Goal: Task Accomplishment & Management: Manage account settings

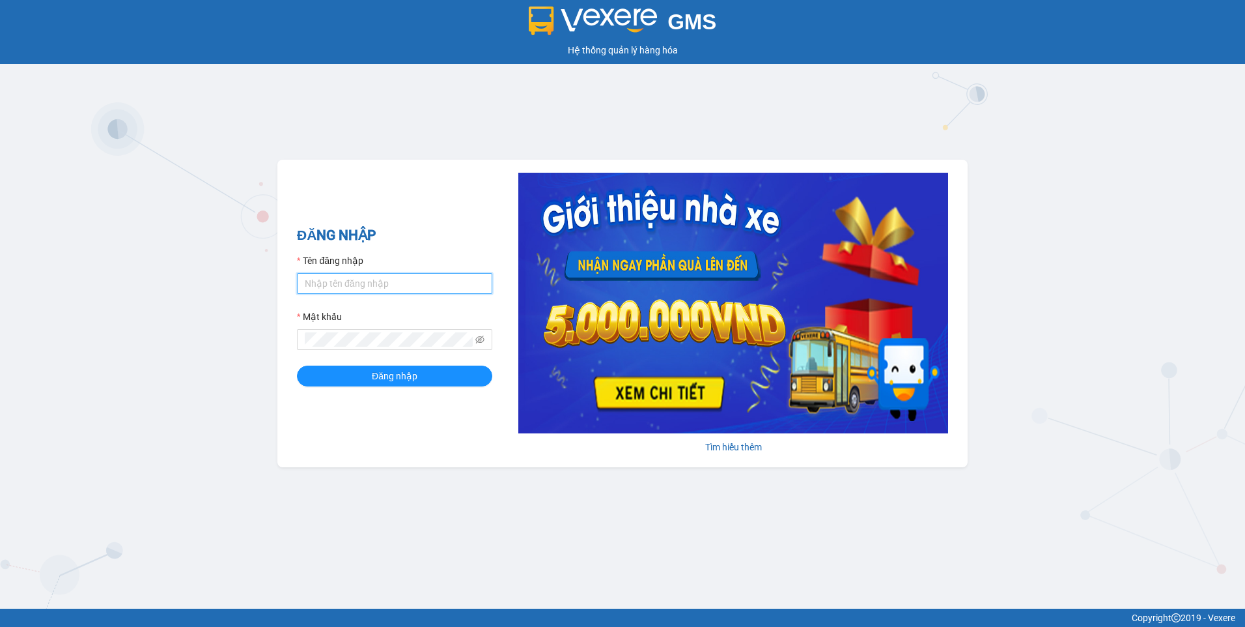
click at [427, 285] on input "Tên đăng nhập" at bounding box center [394, 283] width 195 height 21
type input "dothilehang.vtp"
click at [393, 380] on span "Đăng nhập" at bounding box center [395, 376] width 46 height 14
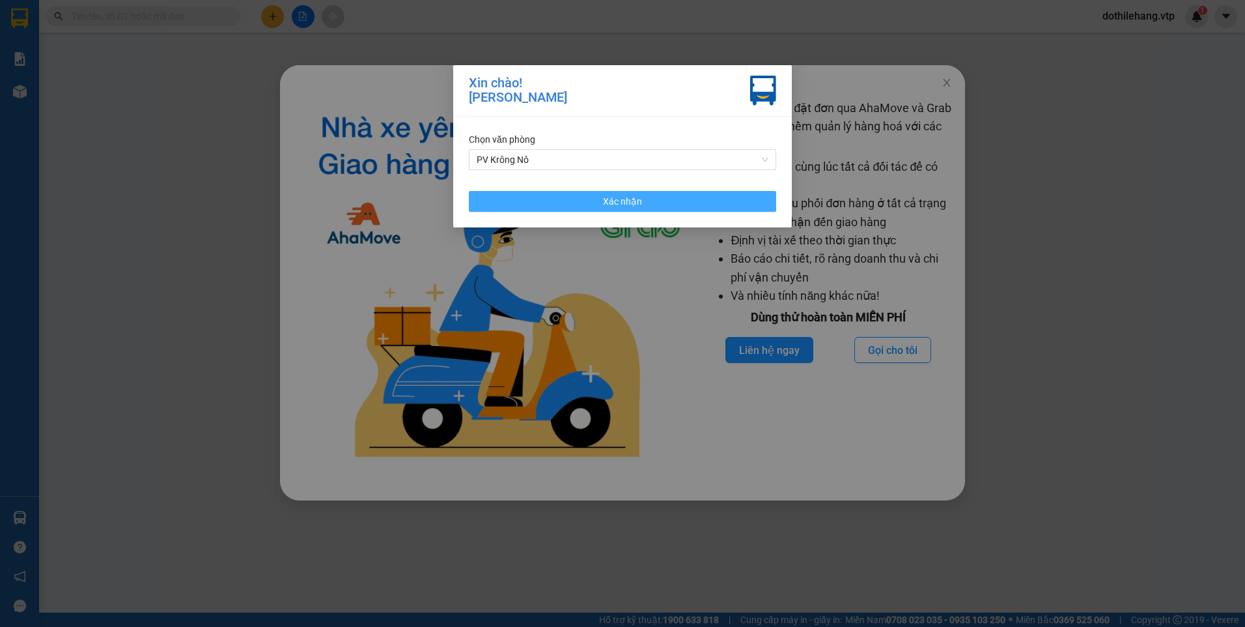
click at [660, 207] on button "Xác nhận" at bounding box center [622, 201] width 307 height 21
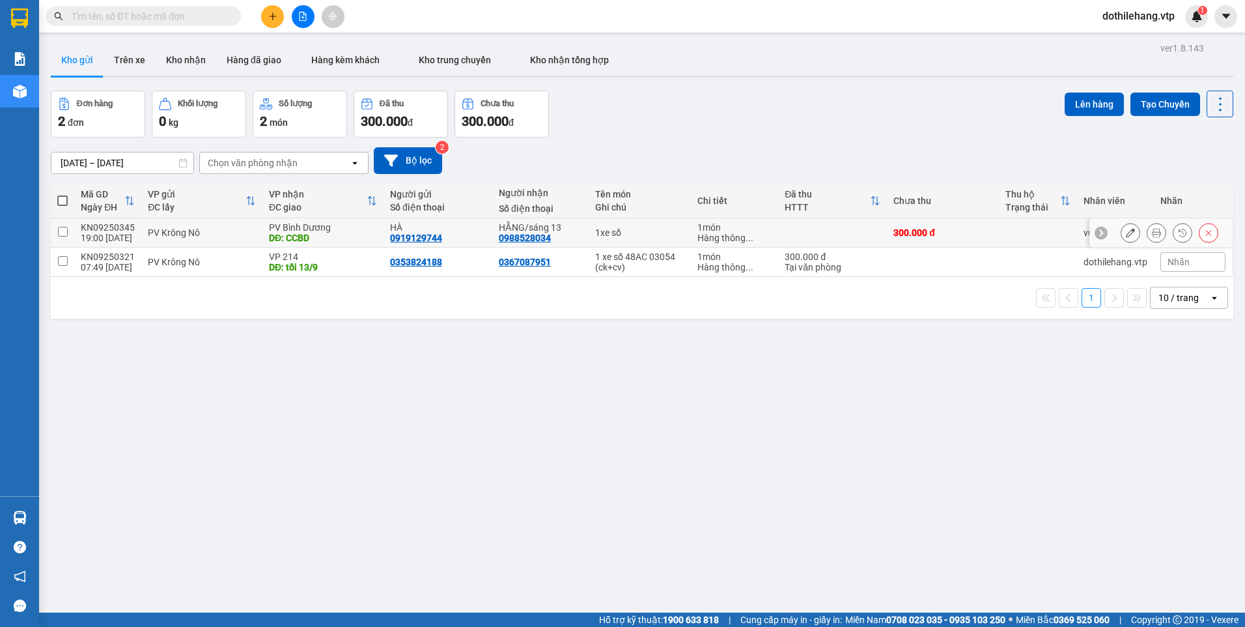
click at [1126, 235] on icon at bounding box center [1130, 232] width 9 height 9
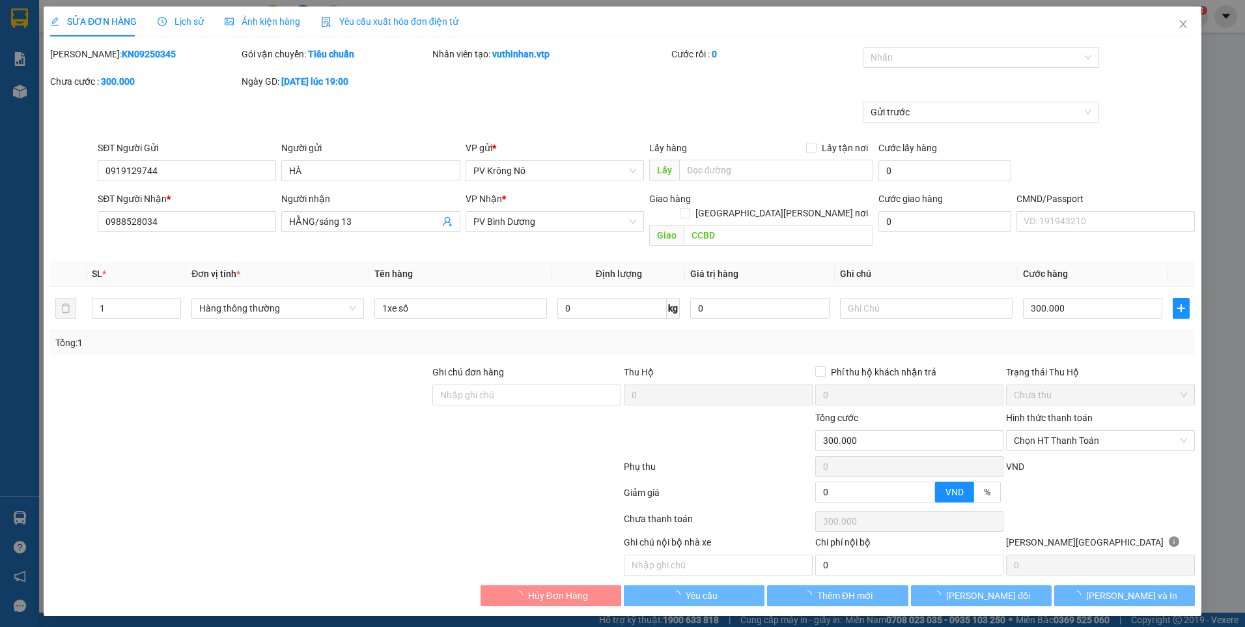
type input "0919129744"
type input "HÀ"
type input "0988528034"
type input "HẰNG/sáng 13"
type input "CCBD"
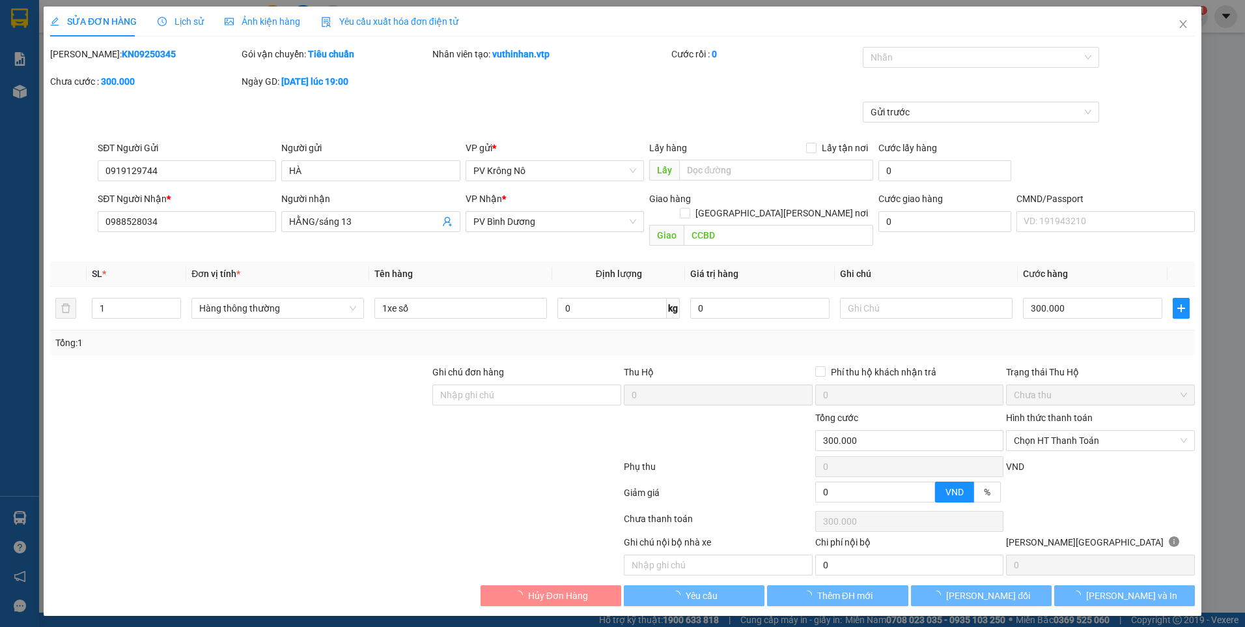
type input "300.000"
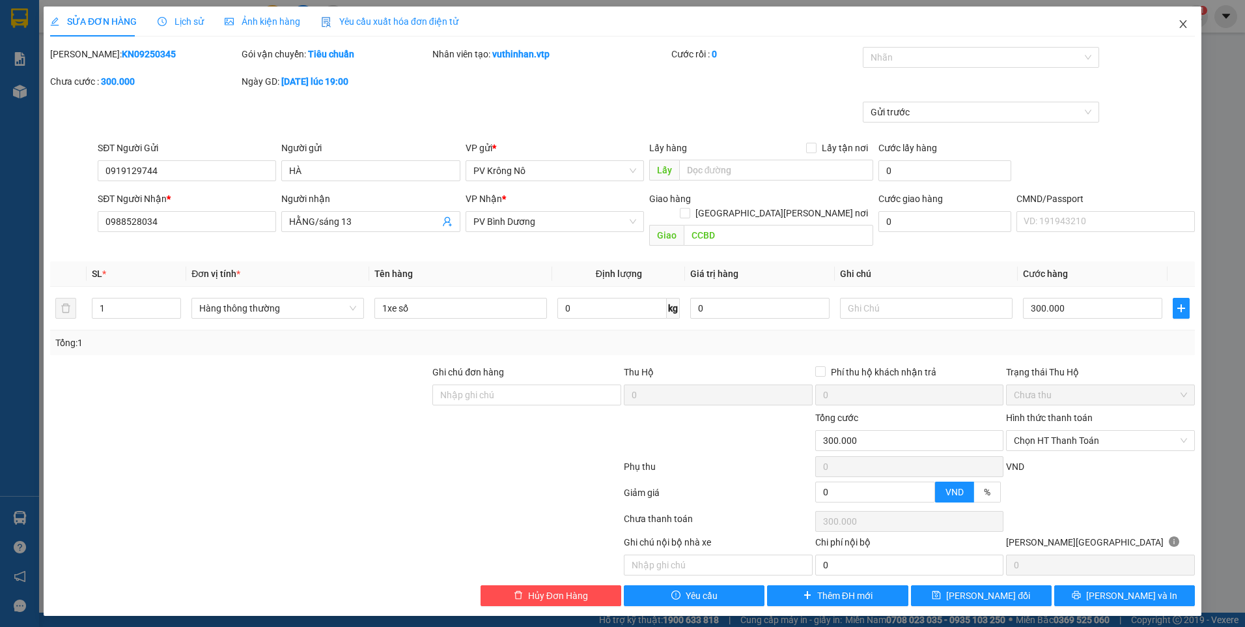
click at [1185, 23] on icon "close" at bounding box center [1183, 24] width 7 height 8
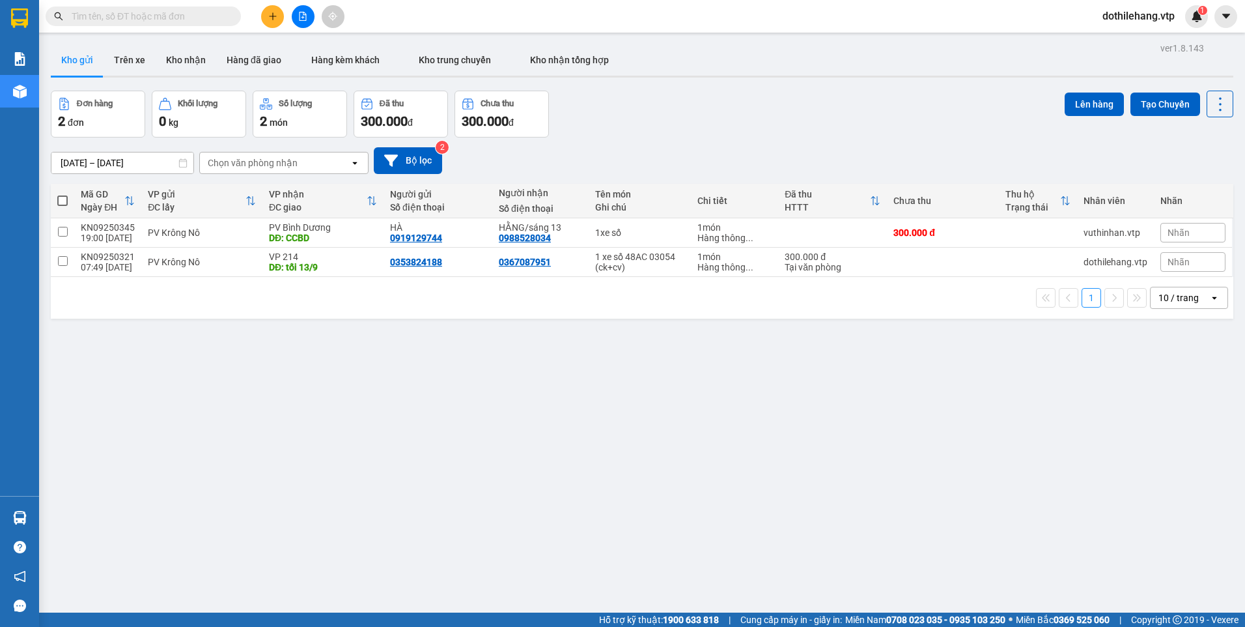
click at [292, 15] on button at bounding box center [303, 16] width 23 height 23
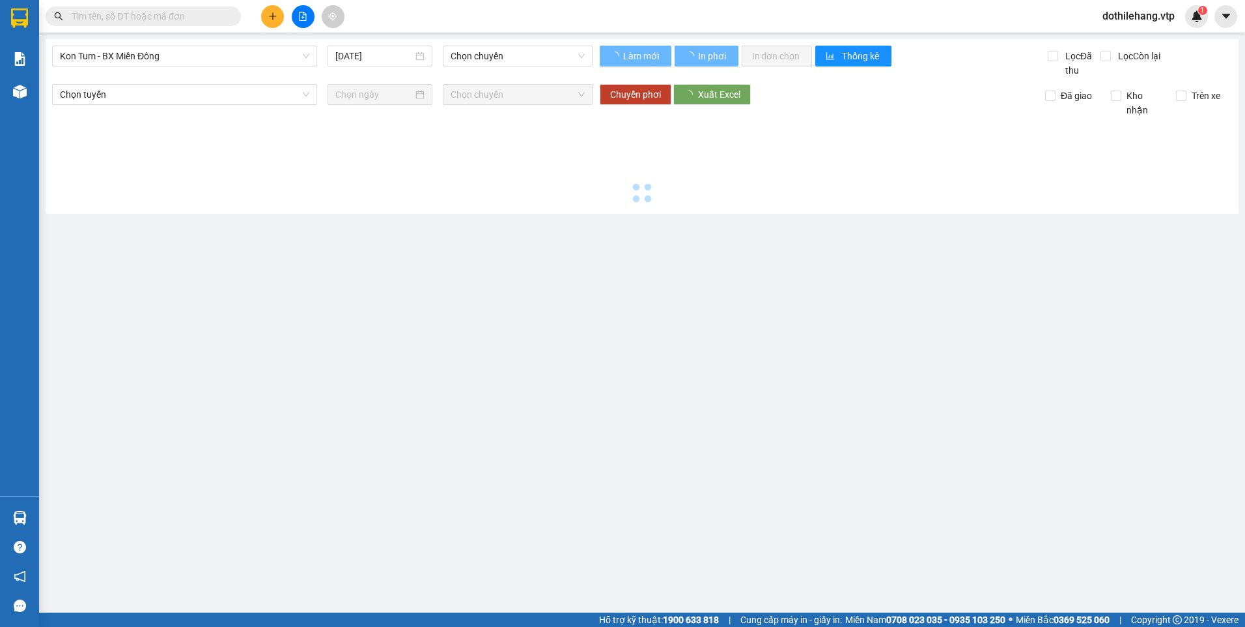
type input "13/09/2025"
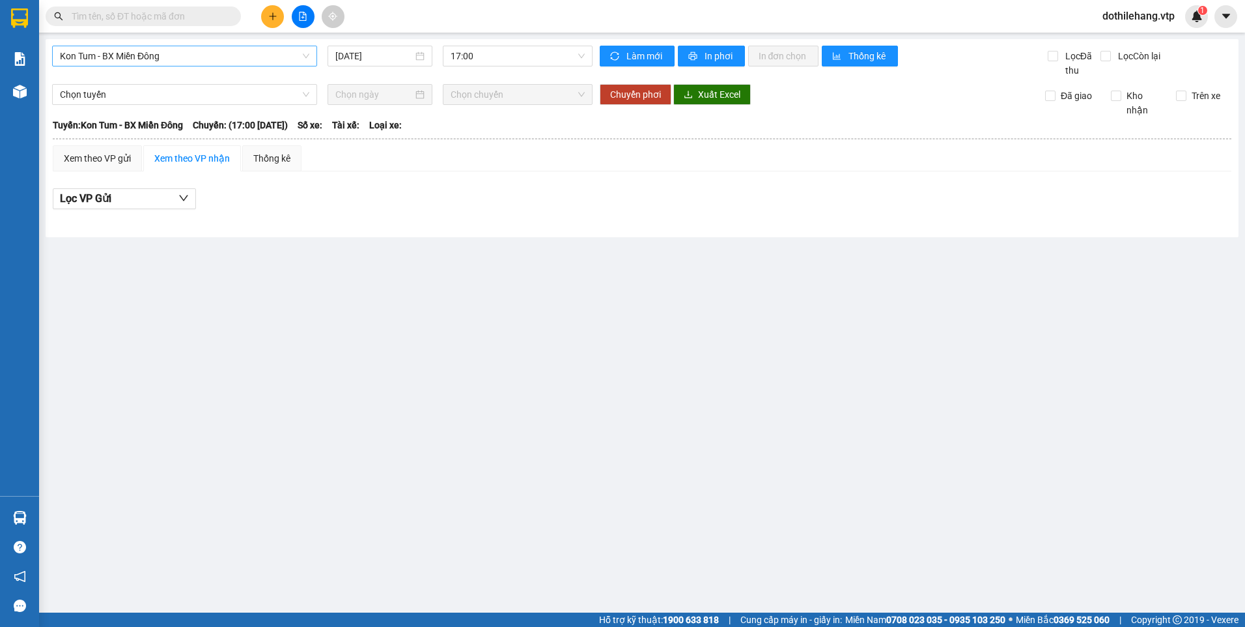
click at [208, 59] on span "Kon Tum - BX Miền Đông" at bounding box center [184, 56] width 249 height 20
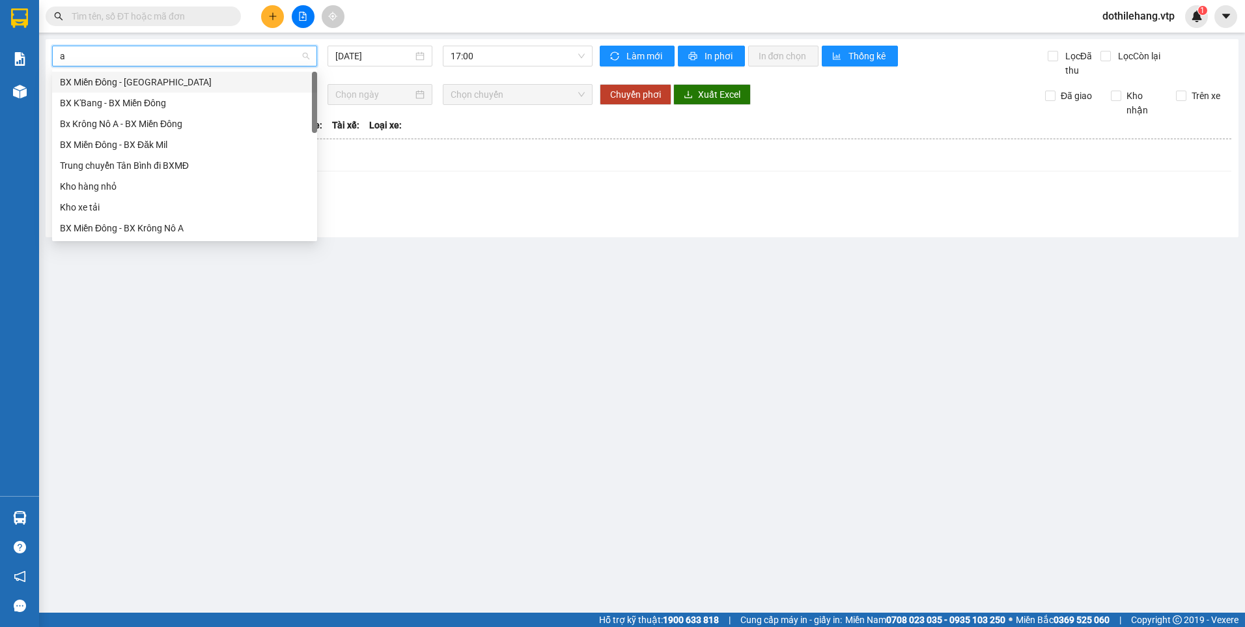
type input "a"
click at [180, 130] on div "BX Miền Đông - BX Krông Nô A" at bounding box center [184, 124] width 249 height 14
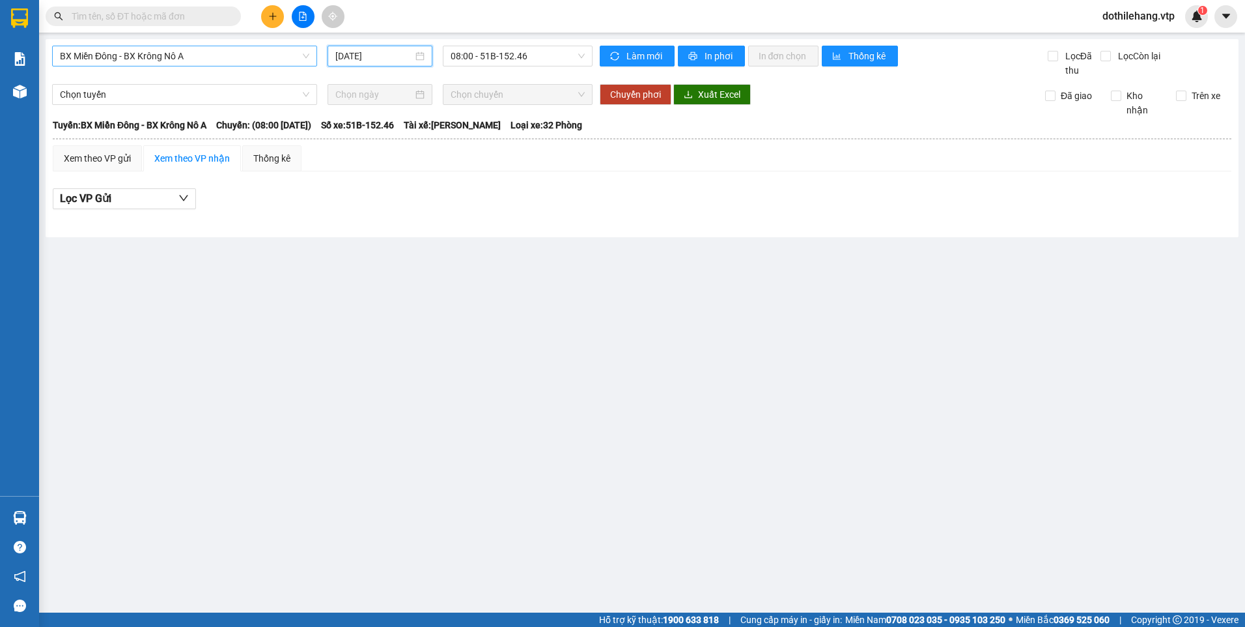
click at [405, 55] on input "13/09/2025" at bounding box center [373, 56] width 77 height 14
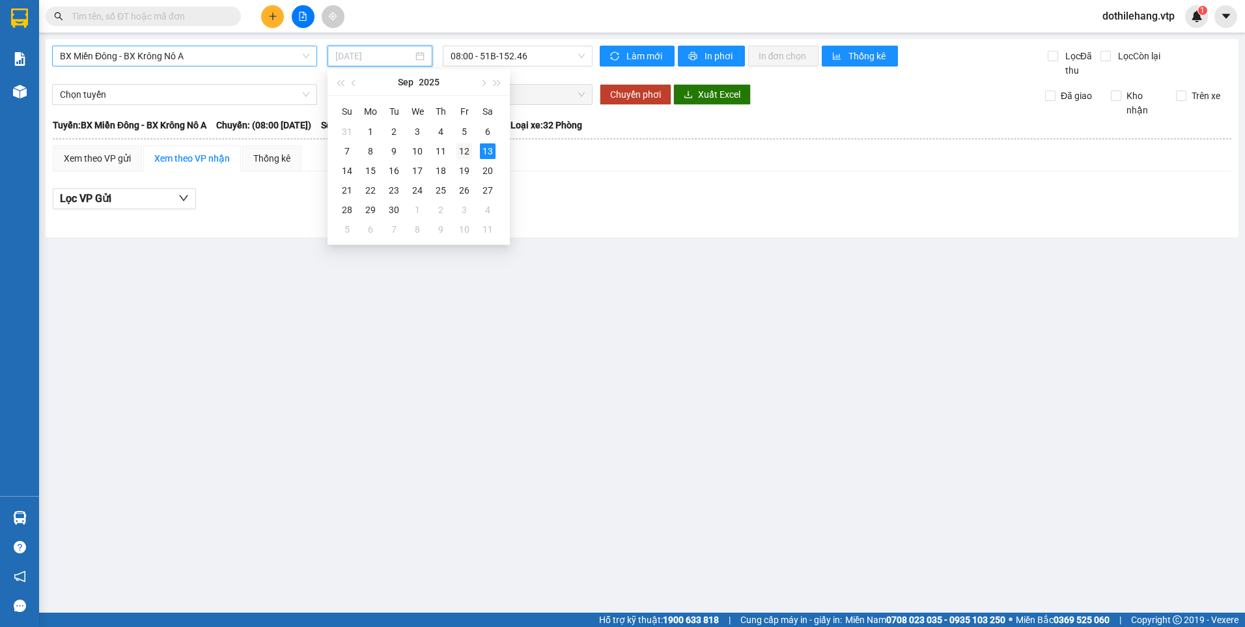
click at [458, 150] on div "12" at bounding box center [465, 151] width 16 height 16
type input "12/09/2025"
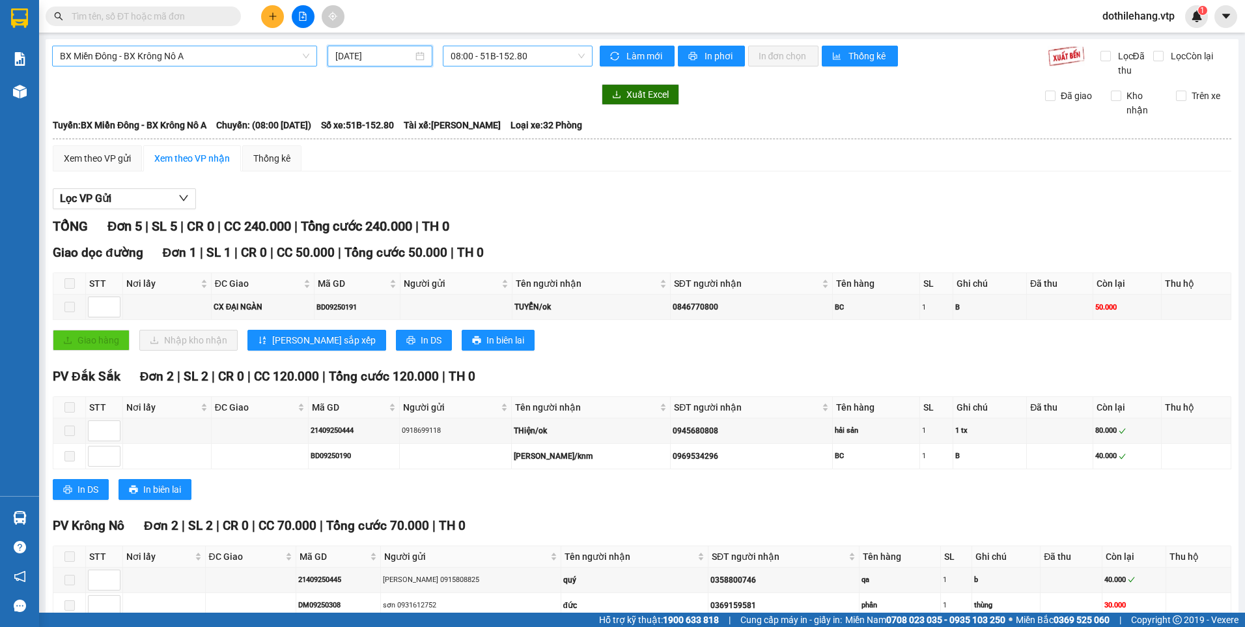
click at [507, 59] on span "08:00 - 51B-152.80" at bounding box center [518, 56] width 135 height 20
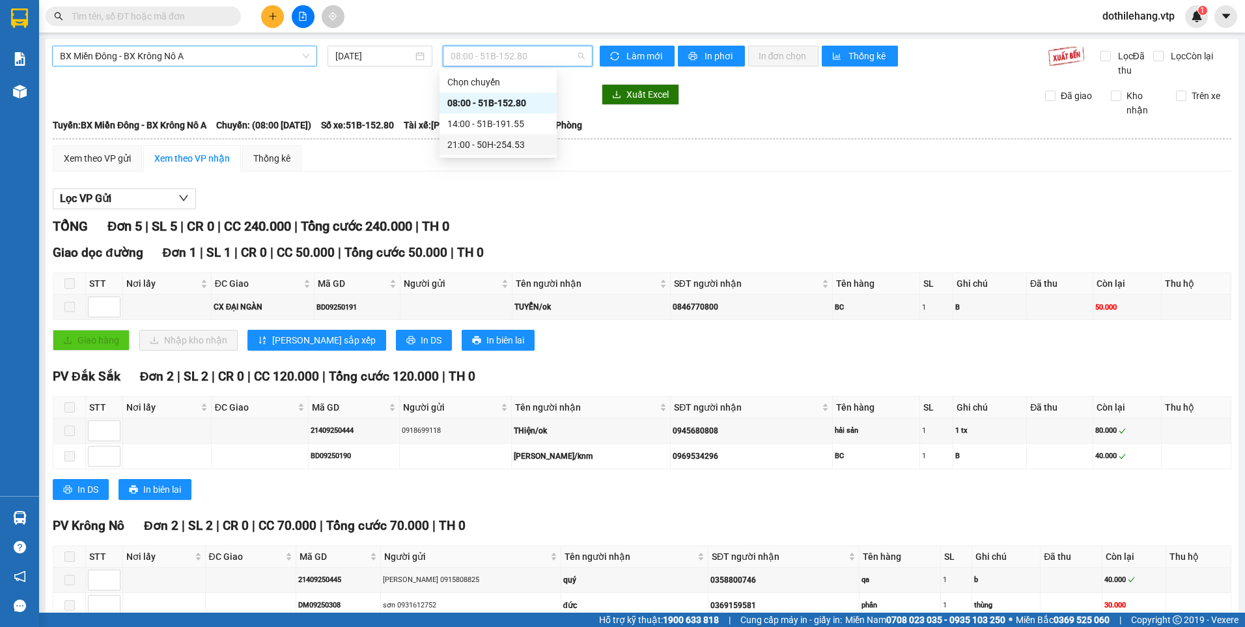
click at [490, 141] on div "21:00 - 50H-254.53" at bounding box center [498, 144] width 102 height 14
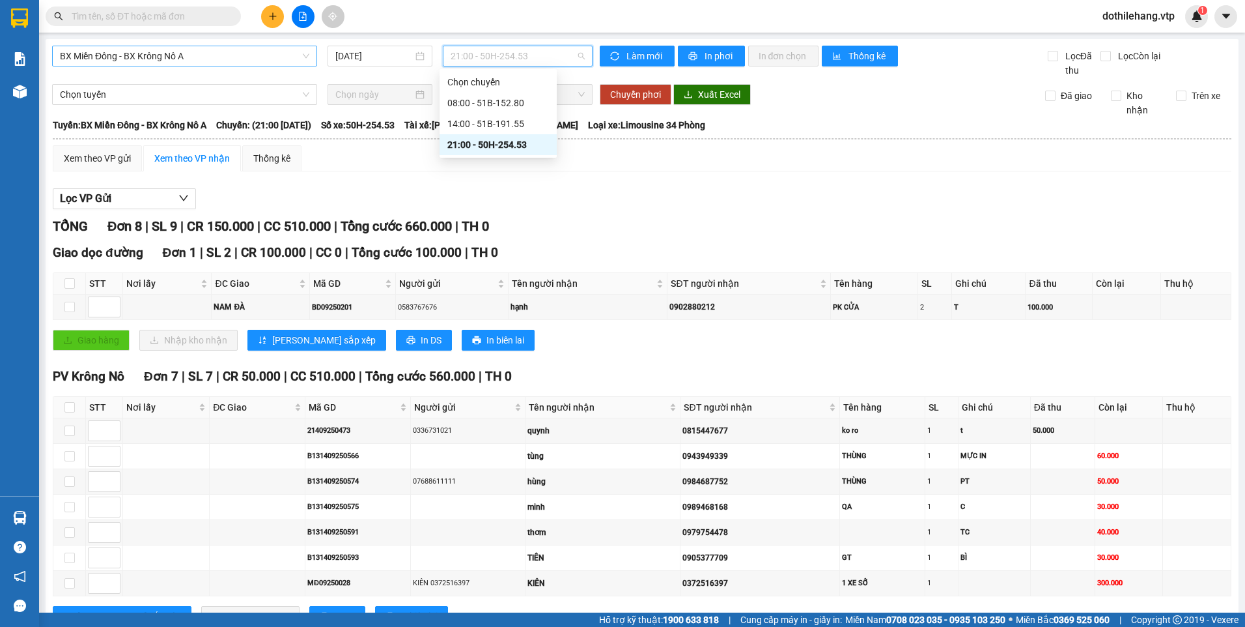
click at [496, 55] on span "21:00 - 50H-254.53" at bounding box center [518, 56] width 135 height 20
click at [491, 127] on div "14:00 - 51B-191.55" at bounding box center [498, 124] width 102 height 14
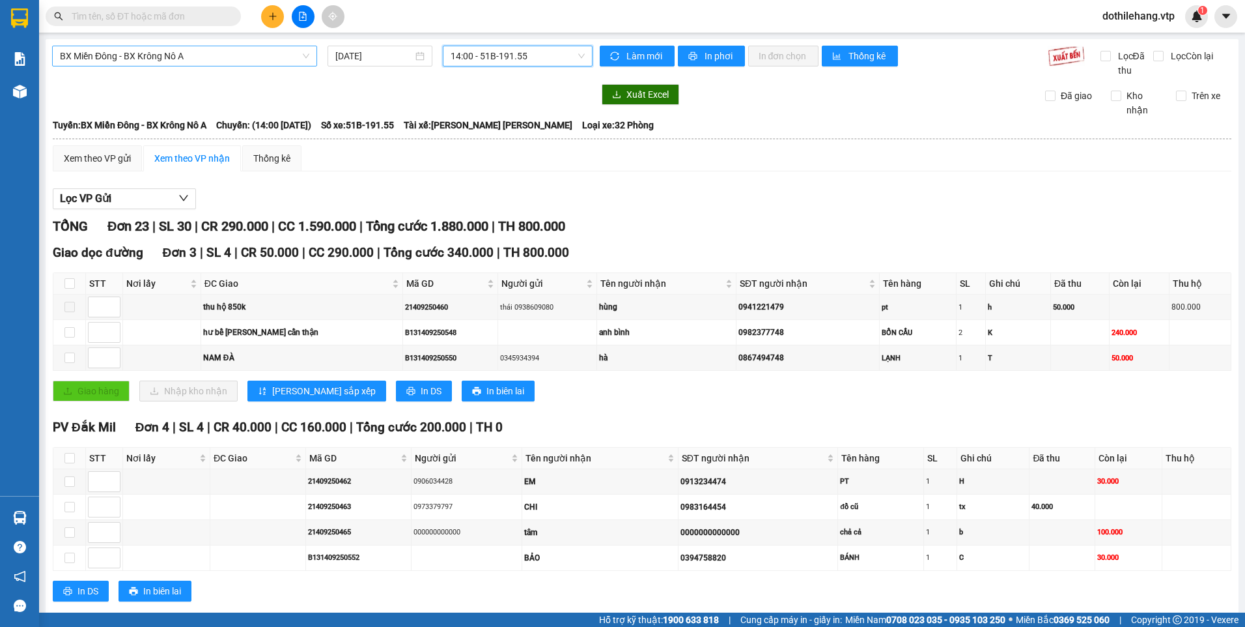
click at [561, 51] on span "14:00 - 51B-191.55" at bounding box center [518, 56] width 135 height 20
click at [507, 137] on div "21:00 - 50H-254.53" at bounding box center [498, 144] width 117 height 21
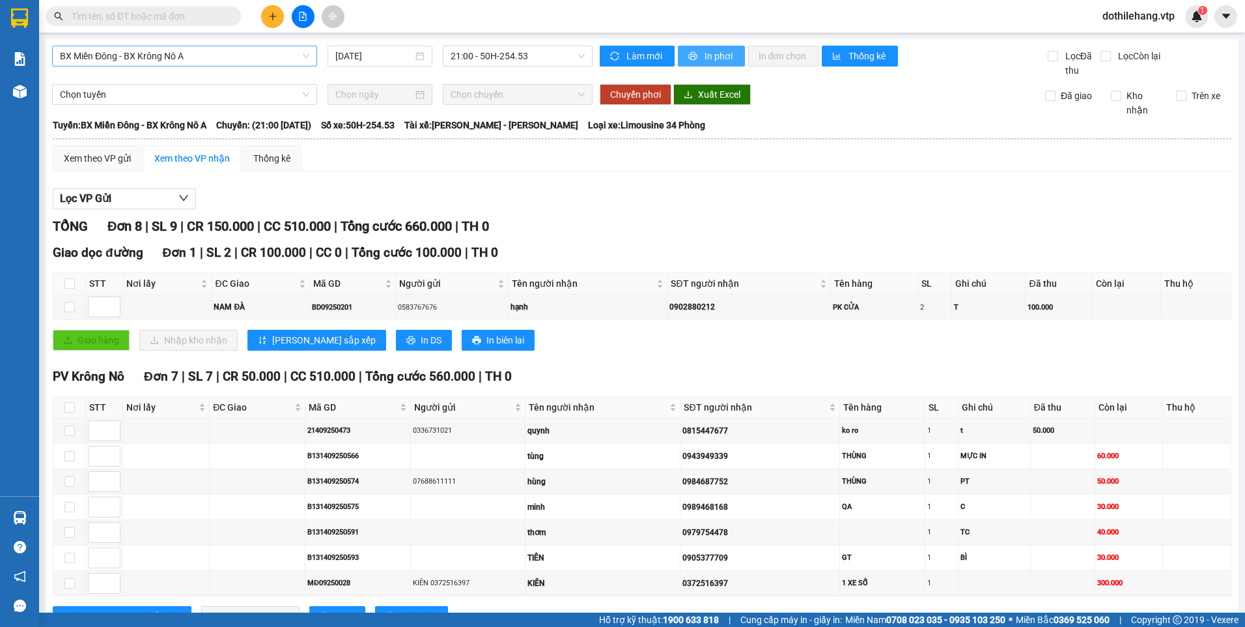
click at [711, 57] on span "In phơi" at bounding box center [720, 56] width 30 height 14
click at [487, 57] on span "21:00 - 50H-254.53" at bounding box center [518, 56] width 135 height 20
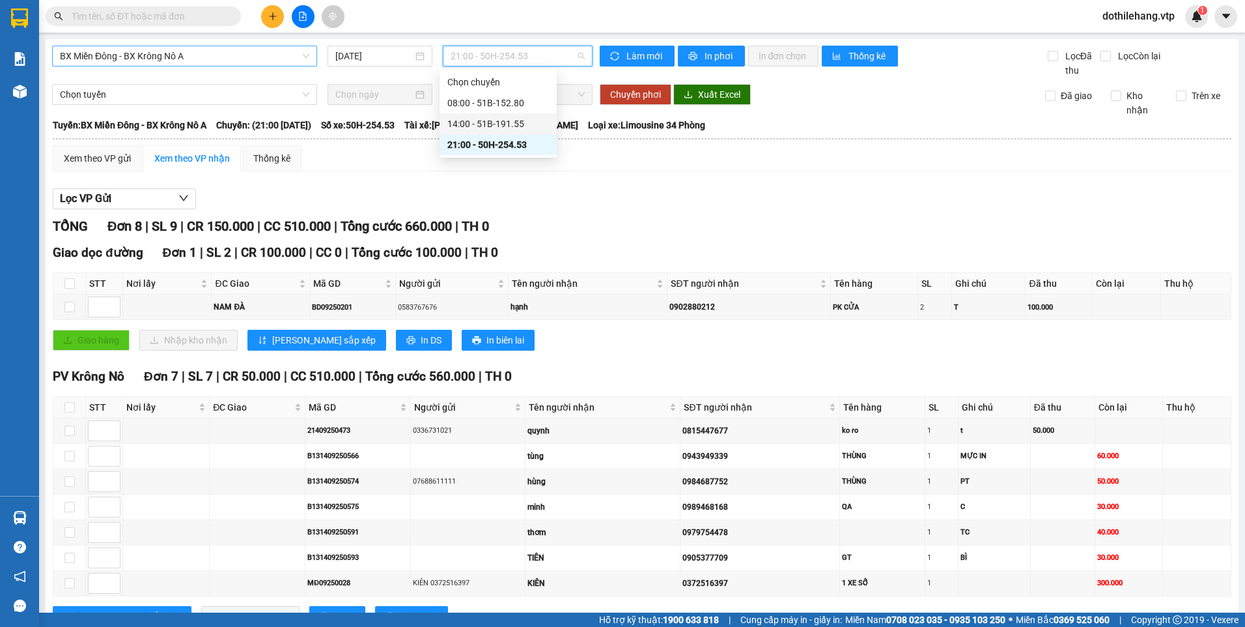
click at [487, 124] on div "14:00 - 51B-191.55" at bounding box center [498, 124] width 102 height 14
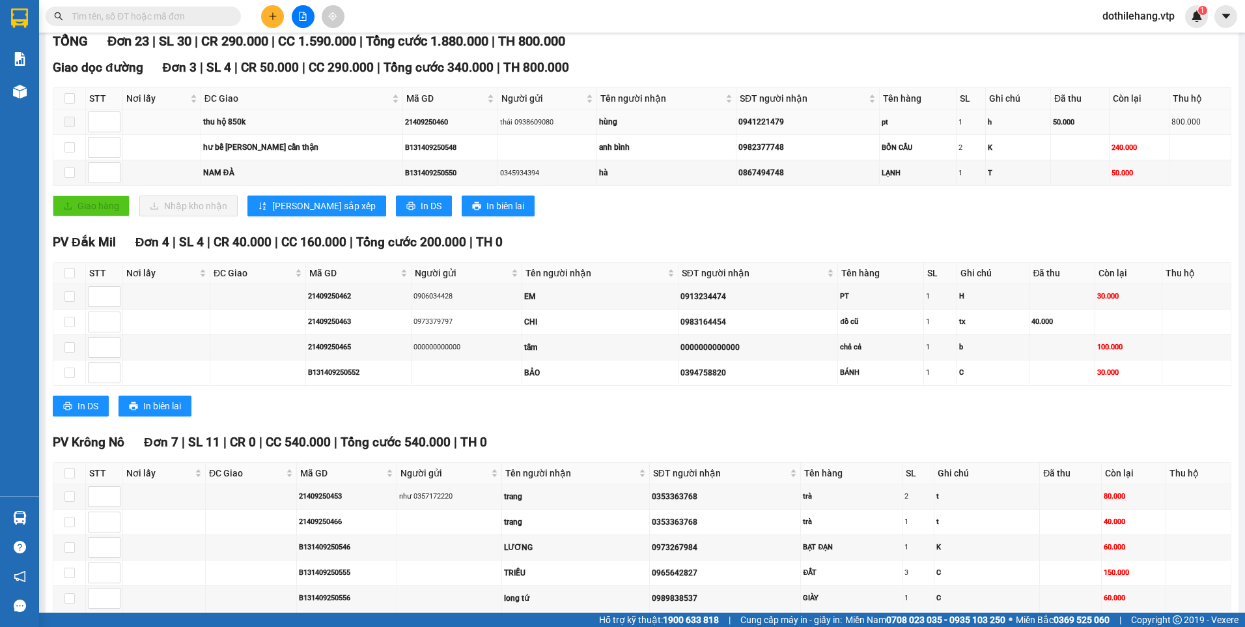
scroll to position [391, 0]
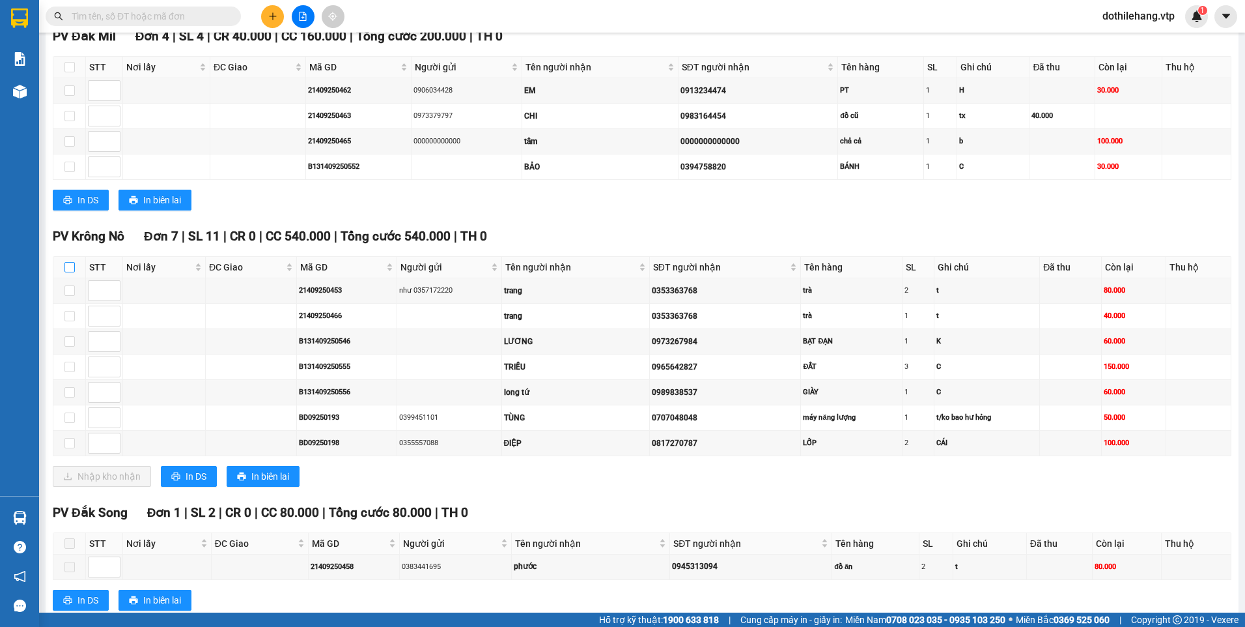
click at [72, 266] on input "checkbox" at bounding box center [69, 267] width 10 height 10
checkbox input "true"
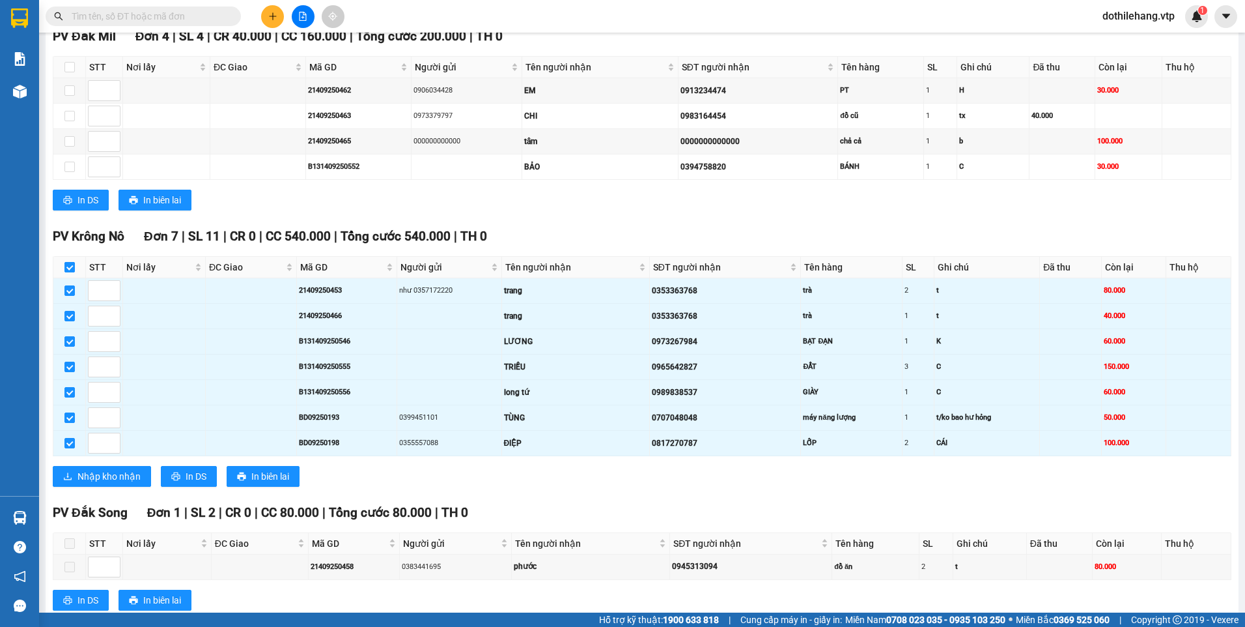
checkbox input "true"
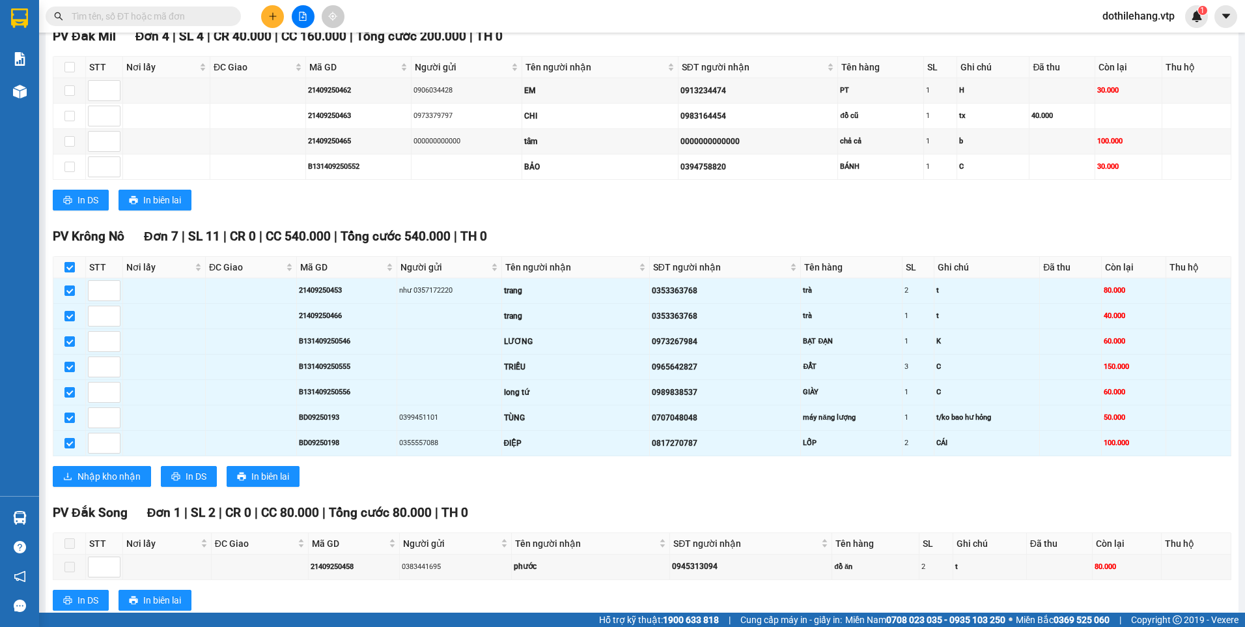
checkbox input "true"
click at [196, 476] on span "In DS" at bounding box center [196, 476] width 21 height 14
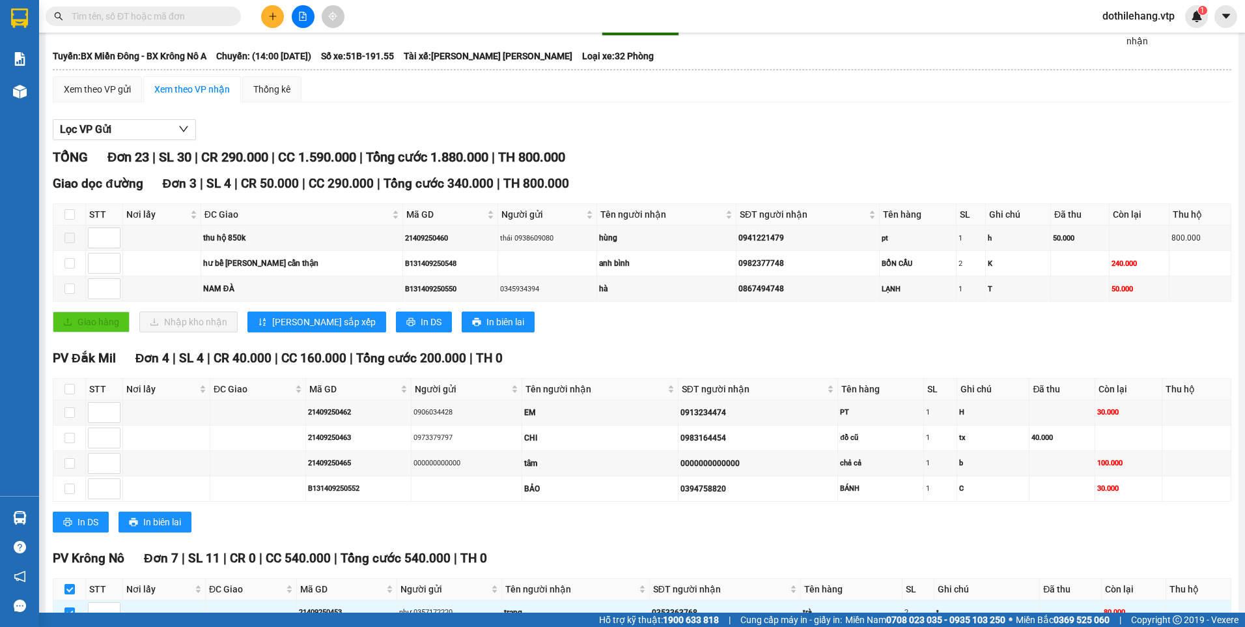
scroll to position [65, 0]
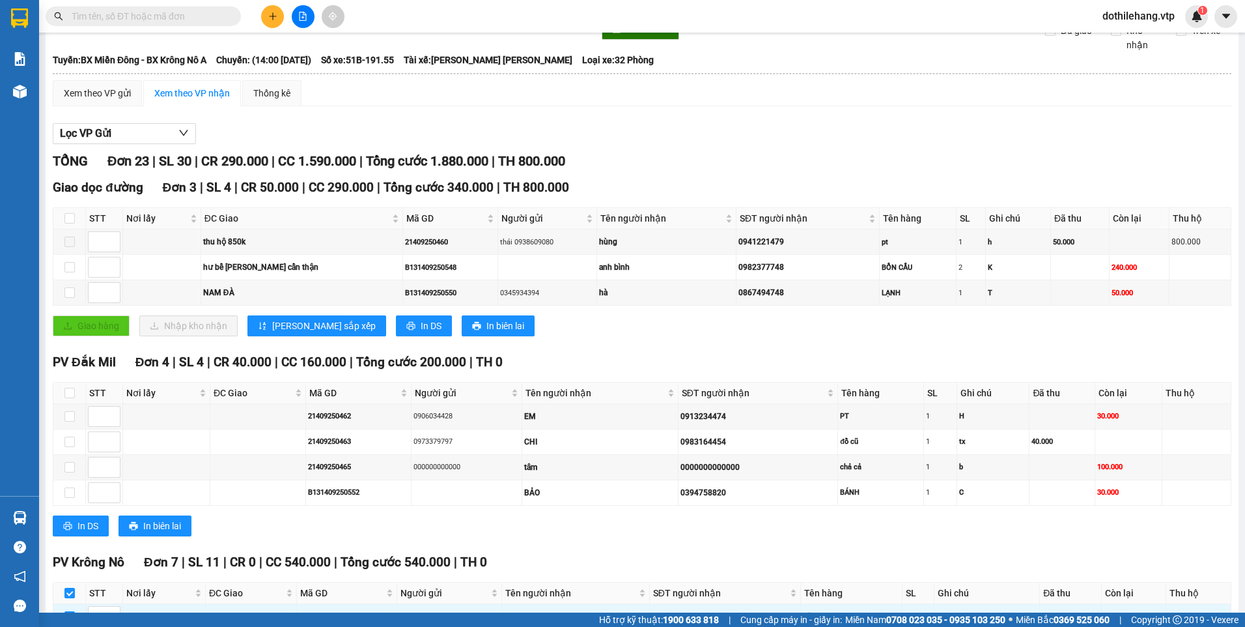
click at [132, 19] on input "text" at bounding box center [149, 16] width 154 height 14
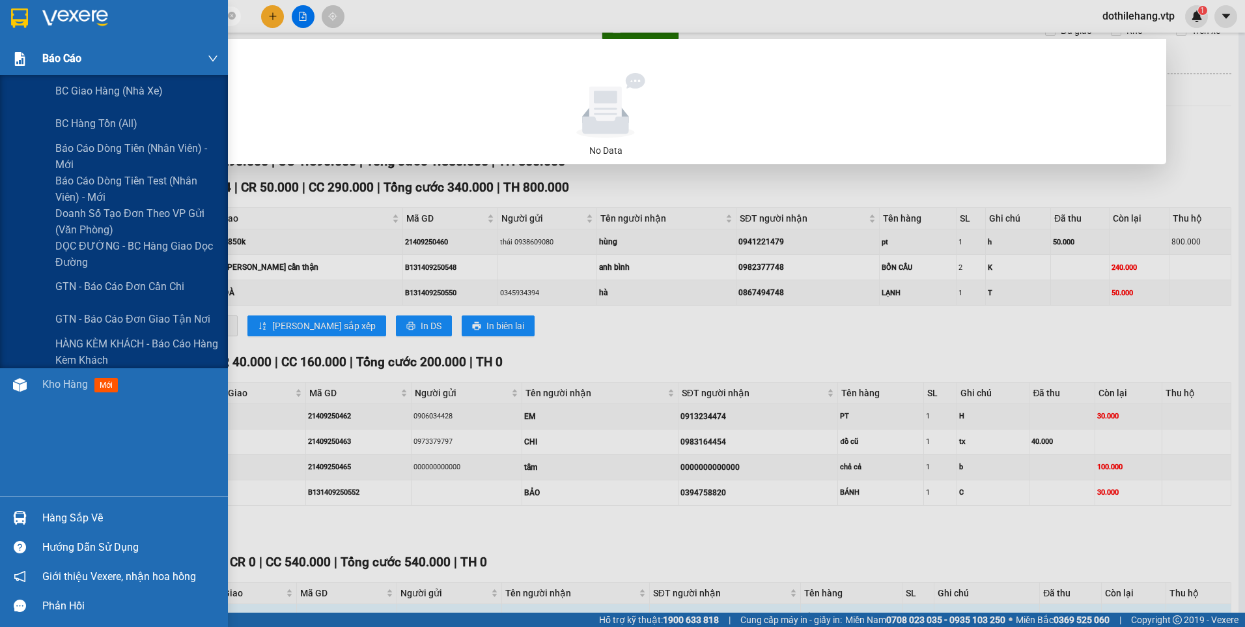
type input "3031"
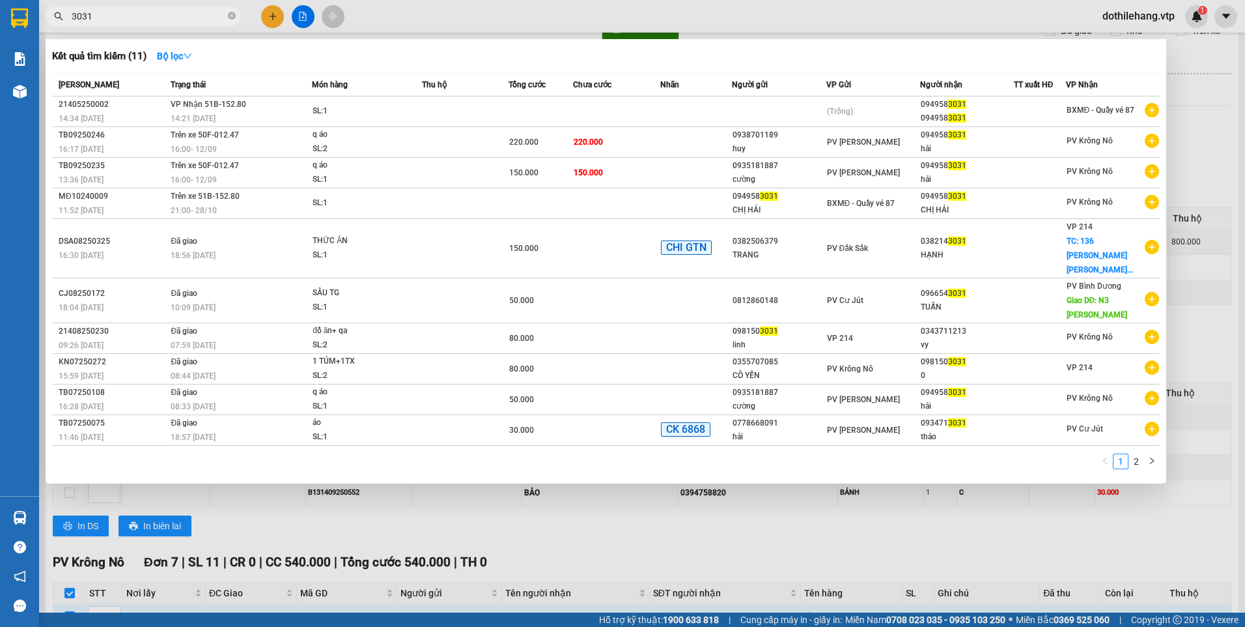
click at [269, 530] on div at bounding box center [622, 313] width 1245 height 627
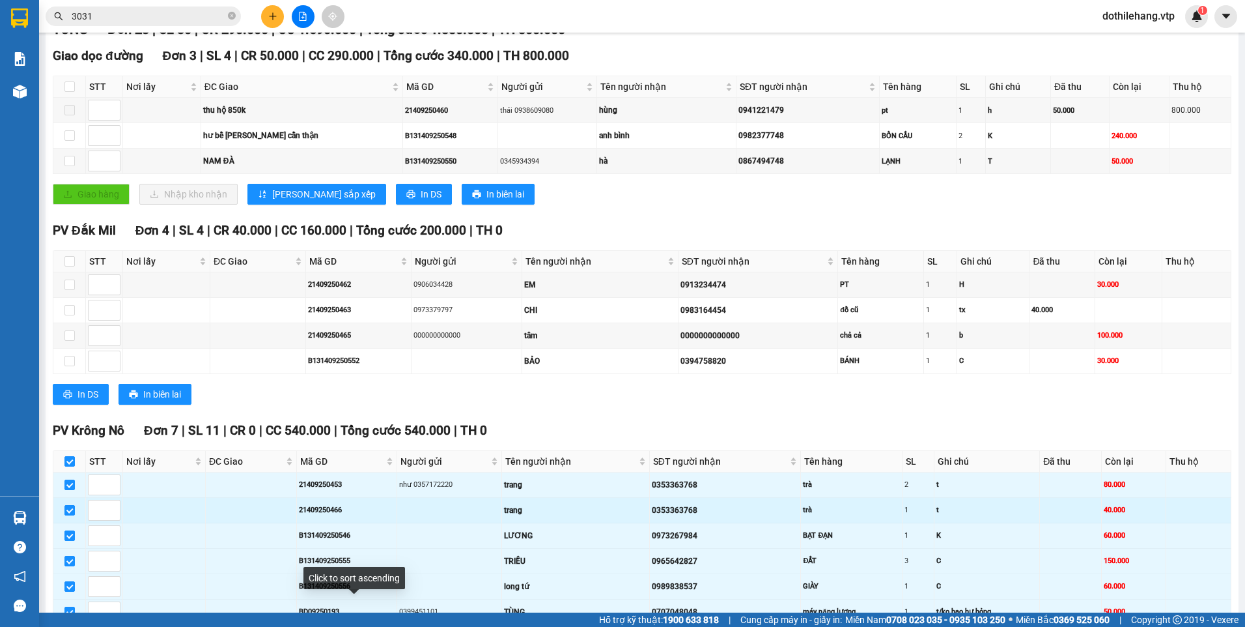
scroll to position [195, 0]
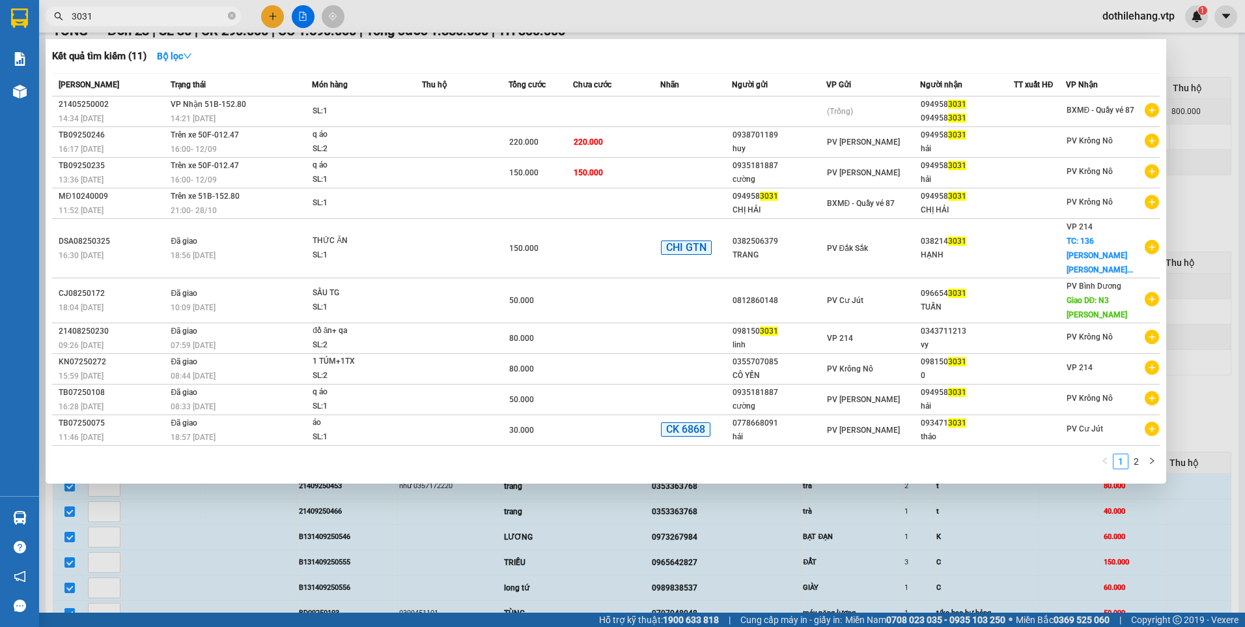
drag, startPoint x: 107, startPoint y: 12, endPoint x: 7, endPoint y: 4, distance: 100.7
click at [24, 6] on section "Kết quả tìm kiếm ( 11 ) Bộ lọc Mã ĐH Trạng thái Món hàng Thu hộ Tổng cước Chưa …" at bounding box center [622, 313] width 1245 height 627
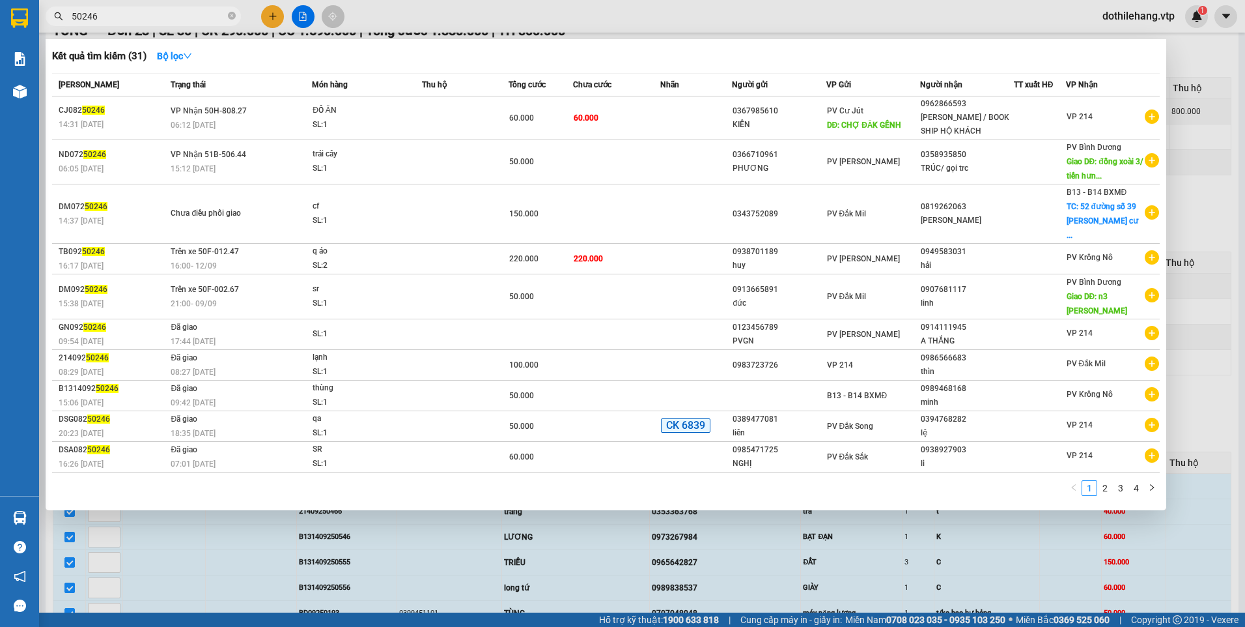
click at [341, 515] on div at bounding box center [622, 313] width 1245 height 627
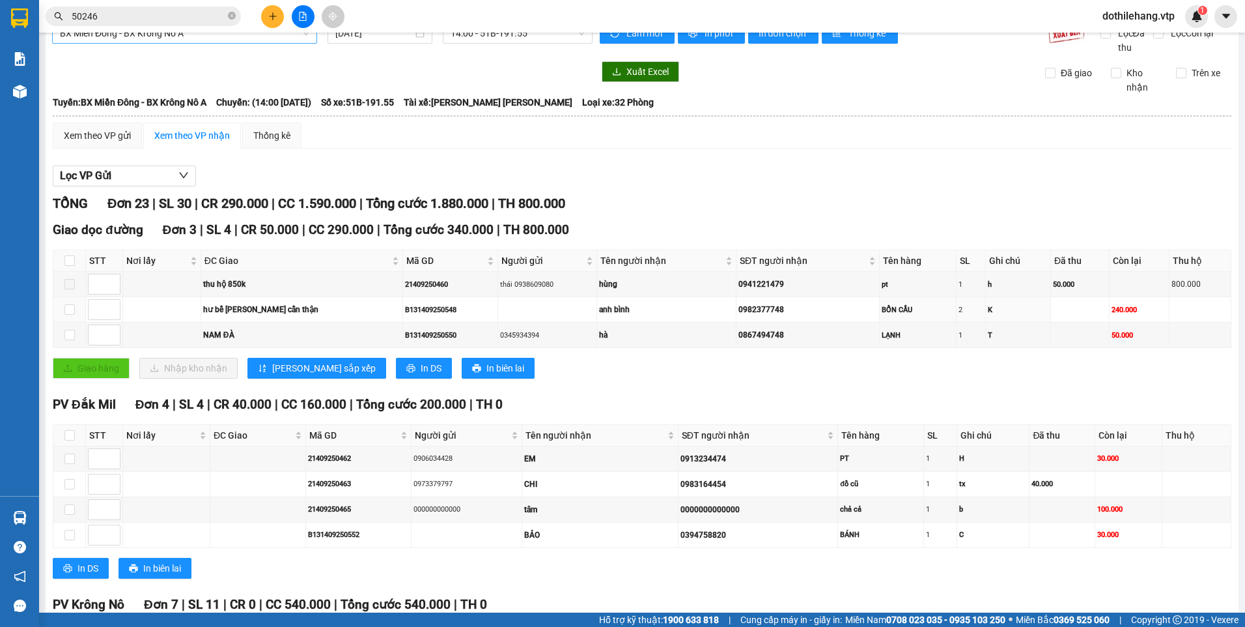
scroll to position [0, 0]
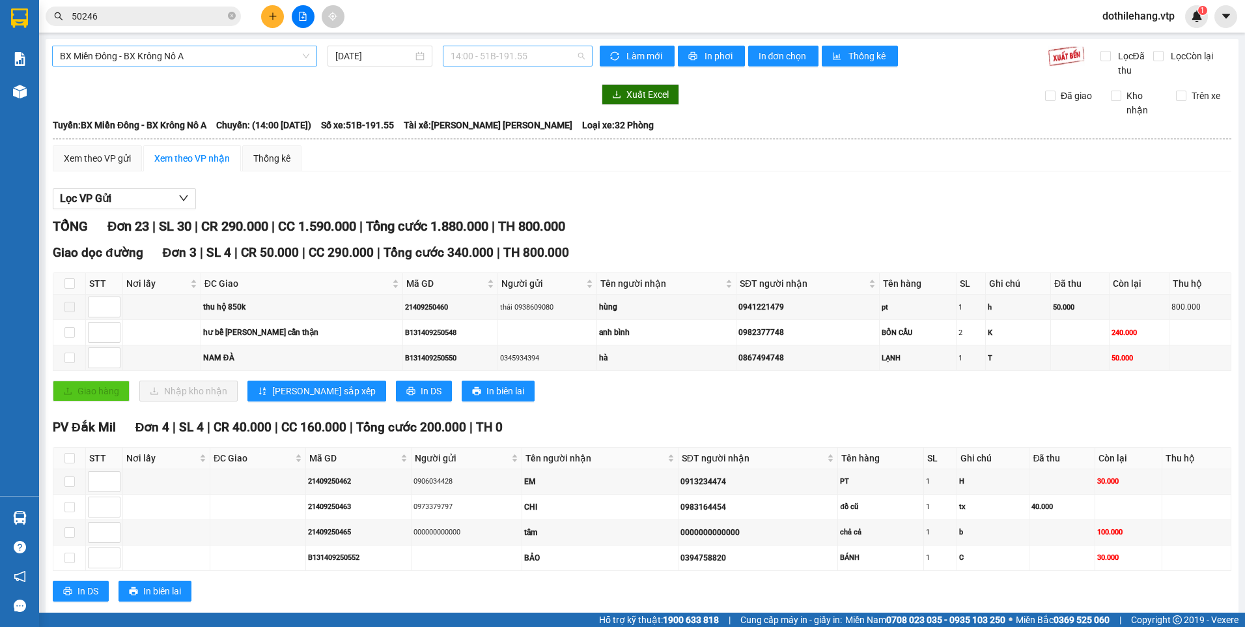
click at [486, 53] on span "14:00 - 51B-191.55" at bounding box center [518, 56] width 135 height 20
click at [481, 147] on div "21:00 - 50H-254.53" at bounding box center [498, 144] width 102 height 14
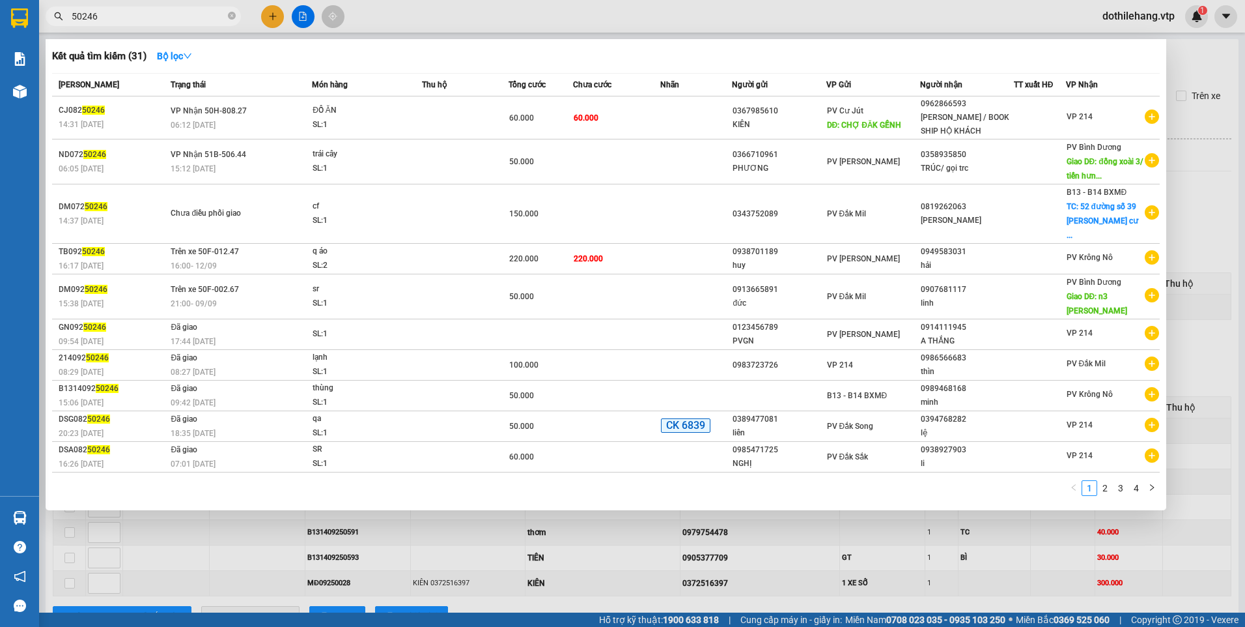
click at [111, 15] on input "50246" at bounding box center [149, 16] width 154 height 14
type input "50235"
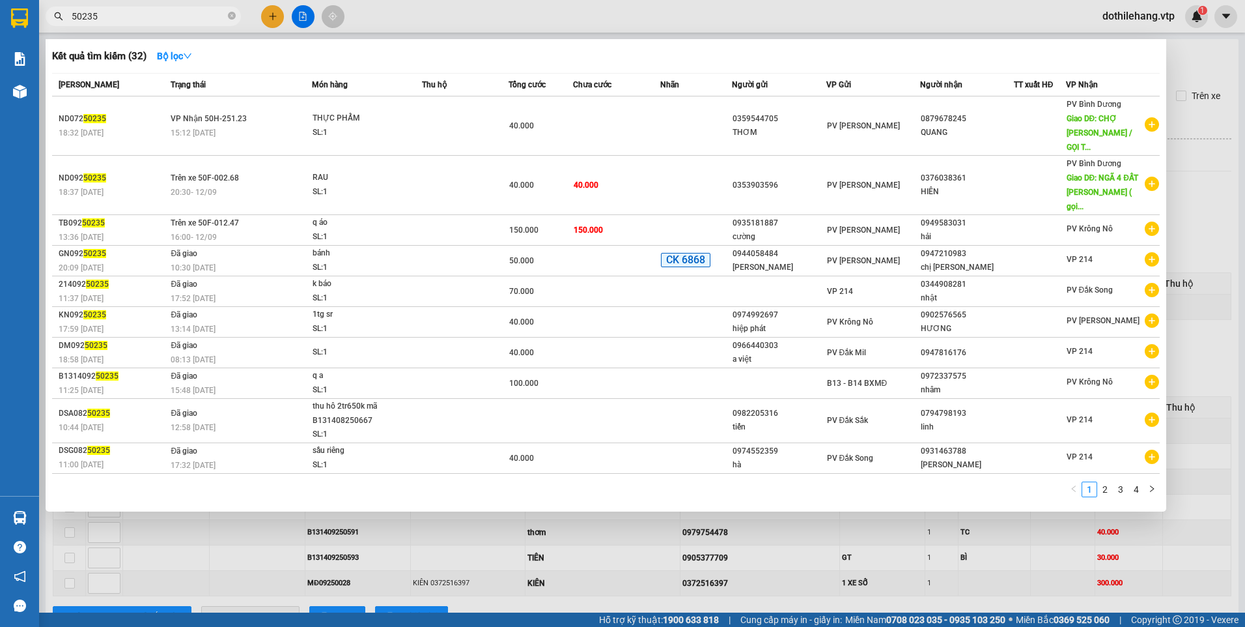
drag, startPoint x: 116, startPoint y: 20, endPoint x: 46, endPoint y: 17, distance: 70.4
click at [50, 21] on span "50235" at bounding box center [143, 17] width 195 height 20
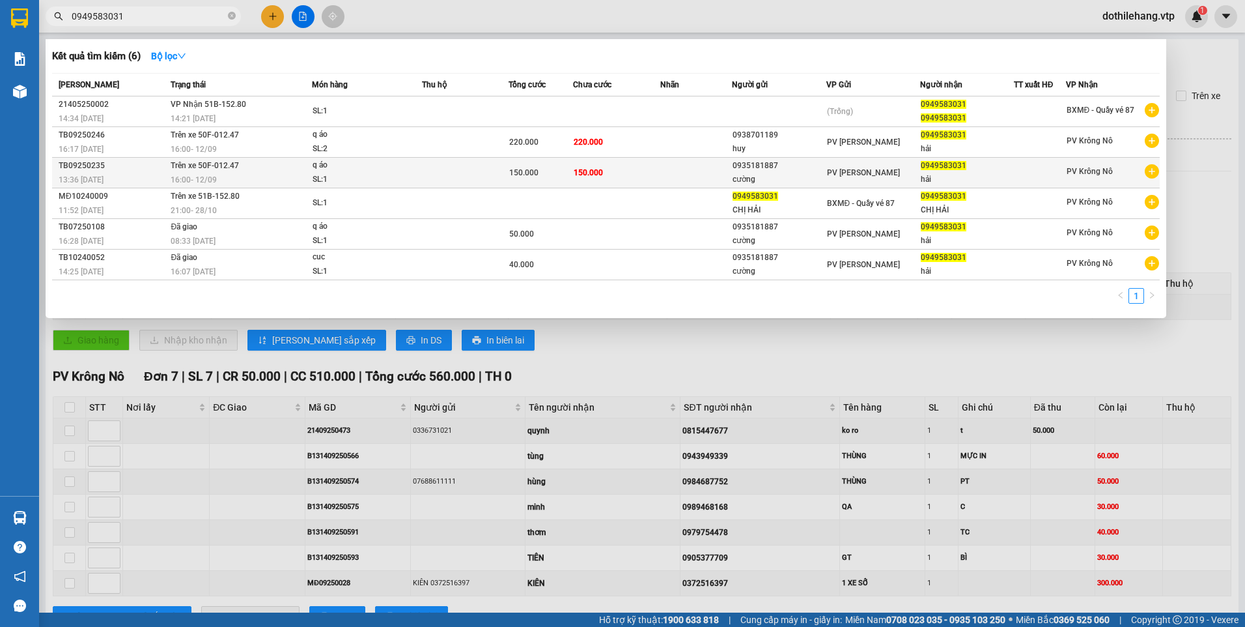
type input "0949583031"
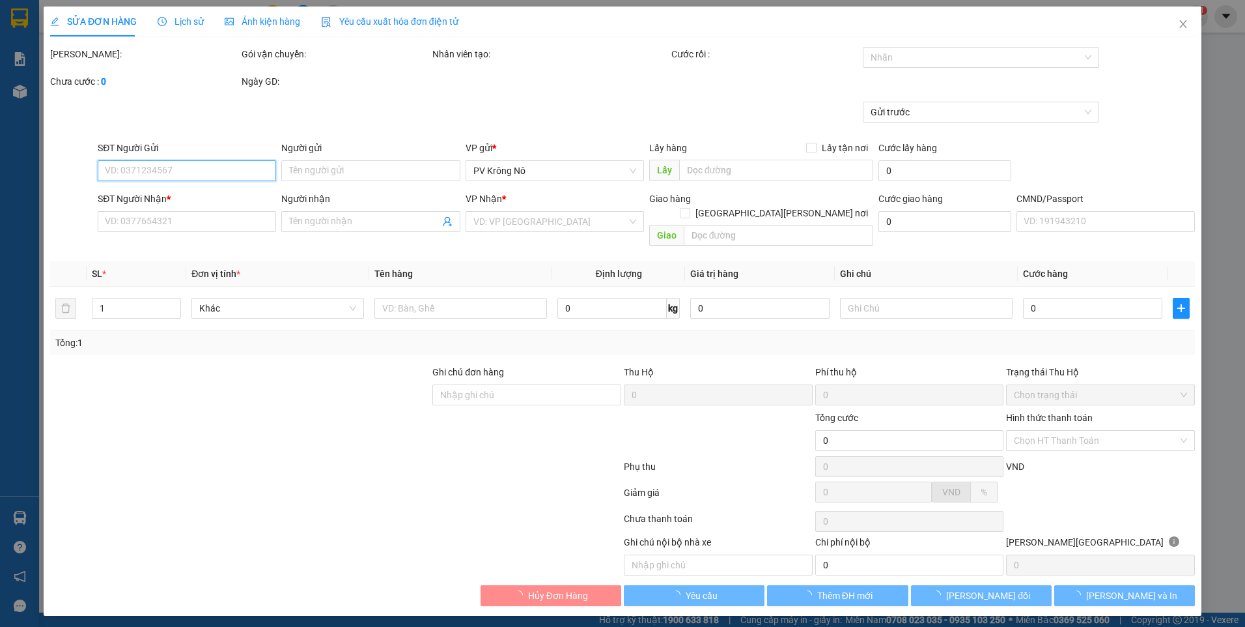
type input "0935181887"
type input "cường"
type input "0949583031"
type input "hải"
type input "150.000"
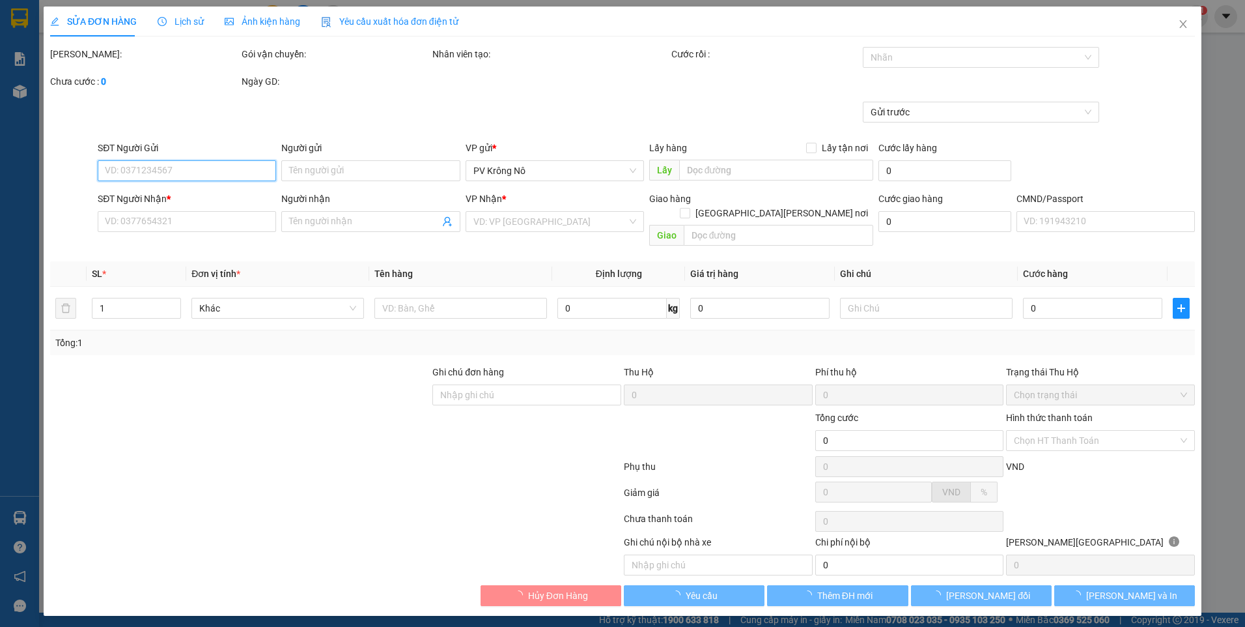
type input "150.000"
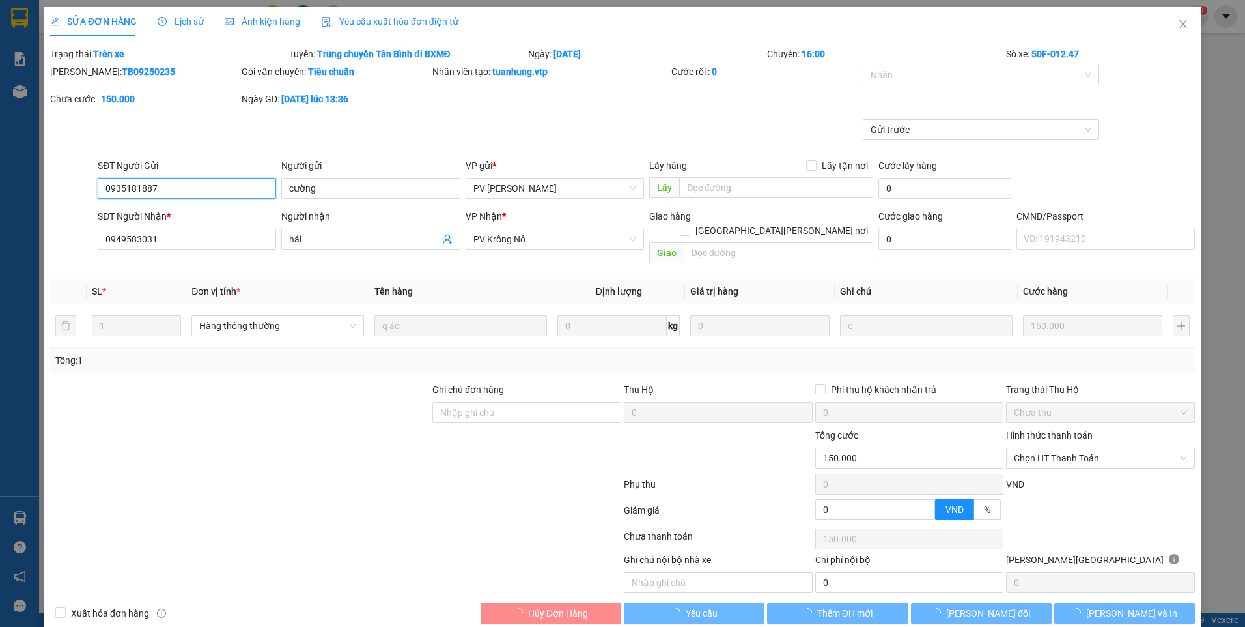
type input "7.500"
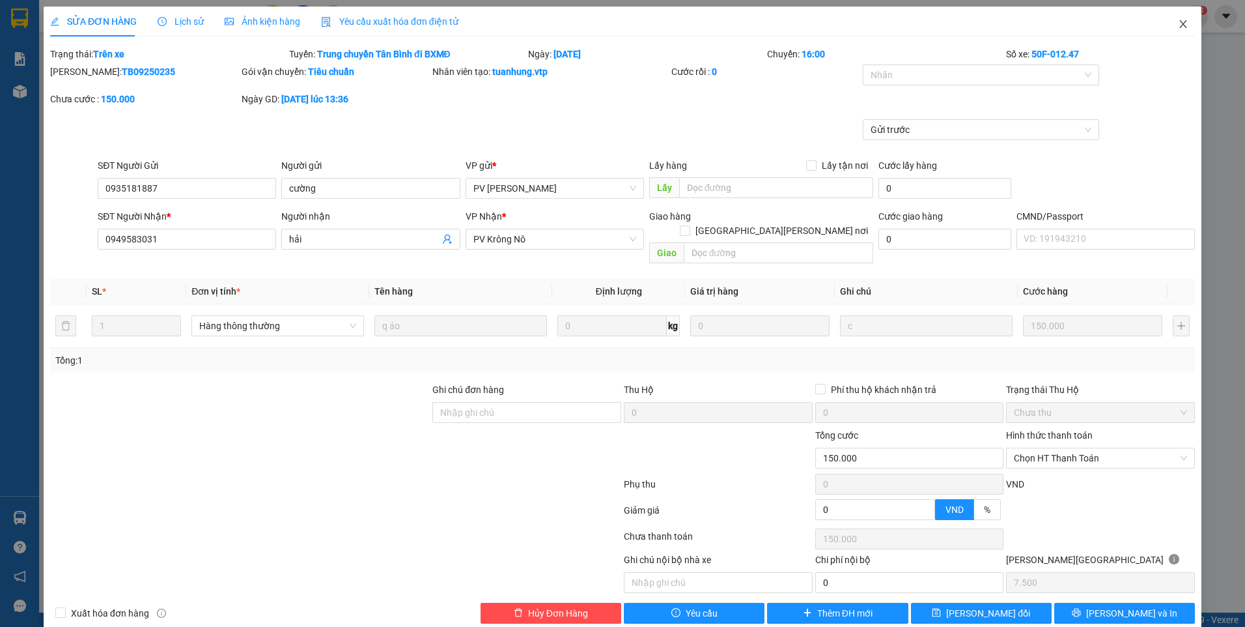
click at [1168, 27] on span "Close" at bounding box center [1183, 25] width 36 height 36
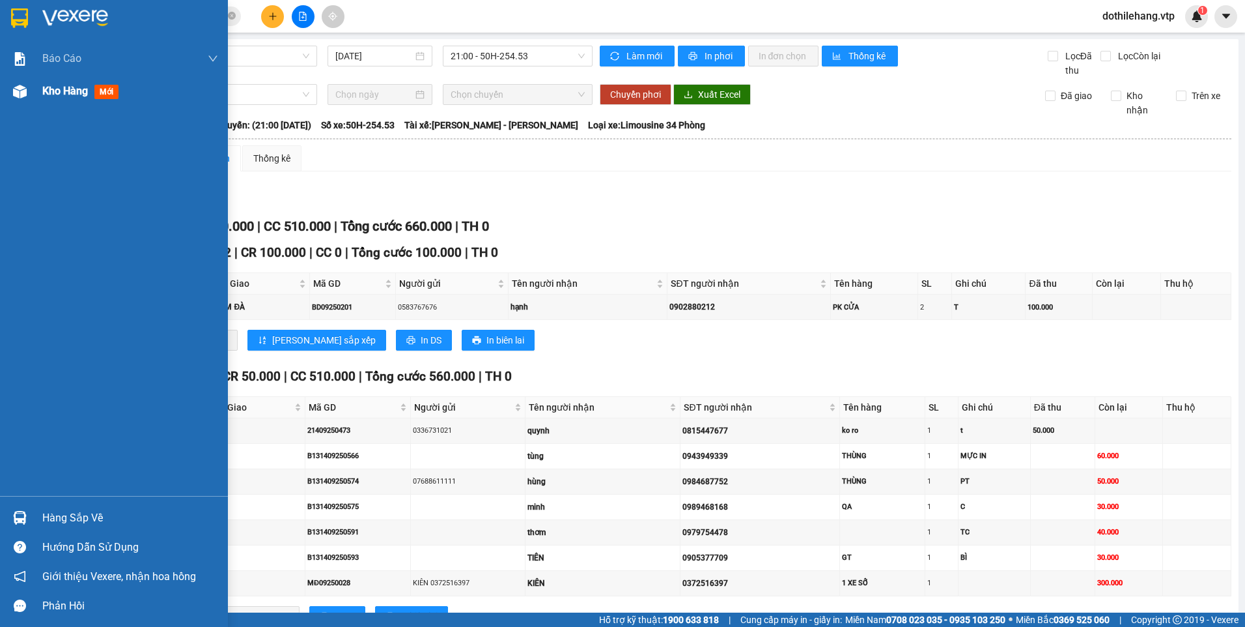
click at [28, 96] on div at bounding box center [19, 91] width 23 height 23
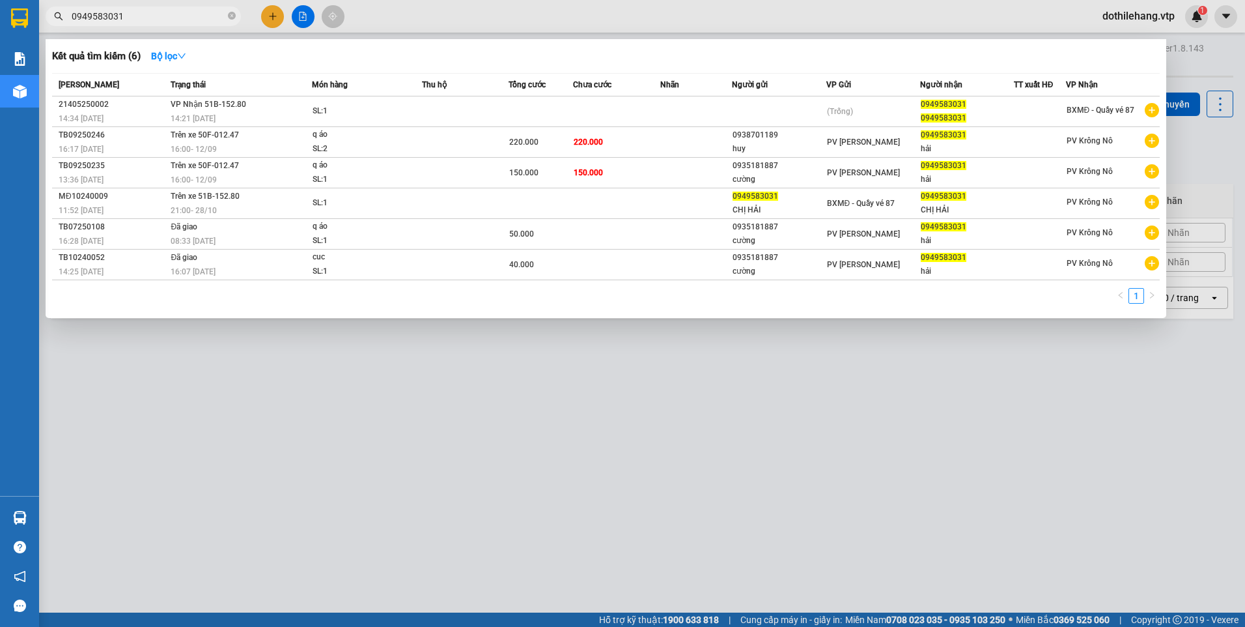
click at [139, 10] on input "0949583031" at bounding box center [149, 16] width 154 height 14
click at [245, 524] on div at bounding box center [622, 313] width 1245 height 627
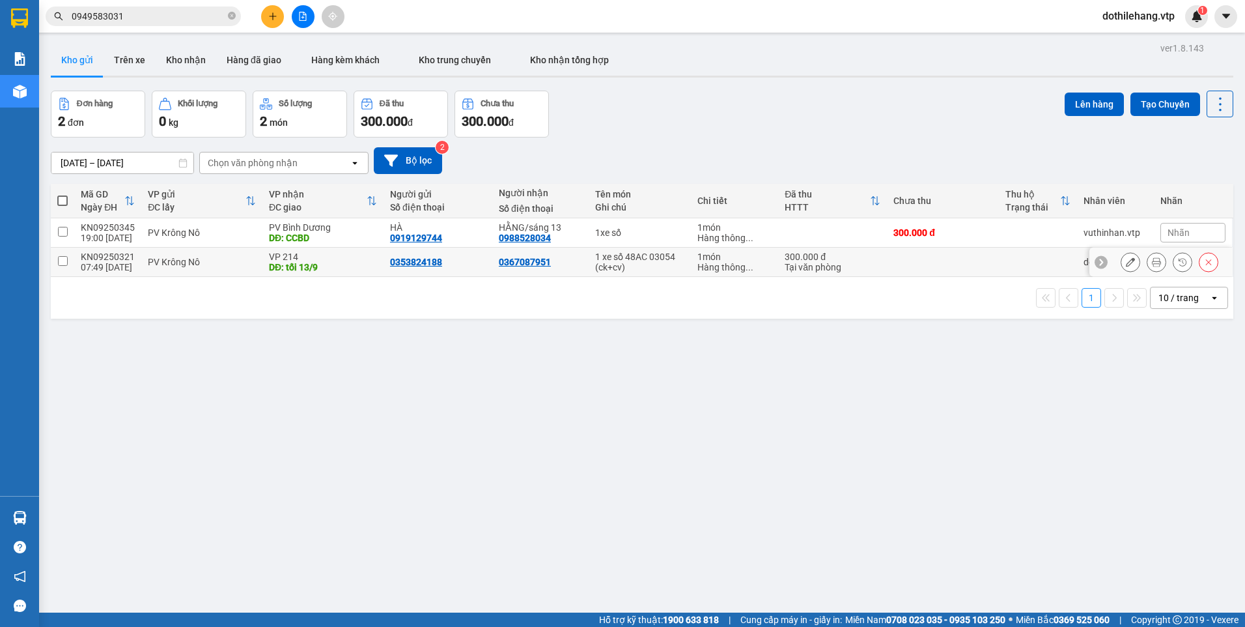
click at [1126, 259] on icon at bounding box center [1130, 261] width 9 height 9
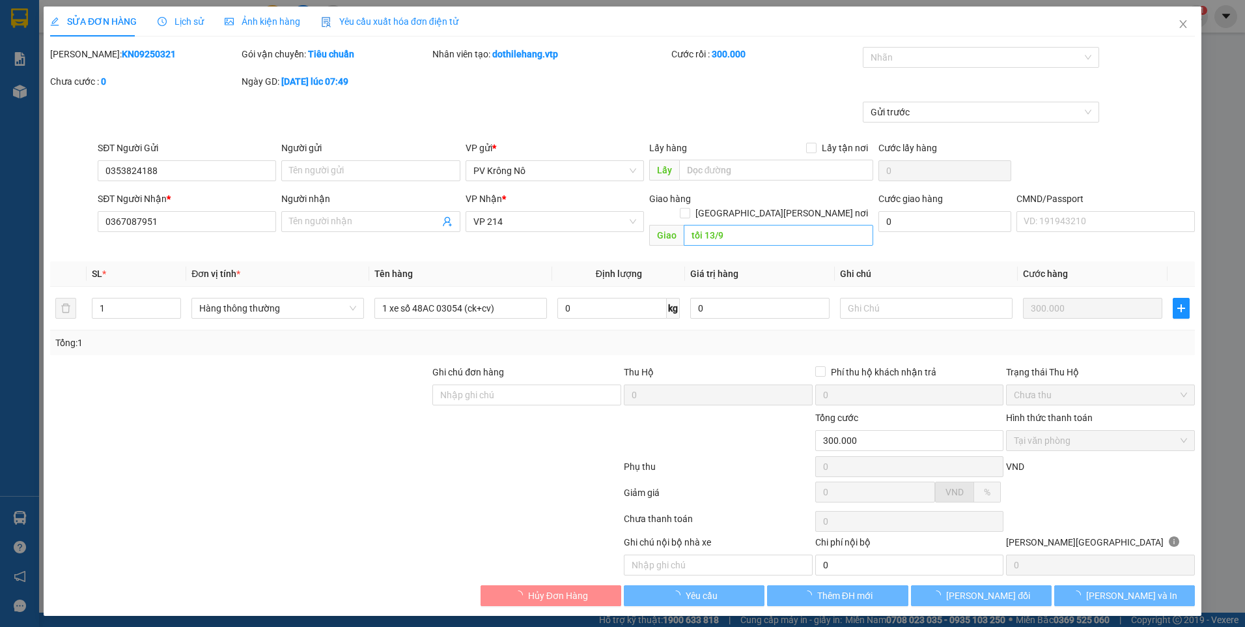
type input "0353824188"
type input "0367087951"
type input "tối 13/9"
type input "300.000"
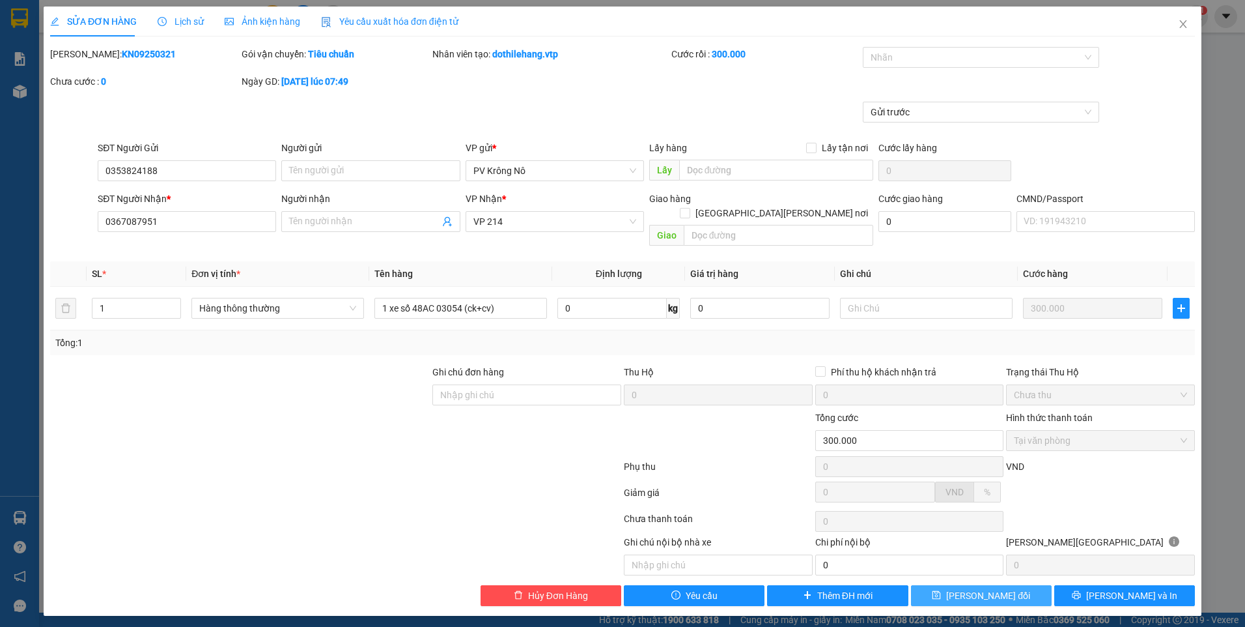
click at [1019, 585] on button "[PERSON_NAME] thay đổi" at bounding box center [981, 595] width 141 height 21
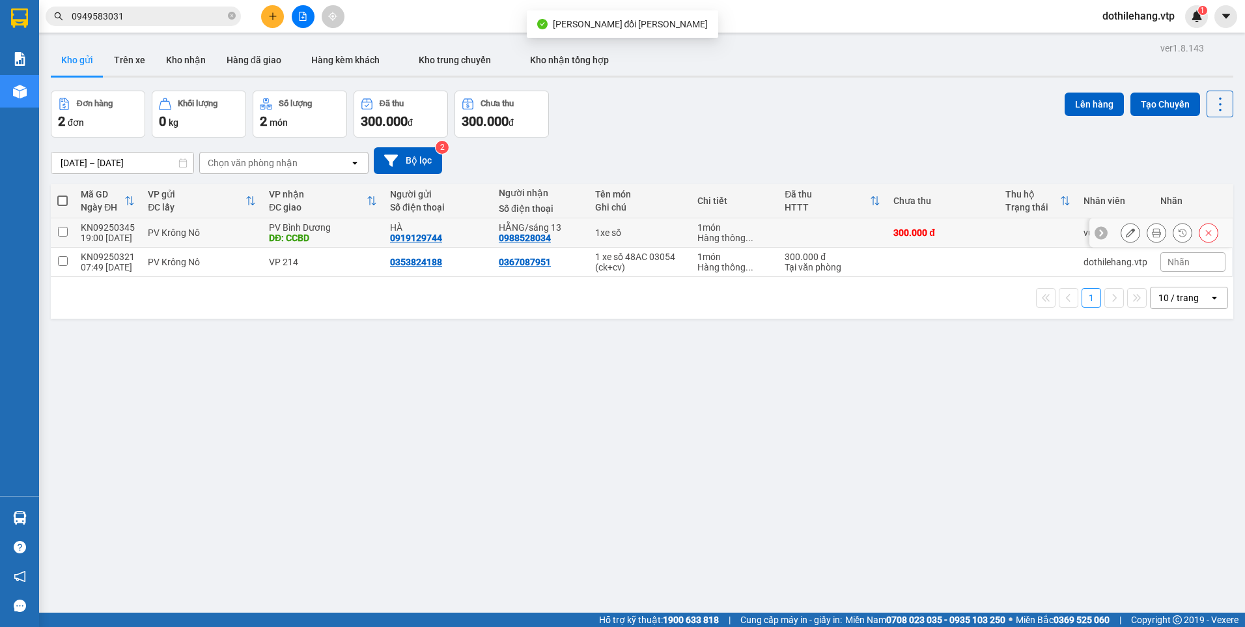
click at [810, 238] on td at bounding box center [832, 232] width 109 height 29
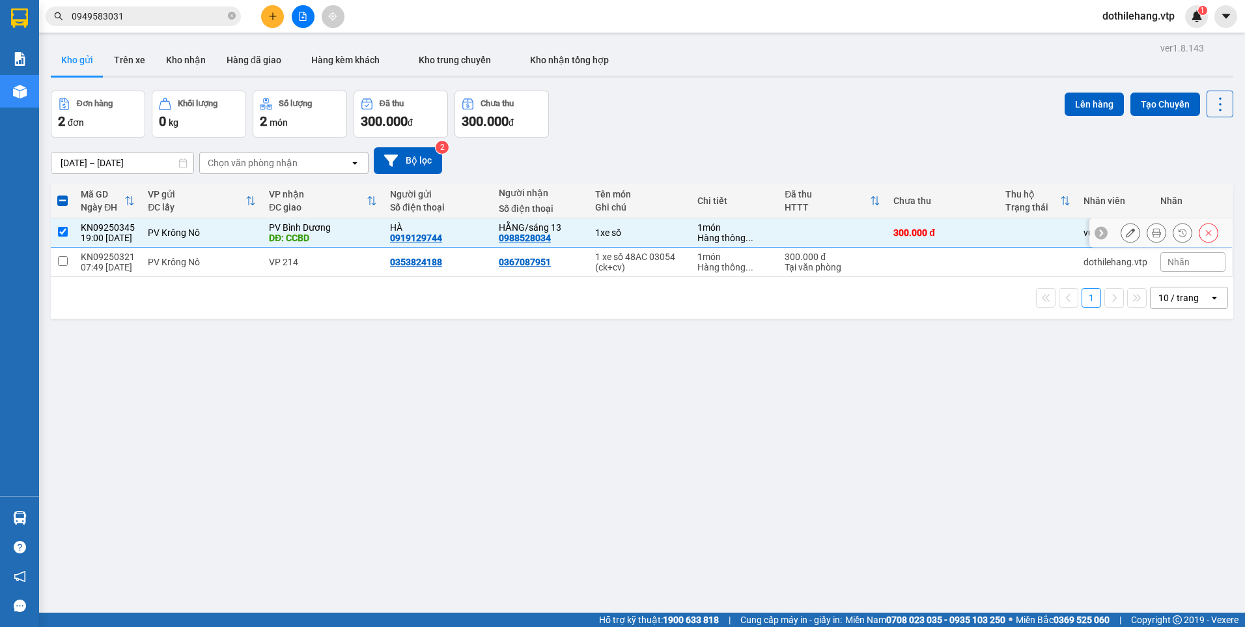
click at [337, 235] on div "DĐ: CCBD" at bounding box center [323, 238] width 108 height 10
checkbox input "false"
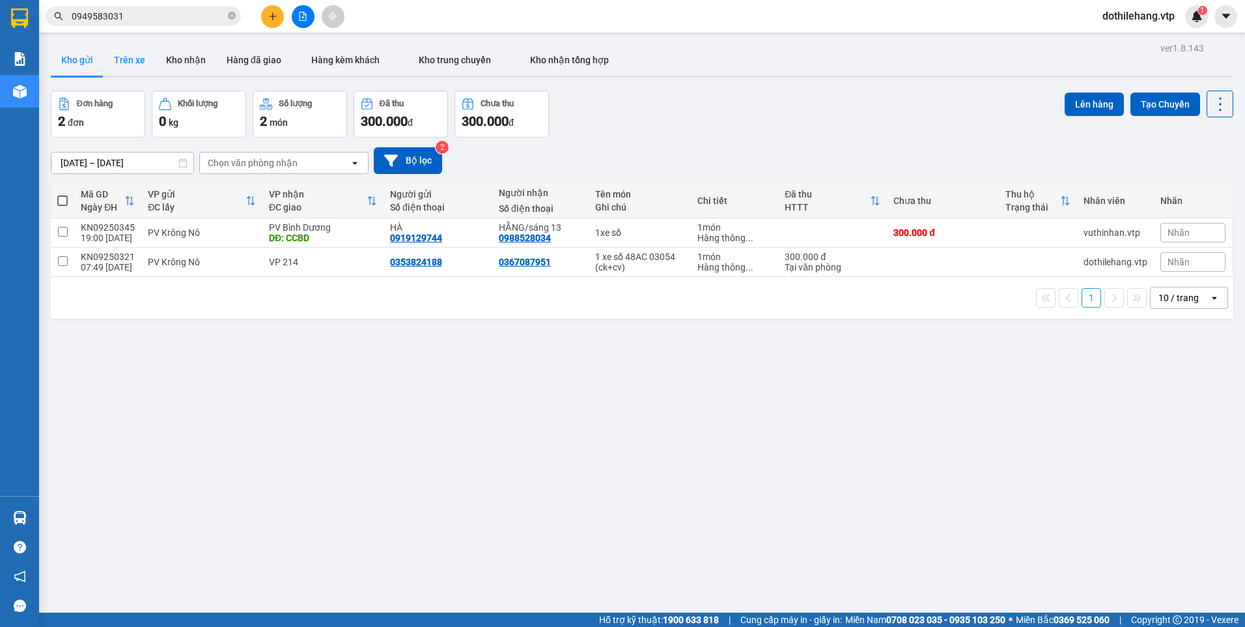
click at [133, 62] on button "Trên xe" at bounding box center [130, 59] width 52 height 31
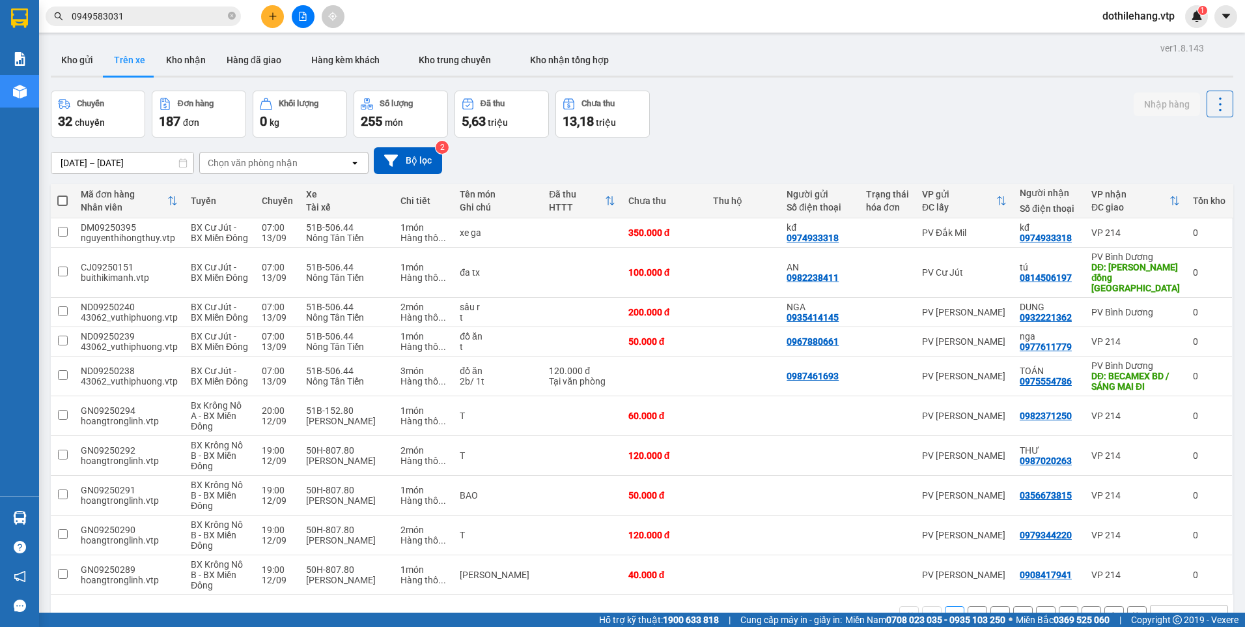
click at [159, 164] on input "[DATE] – [DATE]" at bounding box center [122, 162] width 142 height 21
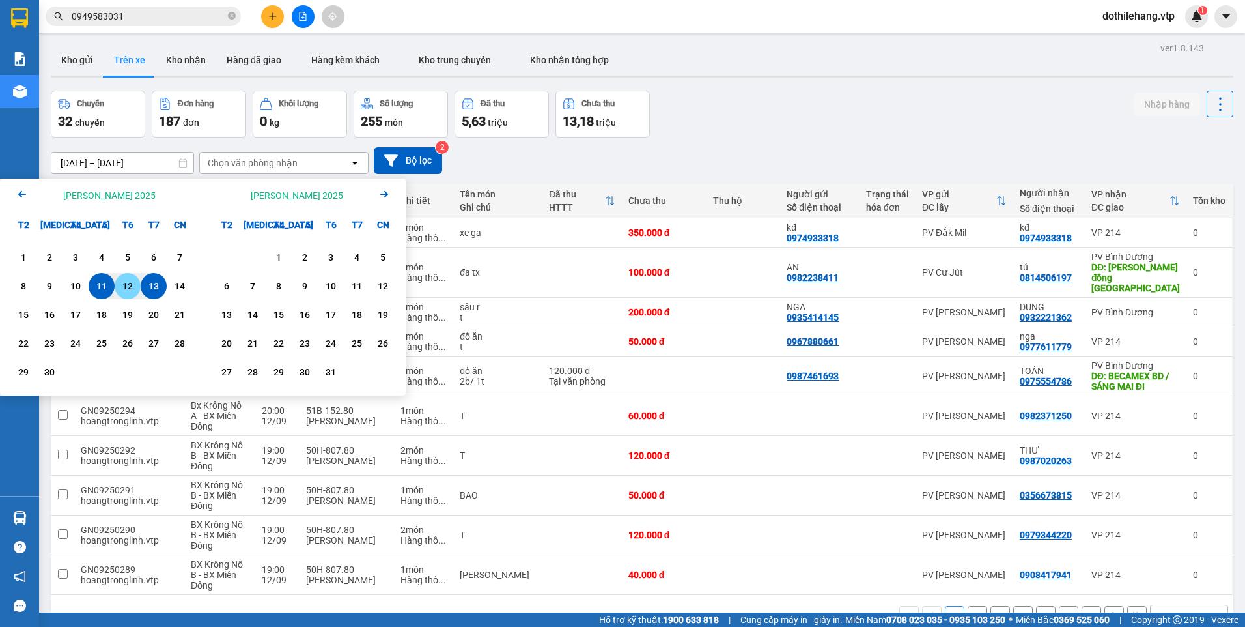
click at [132, 294] on div "12" at bounding box center [128, 286] width 18 height 16
click at [99, 279] on div "11" at bounding box center [101, 286] width 18 height 16
type input "11/09/2025 – 12/09/2025"
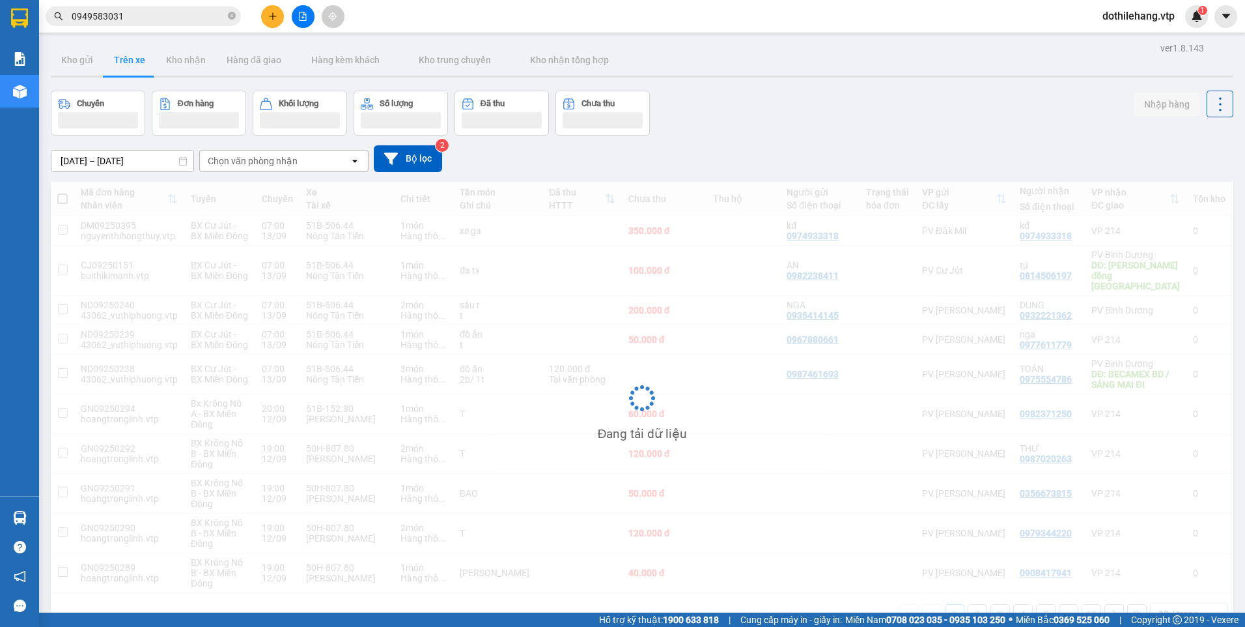
click at [246, 160] on div "Chọn văn phòng nhận" at bounding box center [253, 160] width 90 height 13
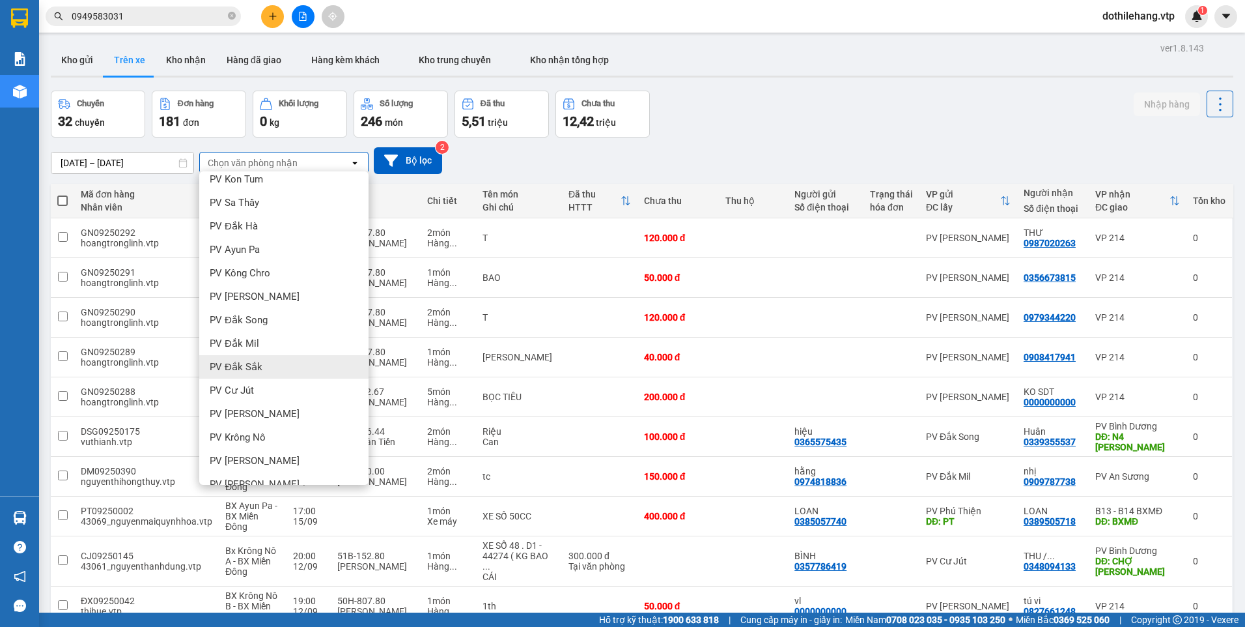
scroll to position [261, 0]
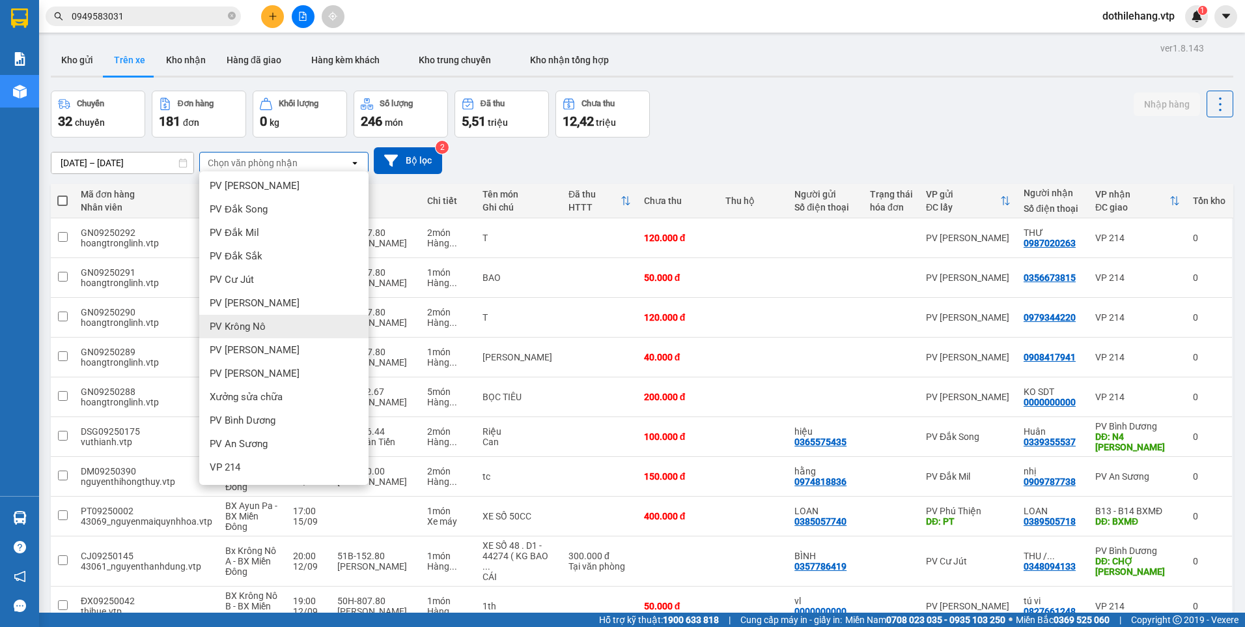
click at [273, 332] on div "PV Krông Nô" at bounding box center [283, 326] width 169 height 23
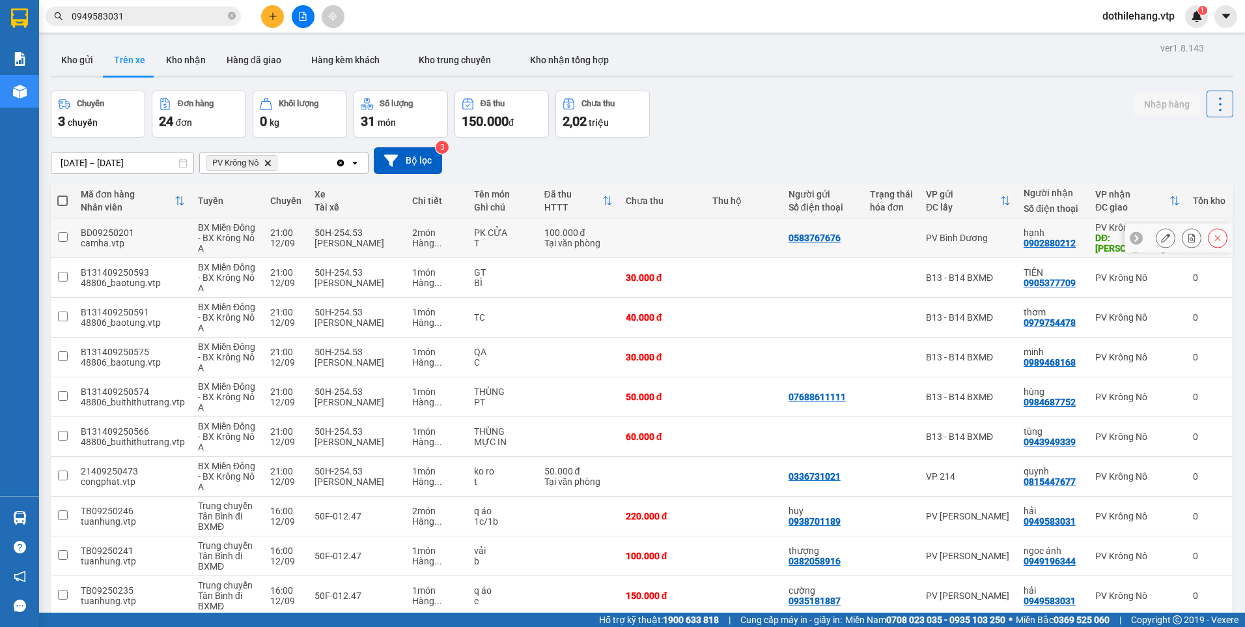
click at [718, 245] on td at bounding box center [744, 238] width 76 height 40
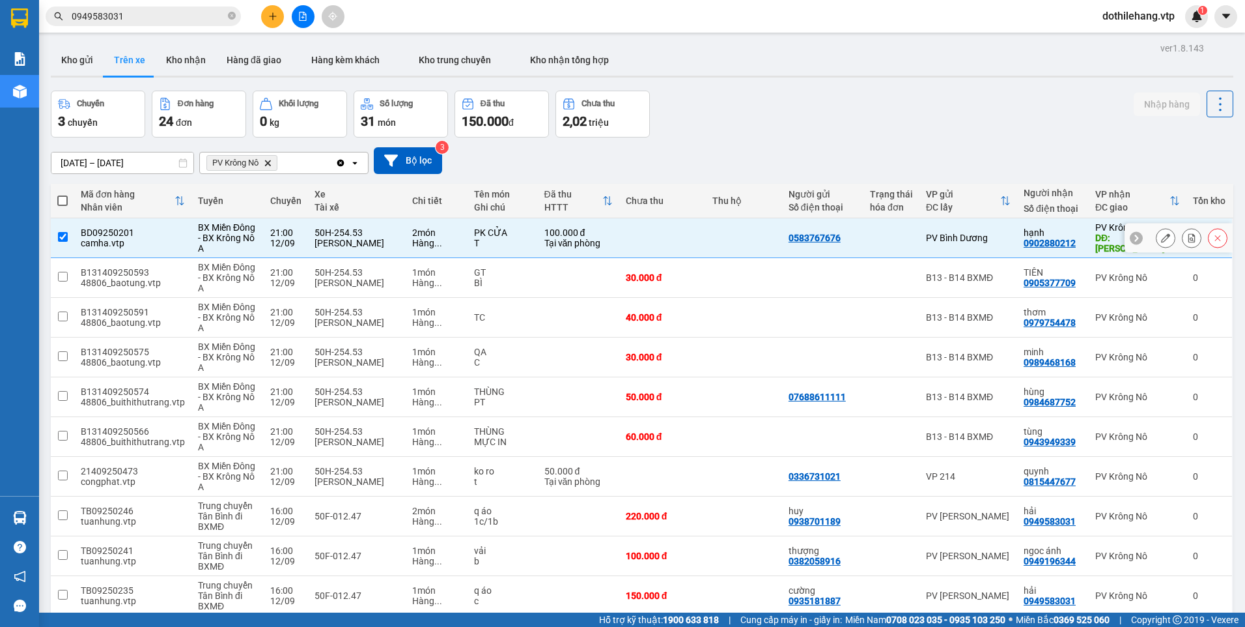
checkbox input "true"
click at [538, 279] on td at bounding box center [578, 278] width 81 height 40
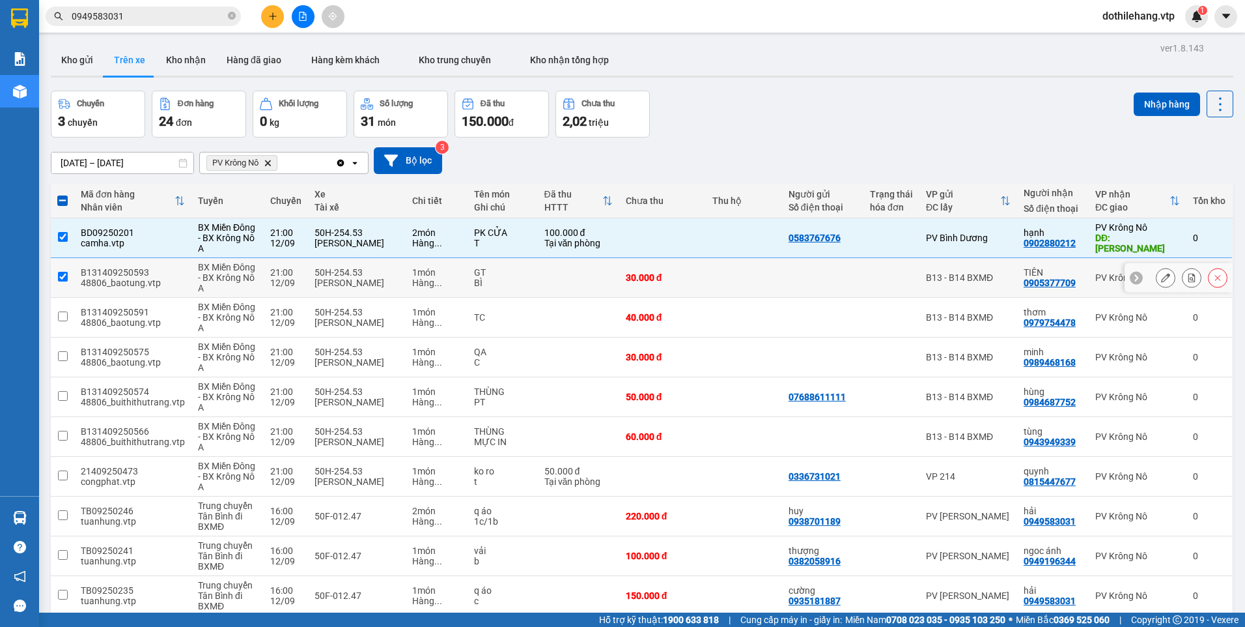
checkbox input "true"
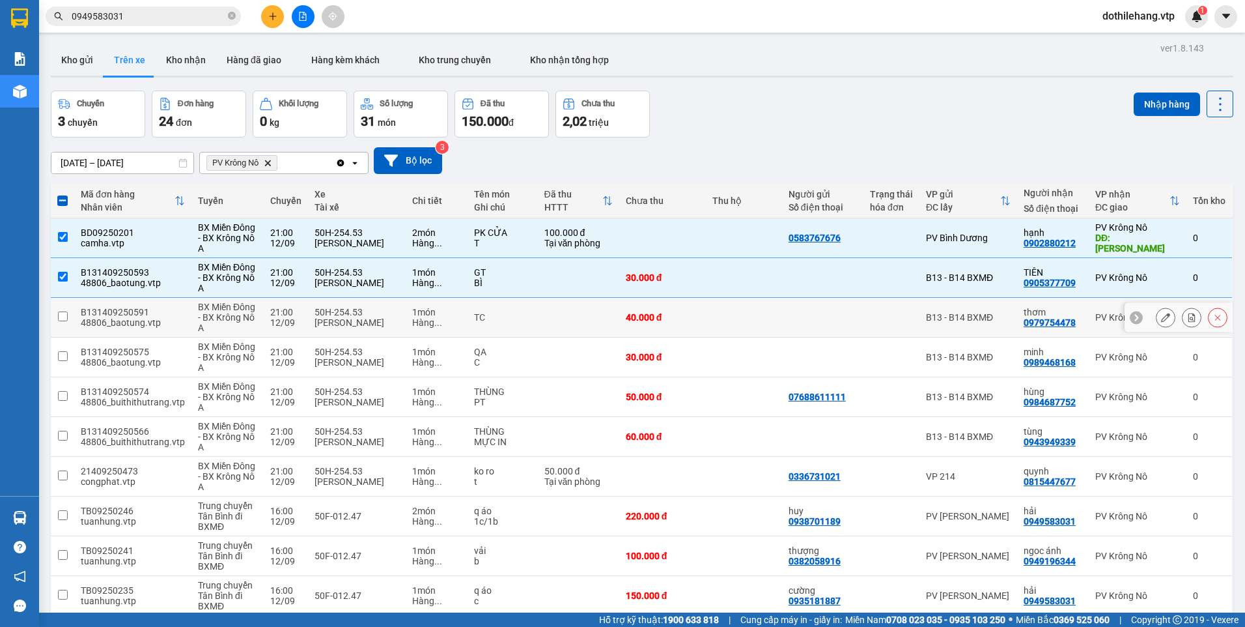
click at [552, 320] on td at bounding box center [578, 318] width 81 height 40
checkbox input "true"
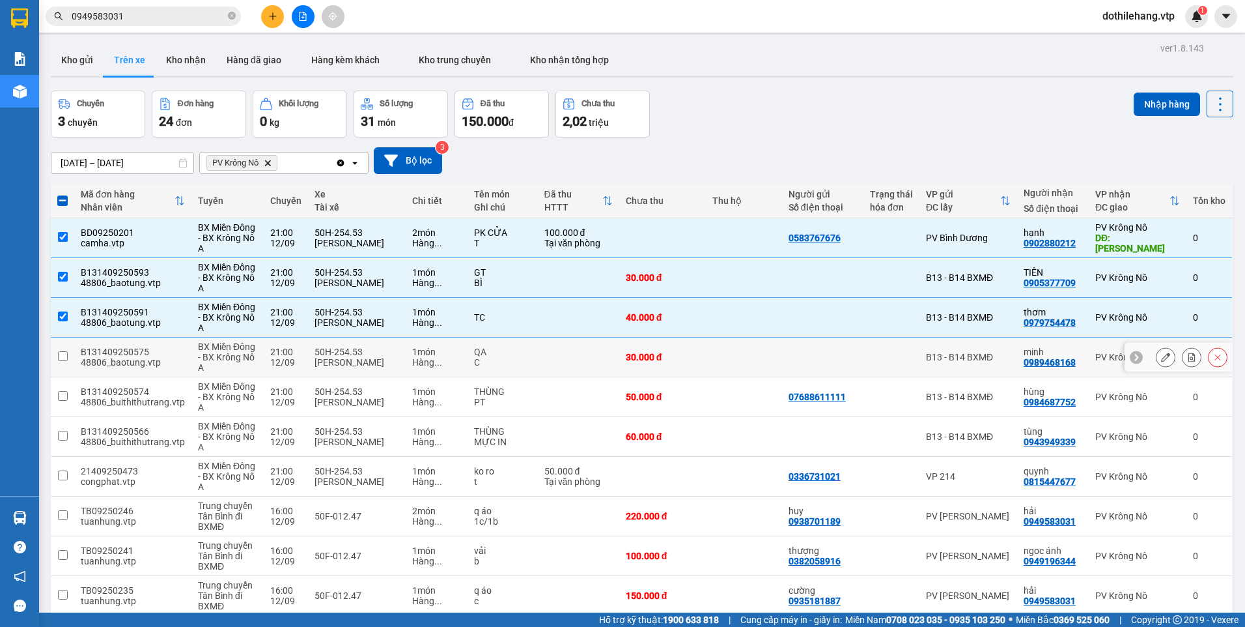
click at [563, 363] on td at bounding box center [578, 357] width 81 height 40
checkbox input "true"
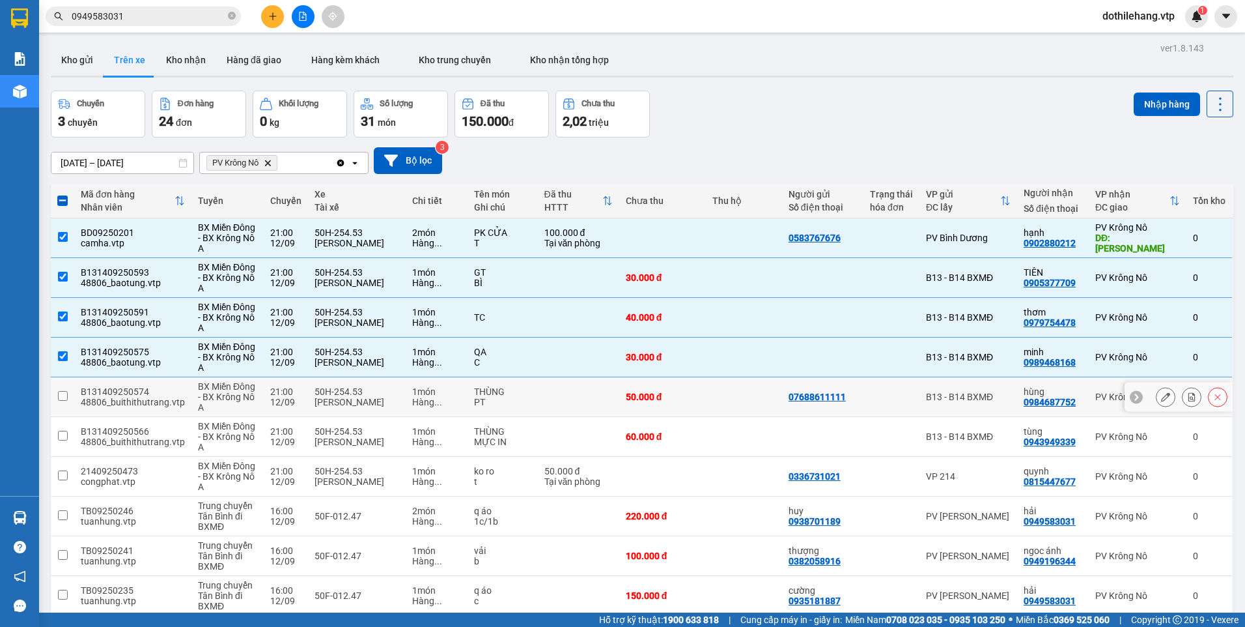
click at [560, 403] on td at bounding box center [578, 397] width 81 height 40
checkbox input "true"
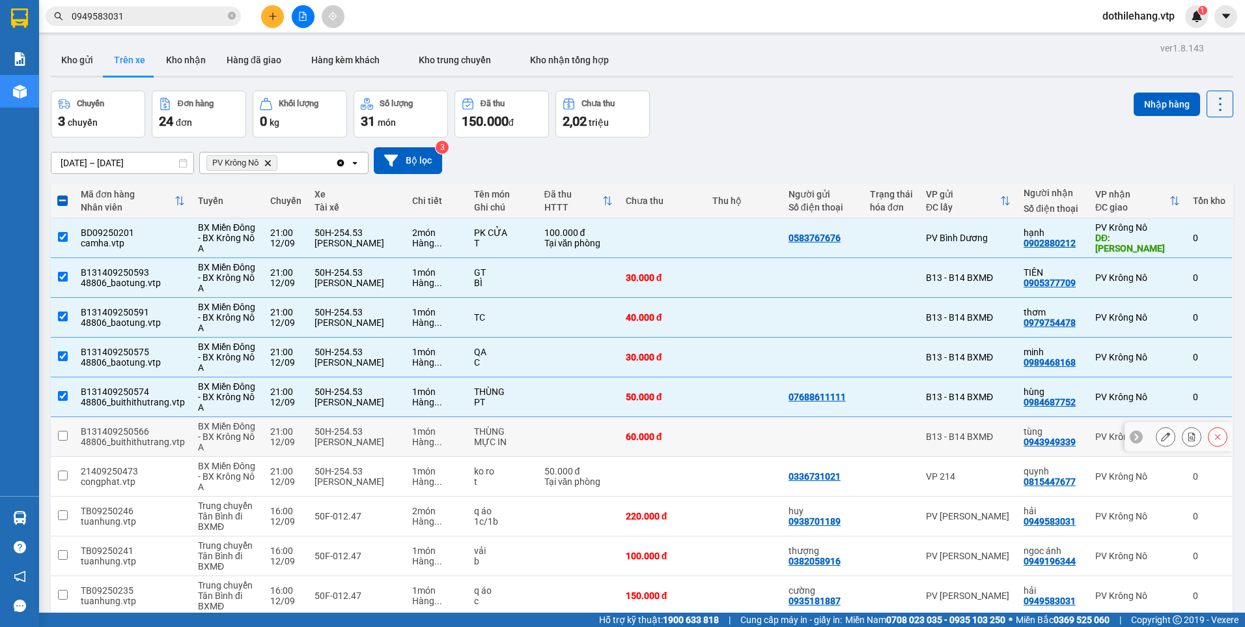
click at [567, 441] on td at bounding box center [578, 437] width 81 height 40
checkbox input "true"
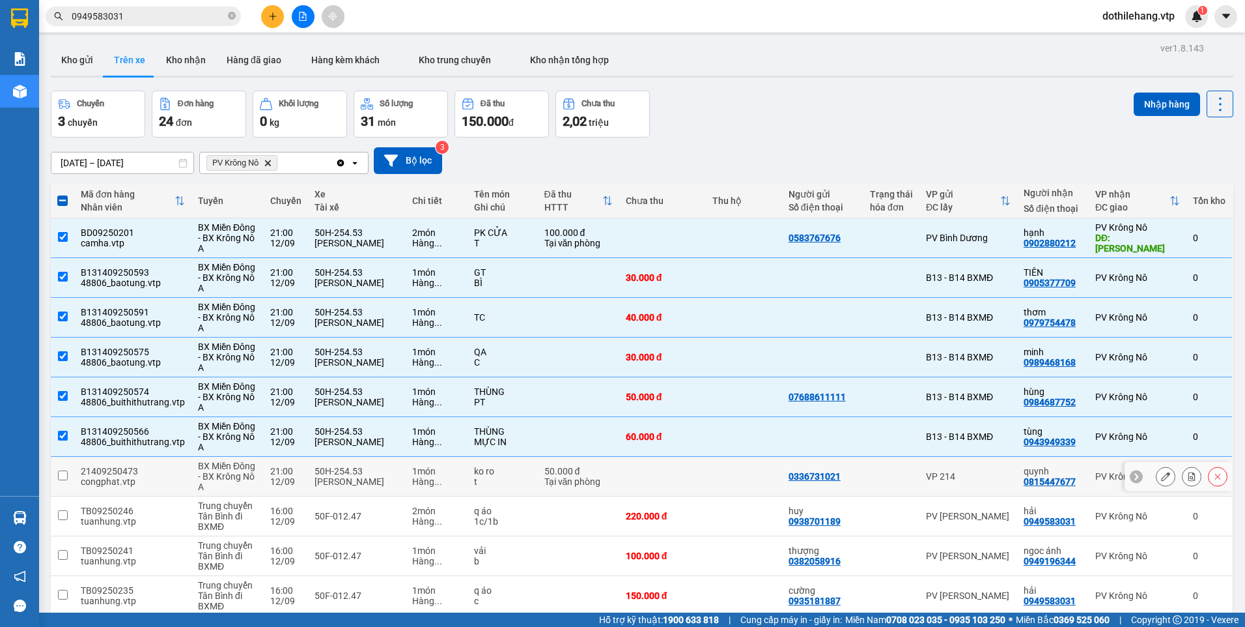
click at [634, 480] on td at bounding box center [662, 477] width 87 height 40
checkbox input "true"
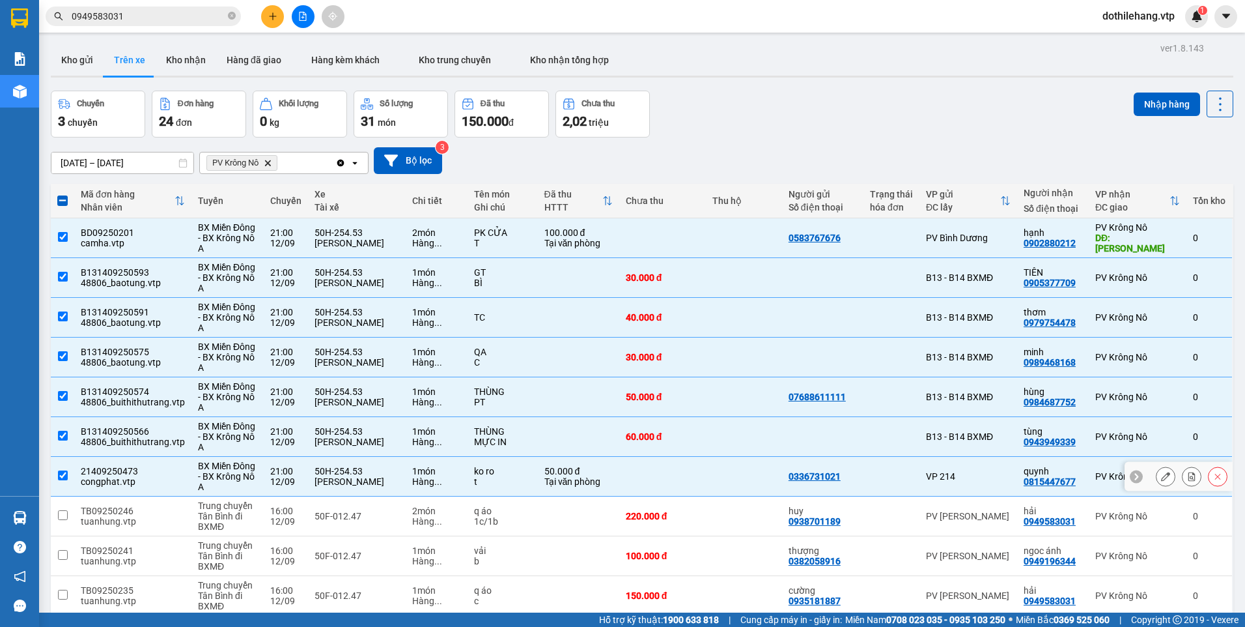
scroll to position [60, 0]
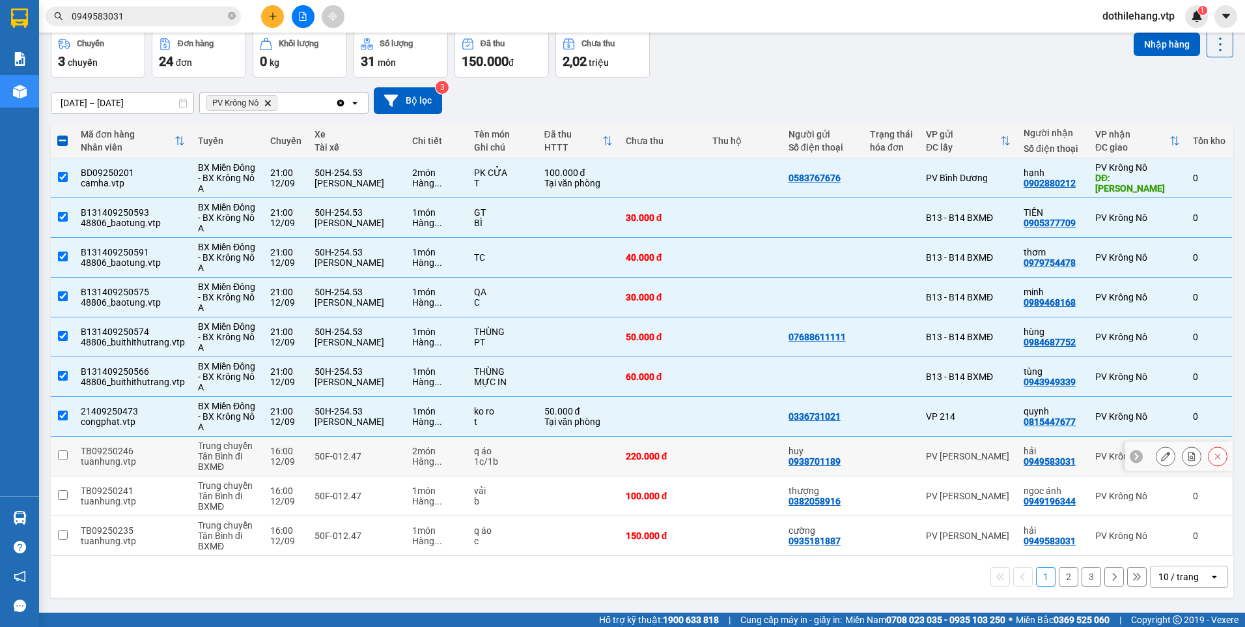
click at [646, 461] on div "220.000 đ" at bounding box center [663, 456] width 74 height 10
checkbox input "true"
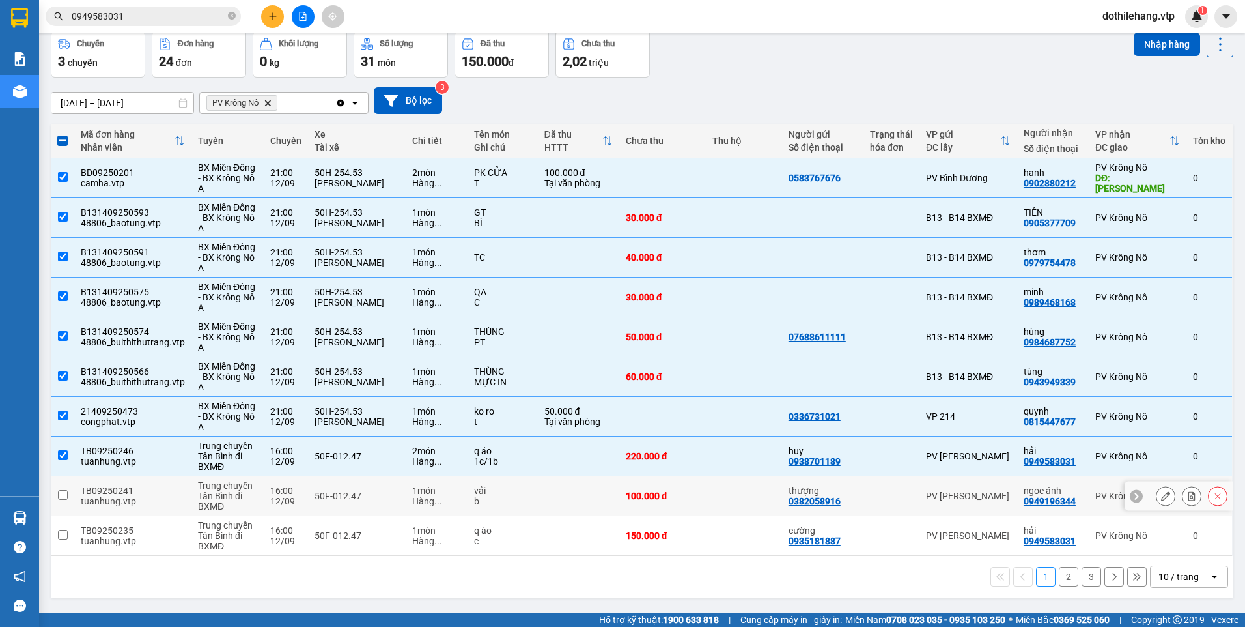
click at [986, 494] on div "PV [GEOGRAPHIC_DATA]" at bounding box center [968, 495] width 85 height 10
checkbox input "true"
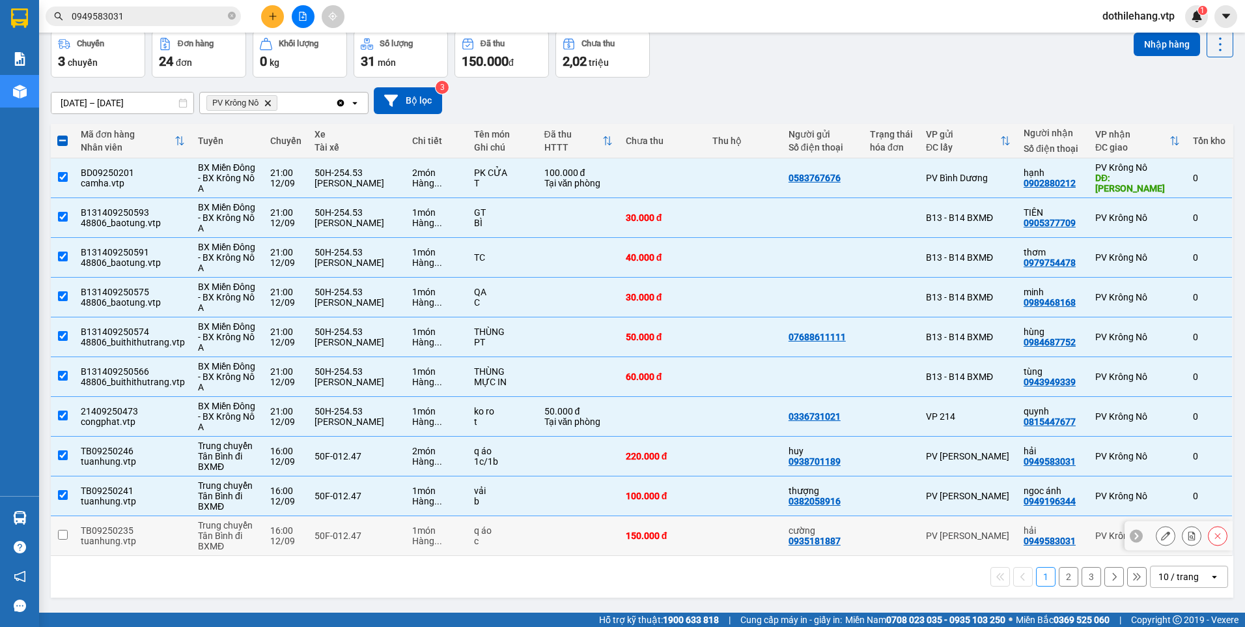
click at [986, 534] on div "PV [GEOGRAPHIC_DATA]" at bounding box center [968, 535] width 85 height 10
checkbox input "true"
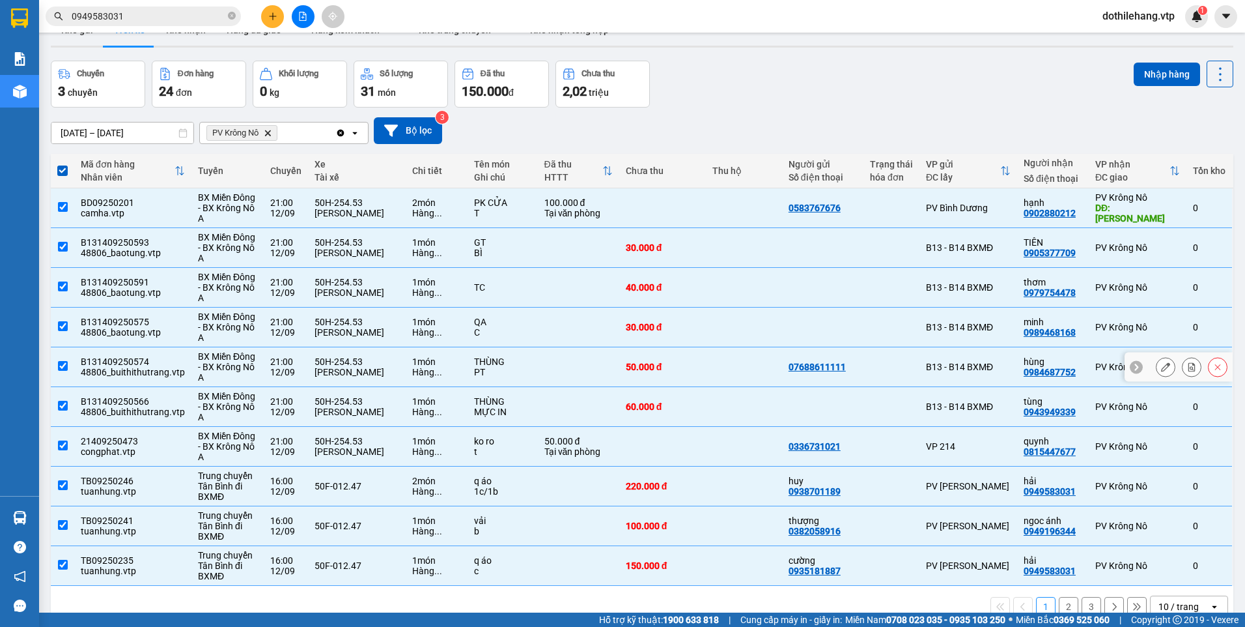
scroll to position [0, 0]
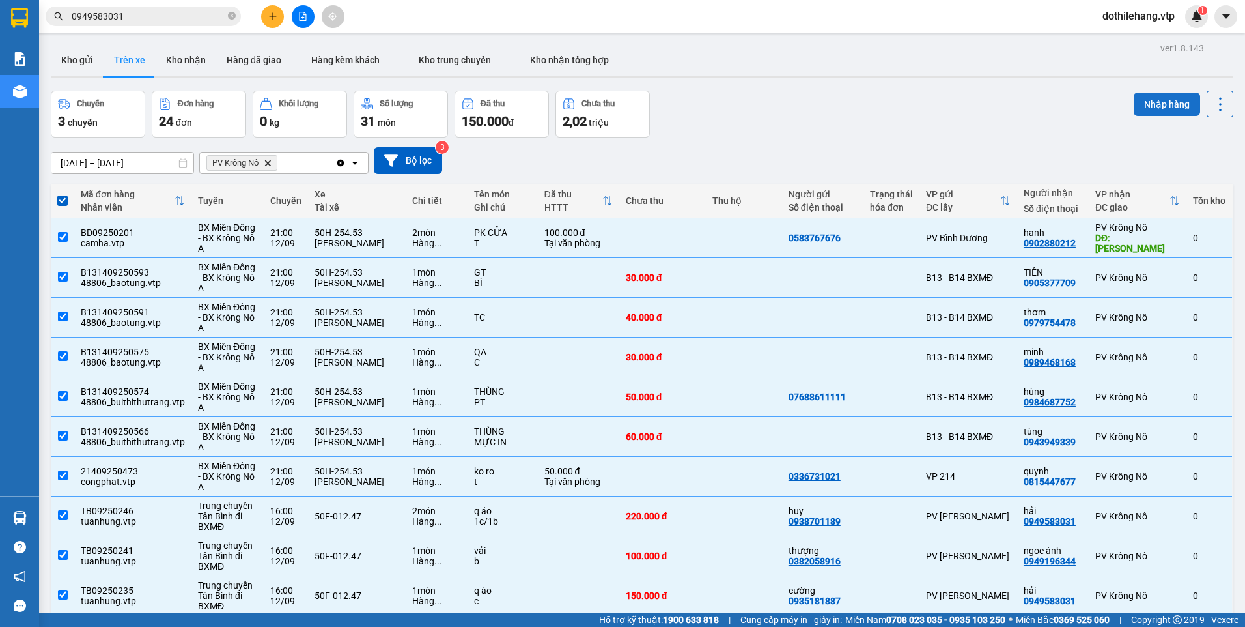
click at [1160, 100] on button "Nhập hàng" at bounding box center [1167, 103] width 66 height 23
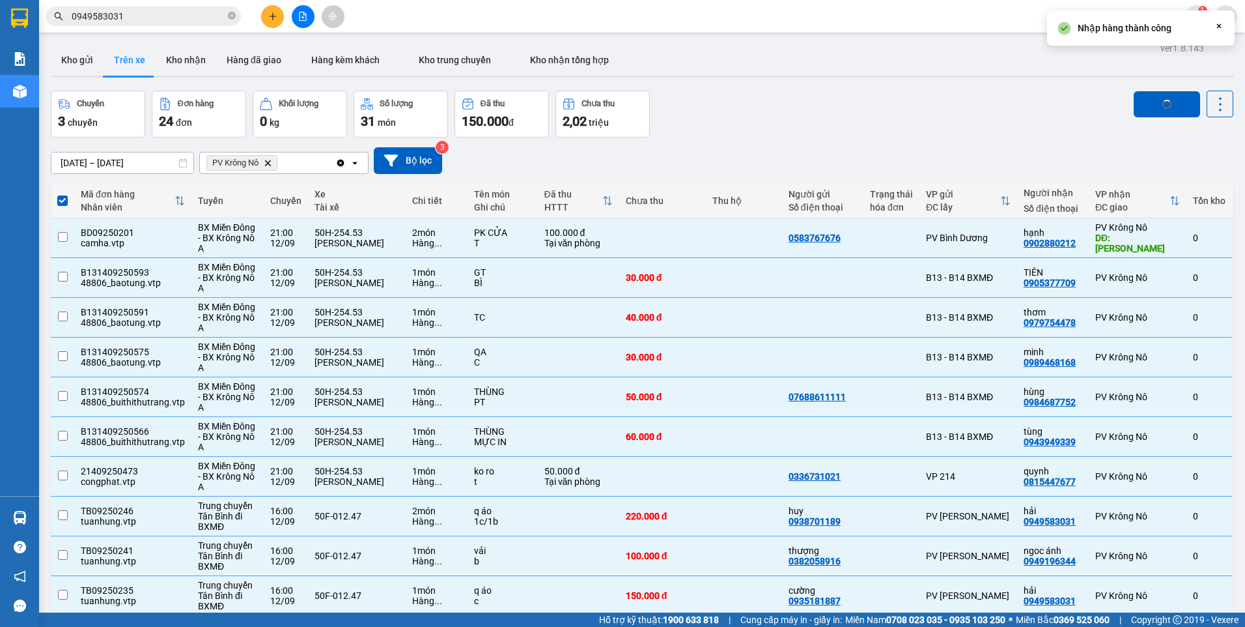
checkbox input "false"
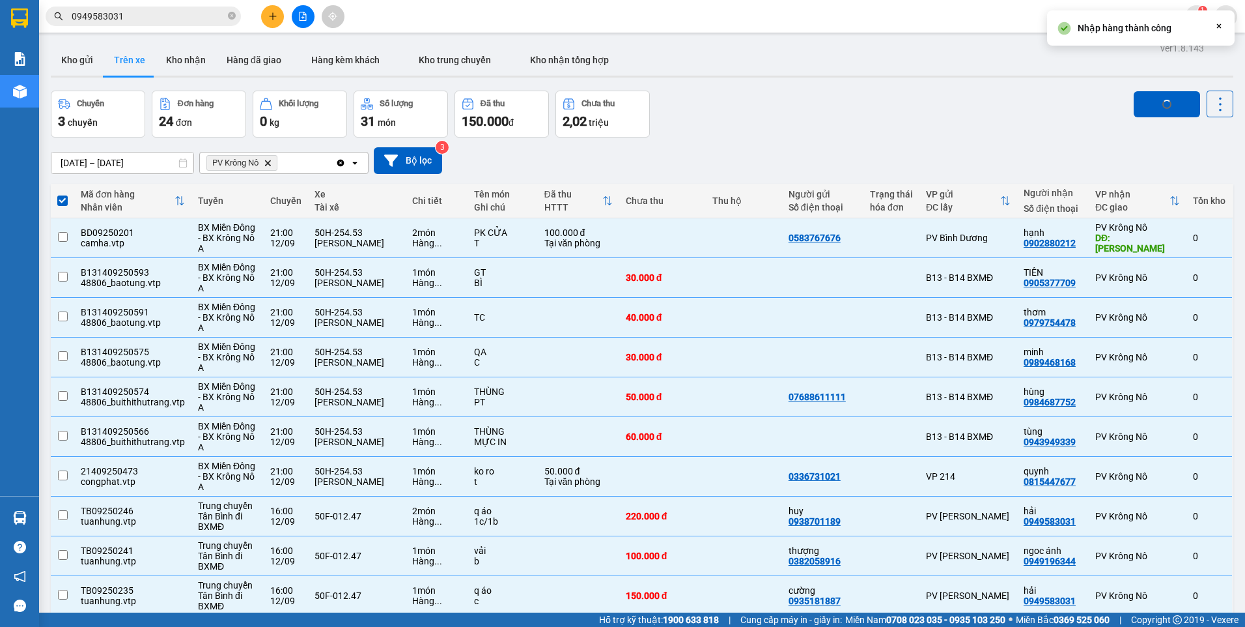
checkbox input "false"
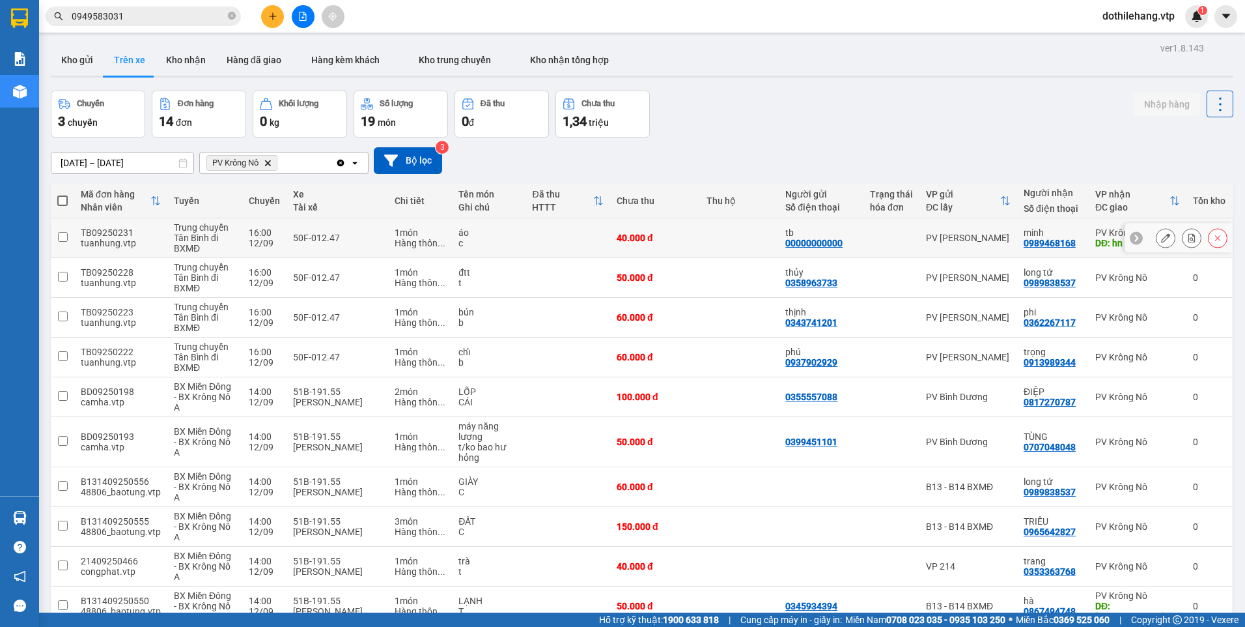
click at [977, 241] on div "PV [GEOGRAPHIC_DATA]" at bounding box center [968, 238] width 85 height 10
checkbox input "true"
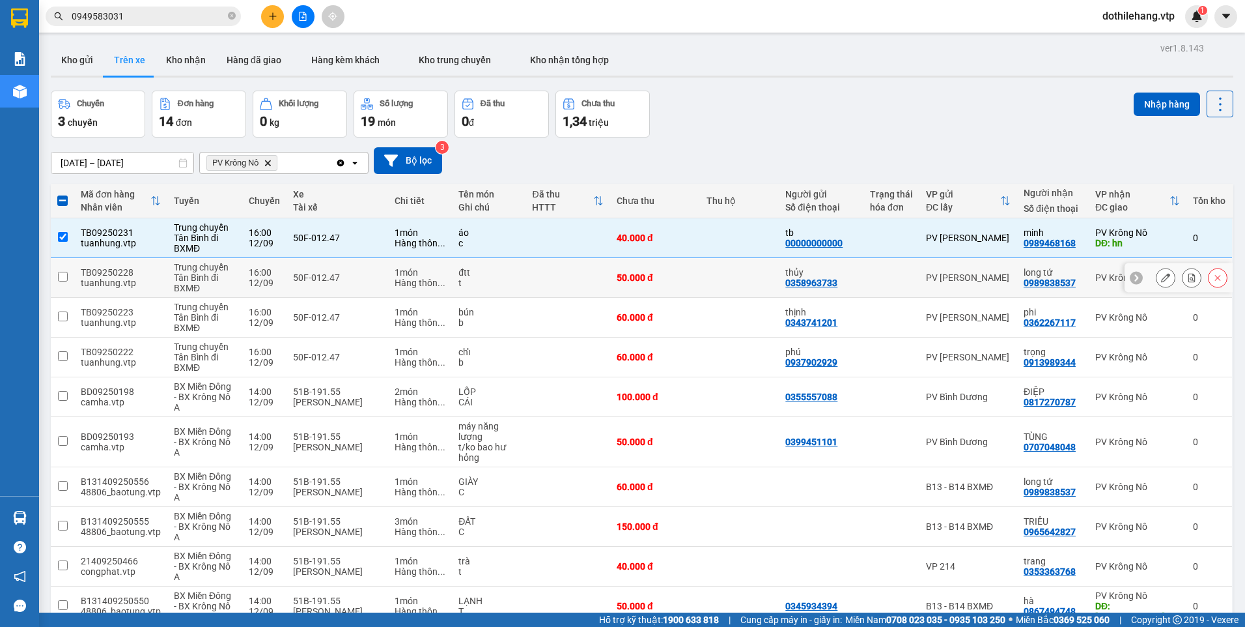
click at [976, 281] on div "PV [GEOGRAPHIC_DATA]" at bounding box center [968, 277] width 85 height 10
checkbox input "true"
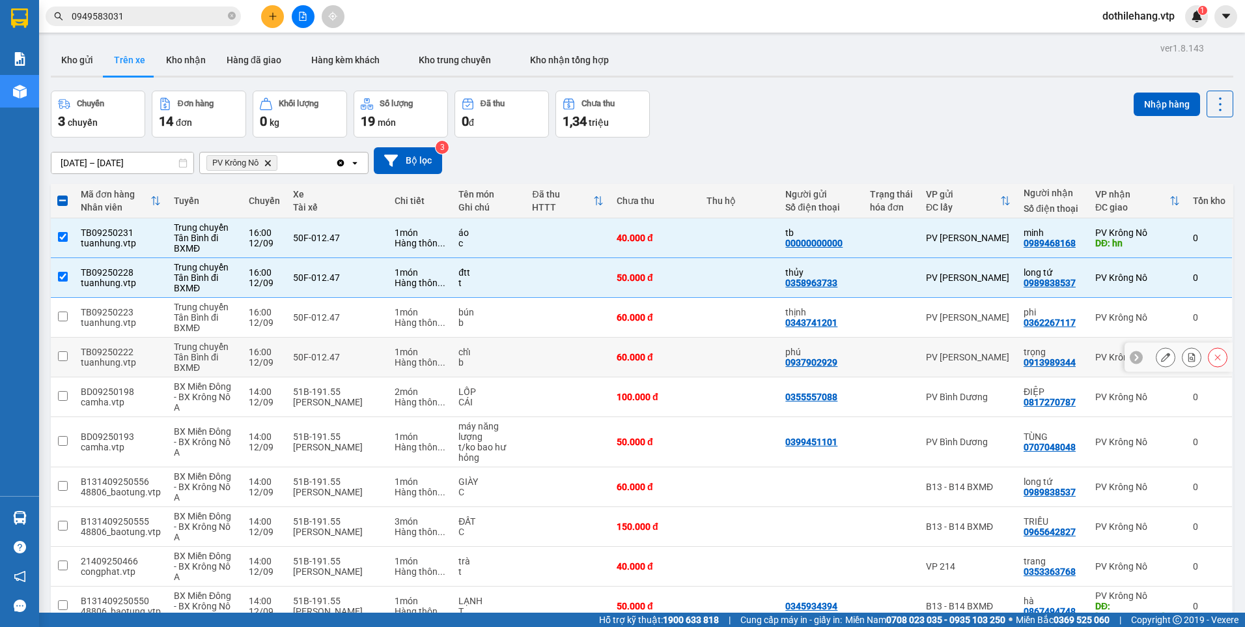
click at [979, 362] on div "PV [GEOGRAPHIC_DATA]" at bounding box center [968, 357] width 85 height 10
checkbox input "true"
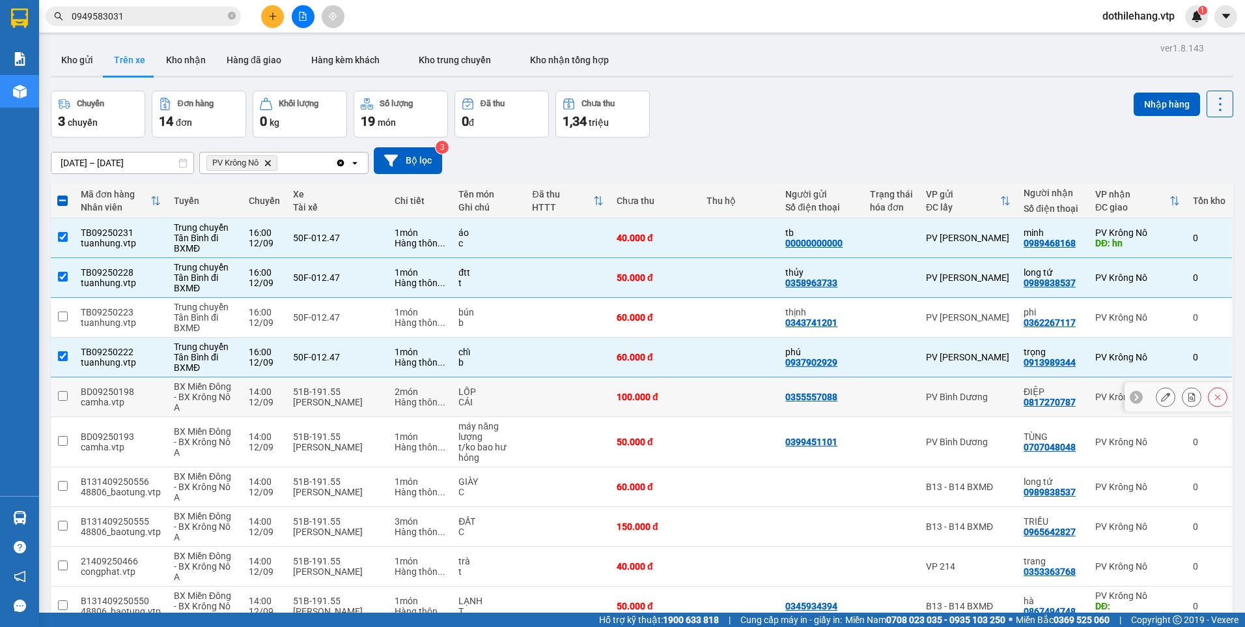
click at [990, 396] on div "PV Bình Dương" at bounding box center [968, 396] width 85 height 10
checkbox input "true"
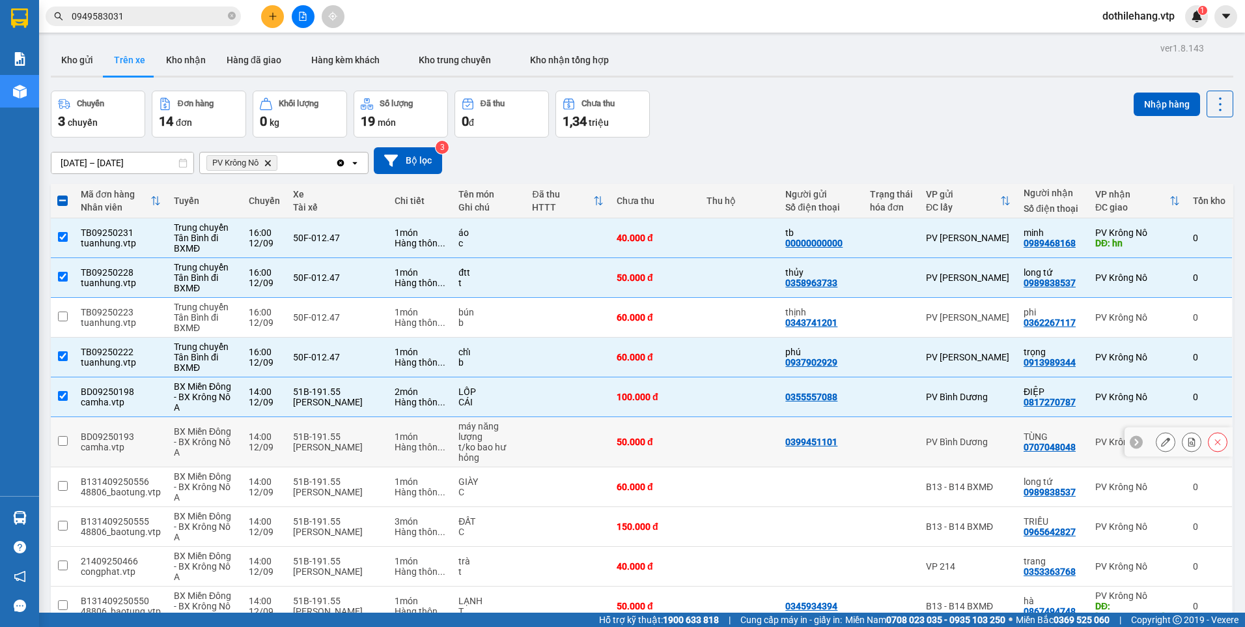
click at [991, 439] on div "PV Bình Dương" at bounding box center [968, 441] width 85 height 10
checkbox input "true"
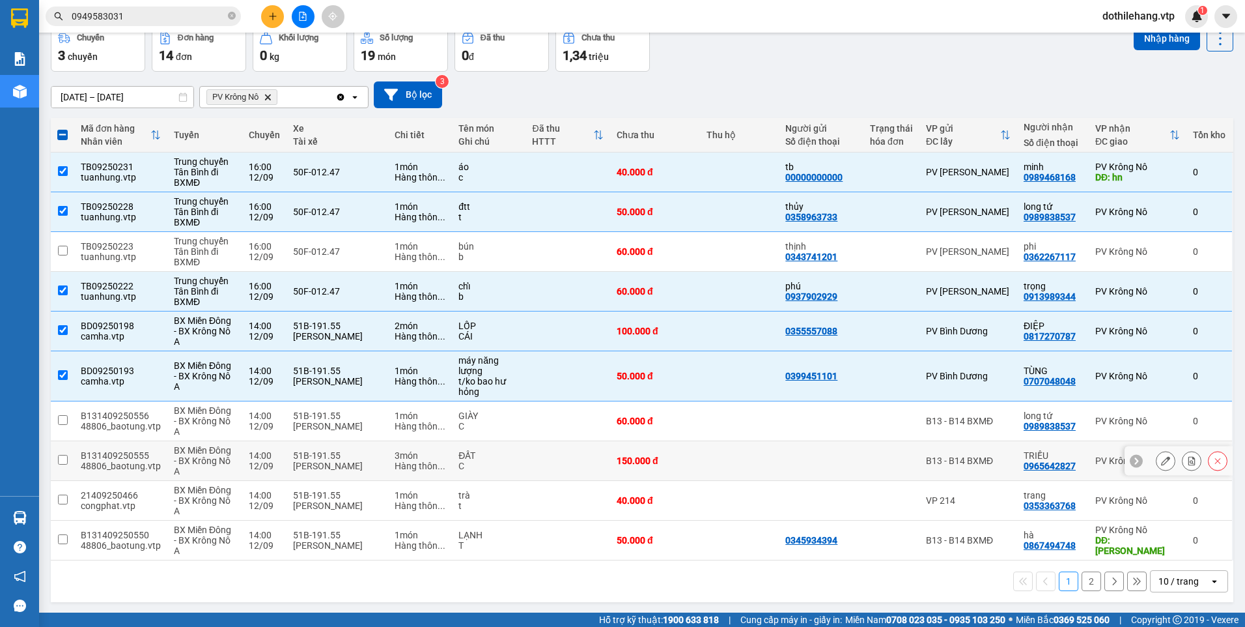
scroll to position [67, 0]
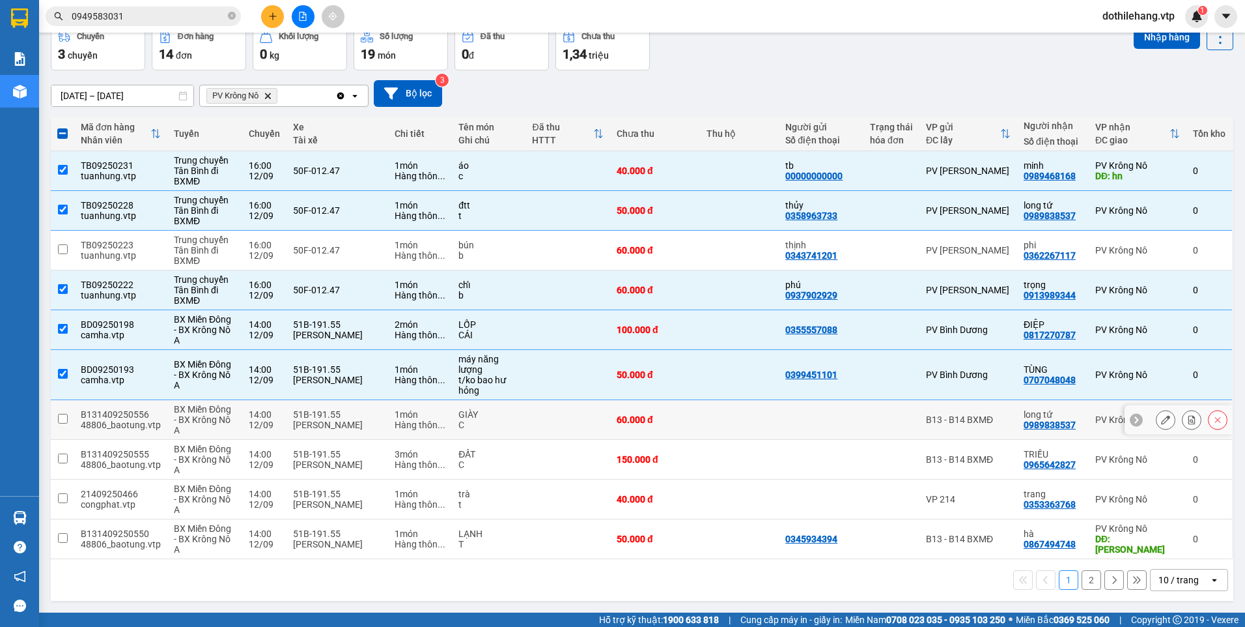
click at [989, 421] on div "B13 - B14 BXMĐ" at bounding box center [968, 419] width 85 height 10
checkbox input "true"
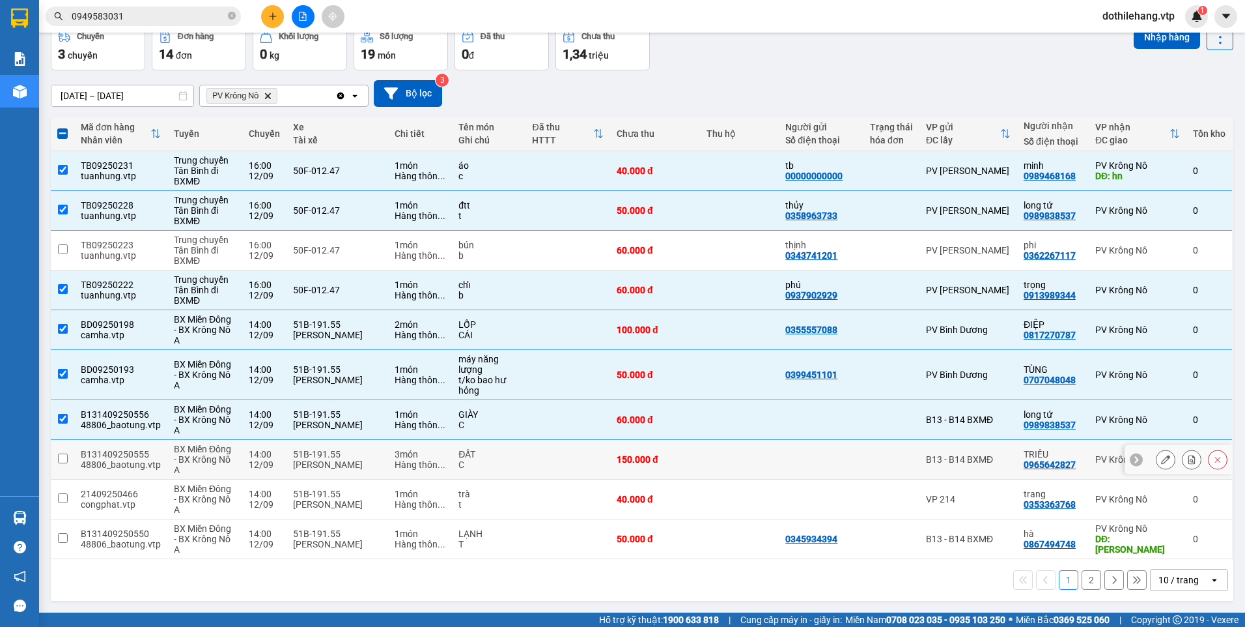
click at [1004, 454] on td "B13 - B14 BXMĐ" at bounding box center [969, 460] width 98 height 40
checkbox input "true"
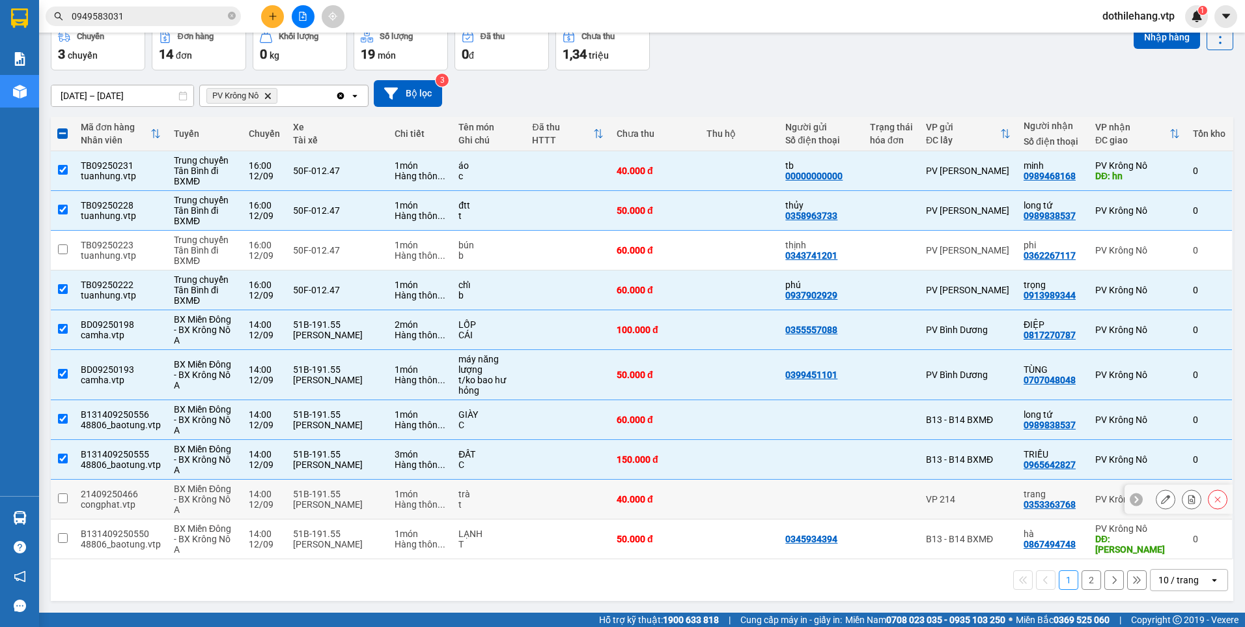
click at [990, 496] on div "VP 214" at bounding box center [968, 499] width 85 height 10
checkbox input "true"
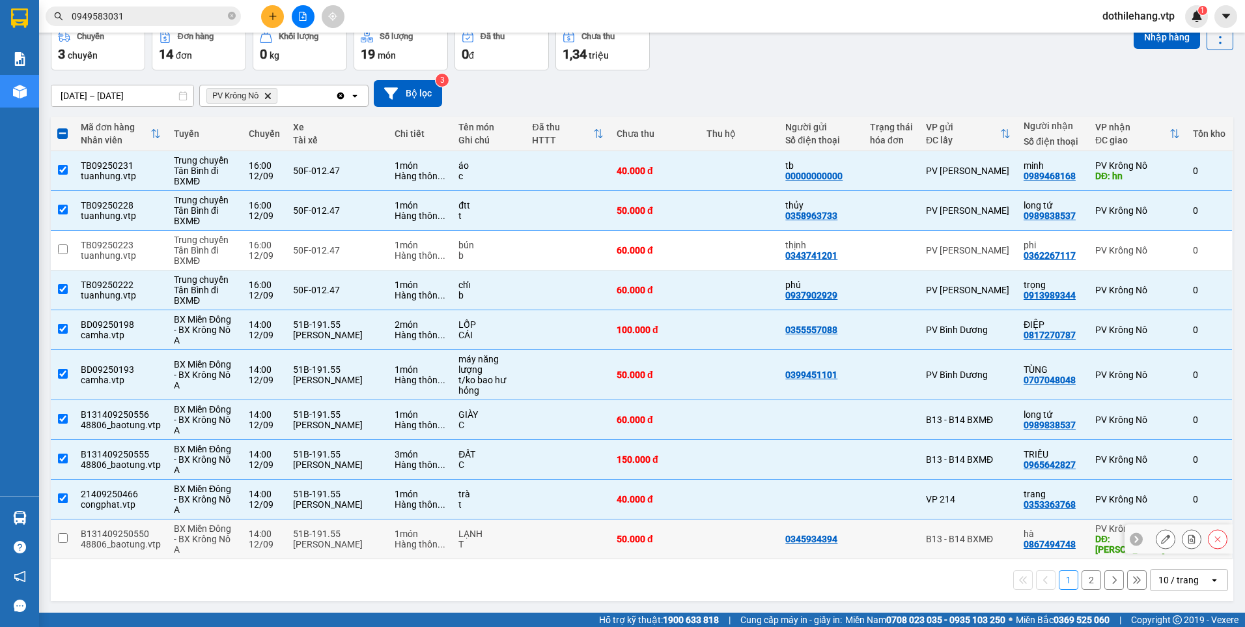
drag, startPoint x: 978, startPoint y: 535, endPoint x: 1038, endPoint y: 500, distance: 69.5
click at [978, 536] on div "B13 - B14 BXMĐ" at bounding box center [968, 538] width 85 height 10
checkbox input "true"
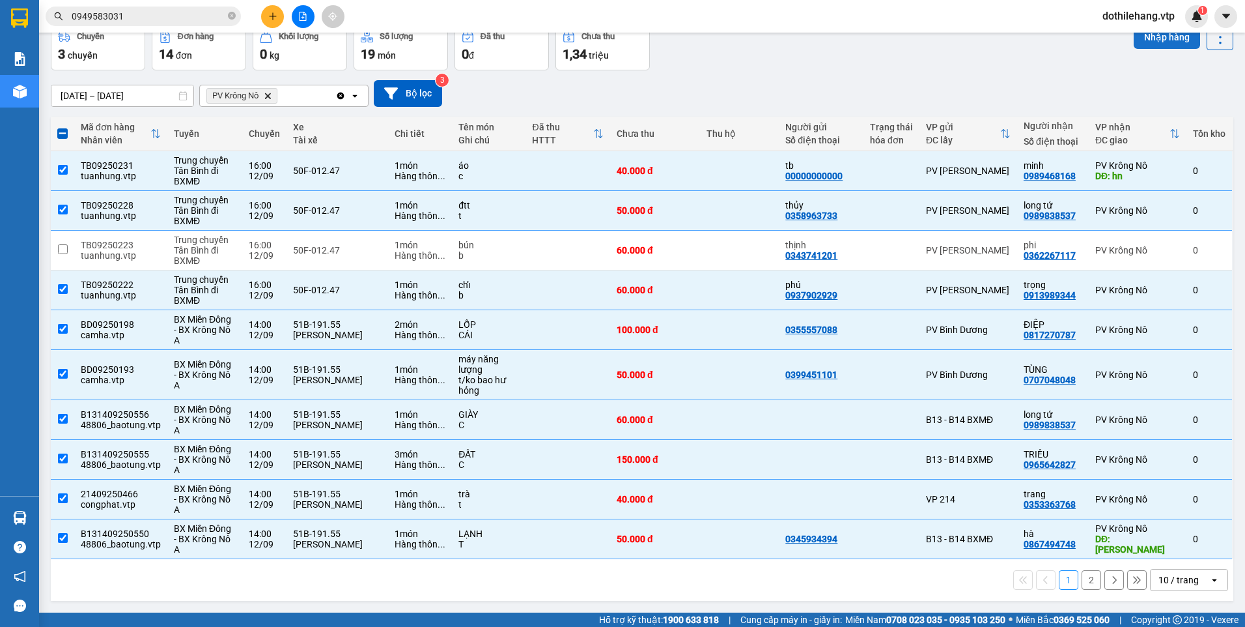
click at [1148, 36] on button "Nhập hàng" at bounding box center [1167, 36] width 66 height 23
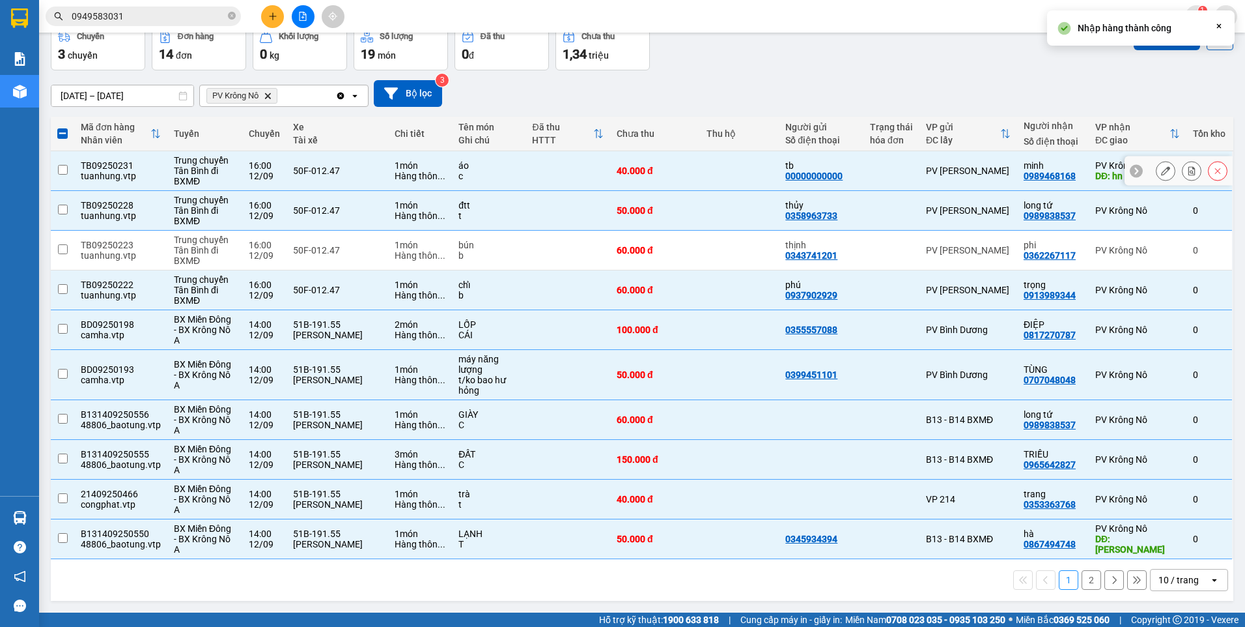
checkbox input "false"
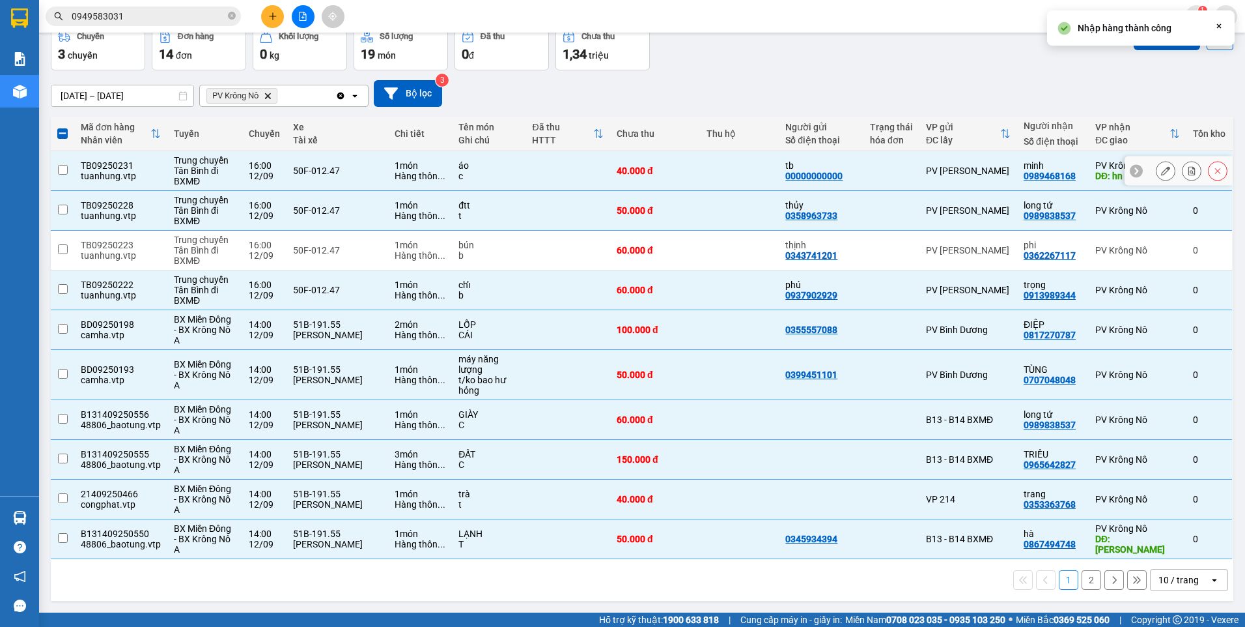
checkbox input "false"
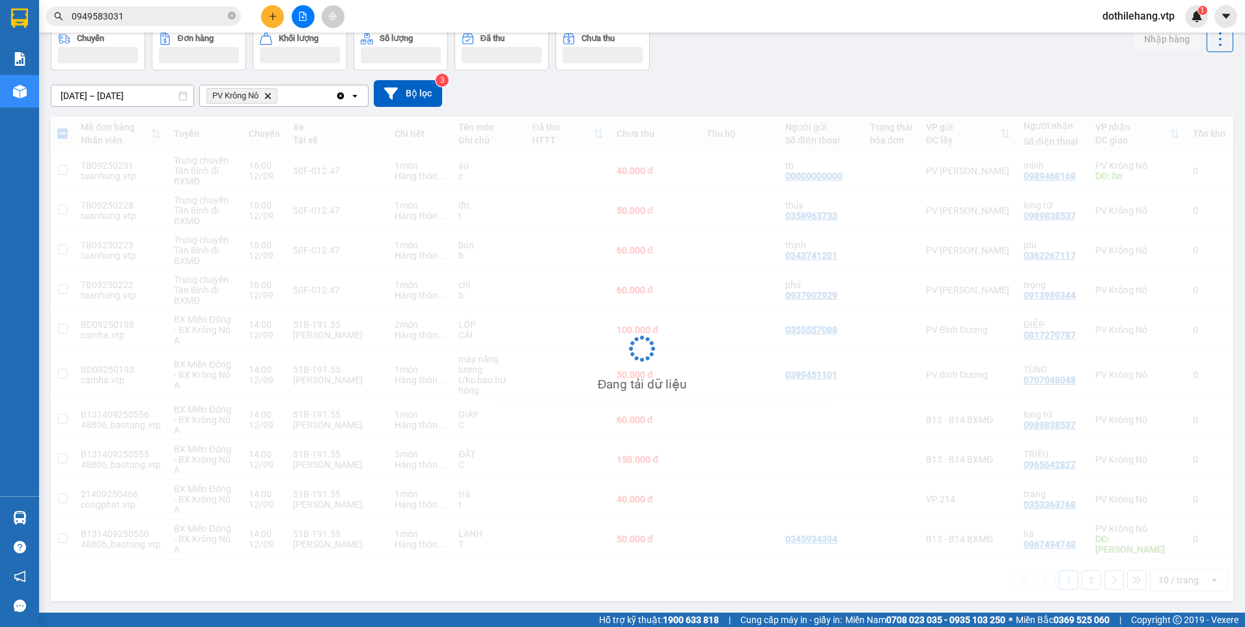
scroll to position [60, 0]
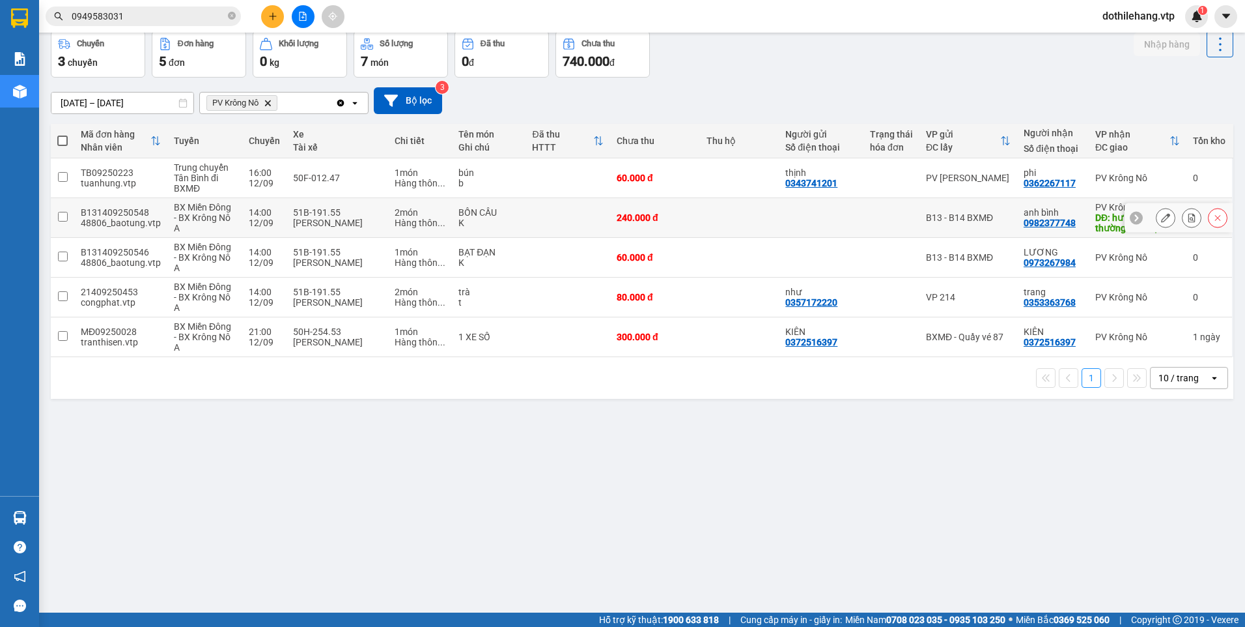
click at [1001, 229] on td "B13 - B14 BXMĐ" at bounding box center [969, 218] width 98 height 40
checkbox input "true"
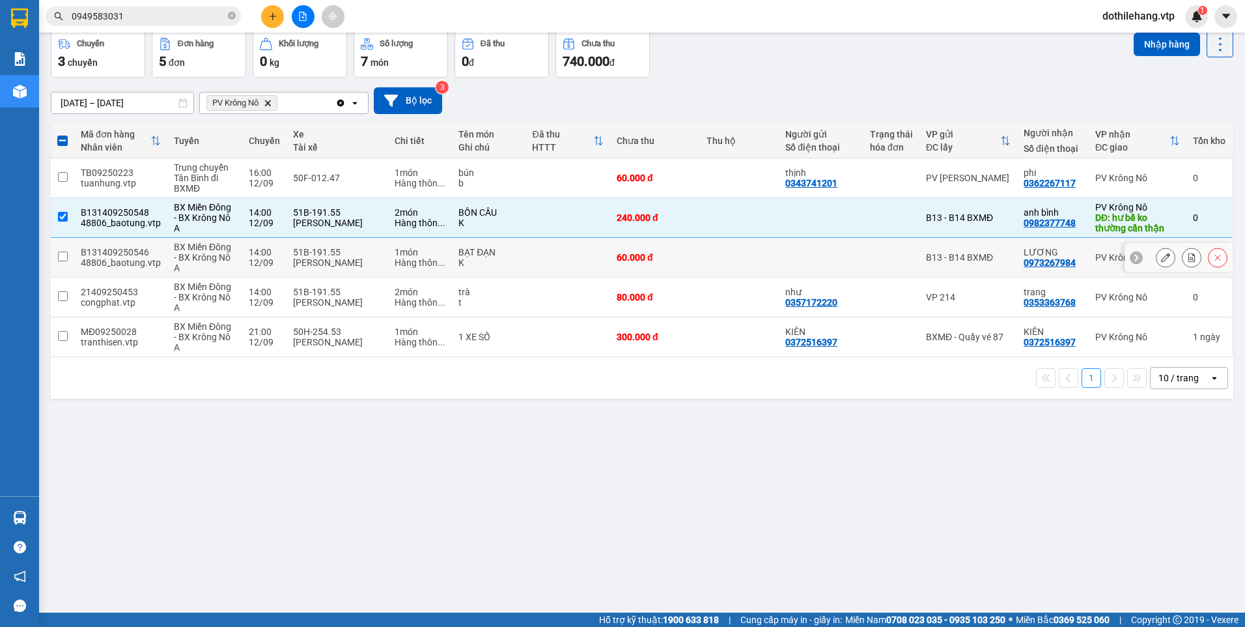
click at [999, 257] on div "B13 - B14 BXMĐ" at bounding box center [968, 257] width 85 height 10
checkbox input "true"
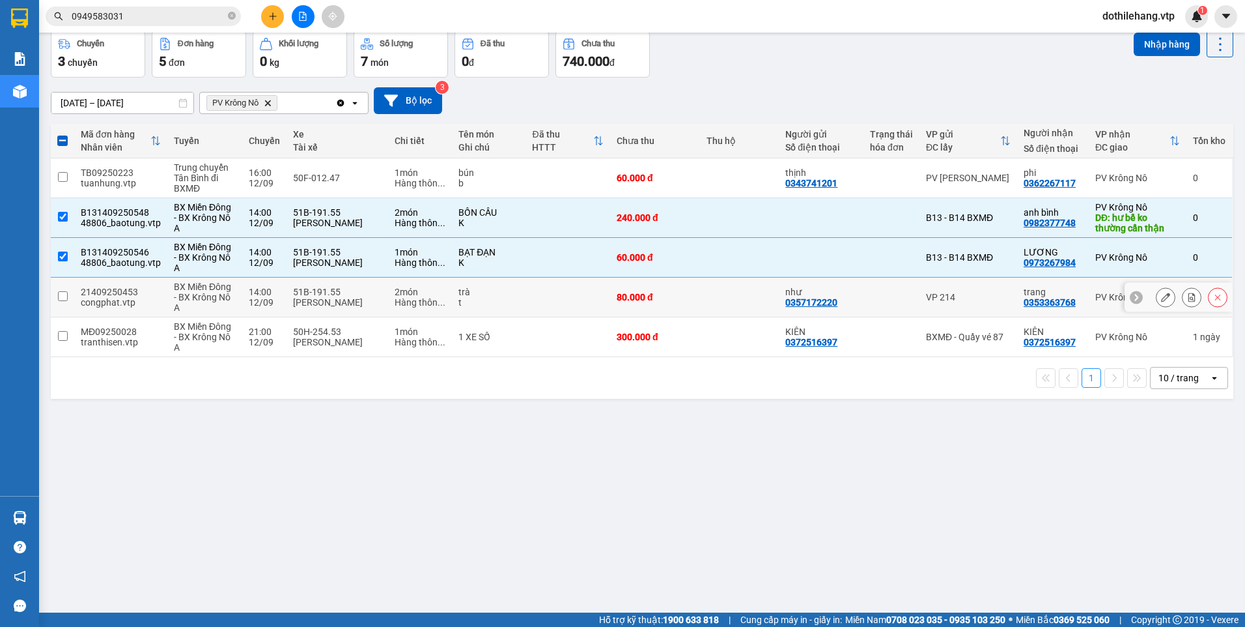
click at [993, 295] on div "VP 214" at bounding box center [968, 297] width 85 height 10
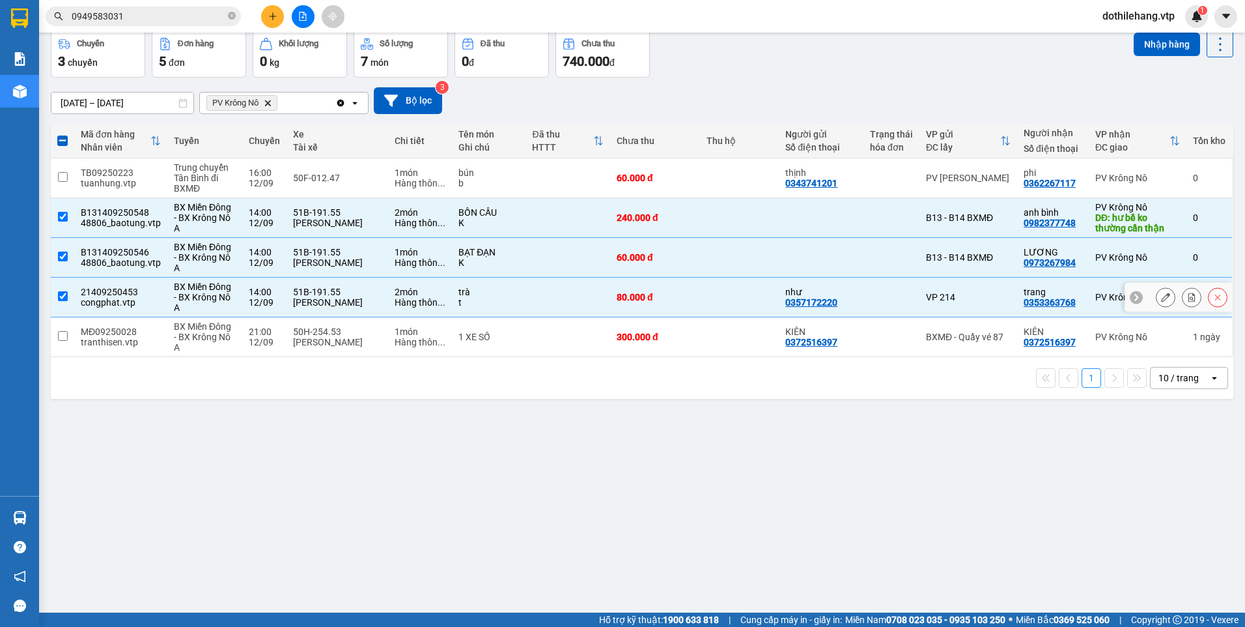
click at [997, 309] on td "VP 214" at bounding box center [969, 297] width 98 height 40
checkbox input "false"
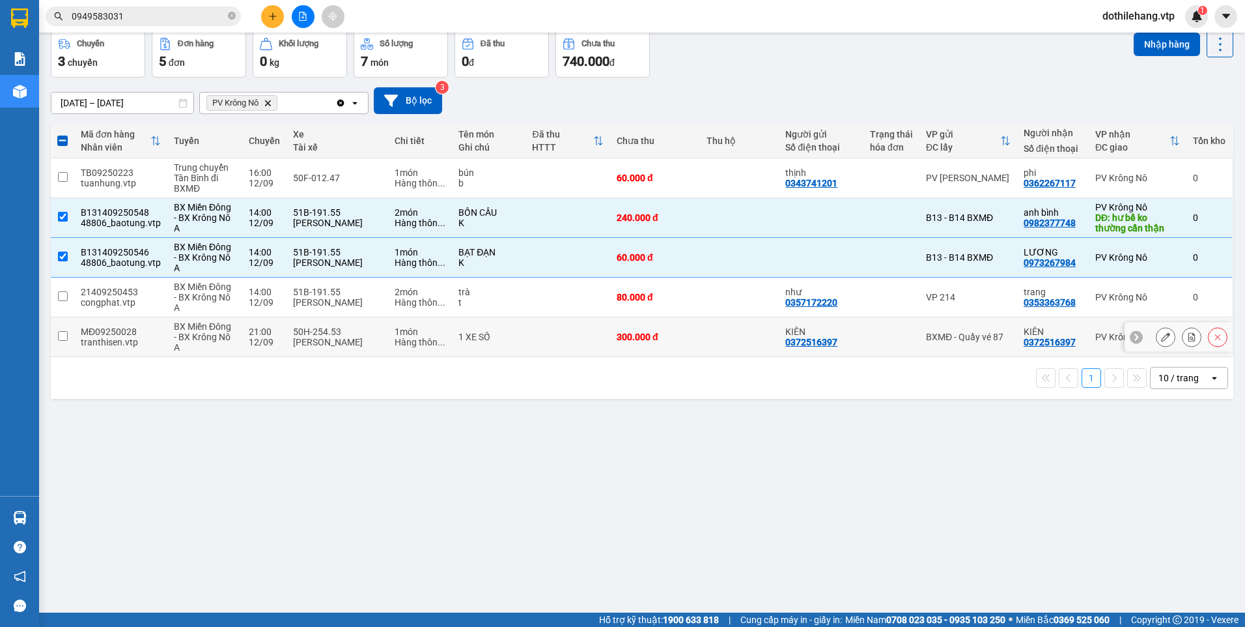
click at [873, 334] on div at bounding box center [891, 337] width 43 height 10
checkbox input "true"
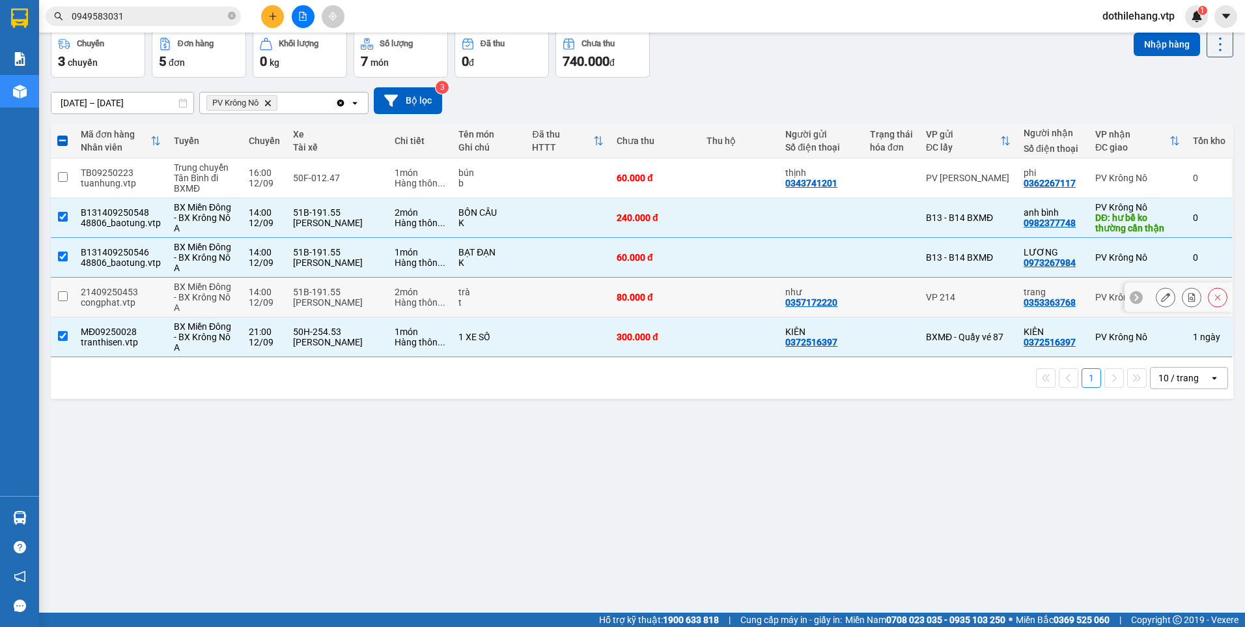
click at [884, 304] on td at bounding box center [892, 297] width 56 height 40
checkbox input "true"
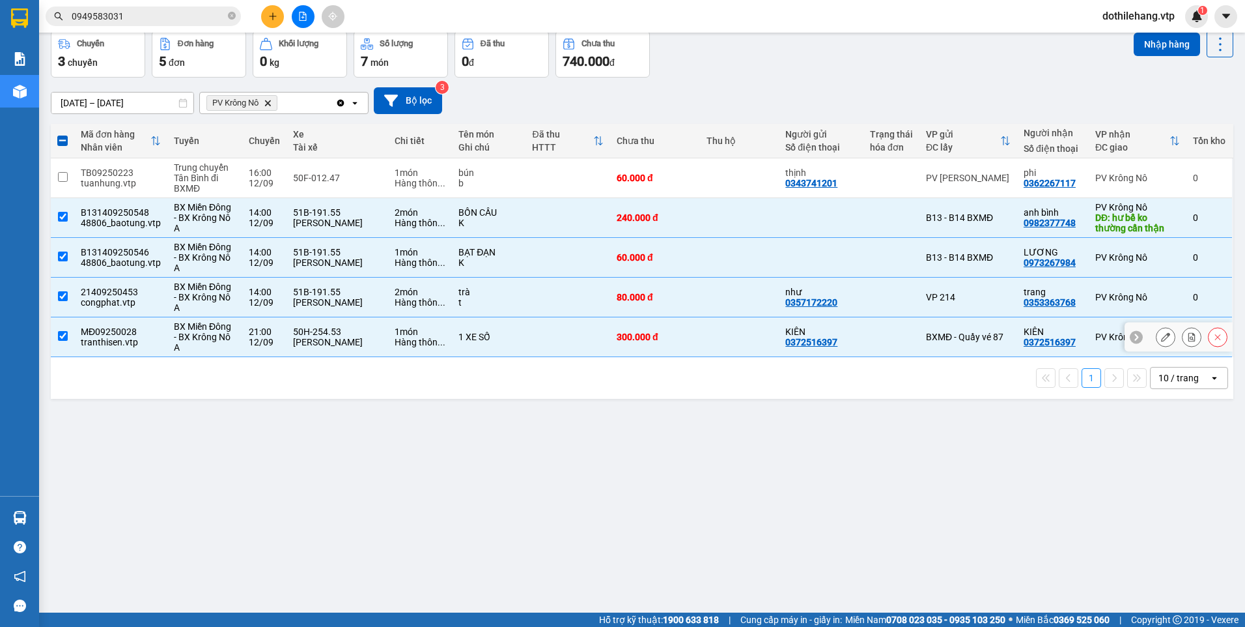
click at [998, 326] on td "BXMĐ - Quầy vé 87" at bounding box center [969, 337] width 98 height 40
checkbox input "false"
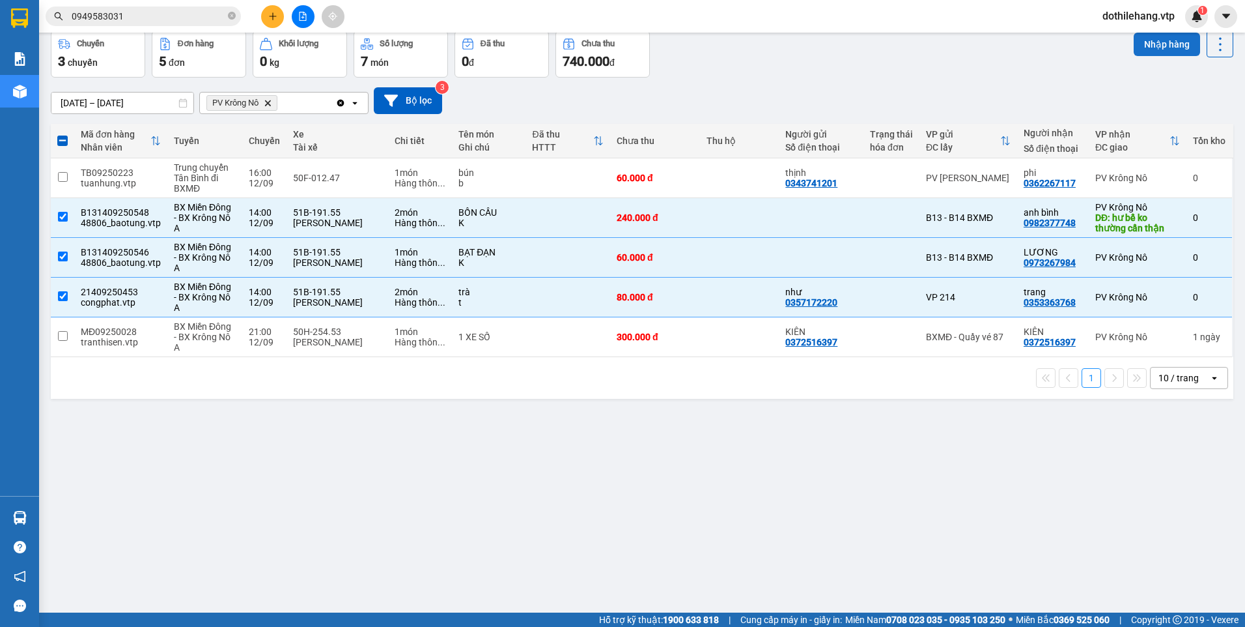
click at [1146, 38] on button "Nhập hàng" at bounding box center [1167, 44] width 66 height 23
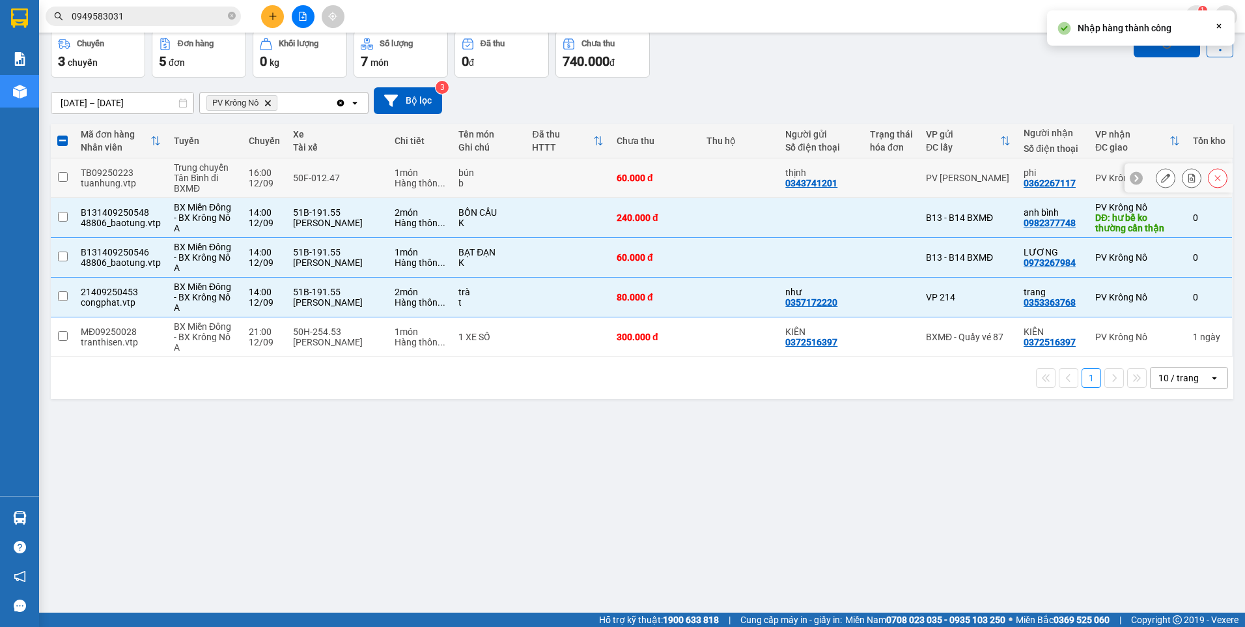
checkbox input "false"
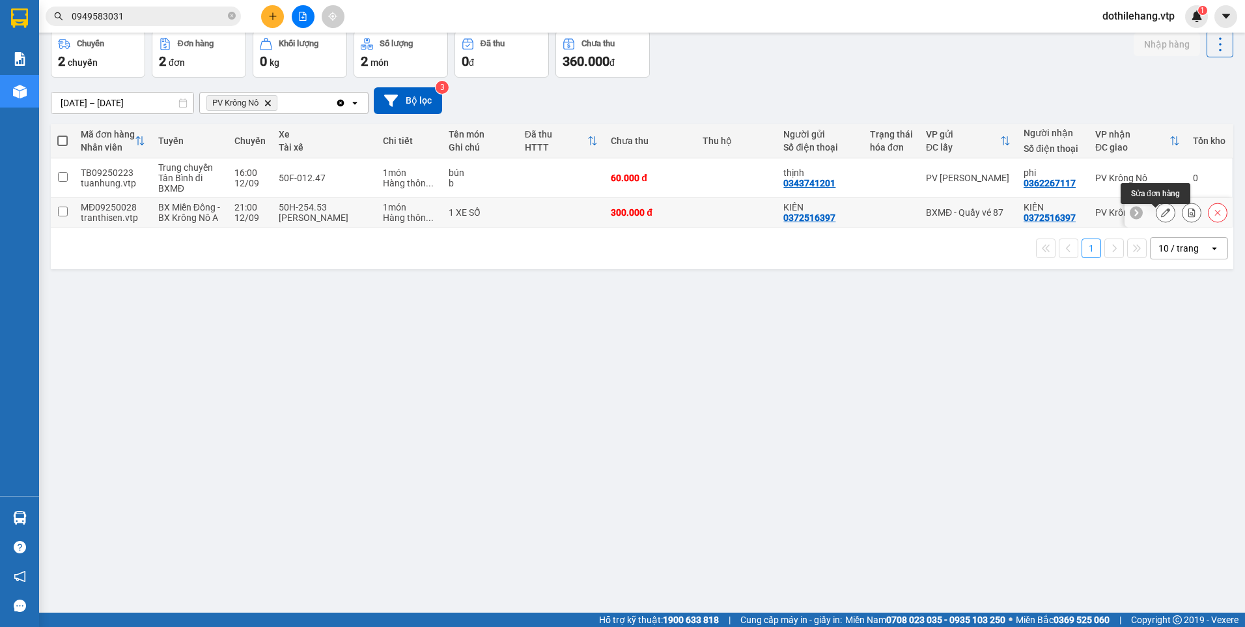
click at [1161, 214] on icon at bounding box center [1165, 212] width 9 height 9
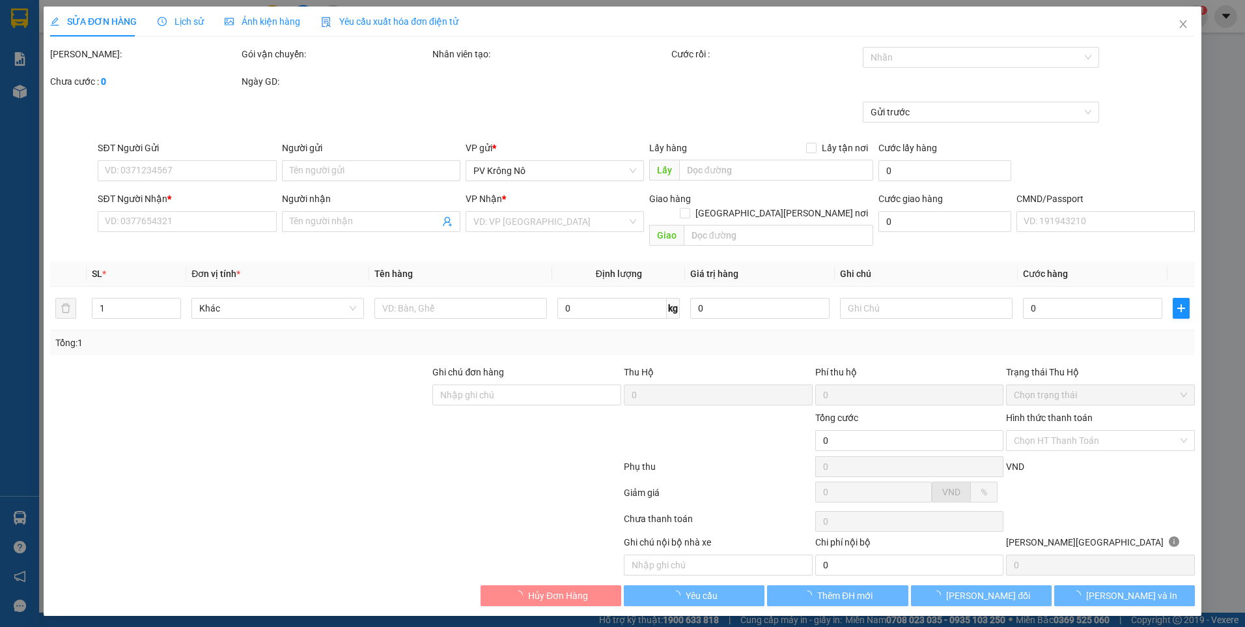
type input "0372516397"
type input "KIÊN"
type input "0372516397"
type input "KIÊN"
type input "300.000"
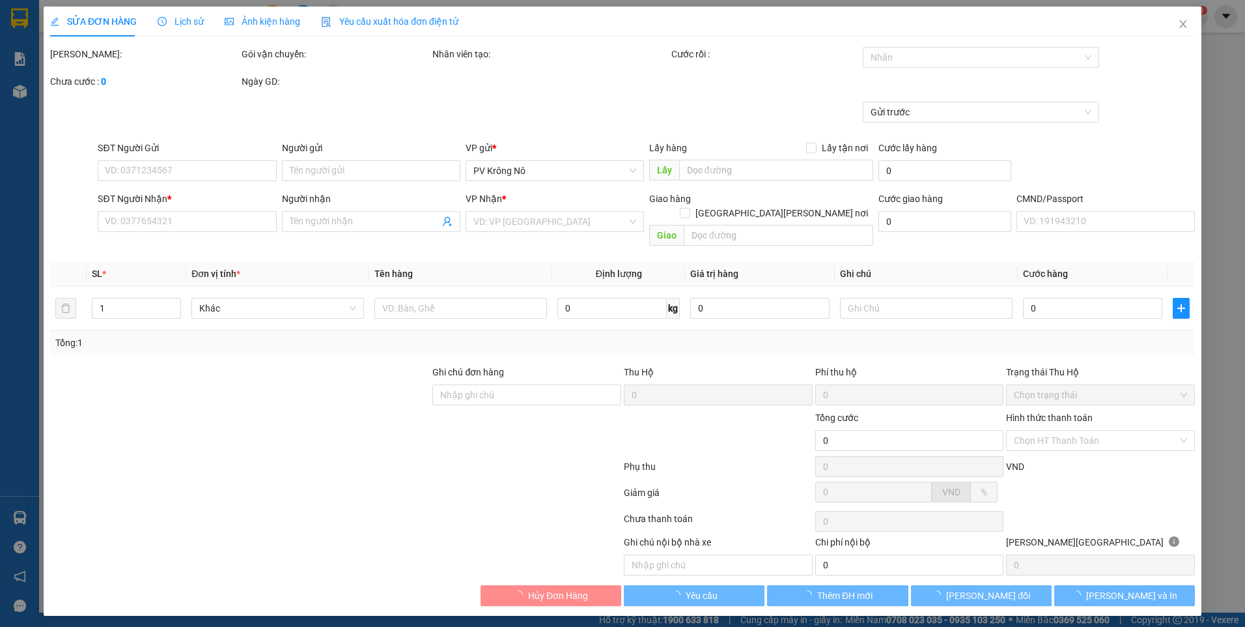
type input "300.000"
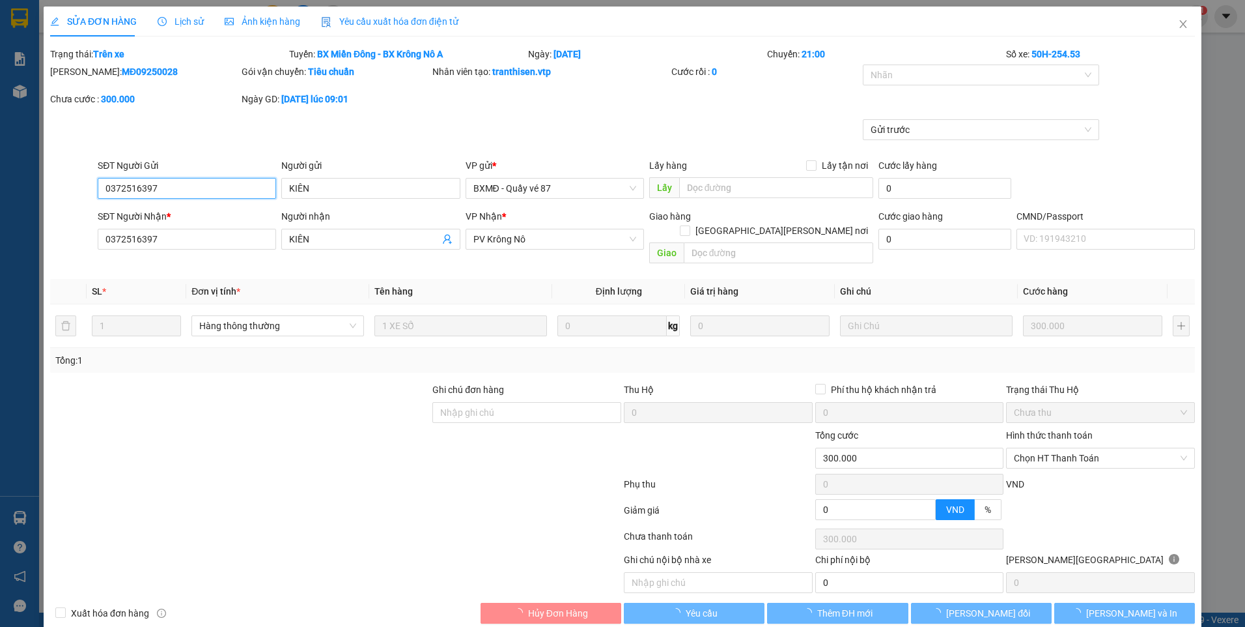
type input "15.000"
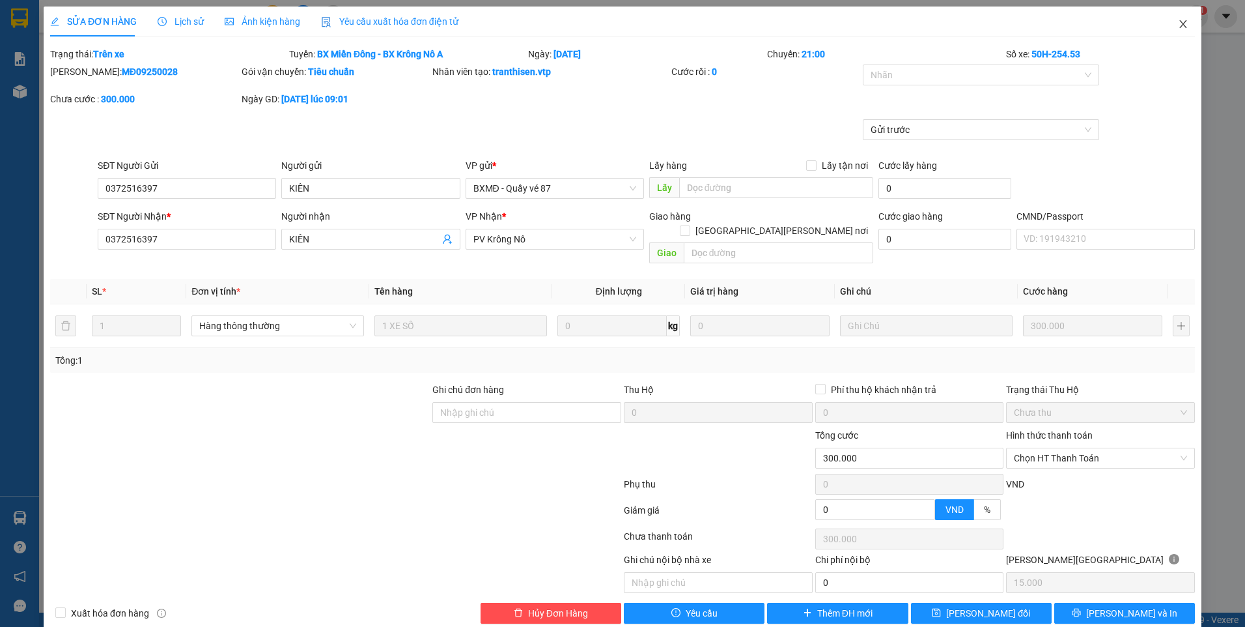
click at [1178, 21] on icon "close" at bounding box center [1183, 24] width 10 height 10
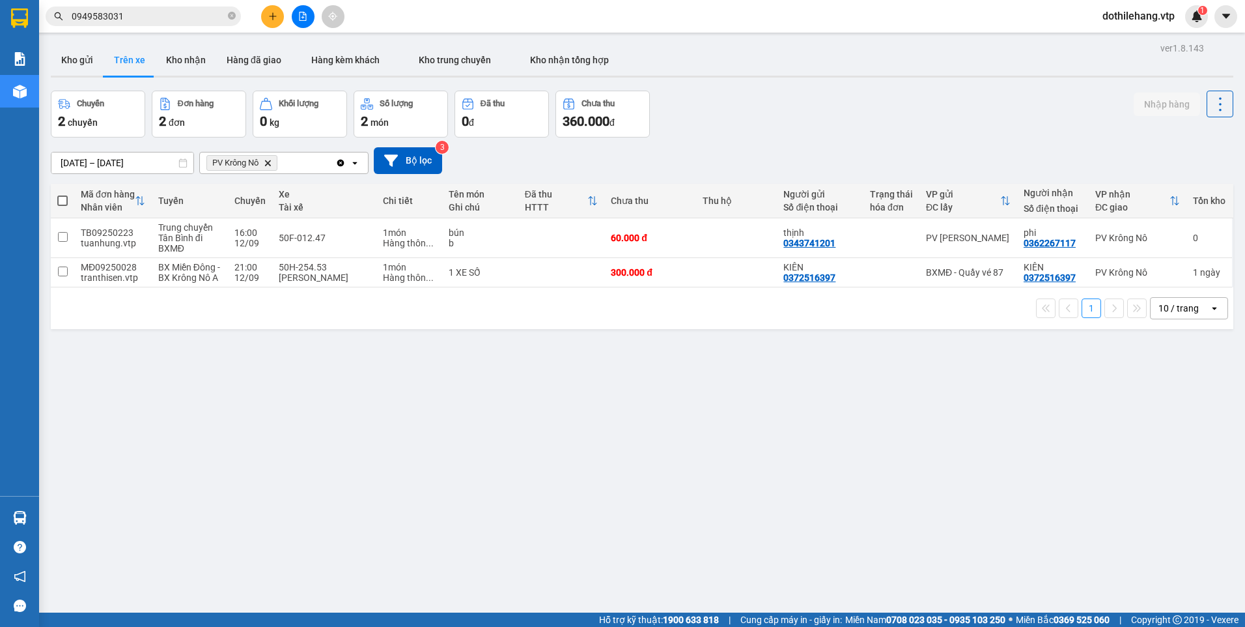
click at [264, 18] on button at bounding box center [272, 16] width 23 height 23
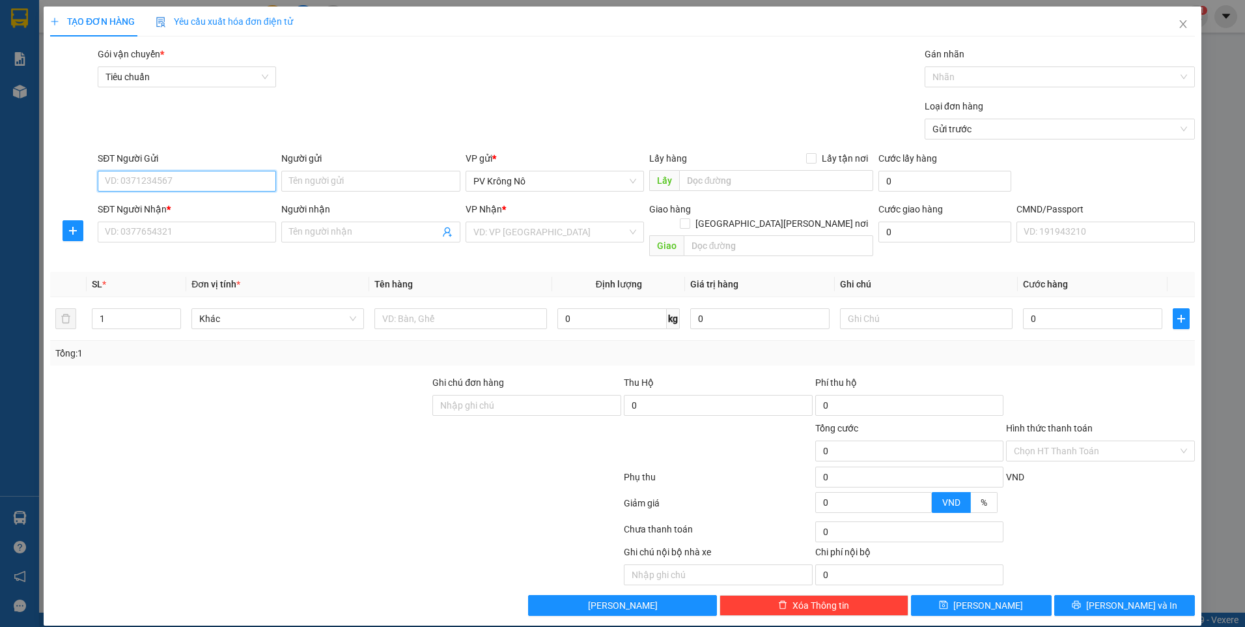
click at [216, 178] on input "SĐT Người Gửi" at bounding box center [187, 181] width 178 height 21
click at [104, 183] on input "838549996" at bounding box center [187, 181] width 178 height 21
type input "0838549996"
click at [160, 231] on input "SĐT Người Nhận *" at bounding box center [187, 231] width 178 height 21
click at [302, 182] on input "Người gửi" at bounding box center [370, 181] width 178 height 21
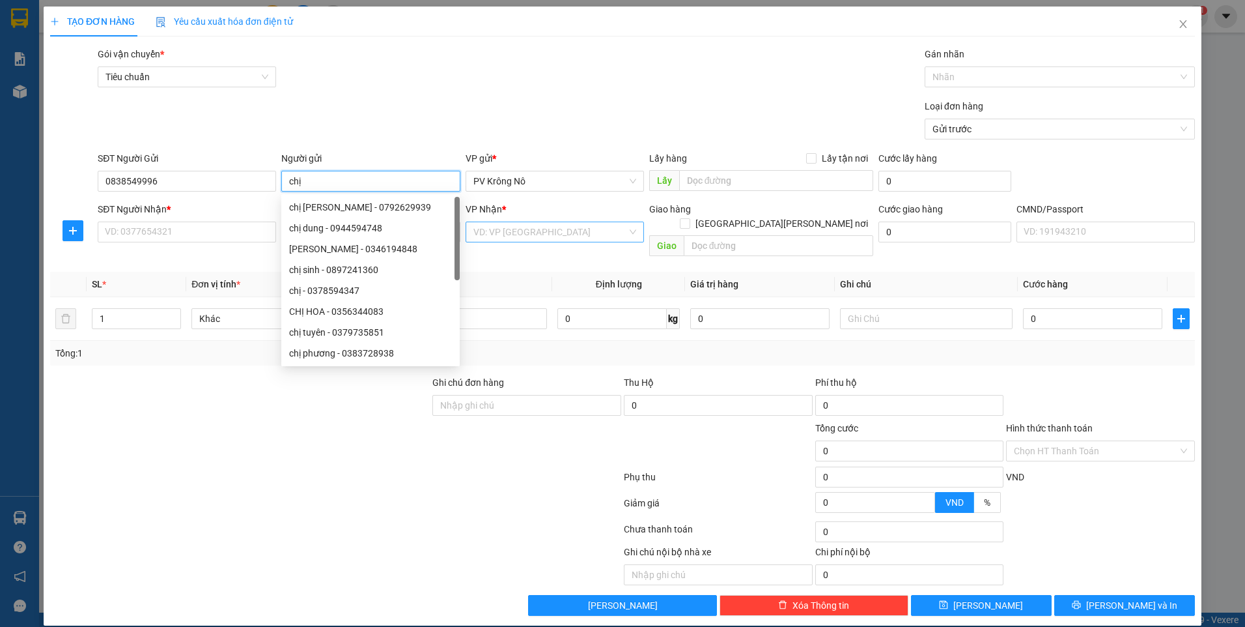
type input "cch"
click at [558, 229] on input "search" at bounding box center [551, 232] width 154 height 20
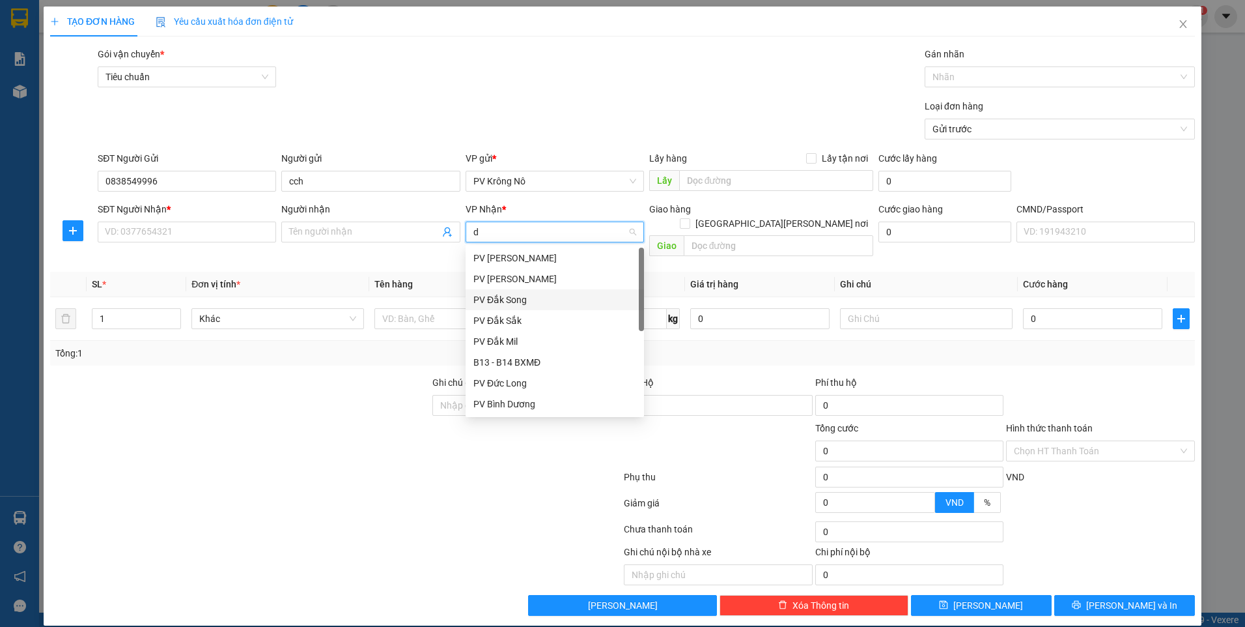
type input "d"
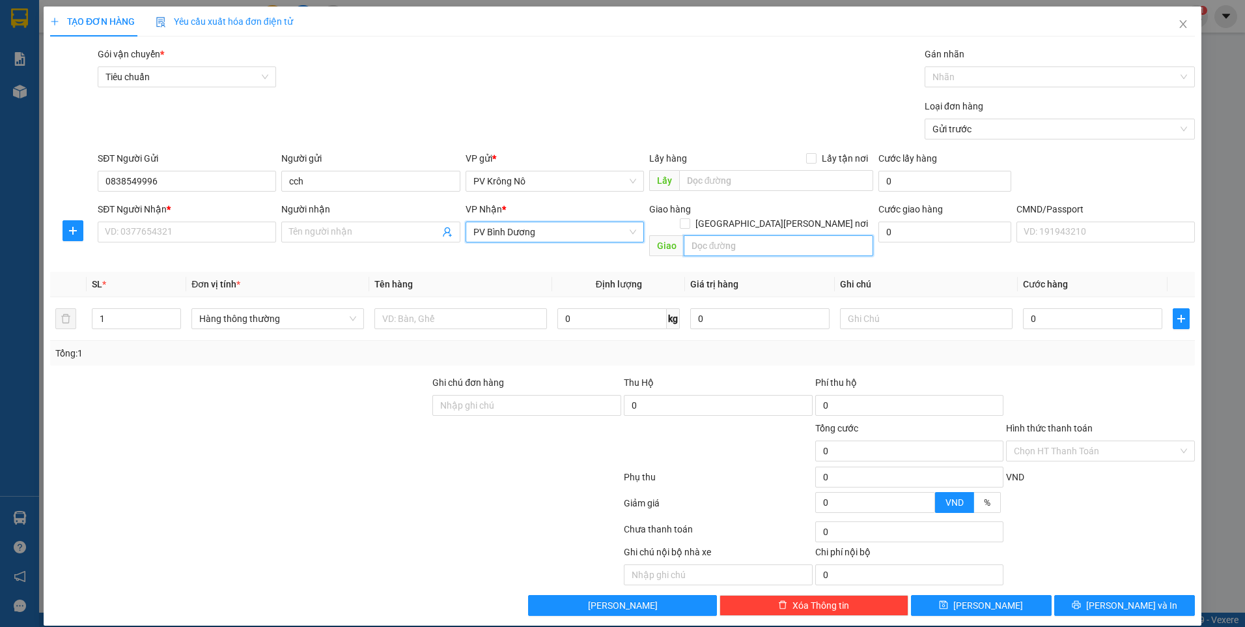
click at [713, 235] on input "text" at bounding box center [779, 245] width 190 height 21
type input "cx ật ưâ"
click at [199, 229] on input "SĐT Người Nhận *" at bounding box center [187, 231] width 178 height 21
type input "0339307376"
type input "d"
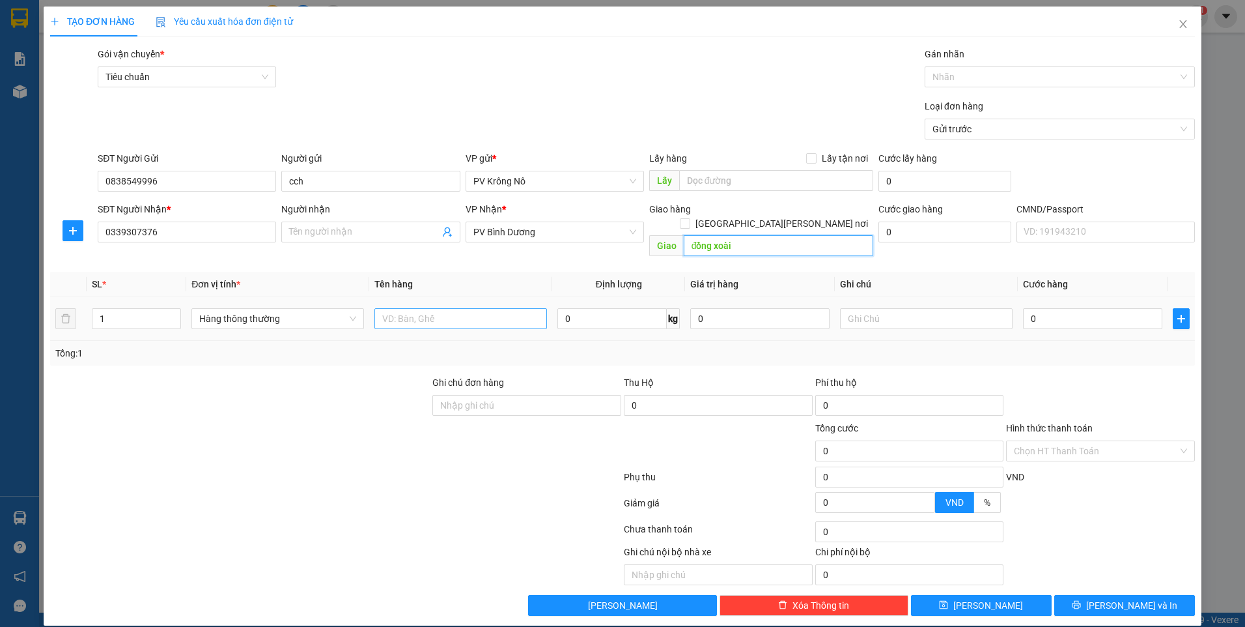
type input "đồng xoài"
click at [499, 308] on input "text" at bounding box center [461, 318] width 173 height 21
type input "1tg sr"
click at [1066, 308] on input "0" at bounding box center [1092, 318] width 139 height 21
type input "05"
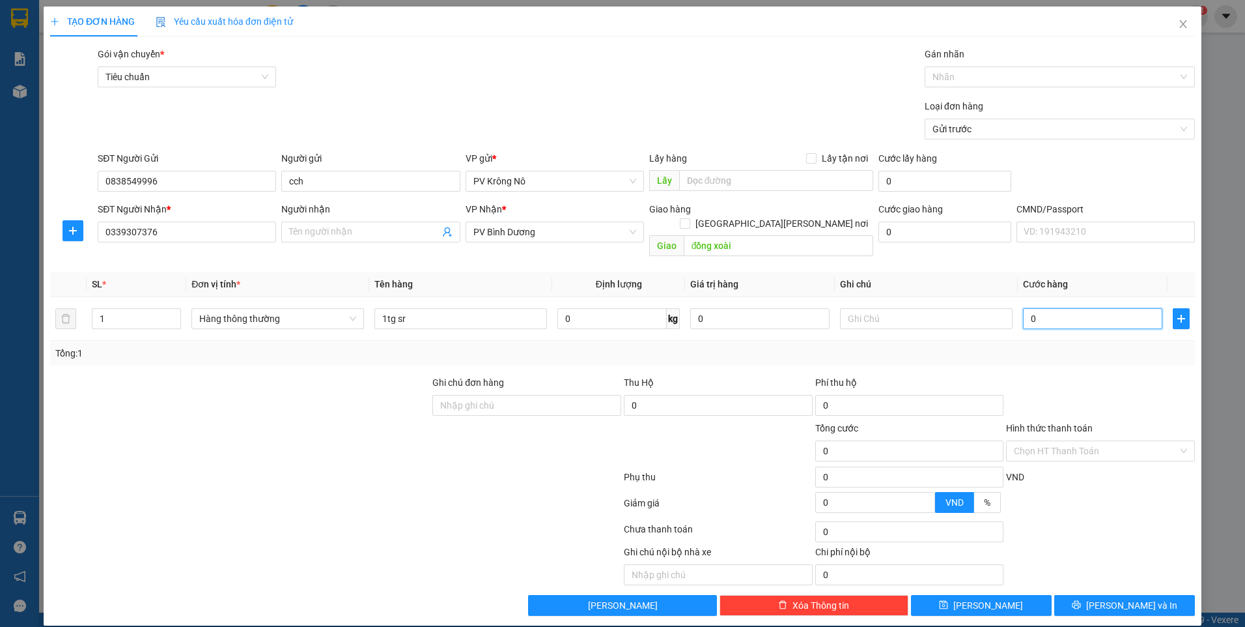
type input "5"
type input "050"
type input "50"
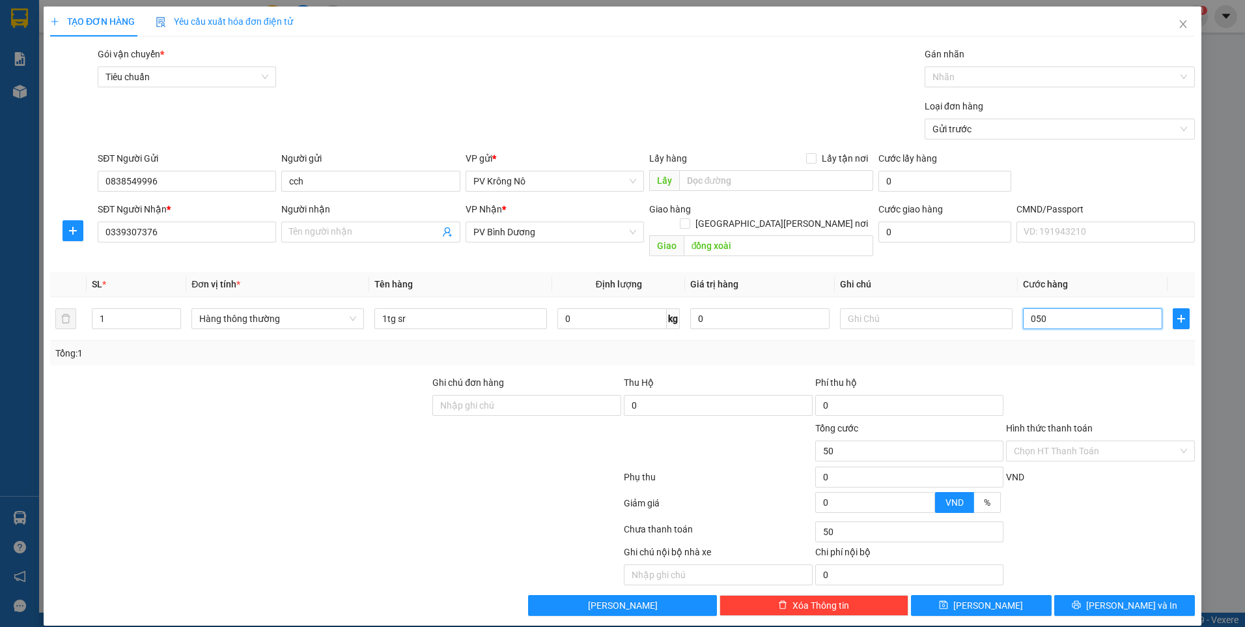
type input "0.500"
type input "500"
type input "05.000"
type input "5.000"
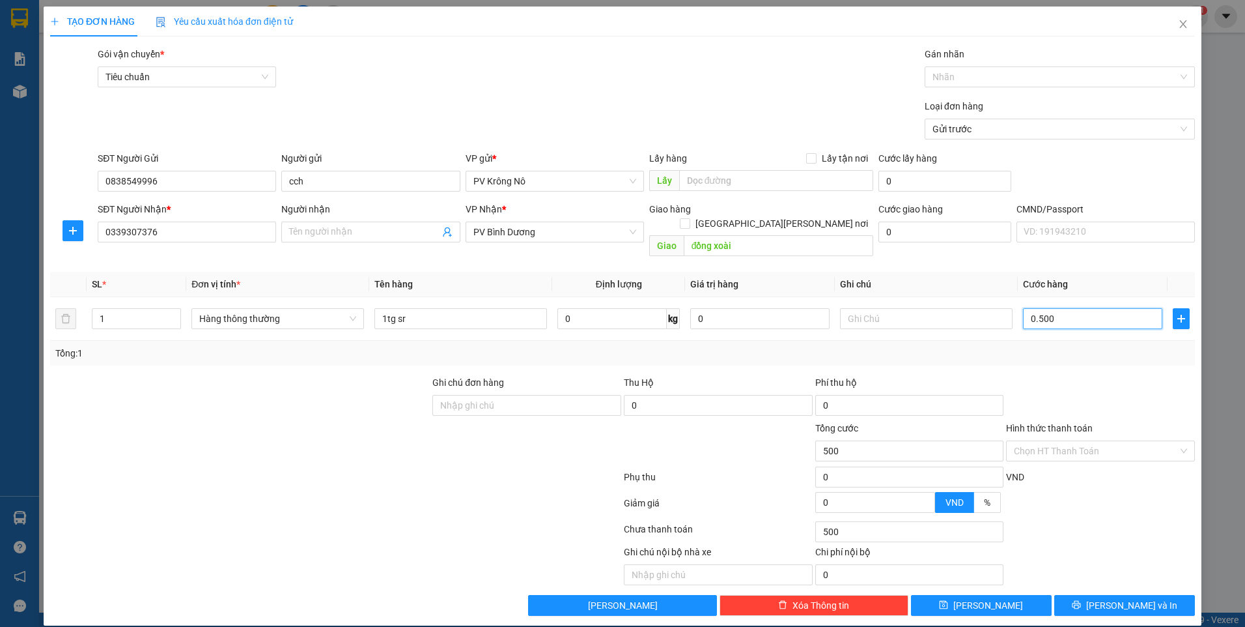
type input "5.000"
type input "050.000"
type input "50.000"
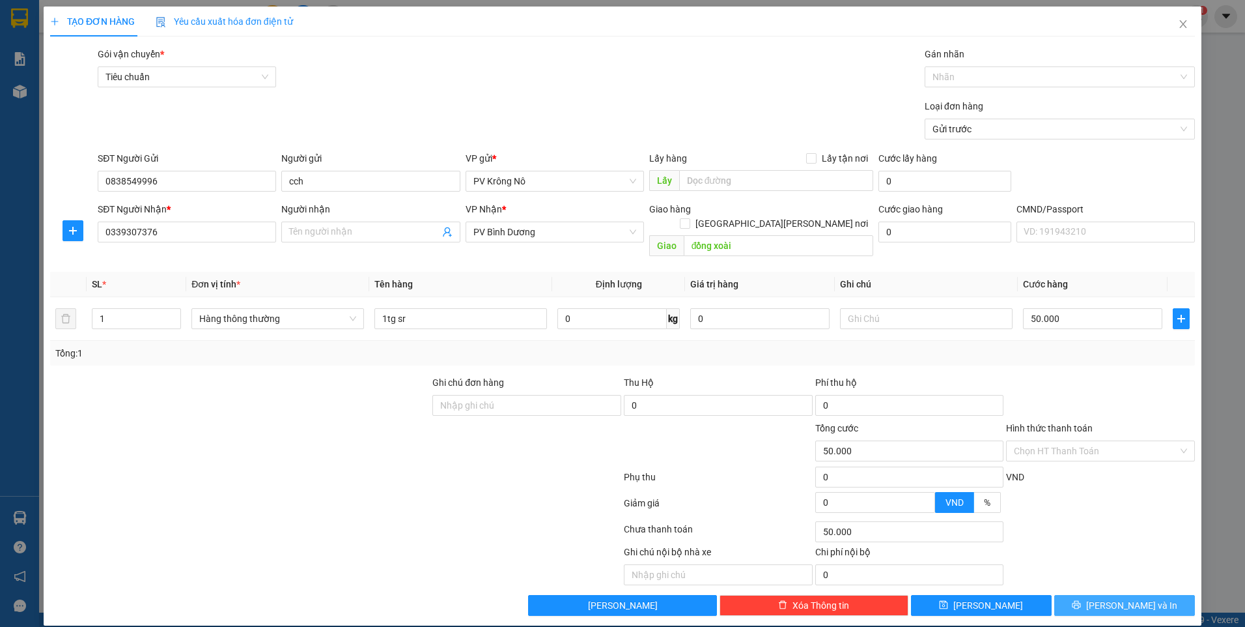
drag, startPoint x: 1078, startPoint y: 587, endPoint x: 1092, endPoint y: 548, distance: 40.8
click at [1078, 595] on button "[PERSON_NAME] và In" at bounding box center [1125, 605] width 141 height 21
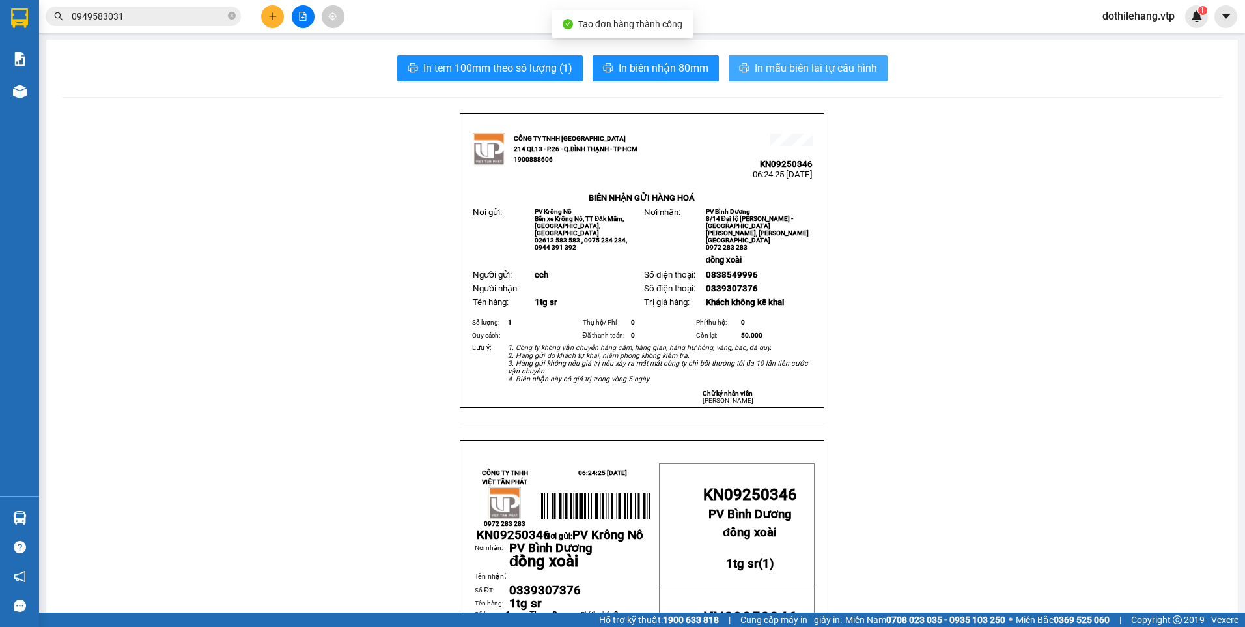
click at [791, 72] on span "In mẫu biên lai tự cấu hình" at bounding box center [816, 68] width 122 height 16
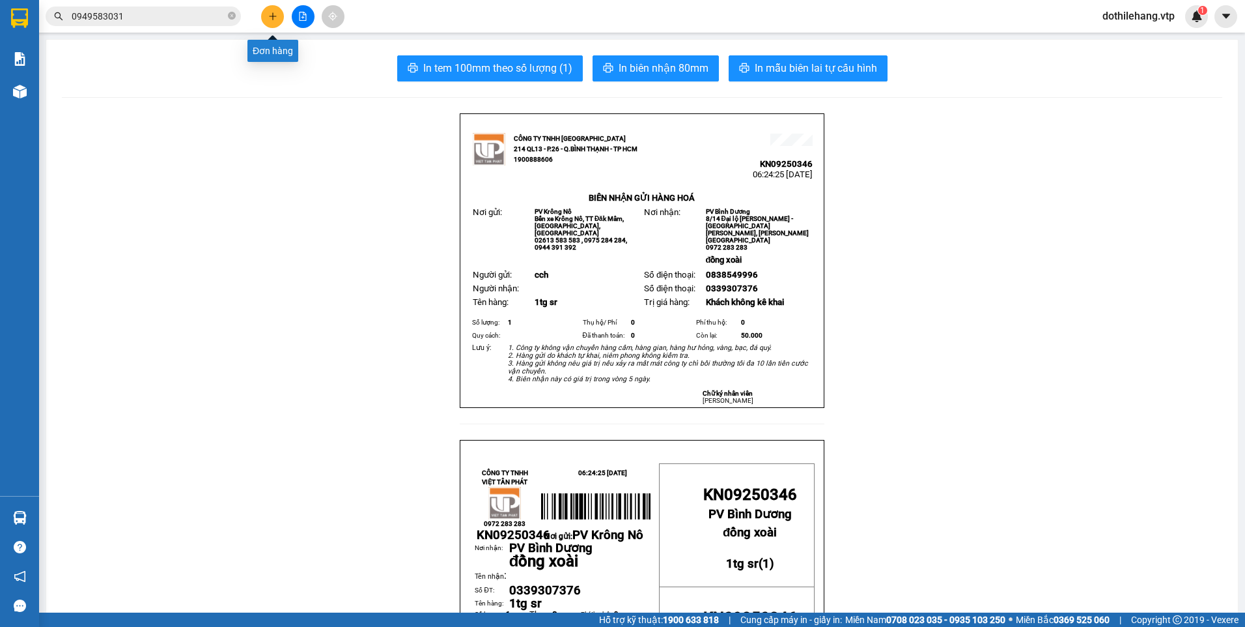
click at [276, 18] on icon "plus" at bounding box center [272, 16] width 9 height 9
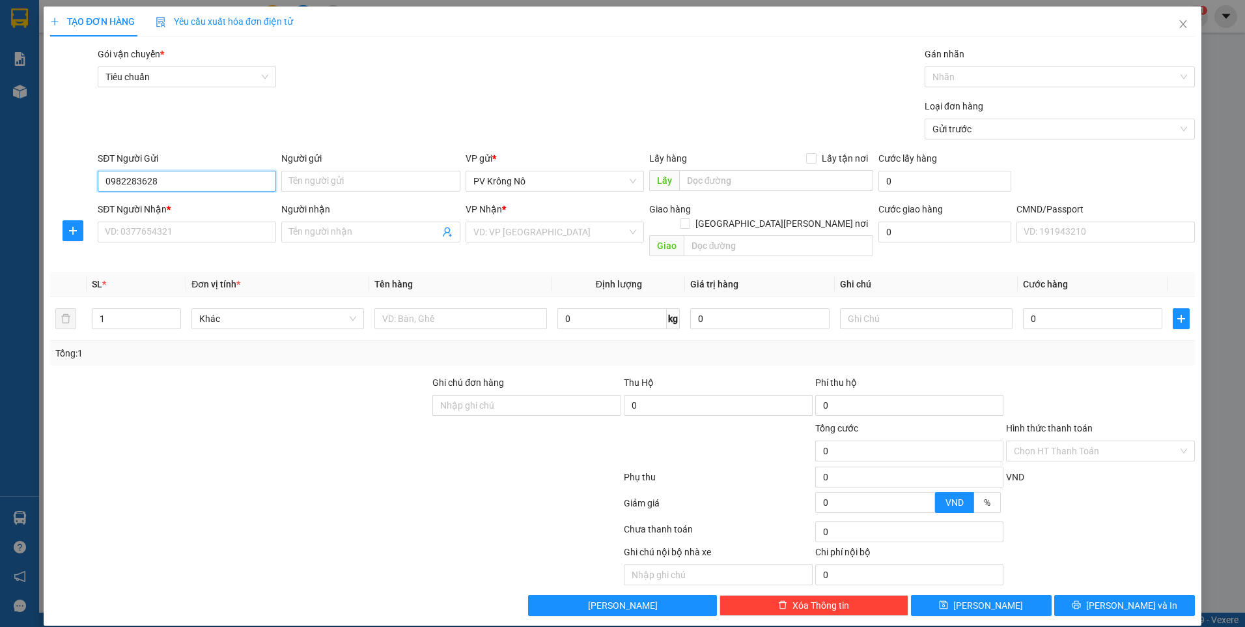
click at [174, 183] on input "0982283628" at bounding box center [187, 181] width 178 height 21
type input "0982283628"
click at [156, 234] on input "SĐT Người Nhận *" at bounding box center [187, 231] width 178 height 21
type input "0982339159"
click at [335, 230] on input "Người nhận" at bounding box center [364, 232] width 150 height 14
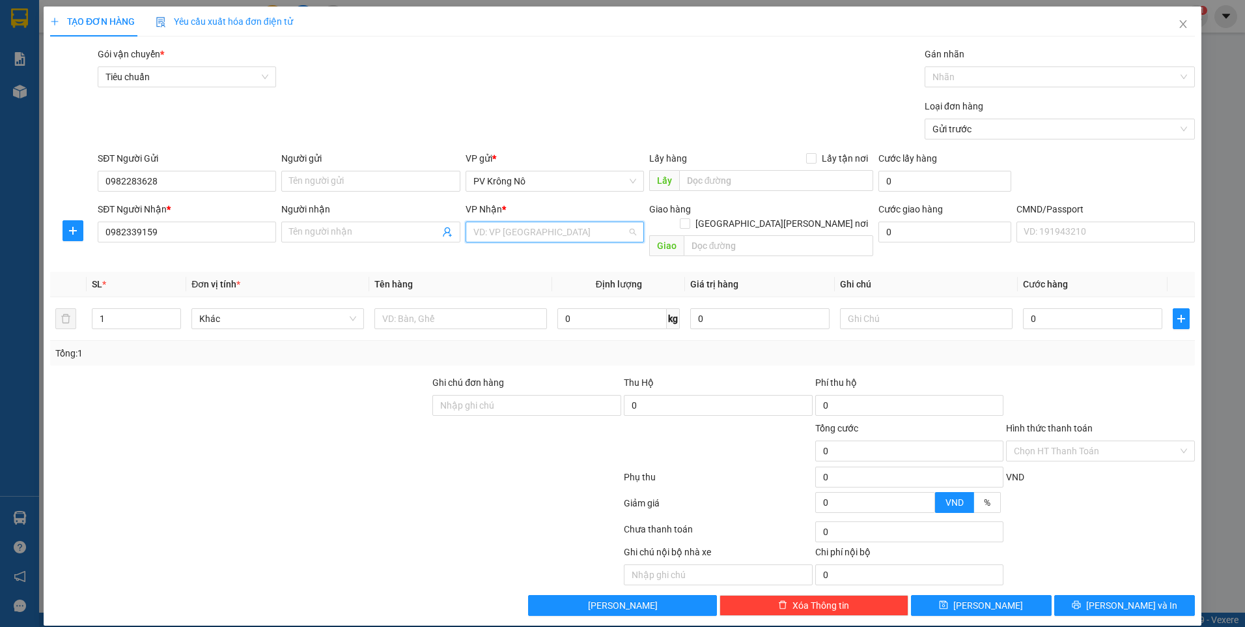
click at [495, 231] on input "search" at bounding box center [551, 232] width 154 height 20
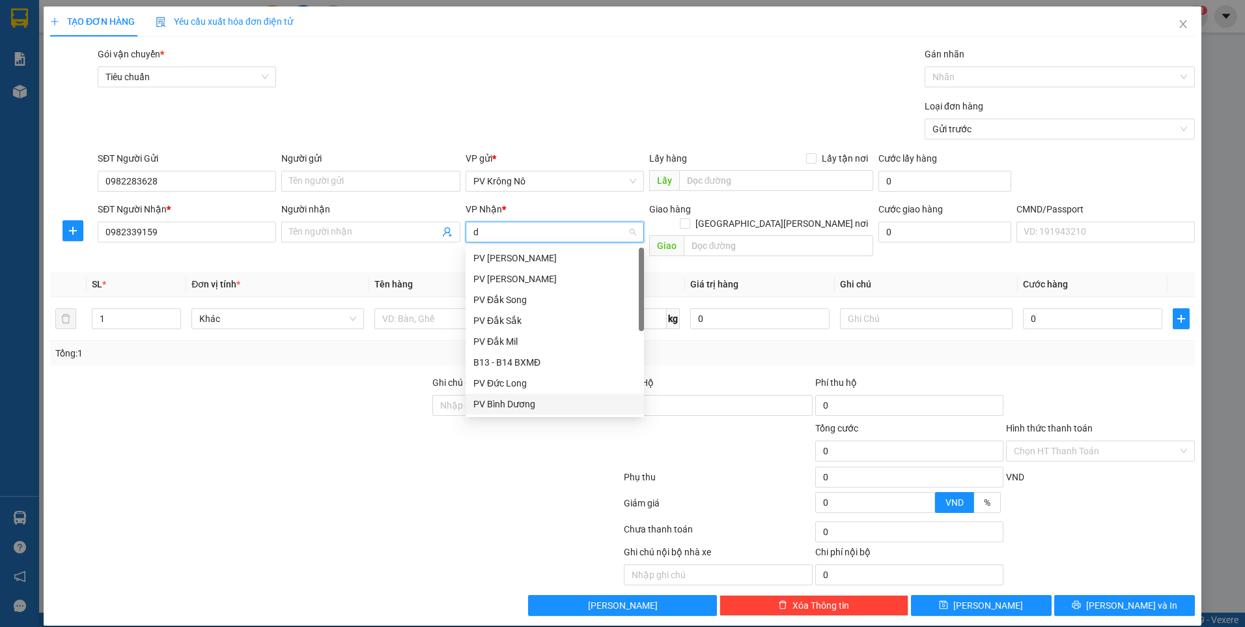
type input "d"
click at [509, 416] on body "Kết quả tìm kiếm ( 6 ) Bộ lọc Mã ĐH Trạng thái Món hàng Thu hộ Tổng cước Chưa c…" at bounding box center [622, 313] width 1245 height 627
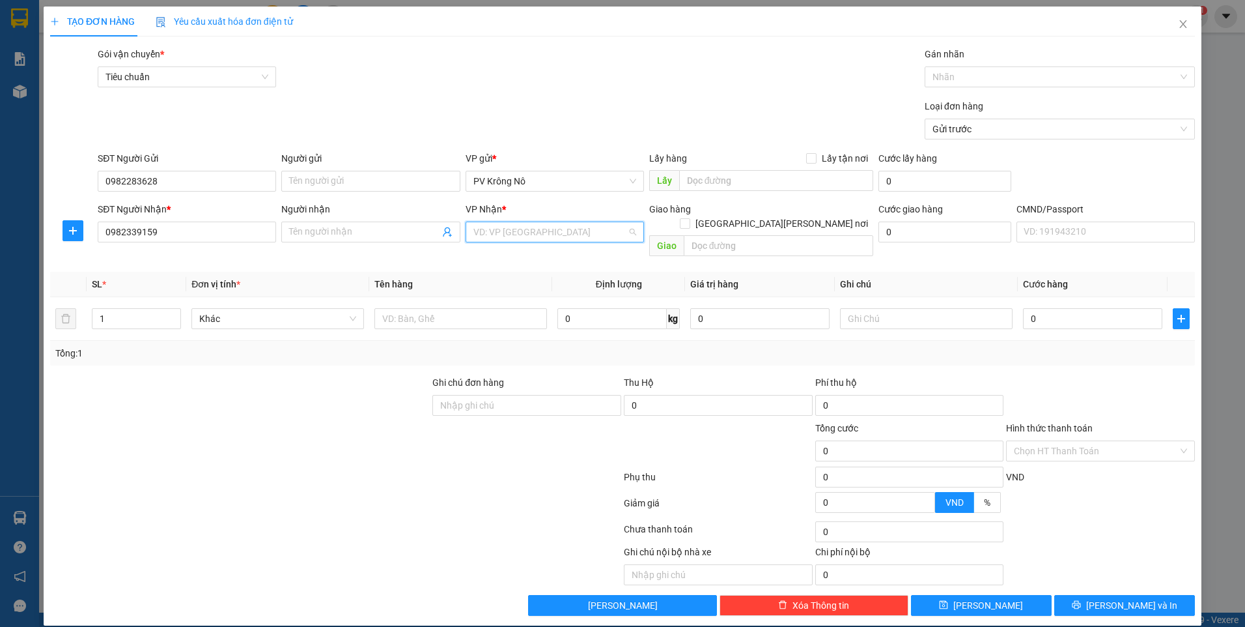
click at [531, 232] on input "search" at bounding box center [551, 232] width 154 height 20
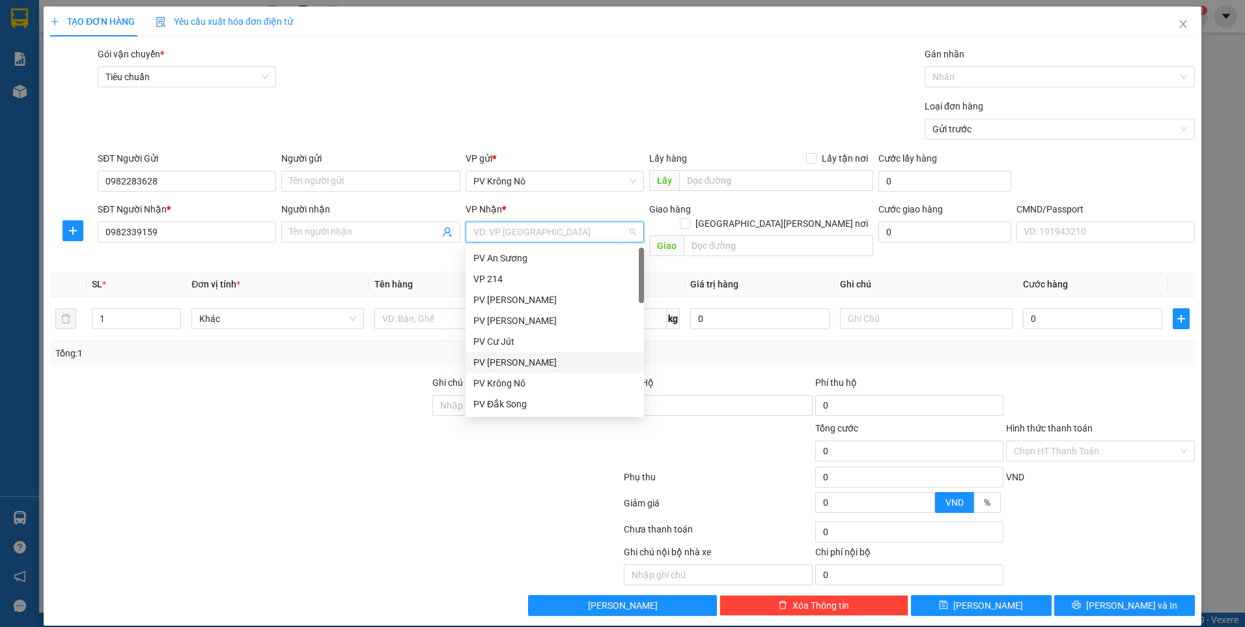
type input "d"
drag, startPoint x: 511, startPoint y: 401, endPoint x: 548, endPoint y: 371, distance: 47.7
click at [509, 403] on div "PV Bình Dương" at bounding box center [555, 404] width 163 height 14
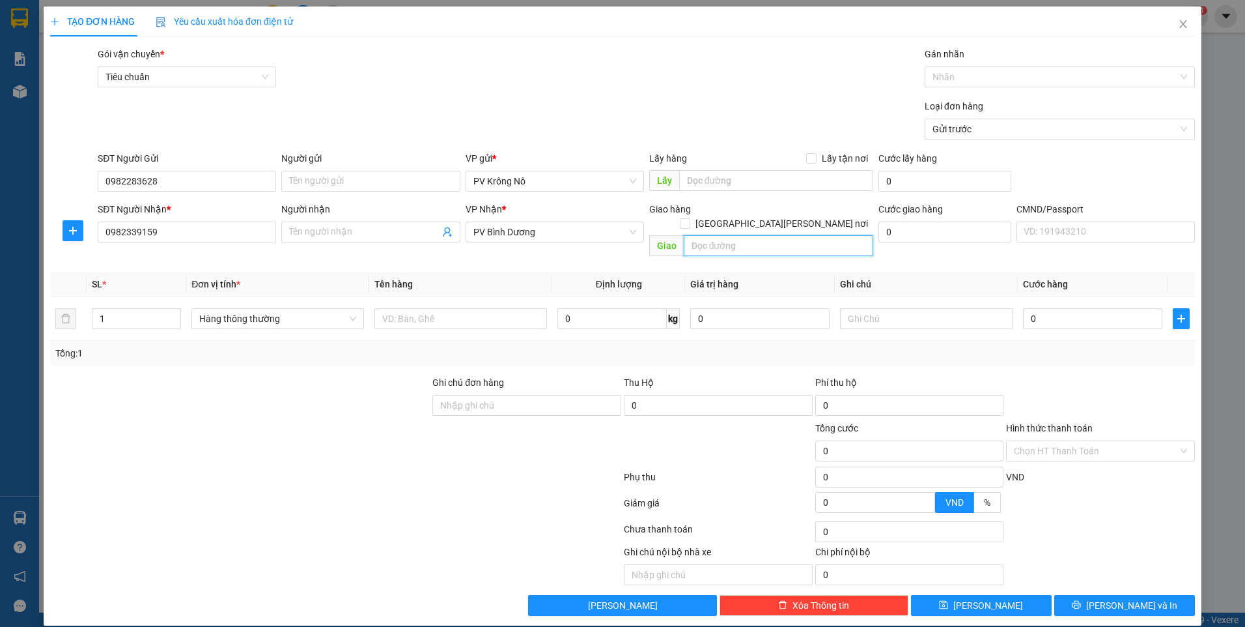
click at [709, 235] on input "text" at bounding box center [779, 245] width 190 height 21
type input "d"
type input "đồng xoài"
click at [472, 308] on input "text" at bounding box center [461, 318] width 173 height 21
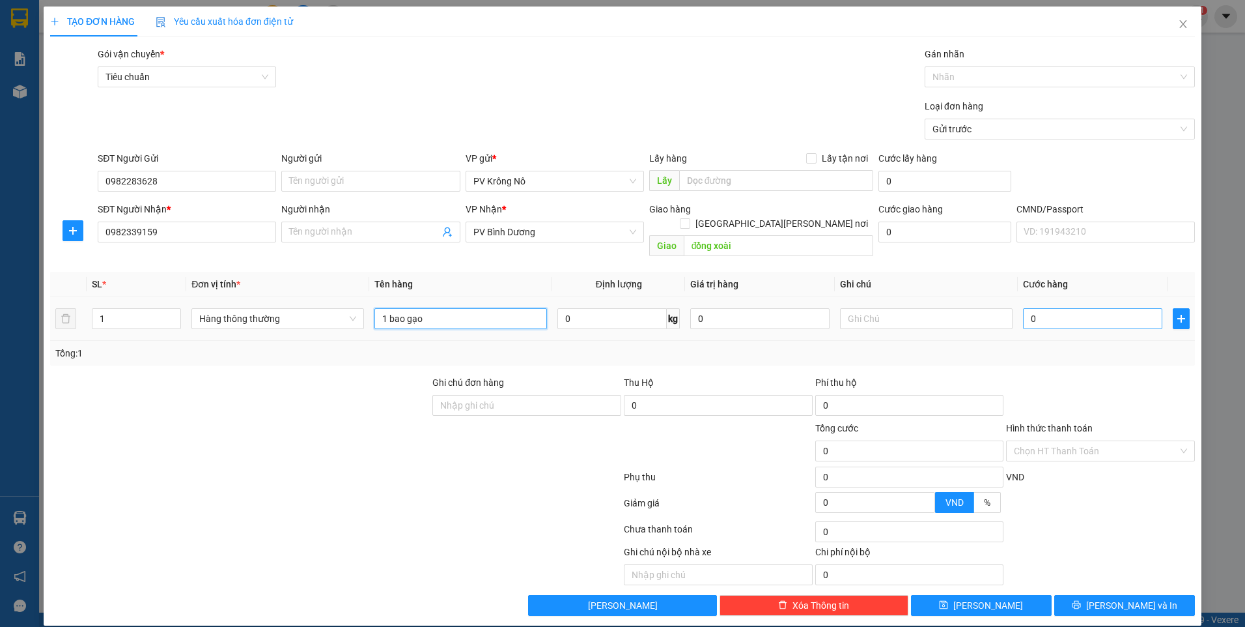
type input "1 bao gạo"
drag, startPoint x: 1051, startPoint y: 302, endPoint x: 321, endPoint y: 459, distance: 747.0
click at [1051, 308] on input "0" at bounding box center [1092, 318] width 139 height 21
type input "07"
type input "7"
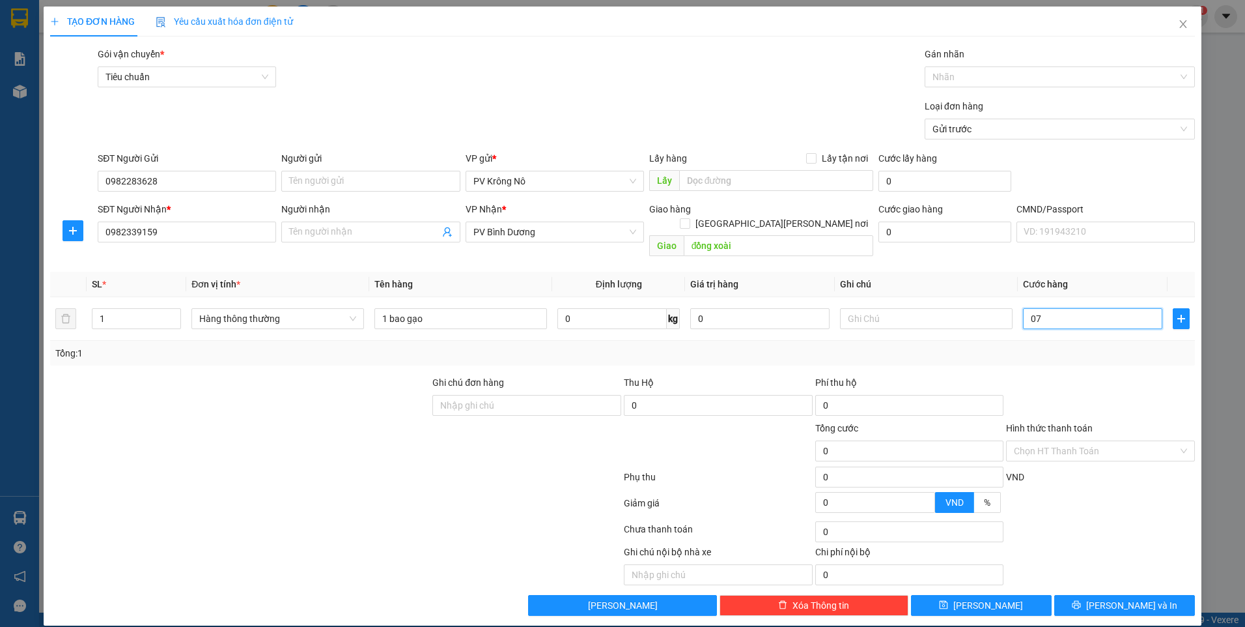
type input "7"
type input "070"
type input "70"
type input "0.700"
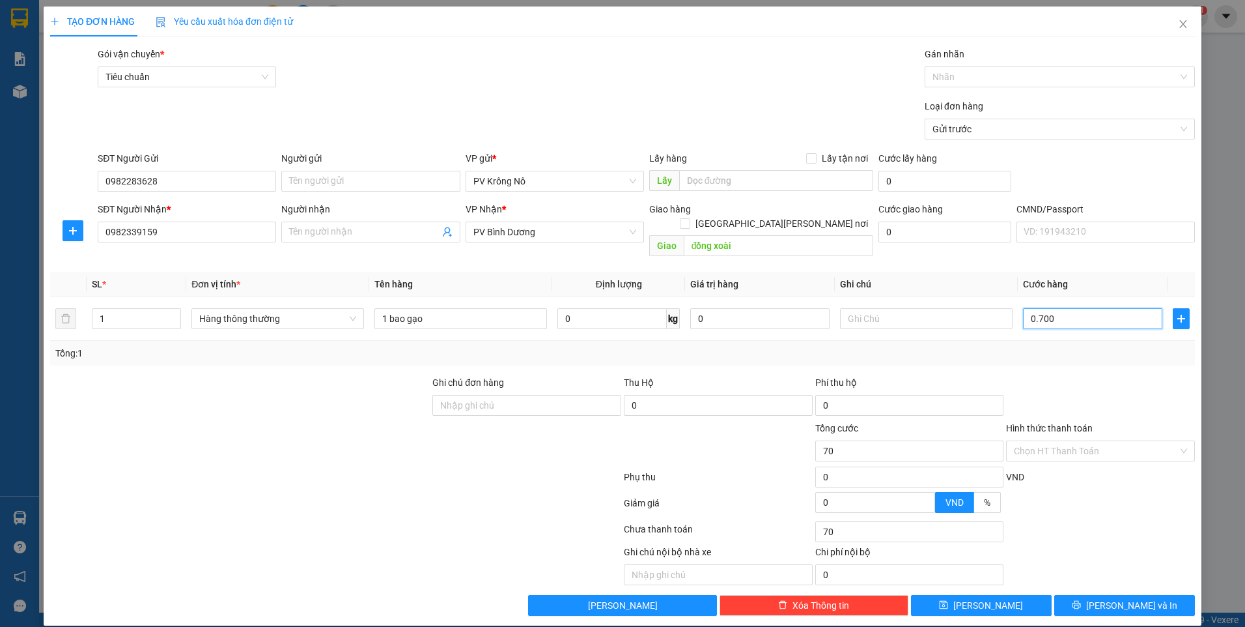
type input "700"
type input "07.000"
type input "7.000"
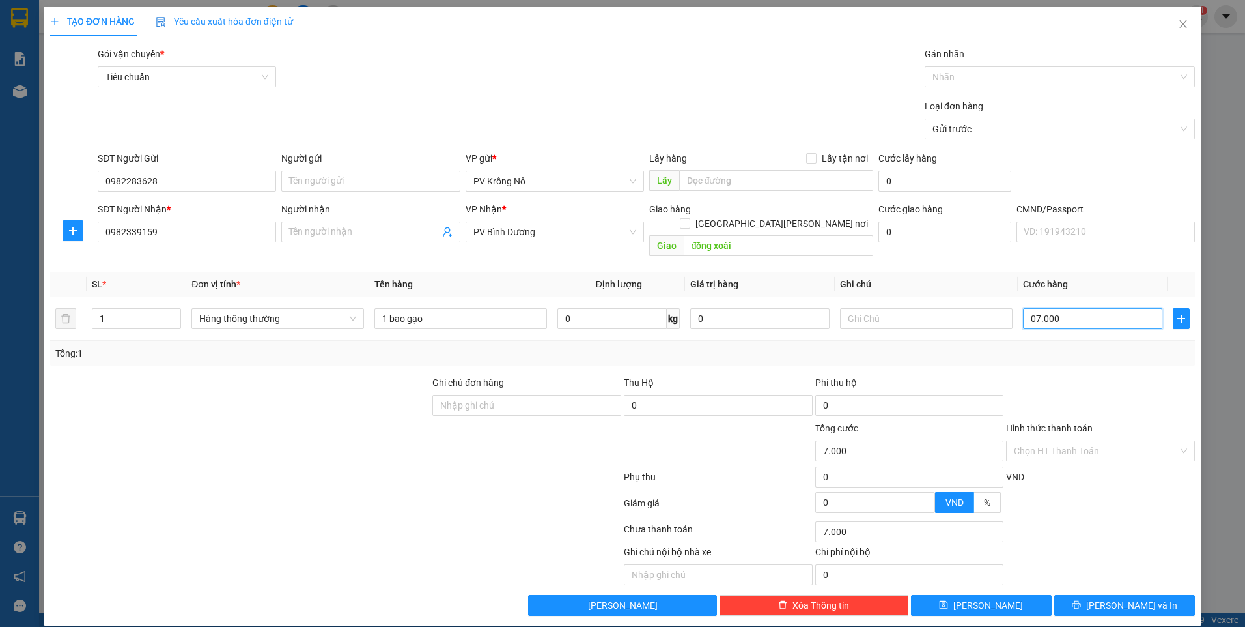
type input "070.000"
type input "70.000"
drag, startPoint x: 1107, startPoint y: 593, endPoint x: 1068, endPoint y: 517, distance: 85.9
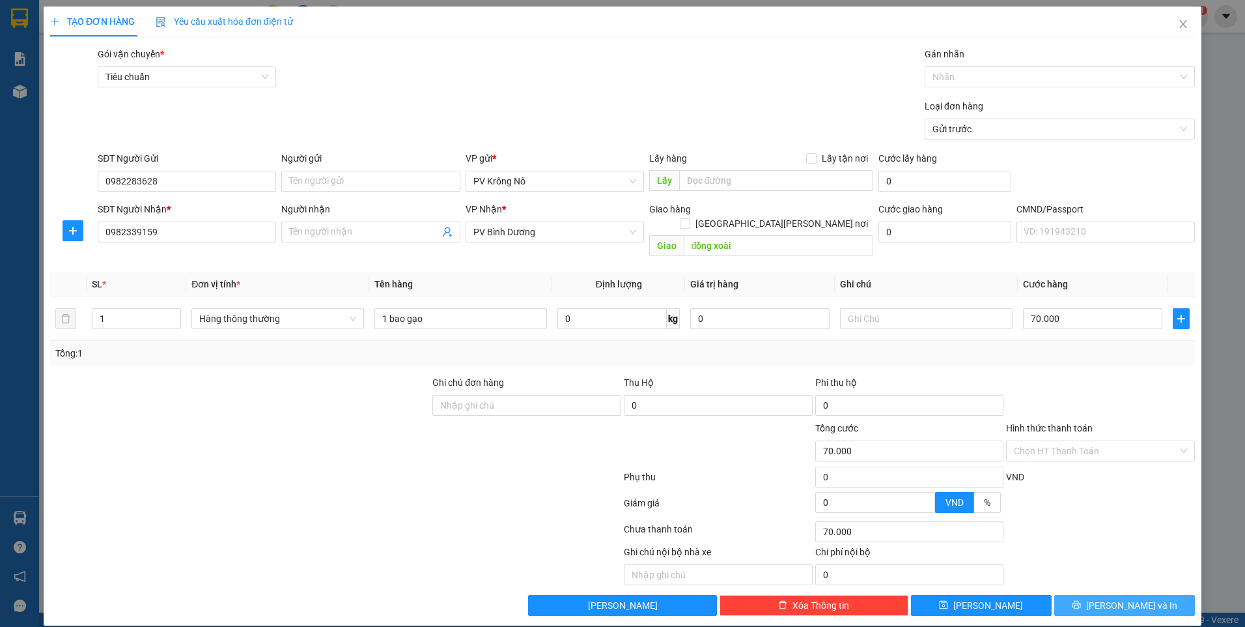
click at [1068, 517] on div "Transit Pickup Surcharge Ids Transit Deliver Surcharge Ids Transit Deliver Surc…" at bounding box center [622, 331] width 1145 height 569
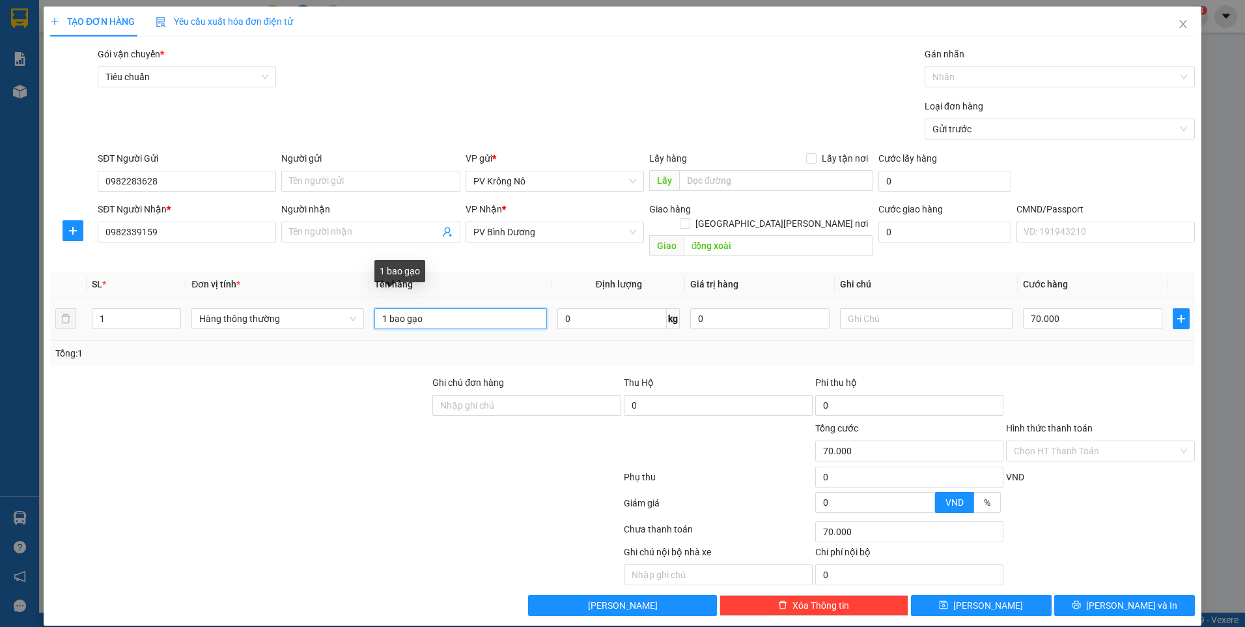
click at [477, 310] on input "1 bao gạo" at bounding box center [461, 318] width 173 height 21
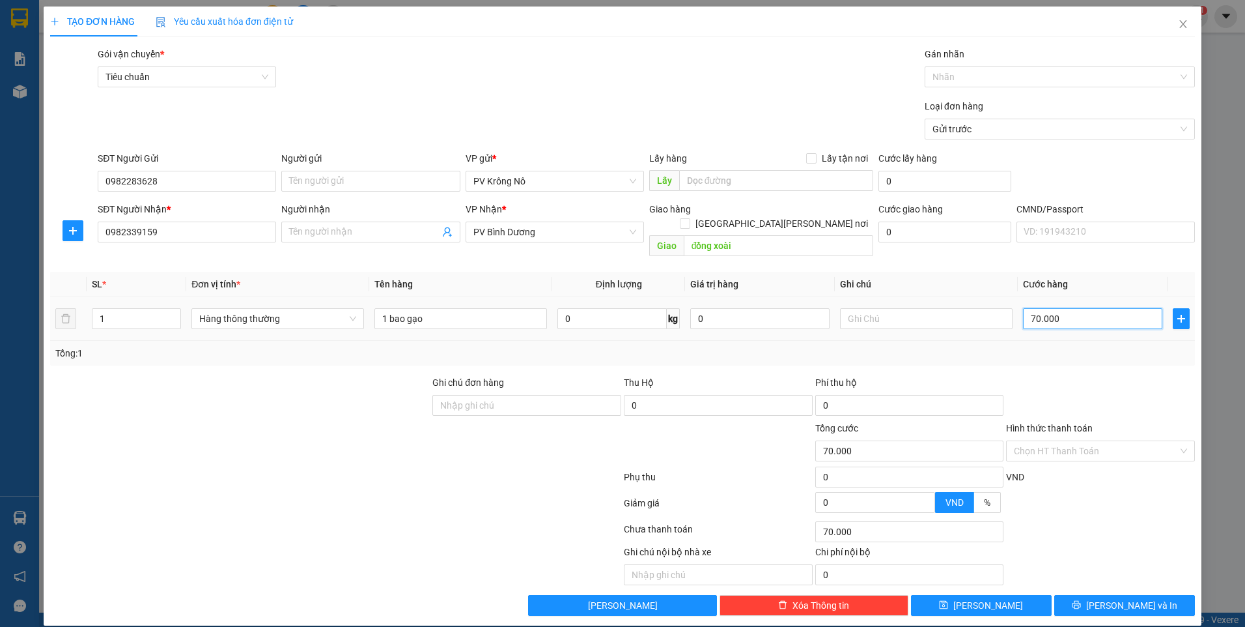
click at [1098, 308] on input "70.000" at bounding box center [1092, 318] width 139 height 21
click at [1029, 441] on input "Hình thức thanh toán" at bounding box center [1096, 451] width 164 height 20
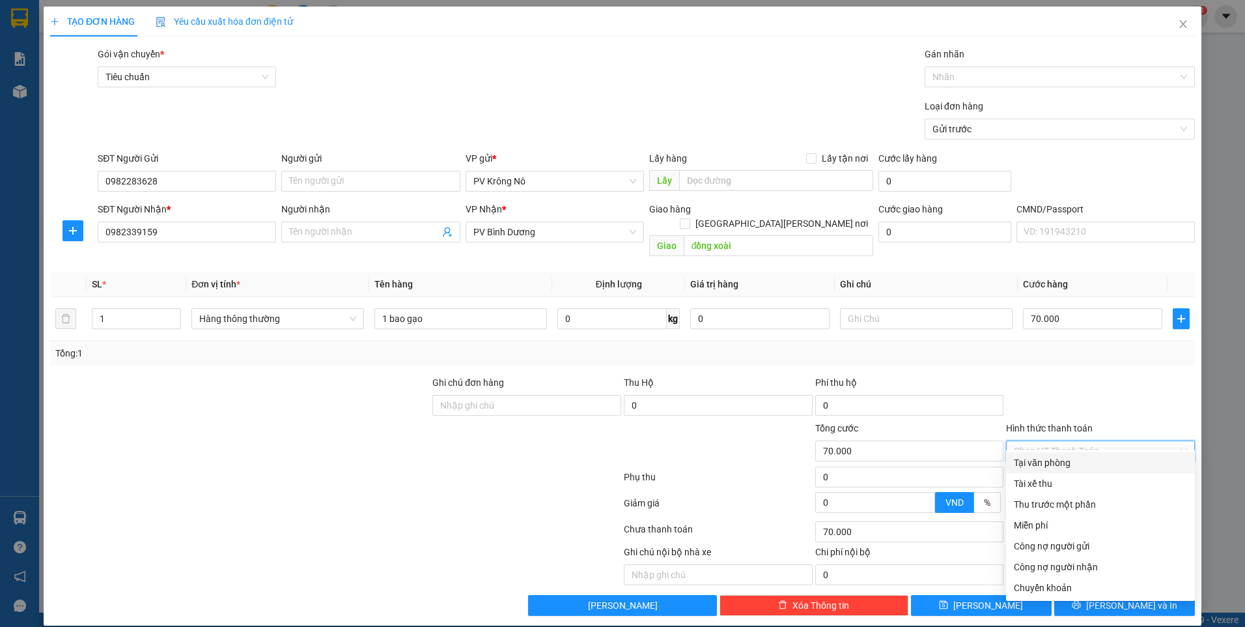
click at [1032, 462] on div "Tại văn phòng" at bounding box center [1100, 462] width 173 height 14
type input "0"
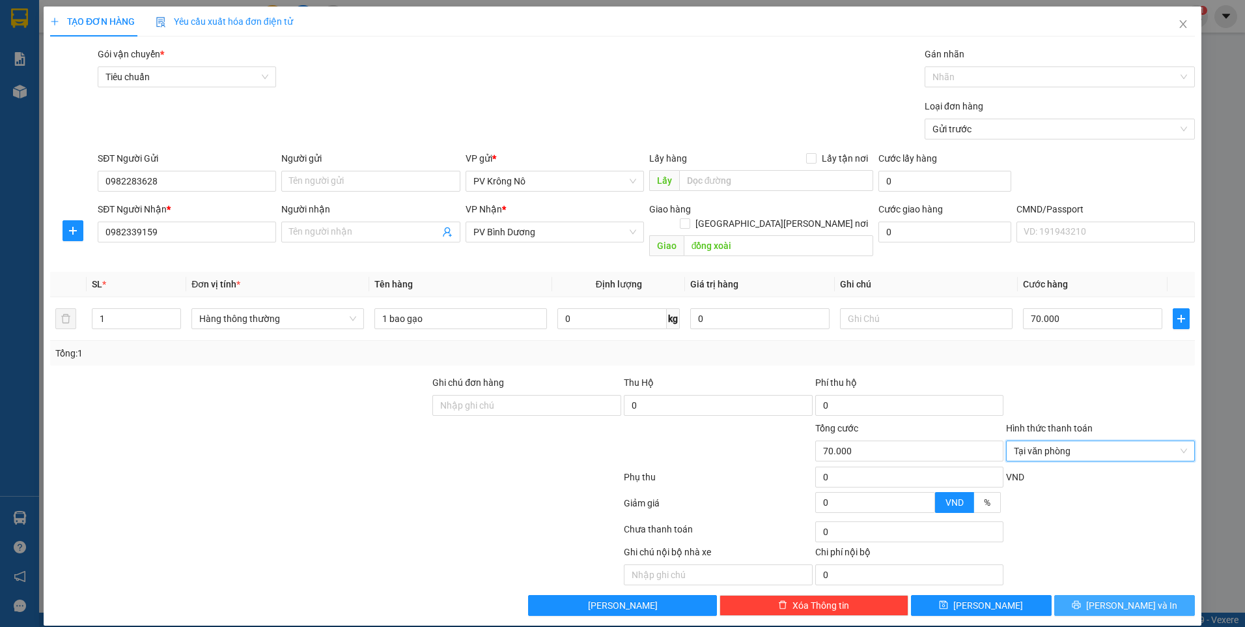
click at [1067, 595] on button "[PERSON_NAME] và In" at bounding box center [1125, 605] width 141 height 21
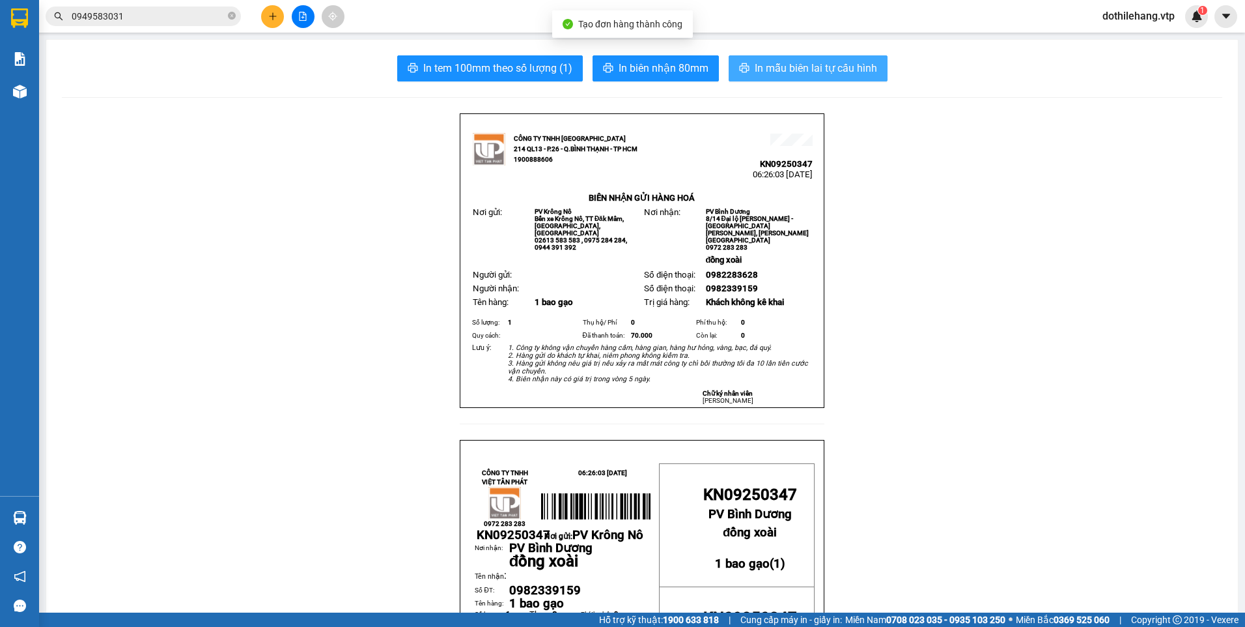
click at [767, 63] on span "In mẫu biên lai tự cấu hình" at bounding box center [816, 68] width 122 height 16
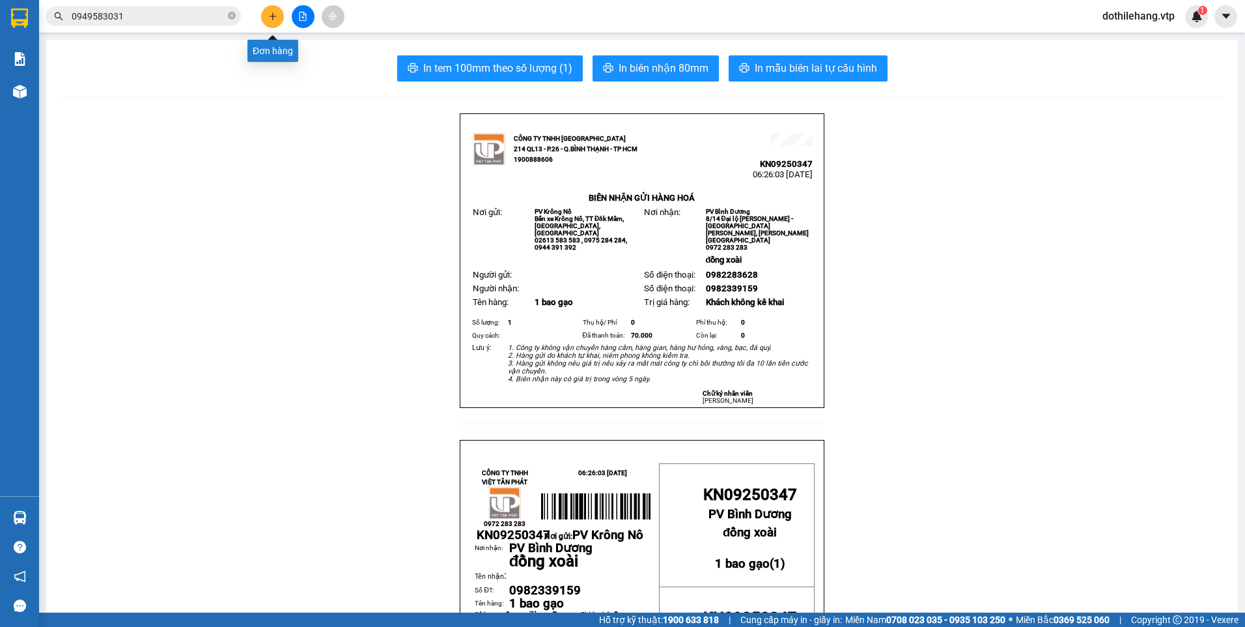
click at [276, 17] on icon "plus" at bounding box center [272, 16] width 9 height 9
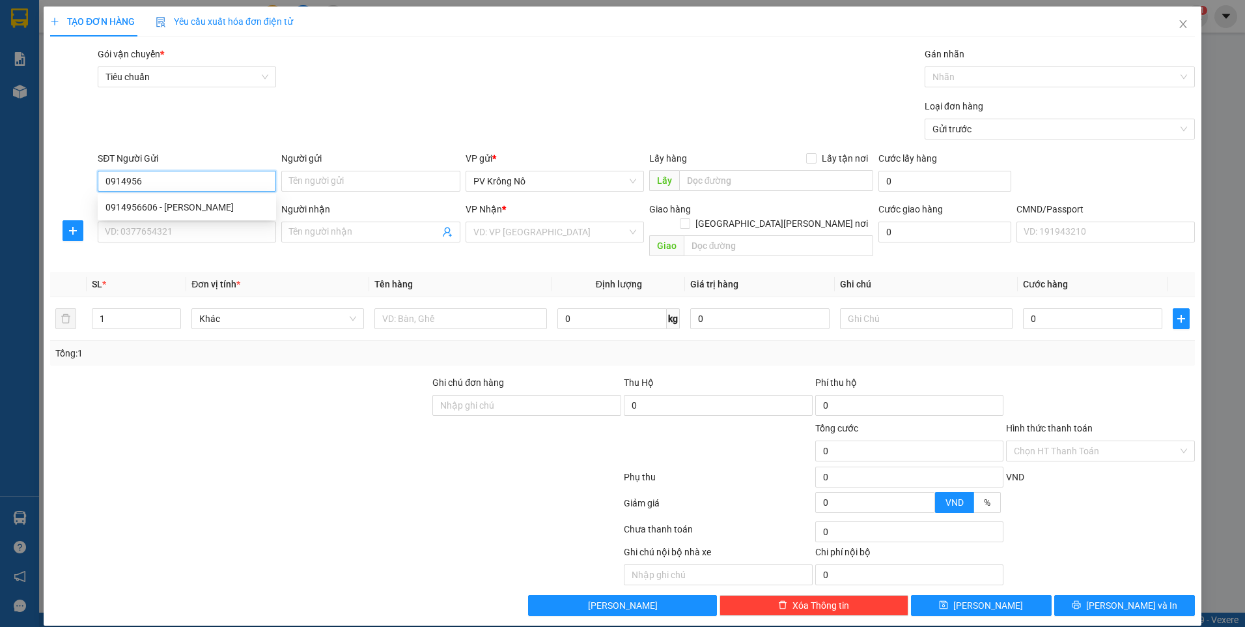
click at [199, 197] on div "0914956606 - THỦY" at bounding box center [187, 207] width 178 height 21
type input "0914956606"
type input "THỦY"
type input "0359496419"
type input "z"
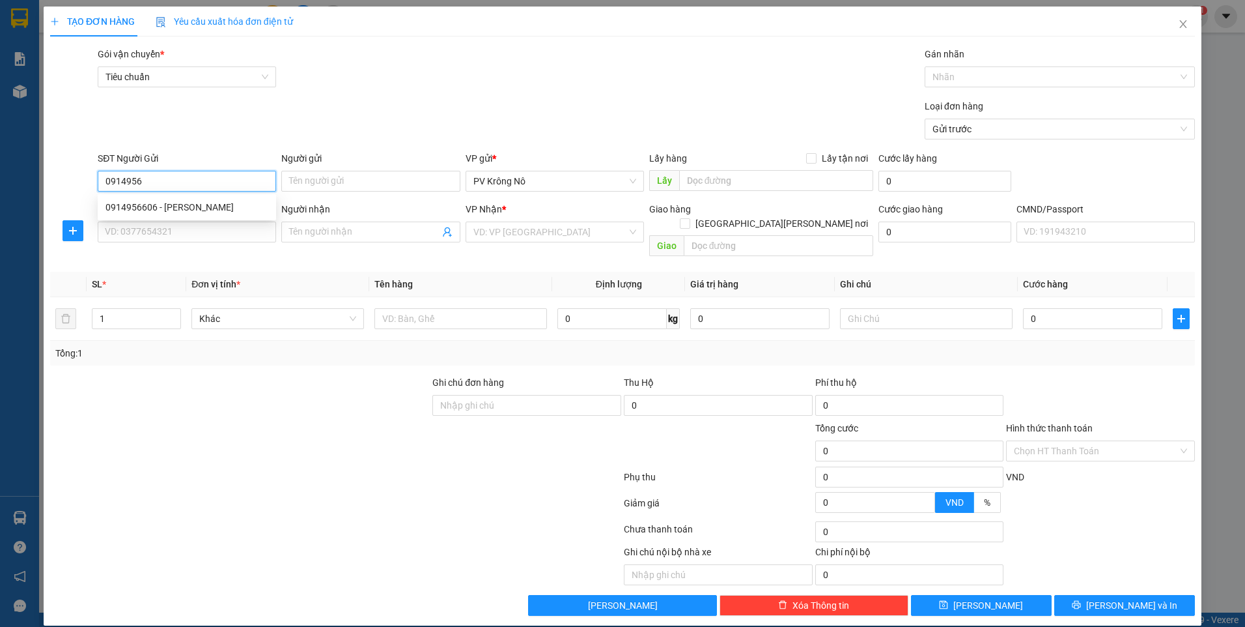
type input "cv thủ dầu 1"
type input "0914956606"
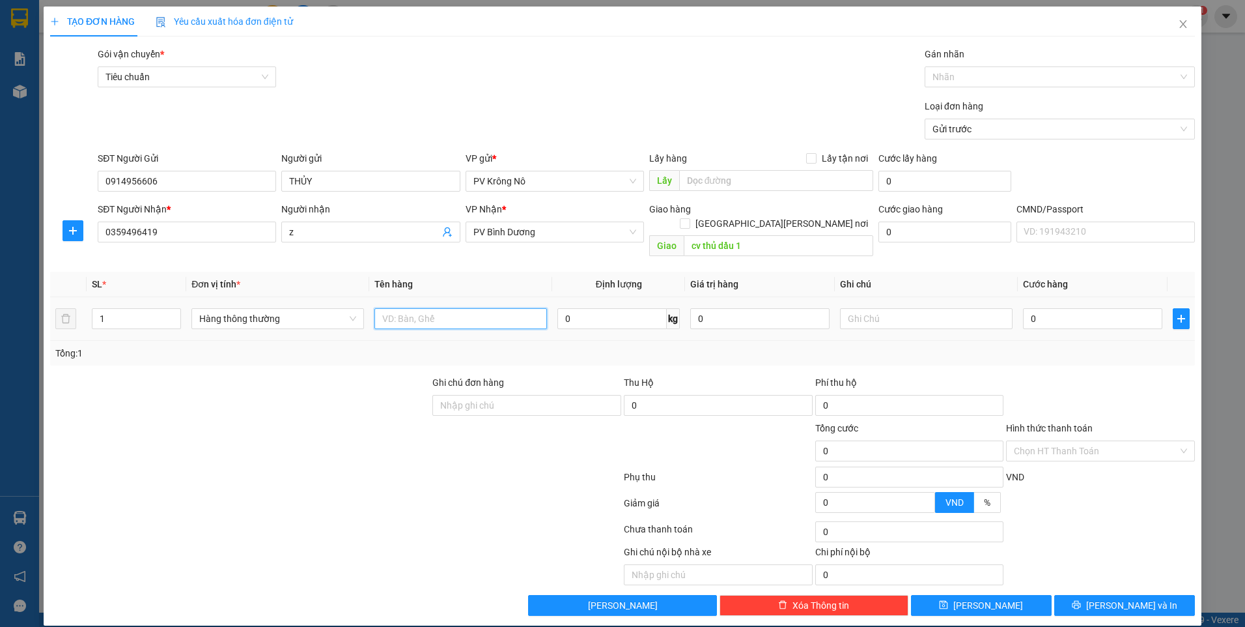
click at [400, 308] on input "text" at bounding box center [461, 318] width 173 height 21
type input "1tg sr"
click at [1073, 308] on input "0" at bounding box center [1092, 318] width 139 height 21
type input "01"
type input "1"
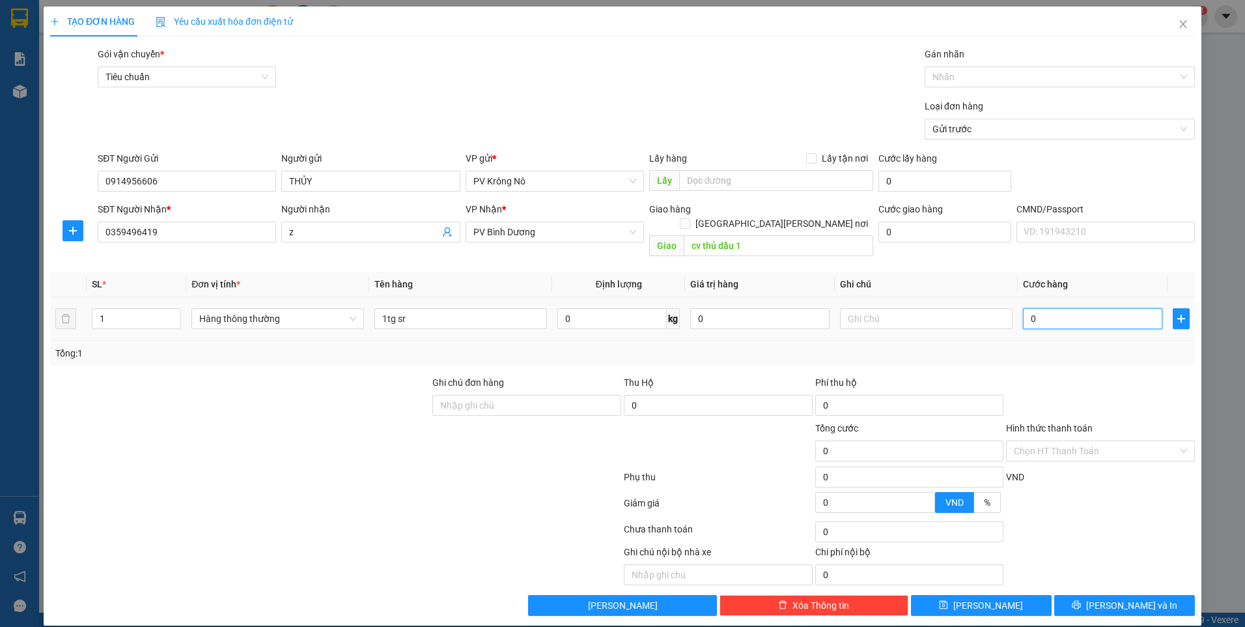
type input "1"
type input "010"
type input "10"
type input "0.100"
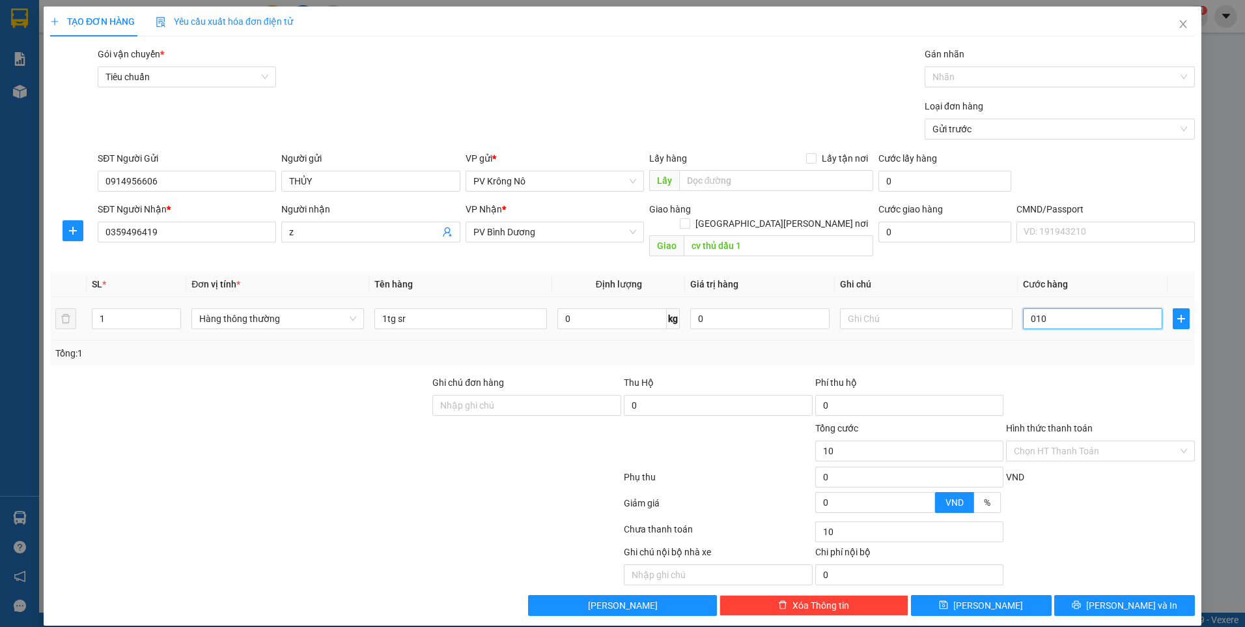
type input "100"
type input "01.000"
type input "1.000"
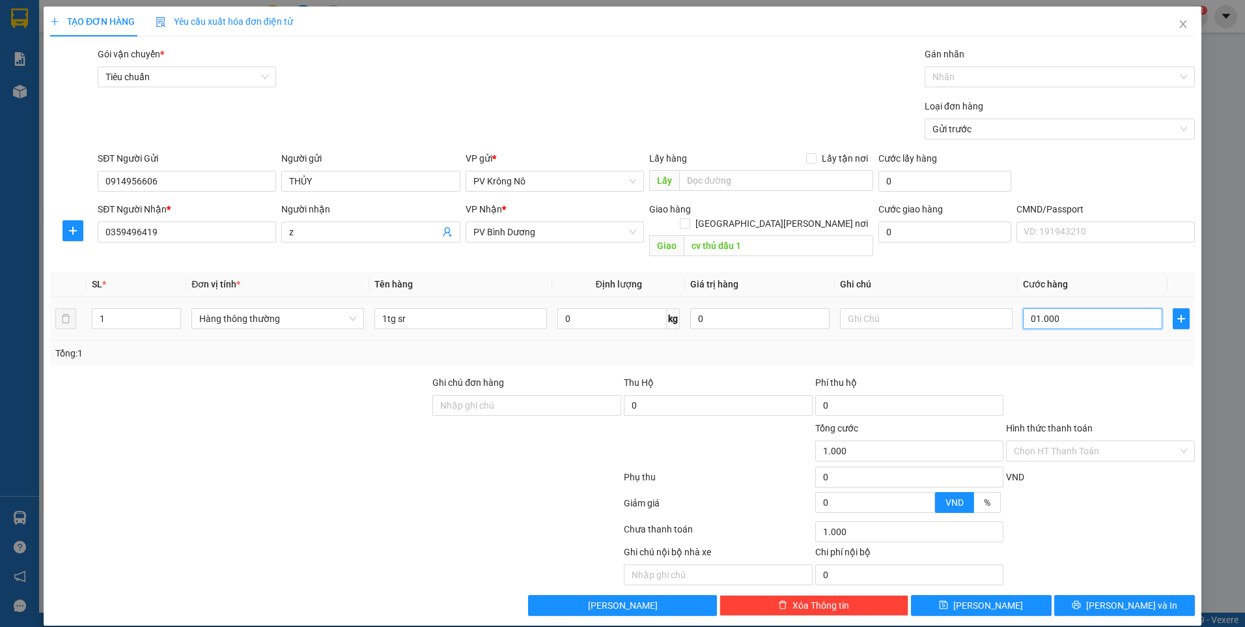
type input "010.000"
type input "10.000"
type input "0.100.000"
type input "100.000"
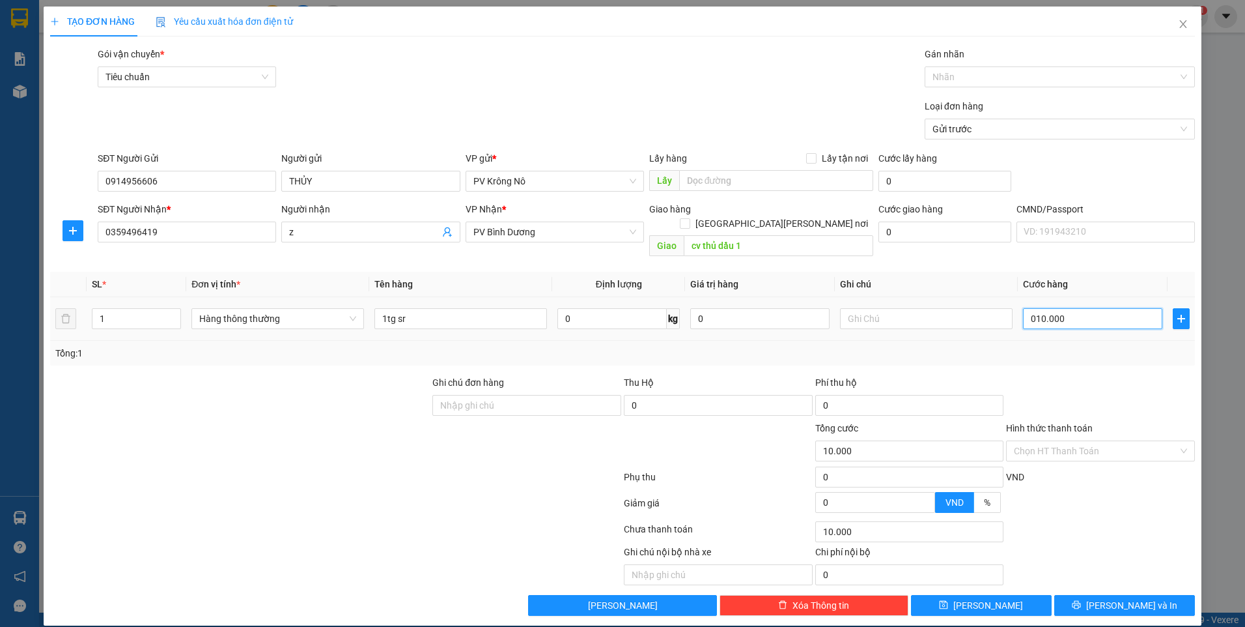
type input "100.000"
type input "0.100.000q"
type input "0"
type input "0.100.000"
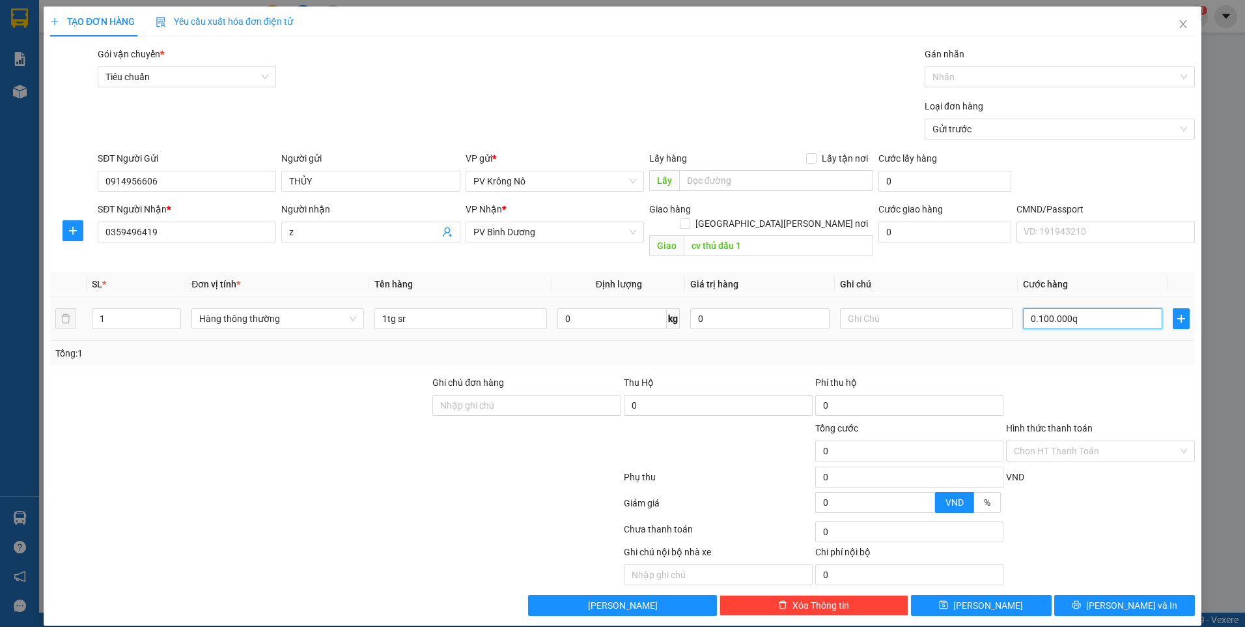
type input "100.000"
click at [1085, 596] on button "[PERSON_NAME] và In" at bounding box center [1125, 605] width 141 height 21
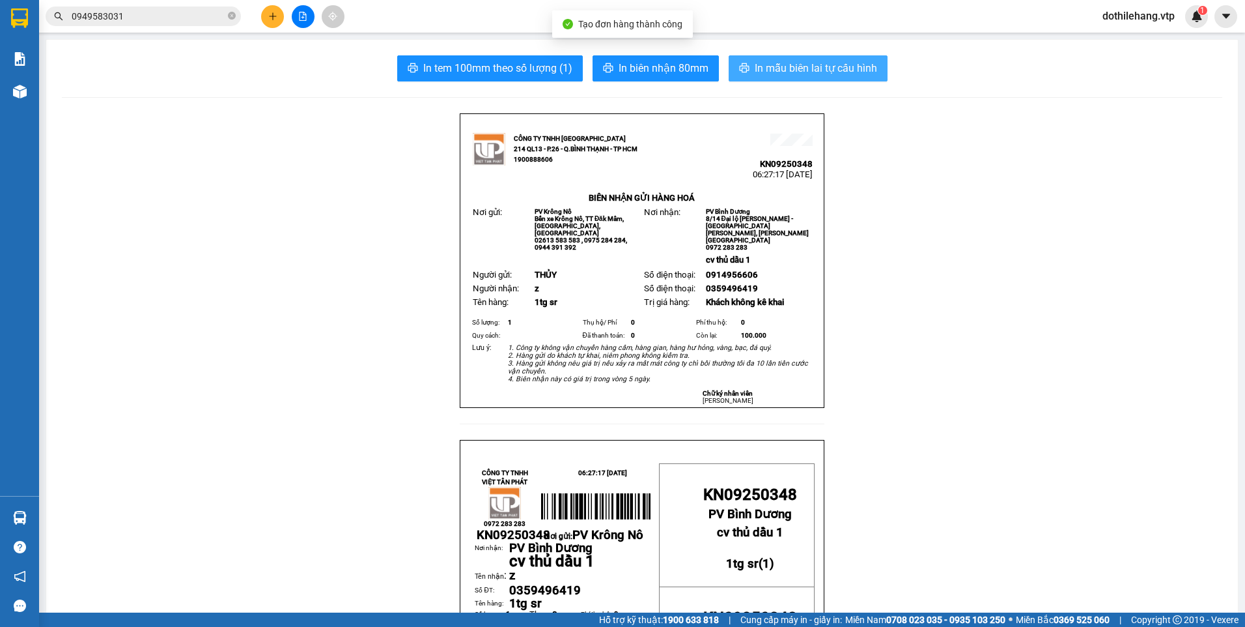
click at [781, 72] on span "In mẫu biên lai tự cấu hình" at bounding box center [816, 68] width 122 height 16
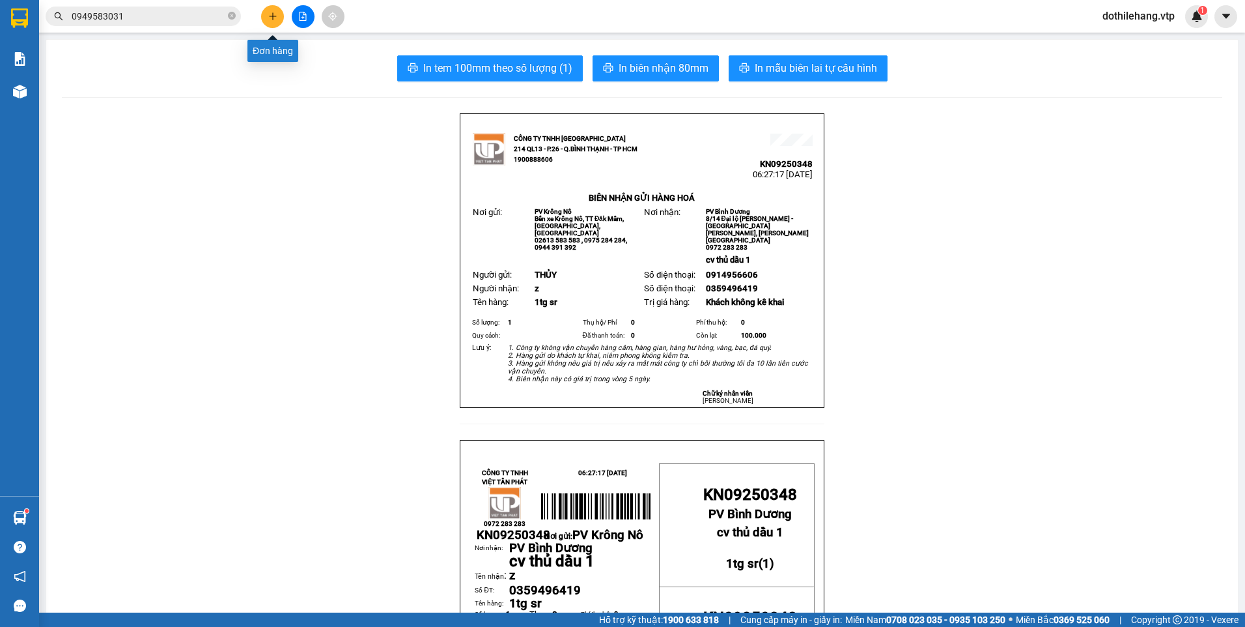
click at [268, 16] on icon "plus" at bounding box center [272, 16] width 9 height 9
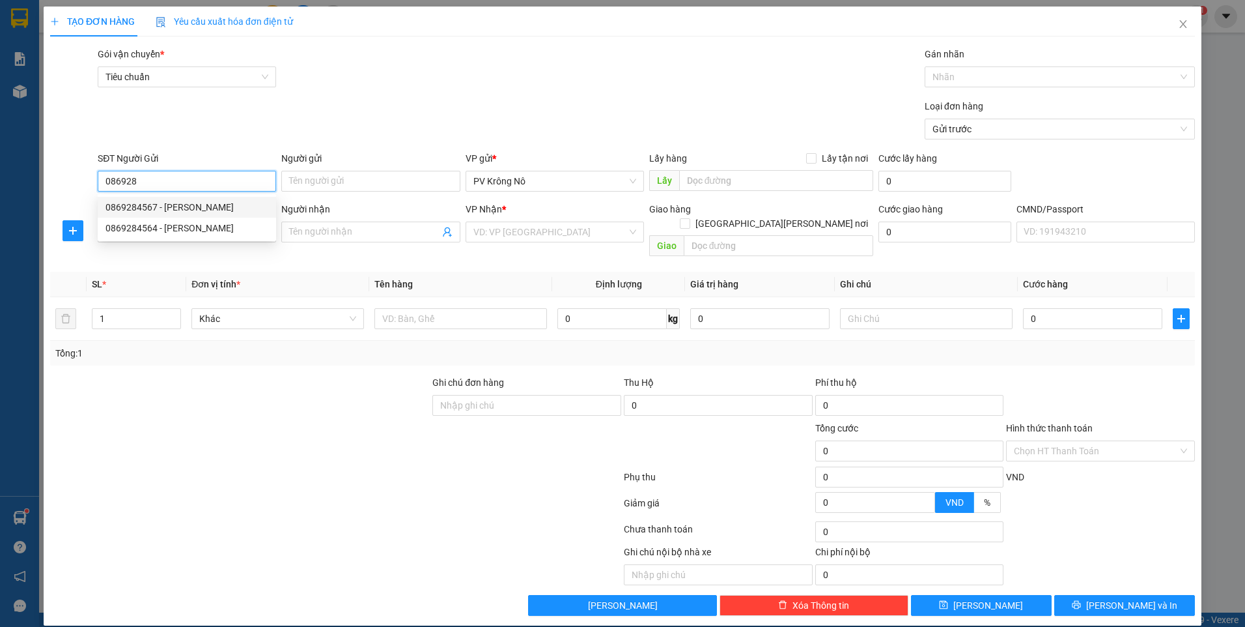
click at [167, 204] on div "0869284567 - sơn" at bounding box center [187, 207] width 163 height 14
type input "0869284567"
type input "sơn"
type input "0933374908"
type input "ngân"
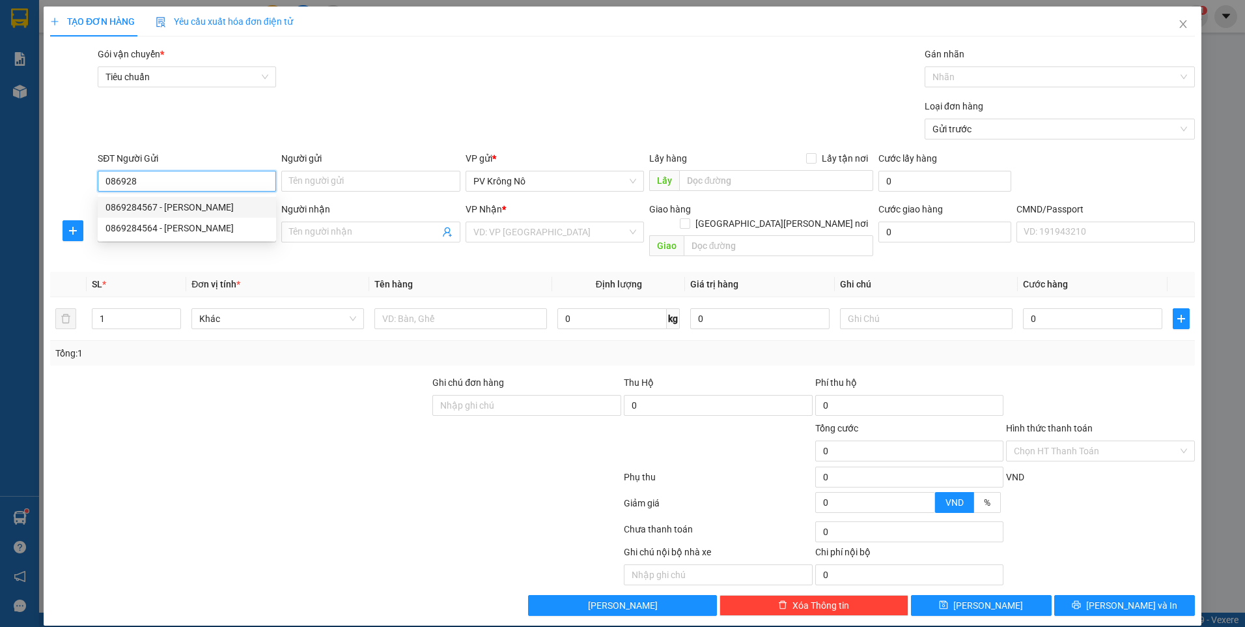
type input "GÒ ĐẬU"
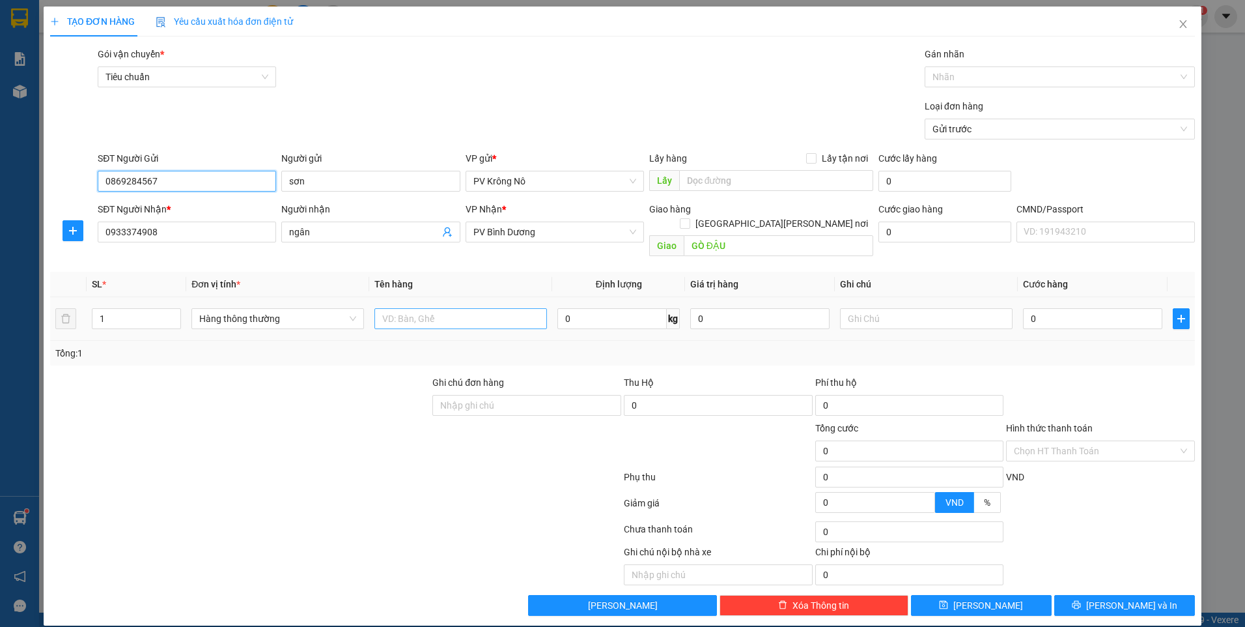
type input "0869284567"
click at [447, 308] on input "text" at bounding box center [461, 318] width 173 height 21
type input "1tg sr"
click at [1077, 308] on input "0" at bounding box center [1092, 318] width 139 height 21
type input "05"
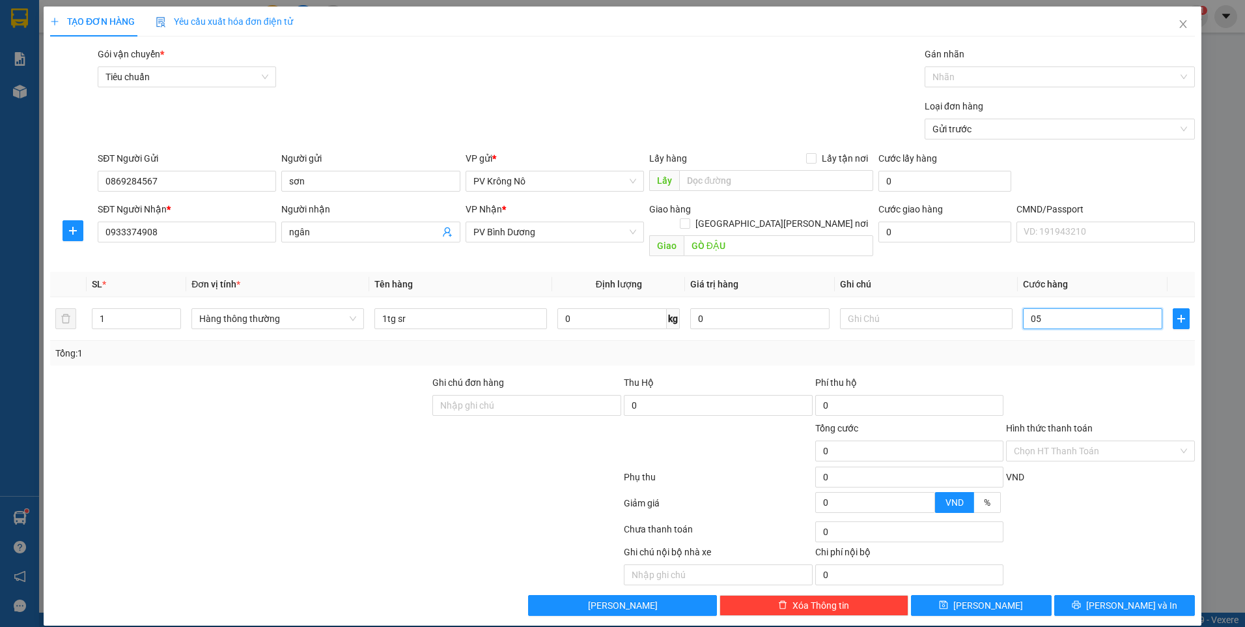
type input "5"
type input "050"
type input "50"
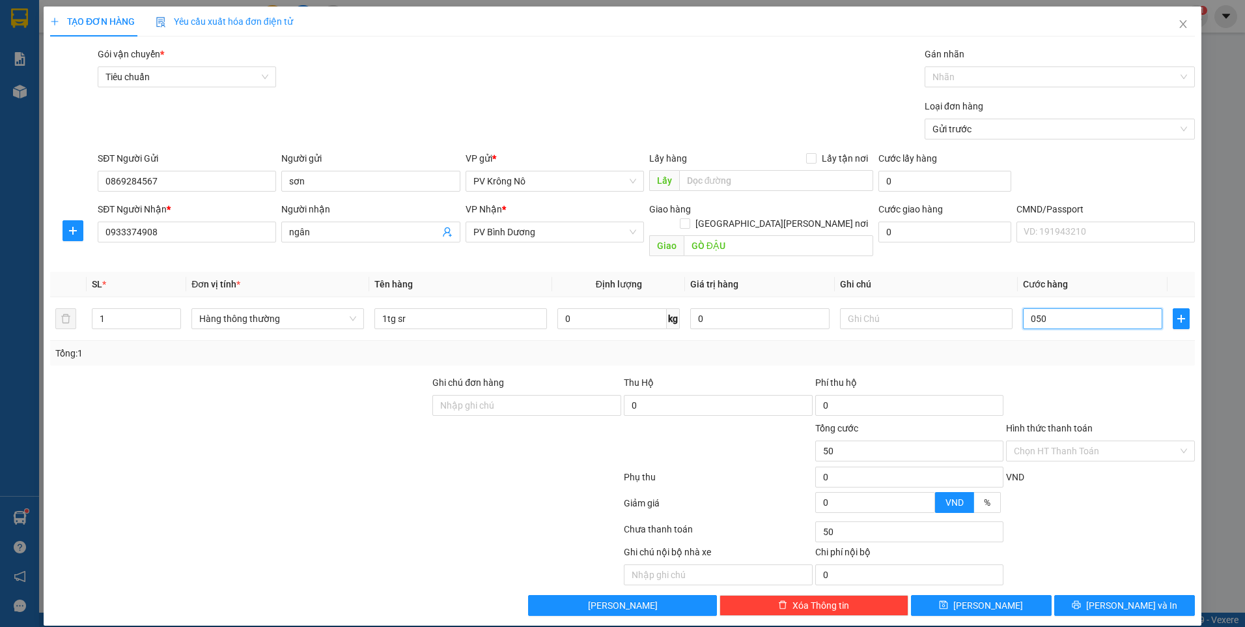
type input "0.500"
type input "500"
type input "05.000"
type input "5.000"
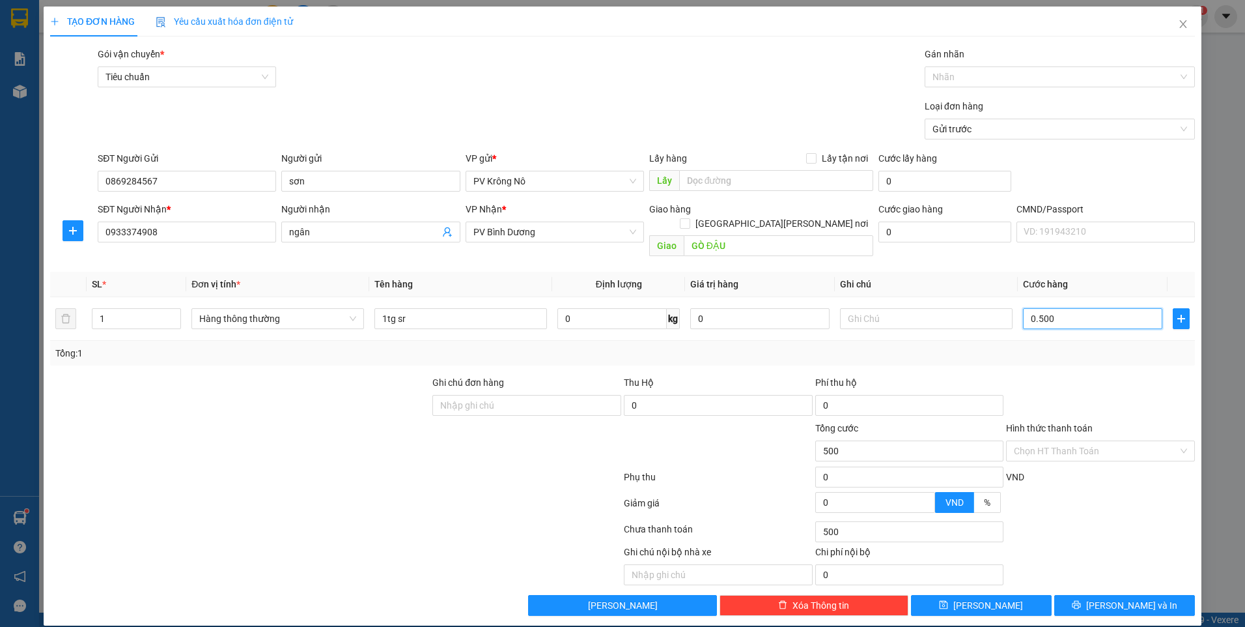
type input "5.000"
type input "5.000.000"
click at [1088, 305] on div "5.000.000" at bounding box center [1092, 318] width 139 height 26
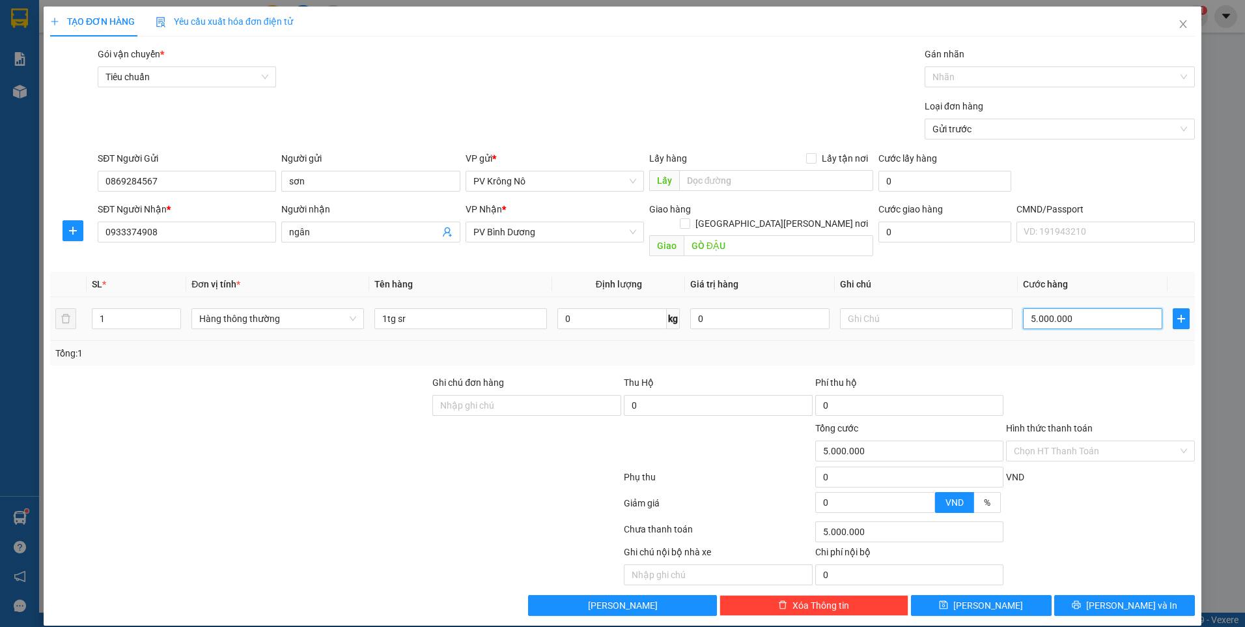
click at [1077, 309] on input "5.000.000" at bounding box center [1092, 318] width 139 height 21
type input "0"
type input "05"
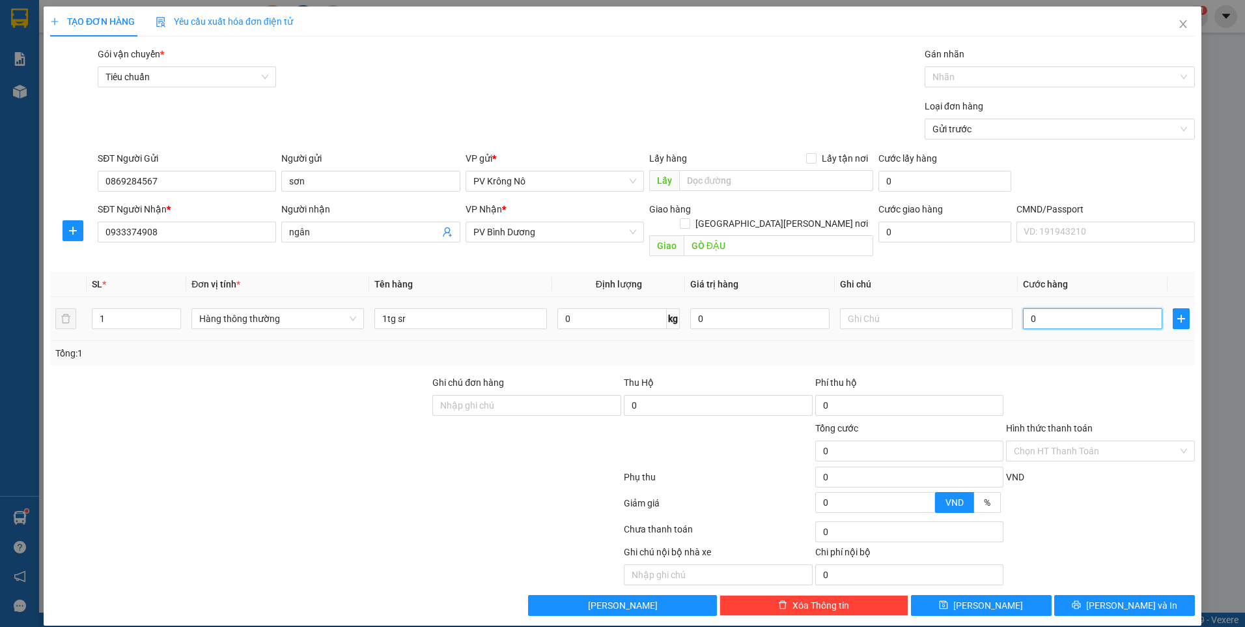
type input "5"
click at [1077, 441] on input "Hình thức thanh toán" at bounding box center [1096, 451] width 164 height 20
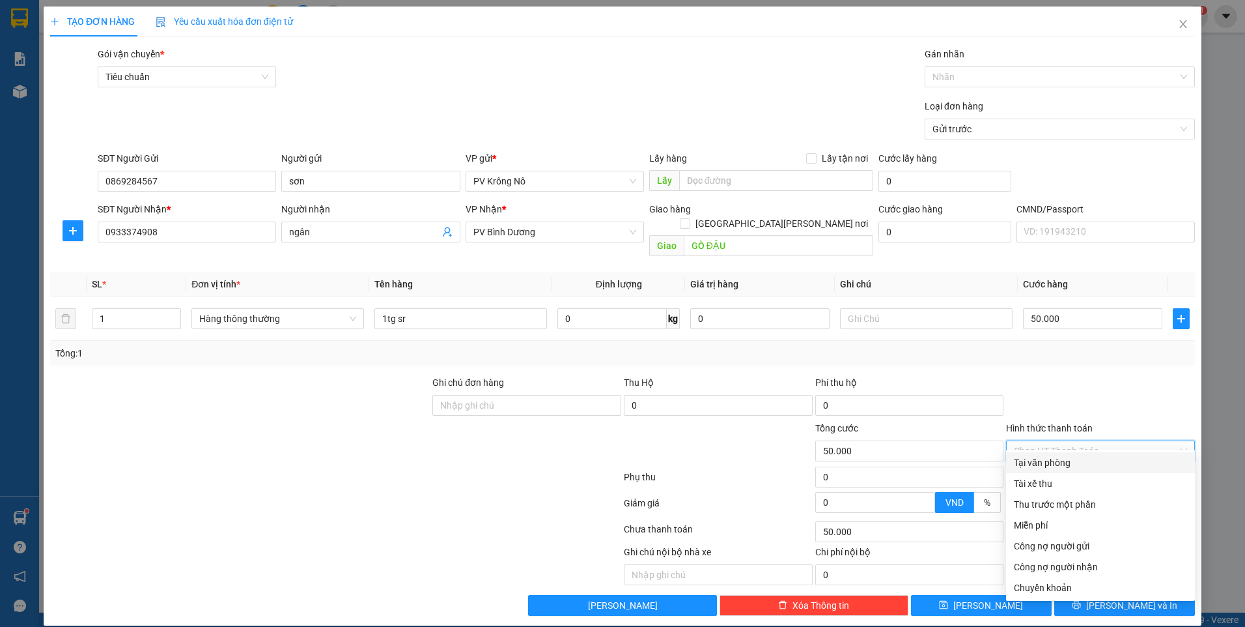
click at [1069, 459] on div "Tại văn phòng" at bounding box center [1100, 462] width 173 height 14
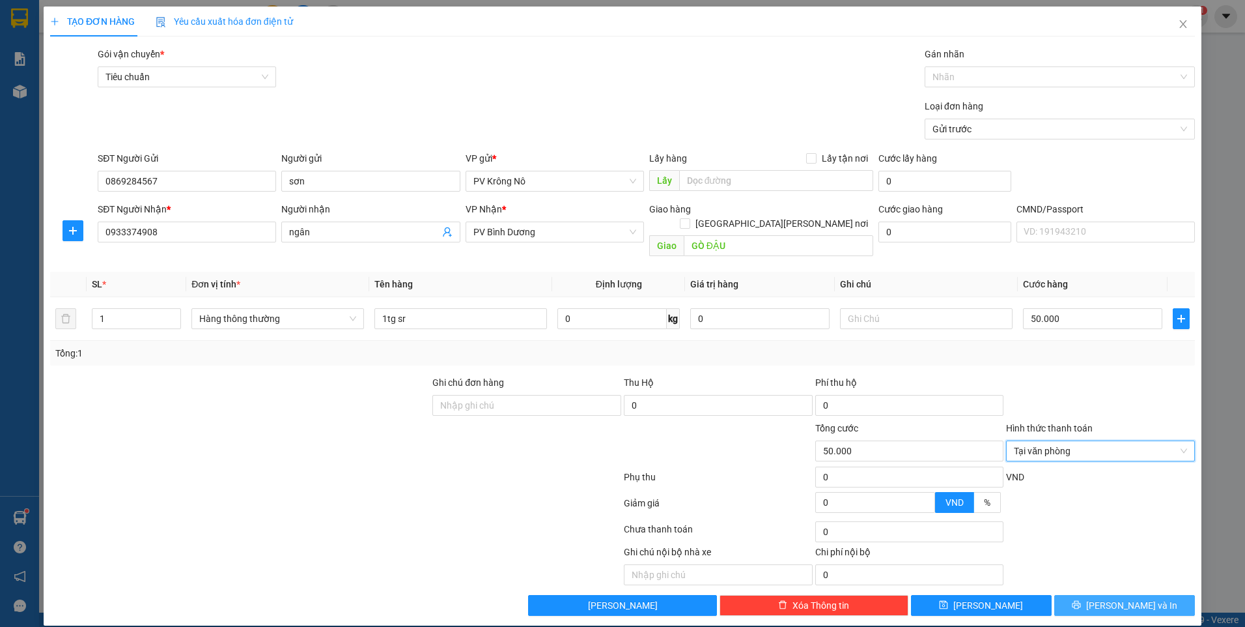
click at [1109, 595] on button "[PERSON_NAME] và In" at bounding box center [1125, 605] width 141 height 21
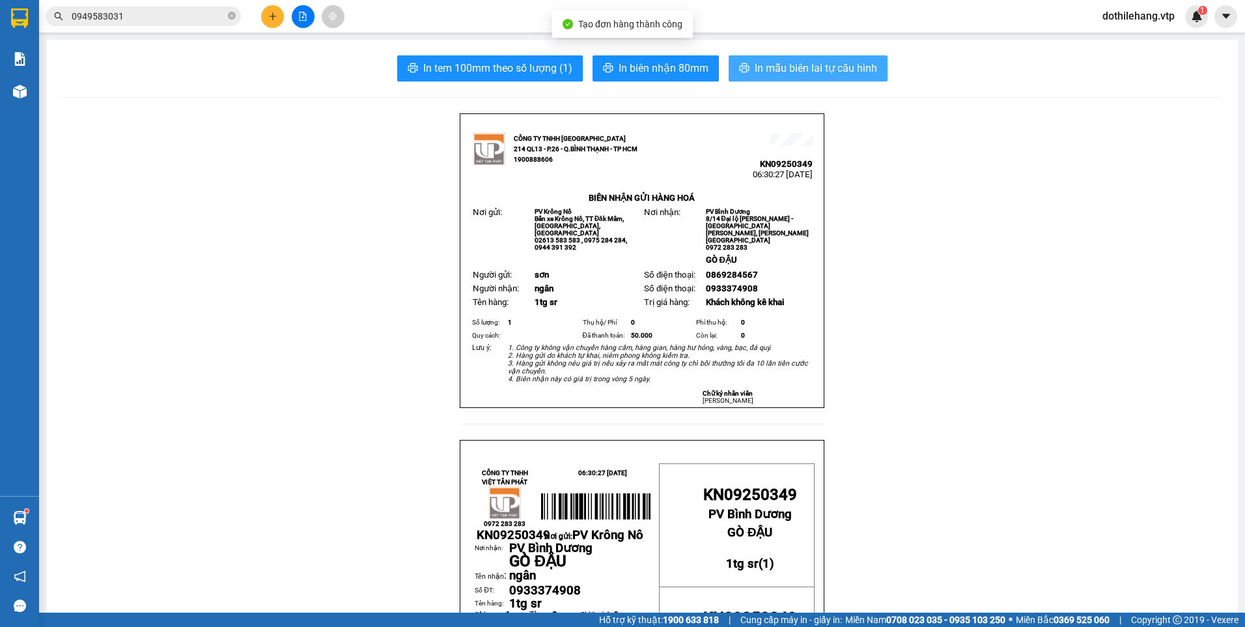
click at [819, 72] on span "In mẫu biên lai tự cấu hình" at bounding box center [816, 68] width 122 height 16
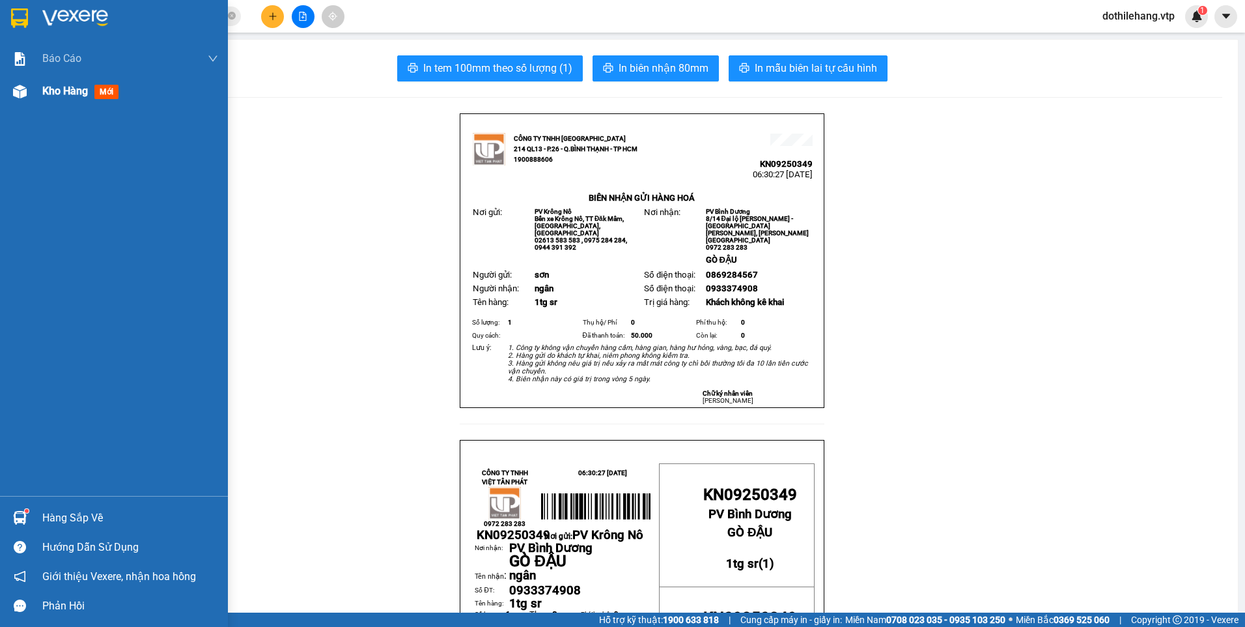
click at [13, 98] on img at bounding box center [20, 92] width 14 height 14
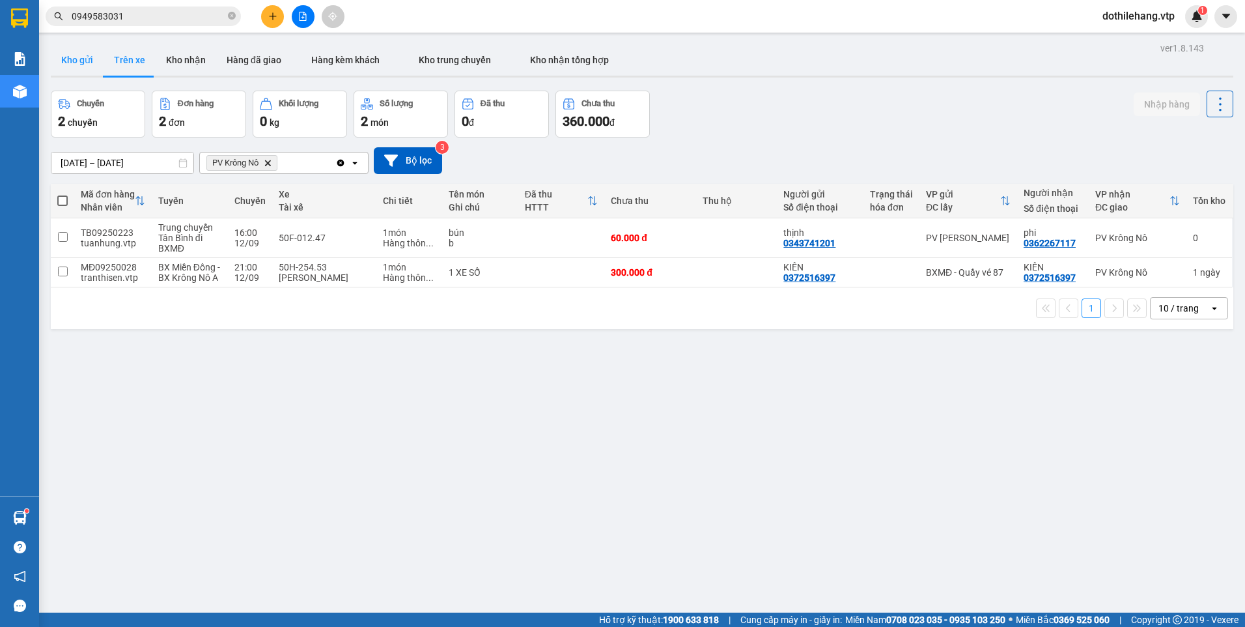
click at [81, 57] on button "Kho gửi" at bounding box center [77, 59] width 53 height 31
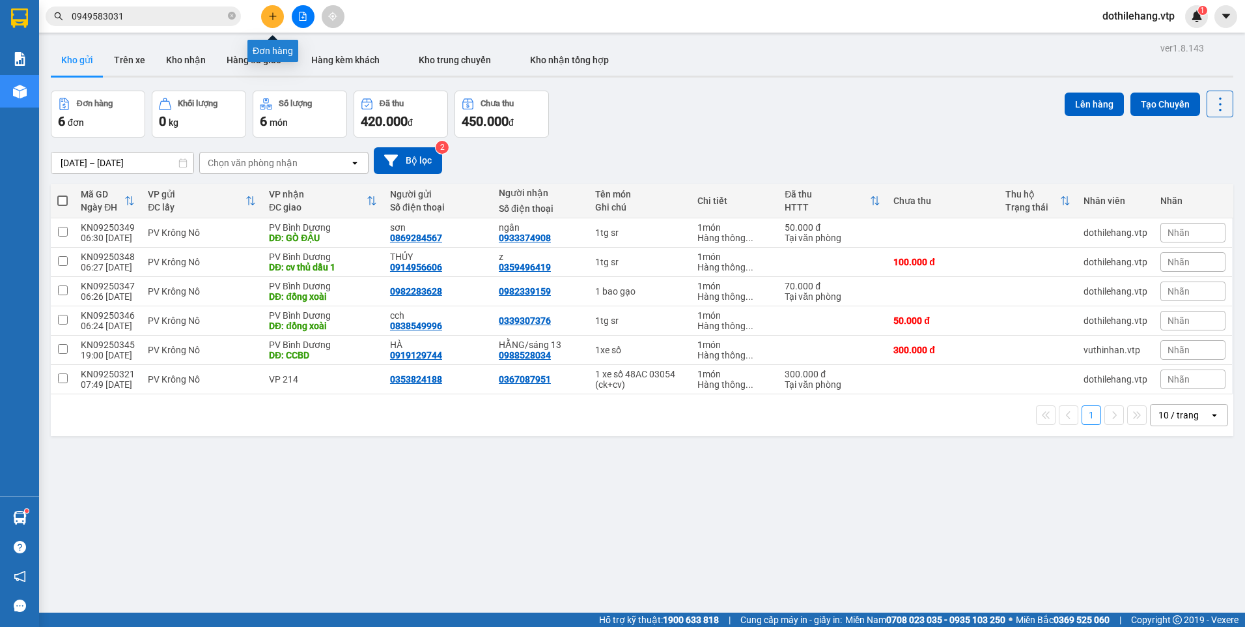
click at [270, 14] on icon "plus" at bounding box center [272, 16] width 9 height 9
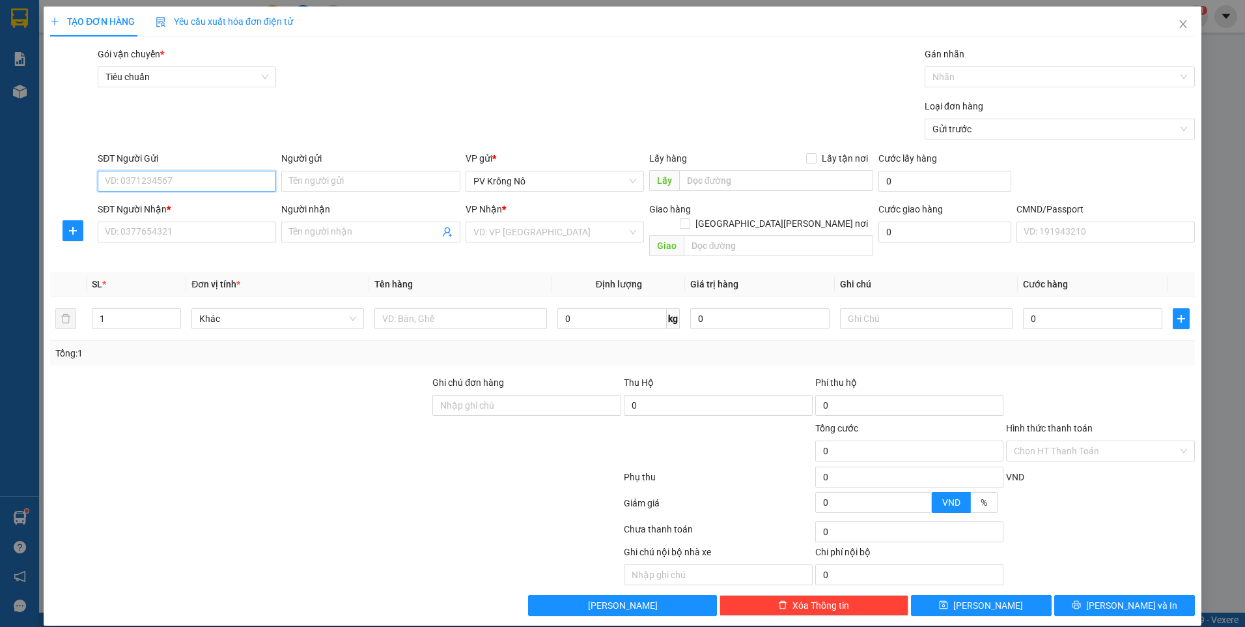
click at [137, 177] on input "SĐT Người Gửi" at bounding box center [187, 181] width 178 height 21
click at [170, 236] on input "SĐT Người Nhận *" at bounding box center [187, 231] width 178 height 21
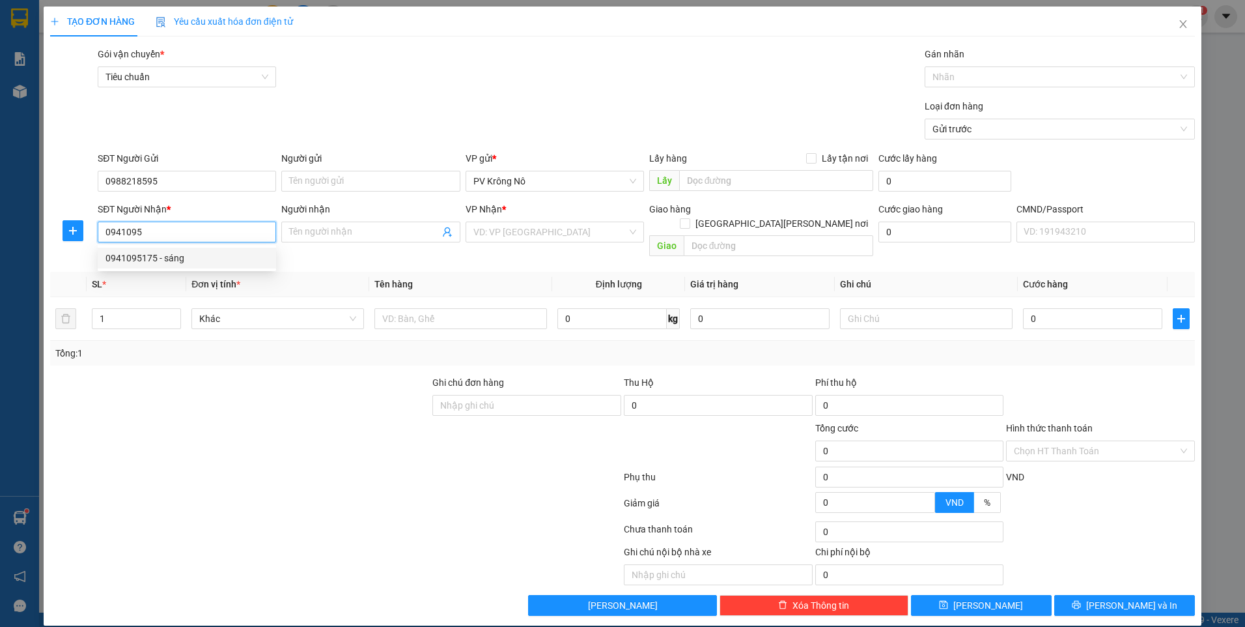
click at [181, 261] on div "0941095175 - sáng" at bounding box center [187, 258] width 163 height 14
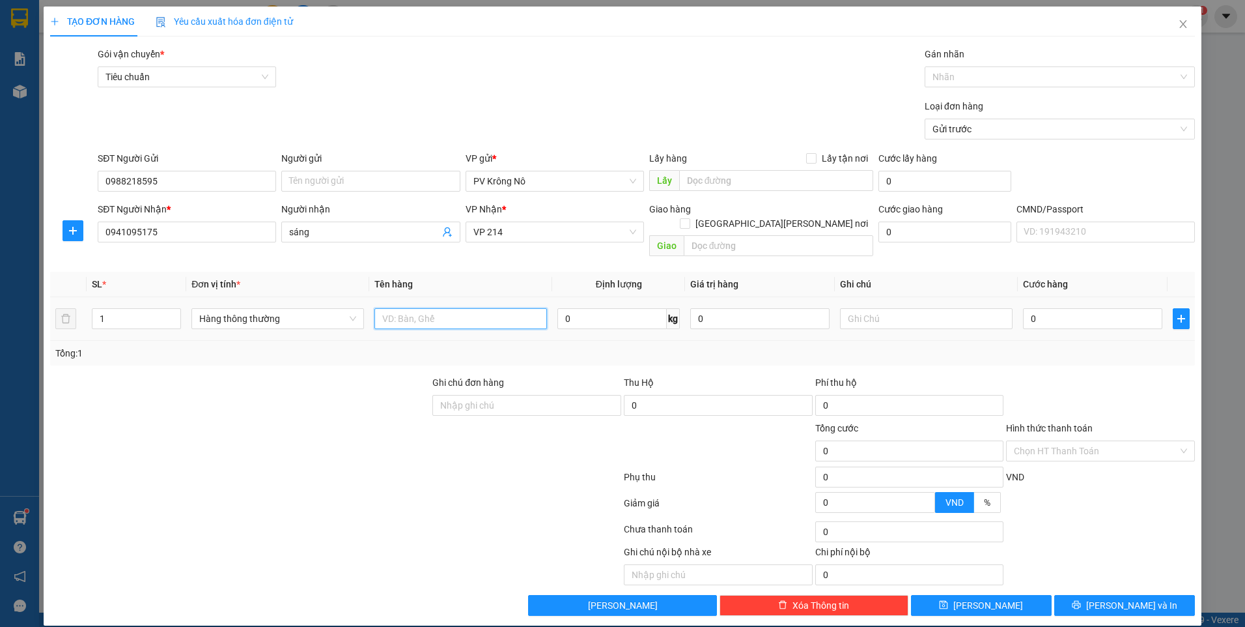
click at [411, 308] on input "text" at bounding box center [461, 318] width 173 height 21
click at [1086, 308] on input "0" at bounding box center [1092, 318] width 139 height 21
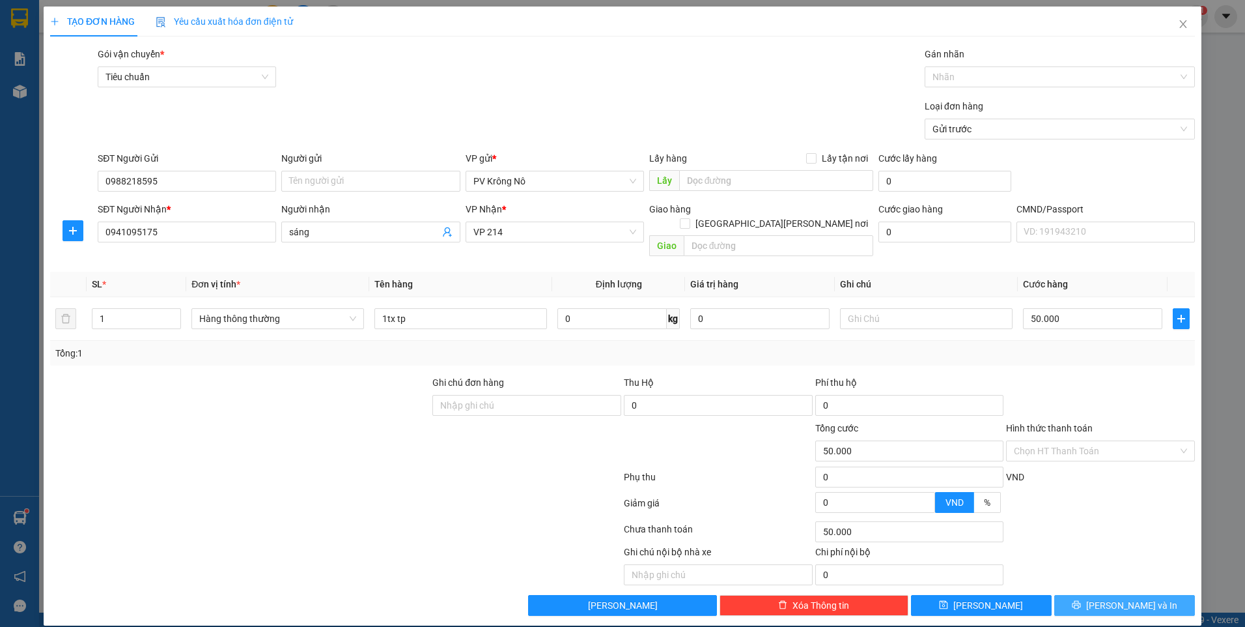
click at [1079, 595] on button "[PERSON_NAME] và In" at bounding box center [1125, 605] width 141 height 21
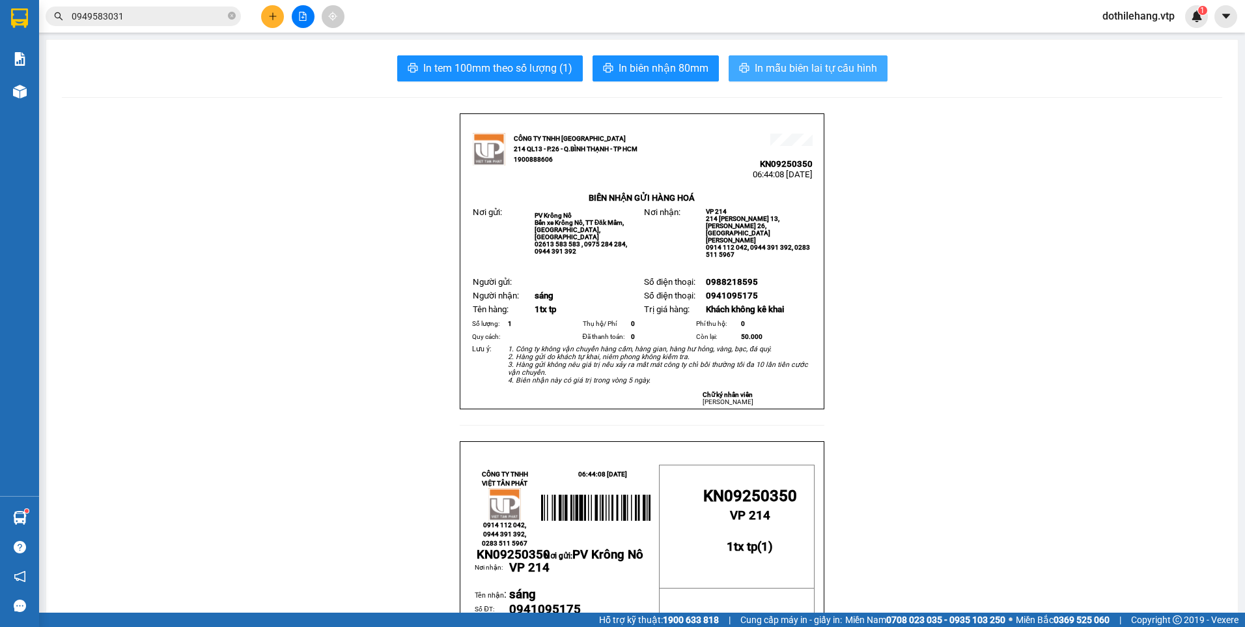
click at [779, 68] on span "In mẫu biên lai tự cấu hình" at bounding box center [816, 68] width 122 height 16
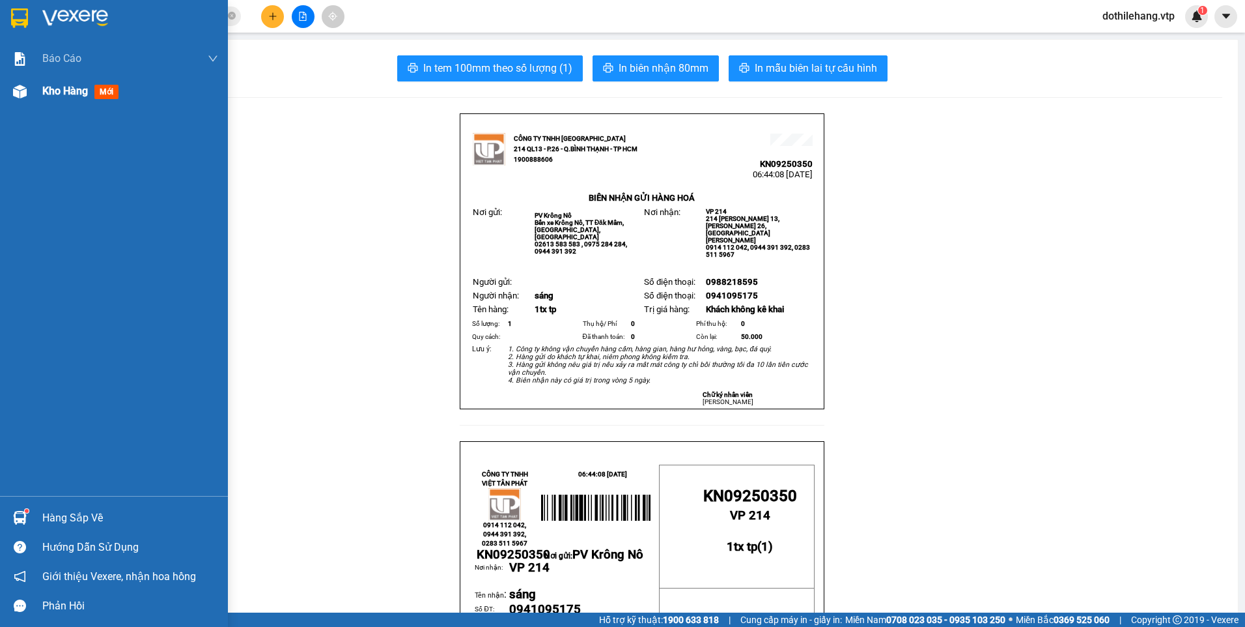
click at [190, 89] on div "Kho hàng mới" at bounding box center [130, 91] width 176 height 33
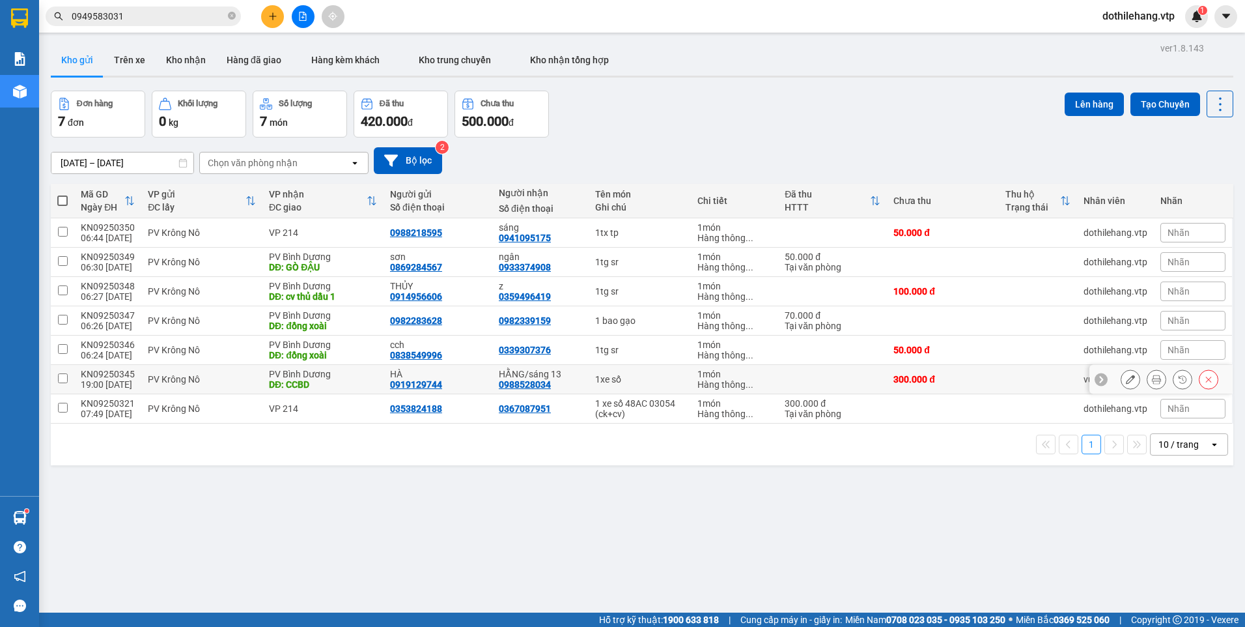
click at [869, 380] on td at bounding box center [832, 379] width 109 height 29
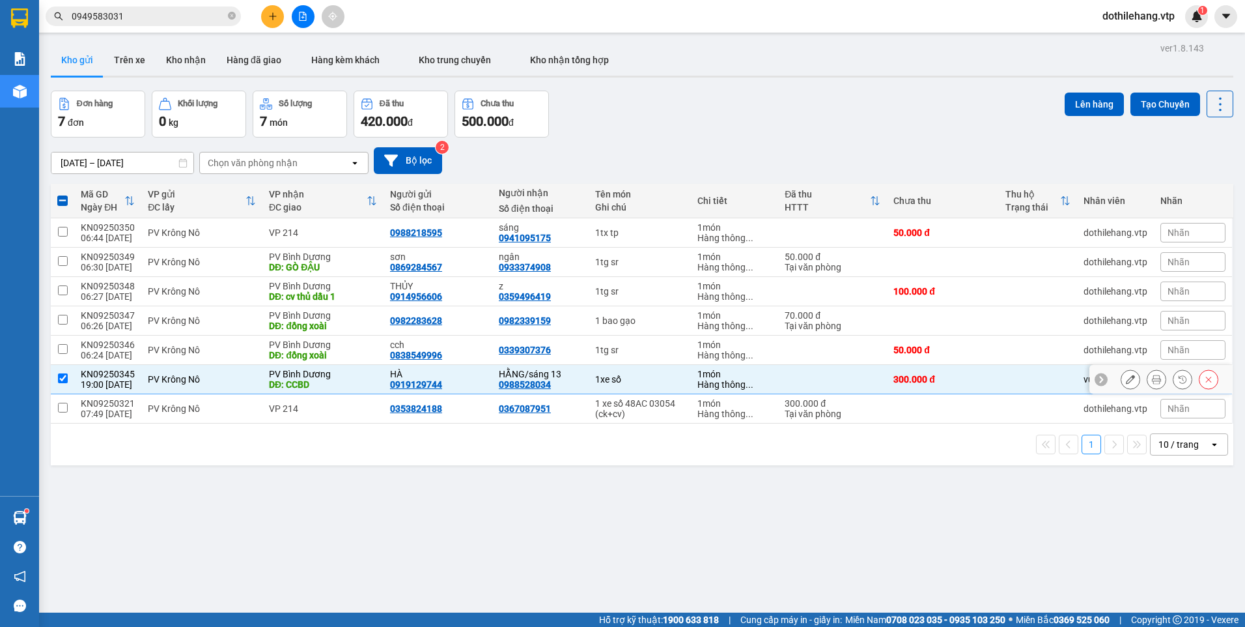
click at [1126, 375] on icon at bounding box center [1130, 379] width 9 height 9
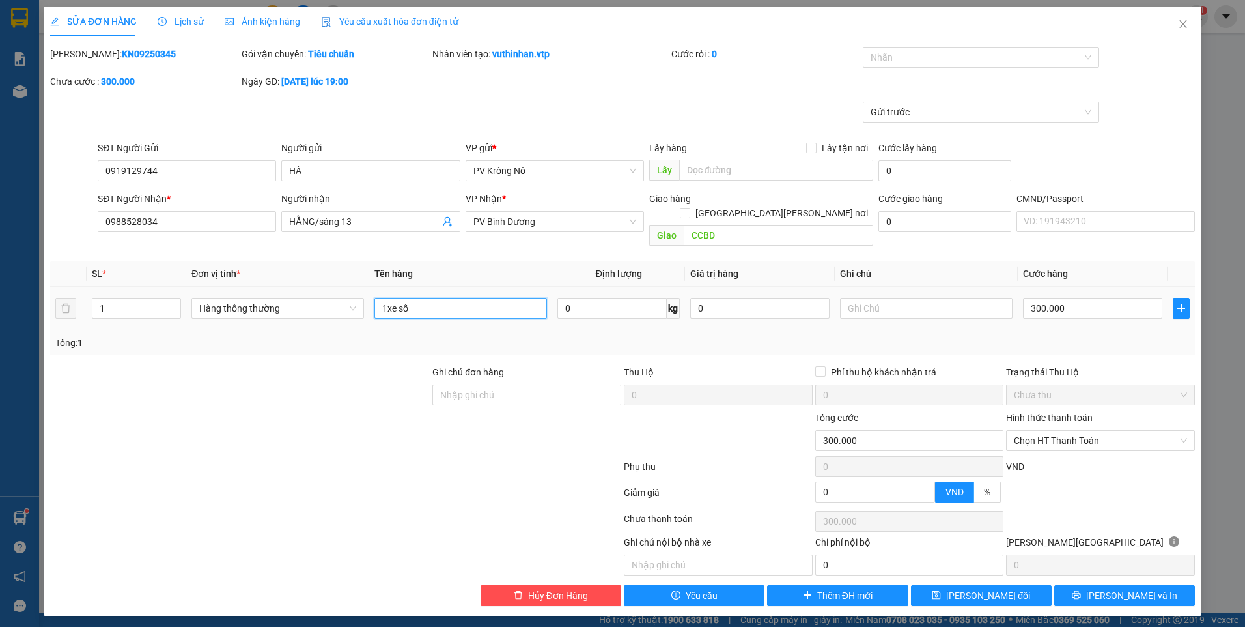
click at [467, 298] on input "1xe số" at bounding box center [461, 308] width 173 height 21
click at [1075, 588] on button "[PERSON_NAME] và In" at bounding box center [1125, 595] width 141 height 21
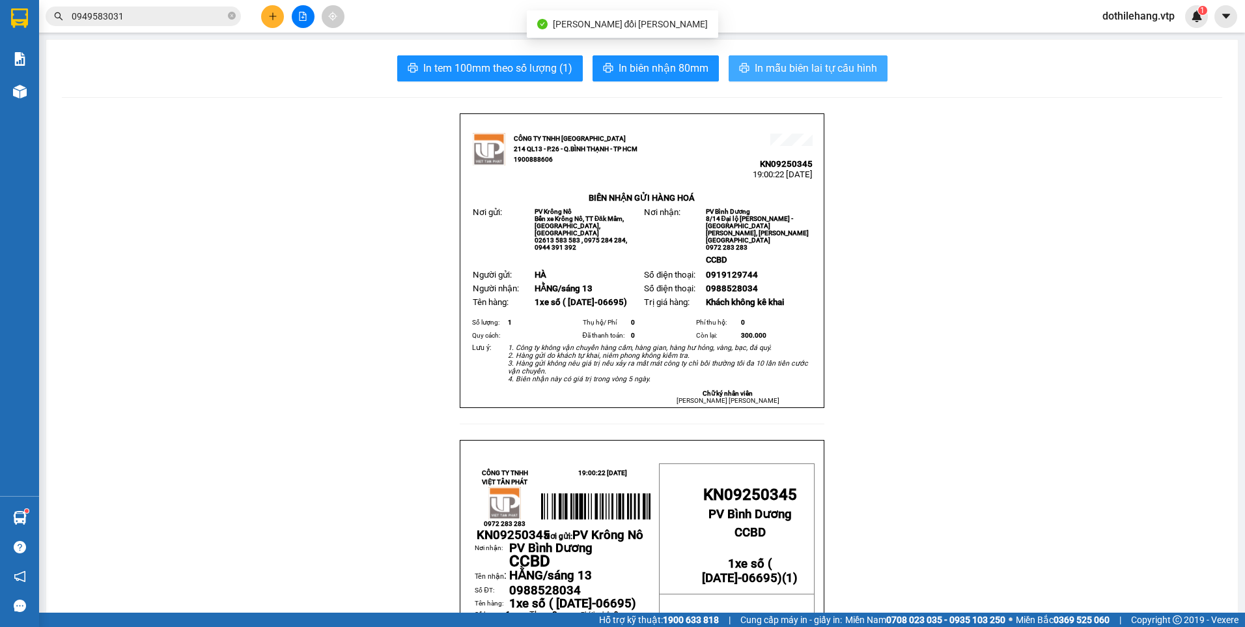
click at [756, 64] on span "In mẫu biên lai tự cấu hình" at bounding box center [816, 68] width 122 height 16
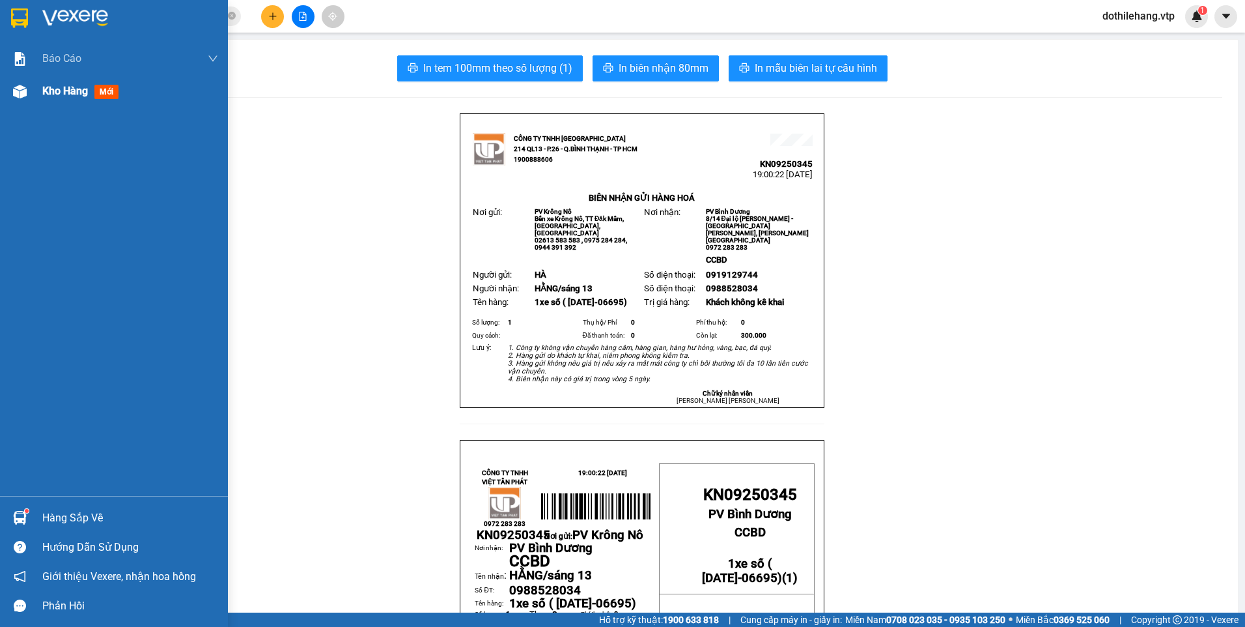
click at [78, 93] on span "Kho hàng" at bounding box center [65, 91] width 46 height 12
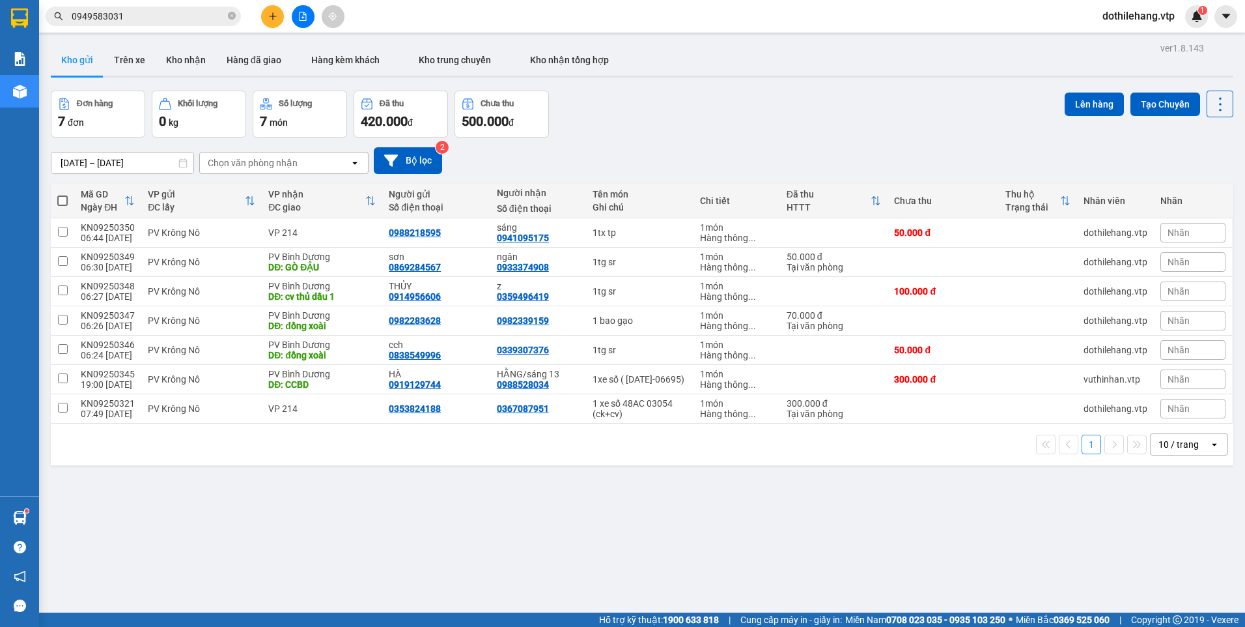
click at [60, 198] on span at bounding box center [62, 200] width 10 height 10
click at [63, 194] on input "checkbox" at bounding box center [63, 194] width 0 height 0
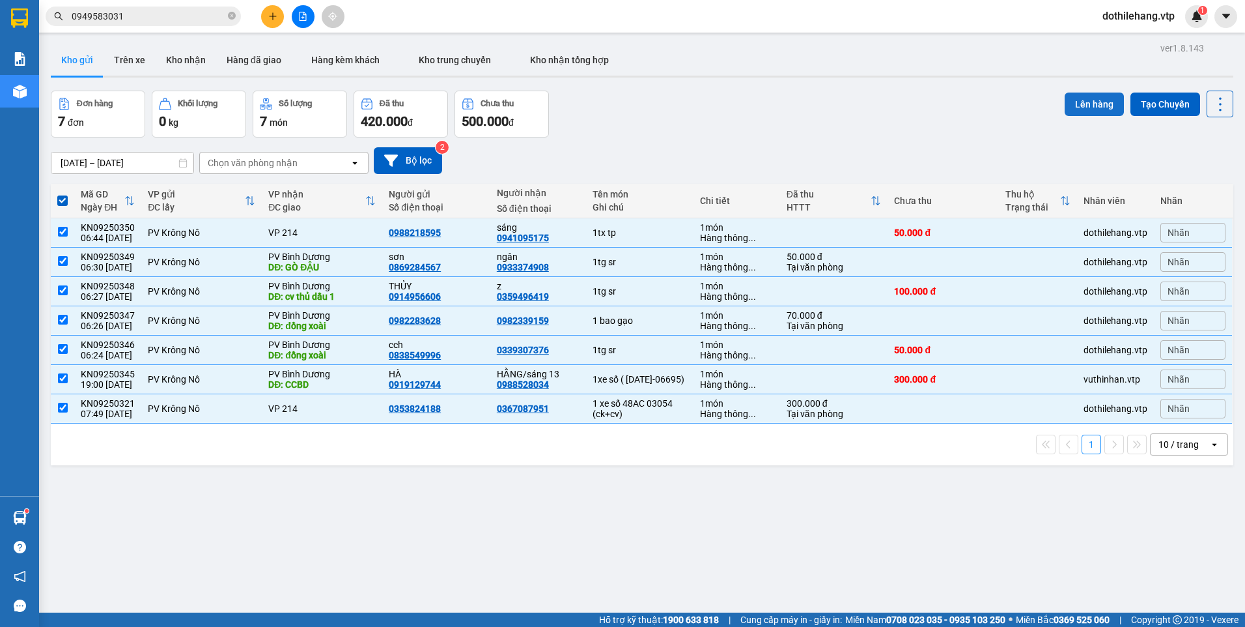
click at [1094, 104] on button "Lên hàng" at bounding box center [1094, 103] width 59 height 23
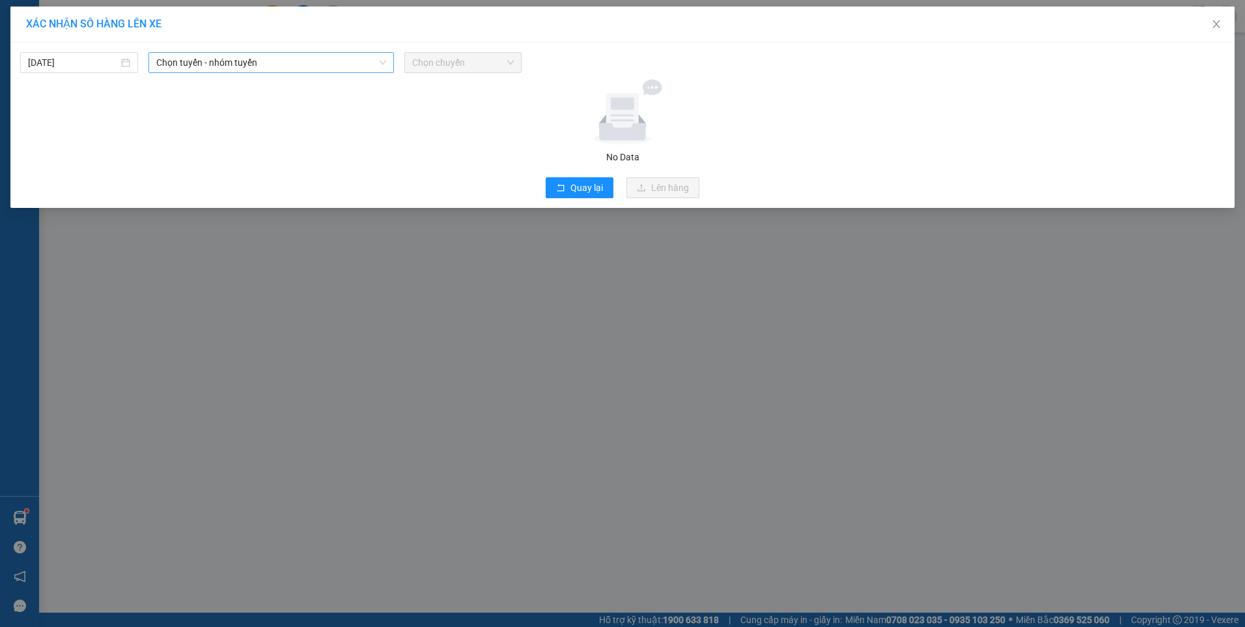
click at [322, 61] on span "Chọn tuyến - nhóm tuyến" at bounding box center [271, 63] width 230 height 20
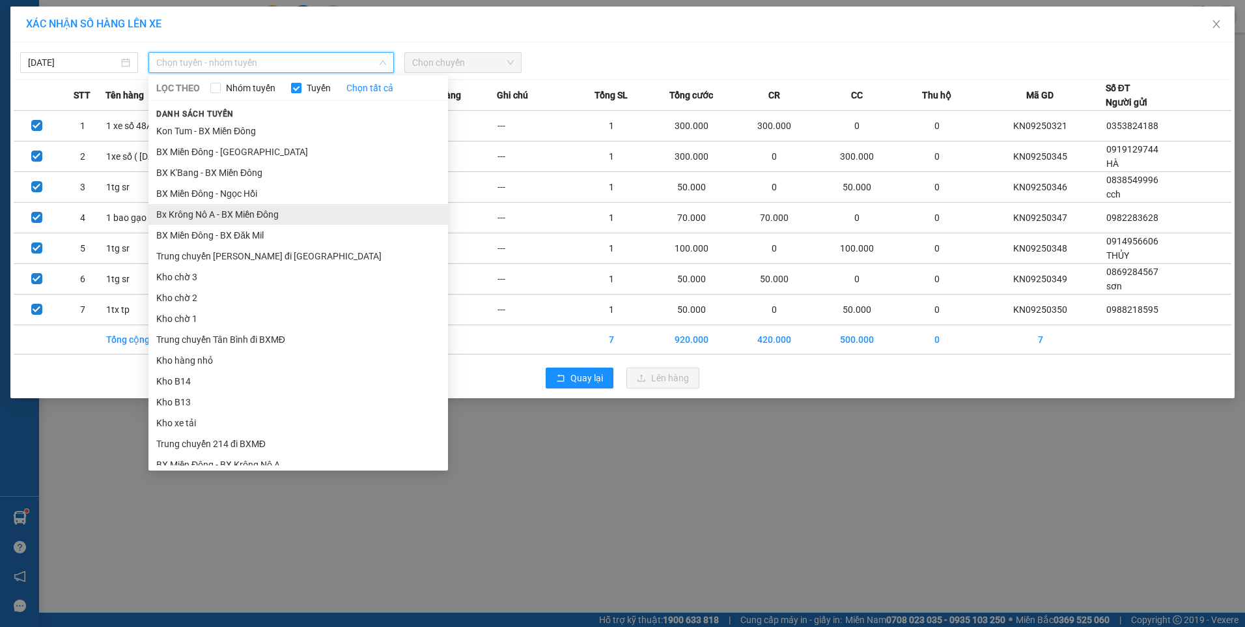
click at [225, 212] on li "Bx Krông Nô A - BX Miền Đông" at bounding box center [299, 214] width 300 height 21
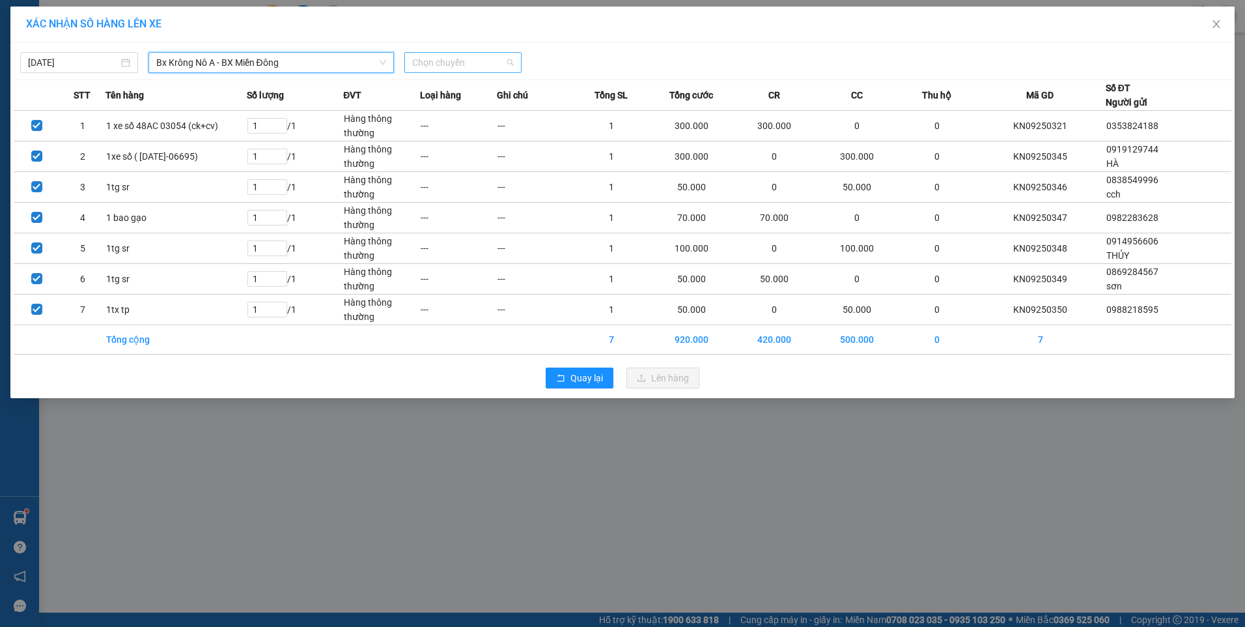
click at [444, 59] on span "Chọn chuyến" at bounding box center [463, 63] width 102 height 20
click at [443, 103] on div "07:00 - 51B-191.55" at bounding box center [463, 109] width 102 height 14
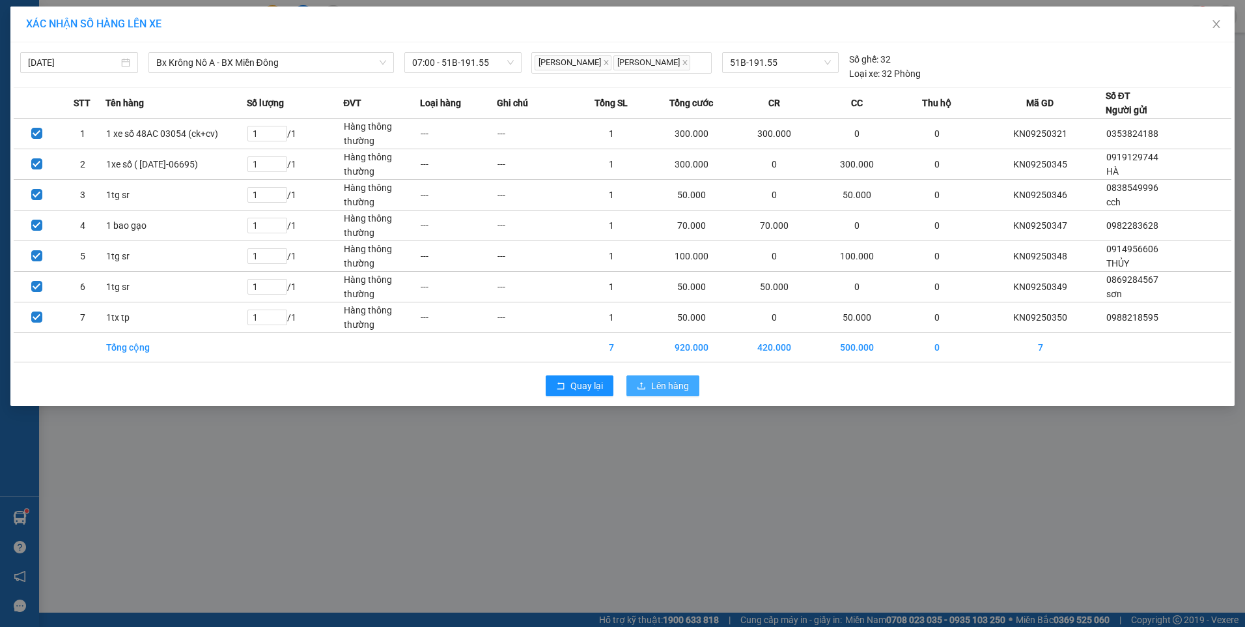
click at [649, 382] on button "Lên hàng" at bounding box center [663, 385] width 73 height 21
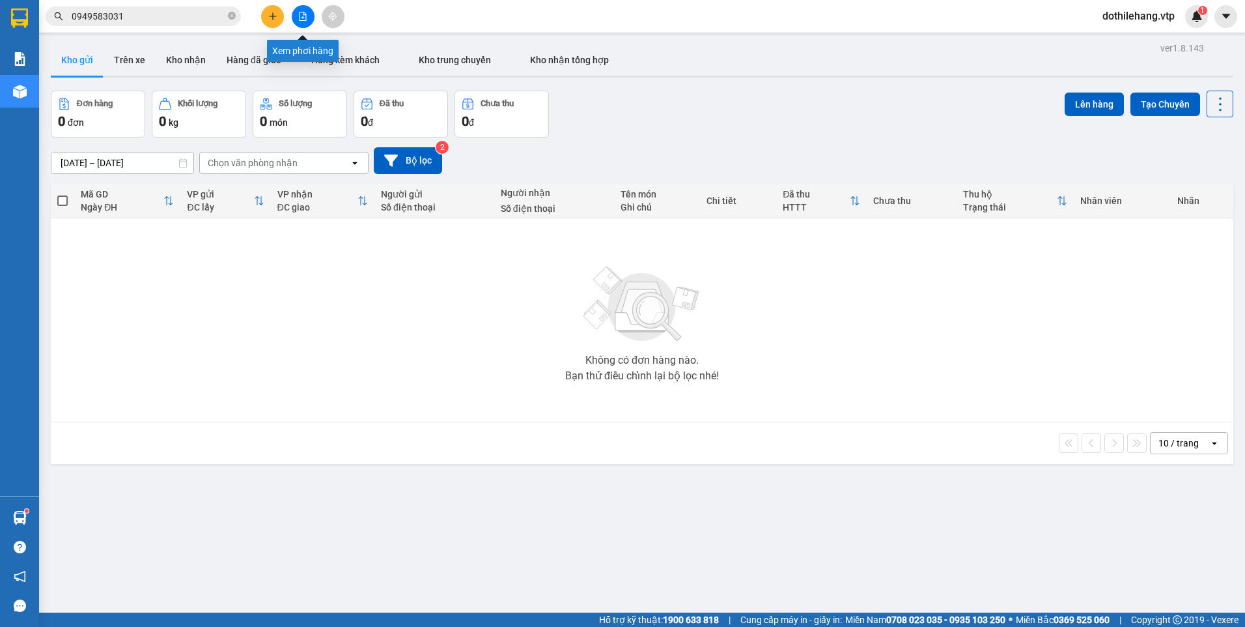
click at [302, 21] on button at bounding box center [303, 16] width 23 height 23
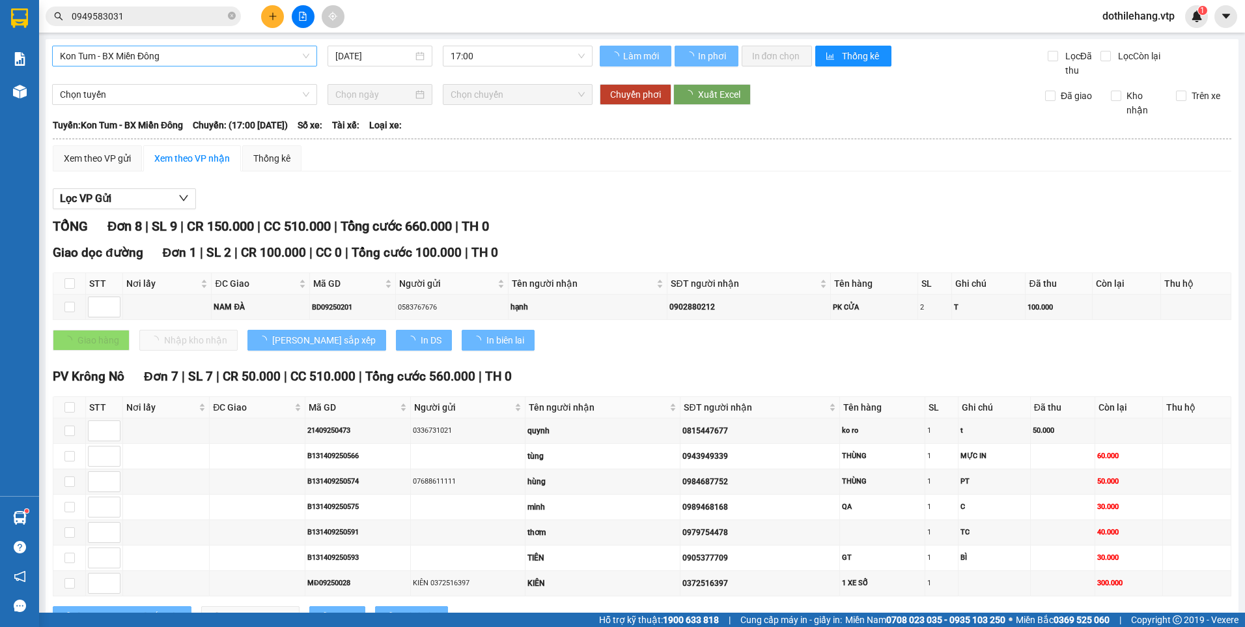
click at [195, 56] on span "Kon Tum - BX Miền Đông" at bounding box center [184, 56] width 249 height 20
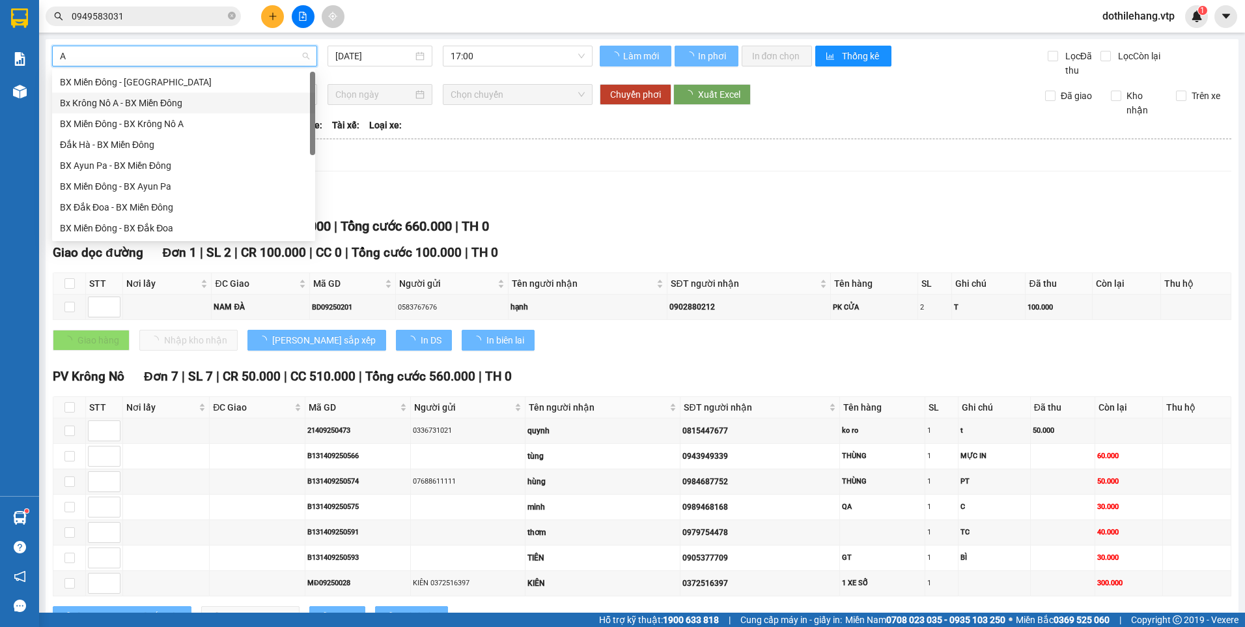
click at [163, 102] on div "Bx Krông Nô A - BX Miền Đông" at bounding box center [184, 103] width 248 height 14
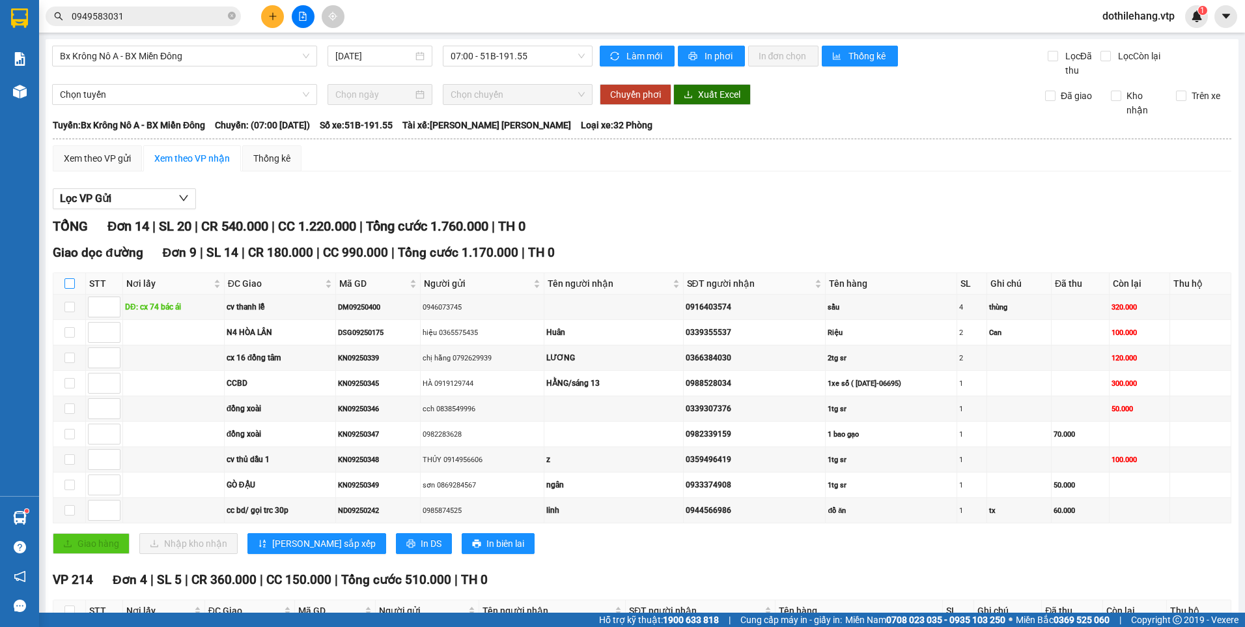
click at [70, 280] on input "checkbox" at bounding box center [69, 283] width 10 height 10
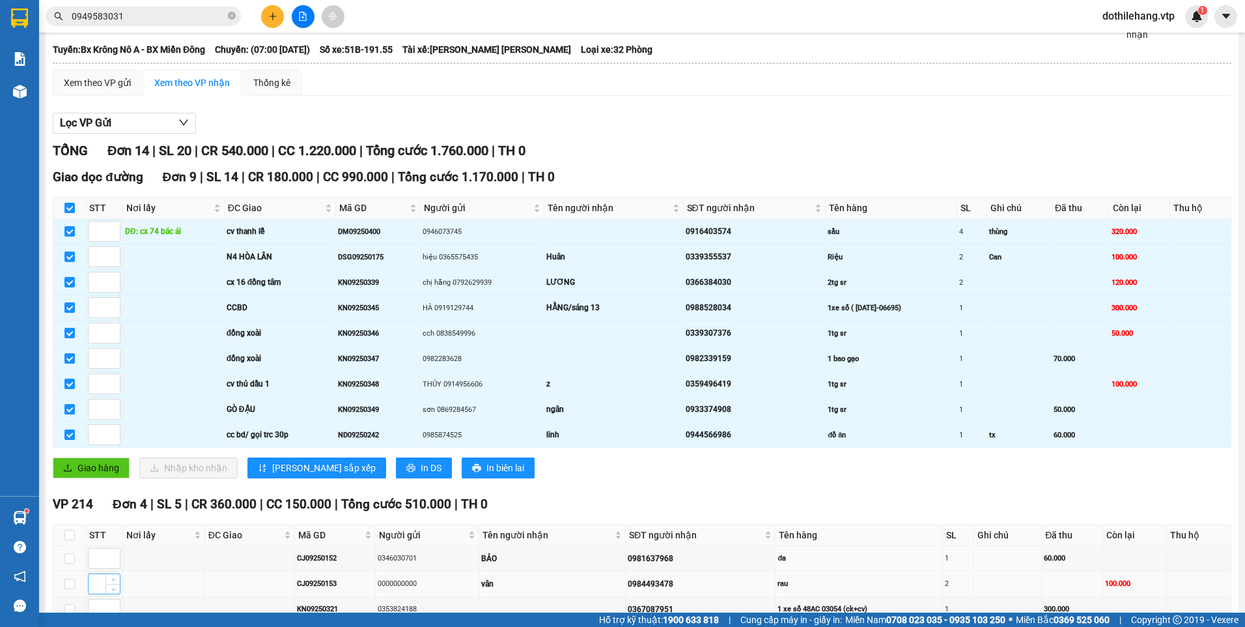
scroll to position [195, 0]
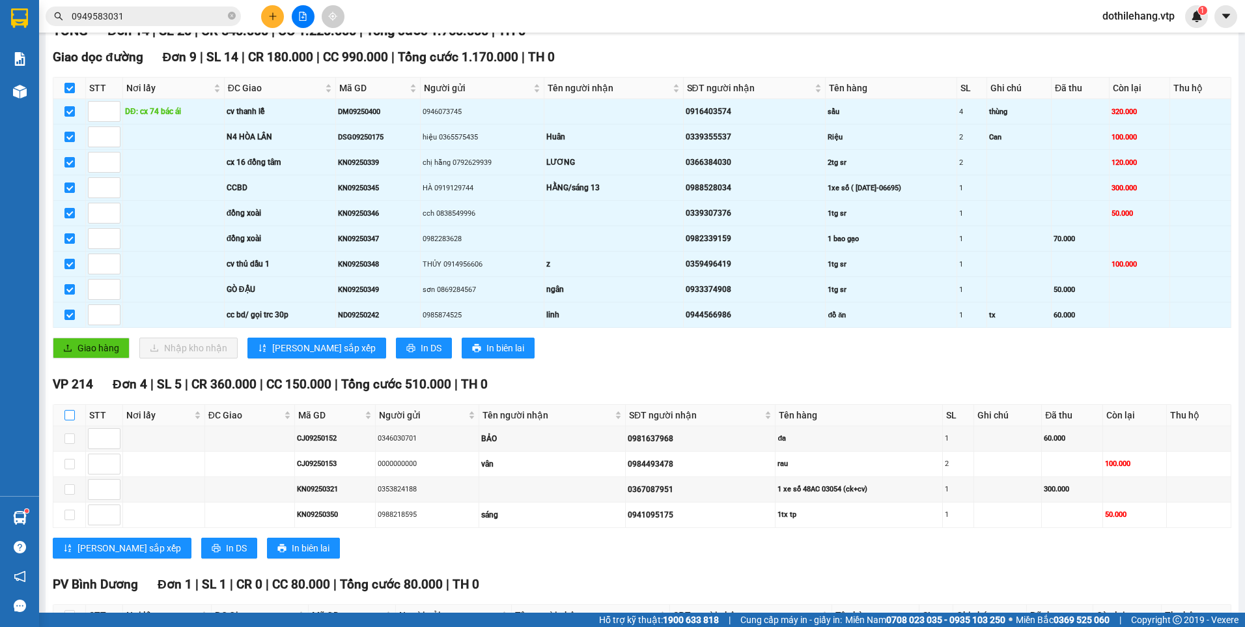
click at [72, 412] on input "checkbox" at bounding box center [69, 415] width 10 height 10
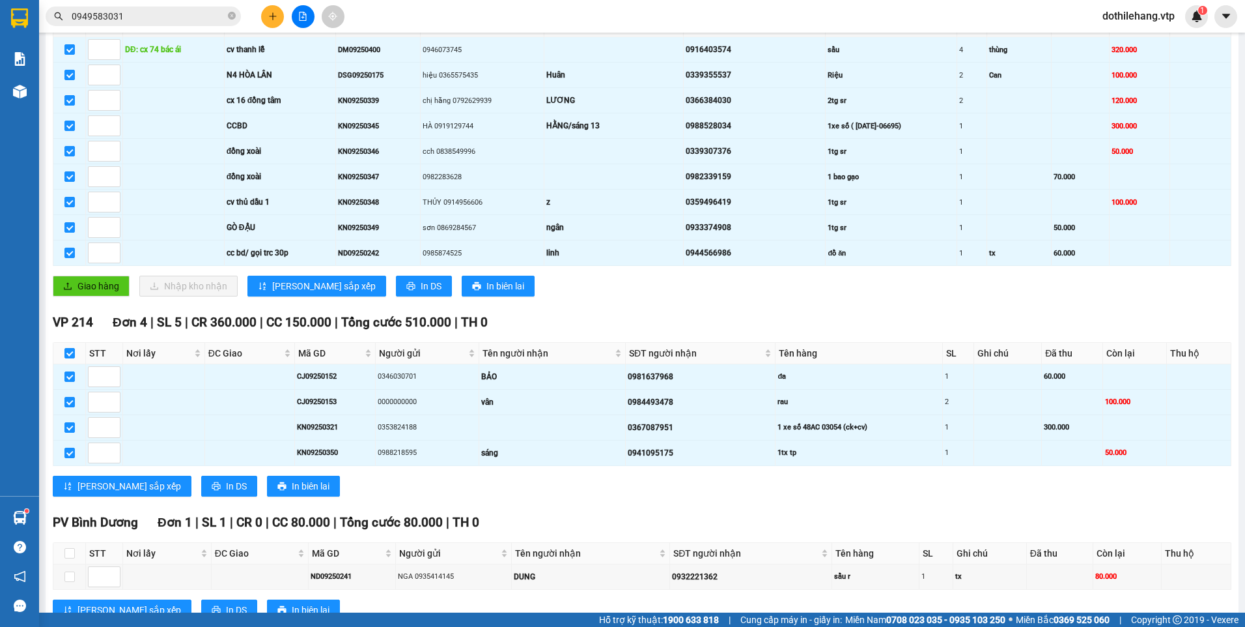
scroll to position [302, 0]
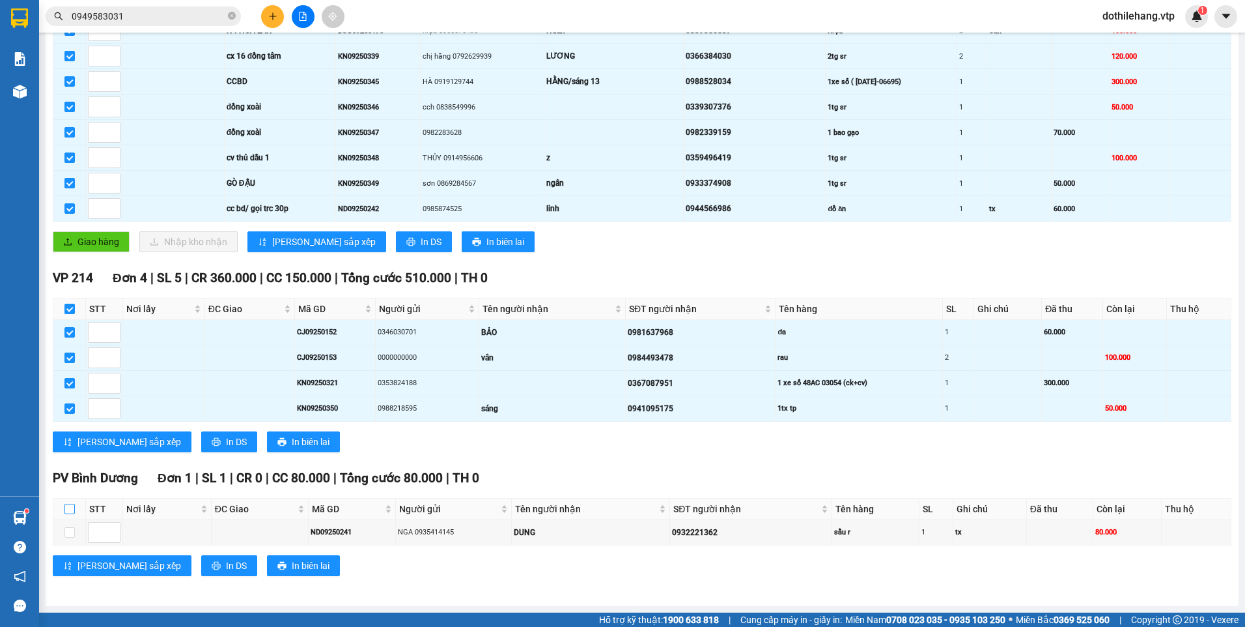
click at [71, 509] on input "checkbox" at bounding box center [69, 509] width 10 height 10
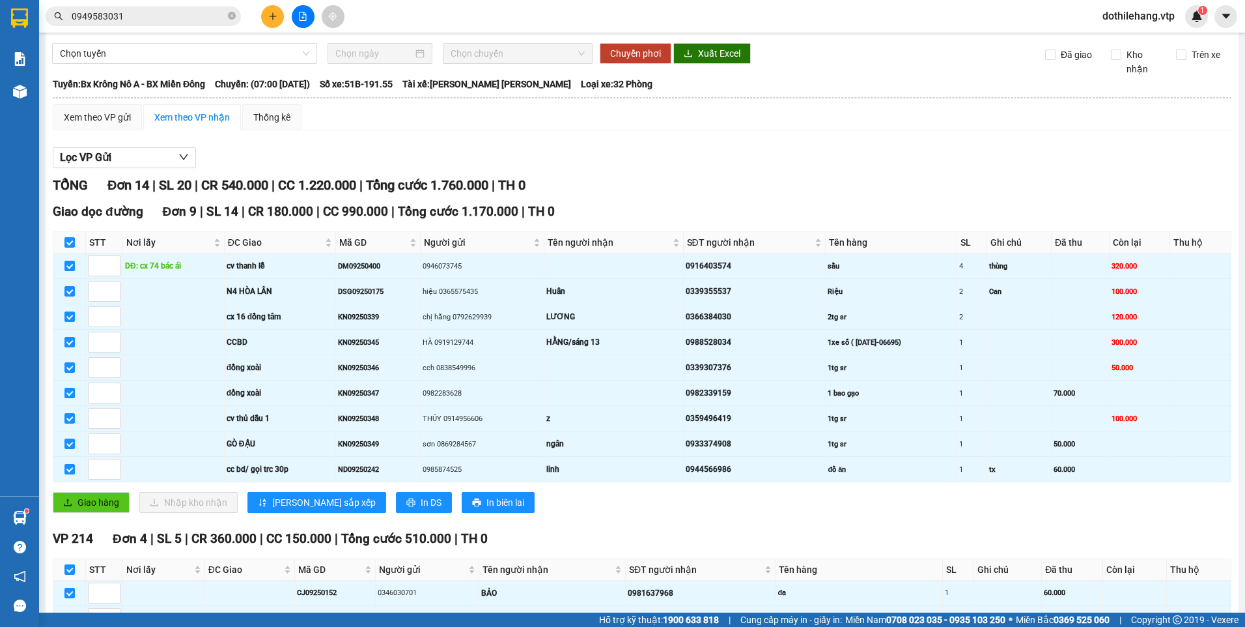
scroll to position [0, 0]
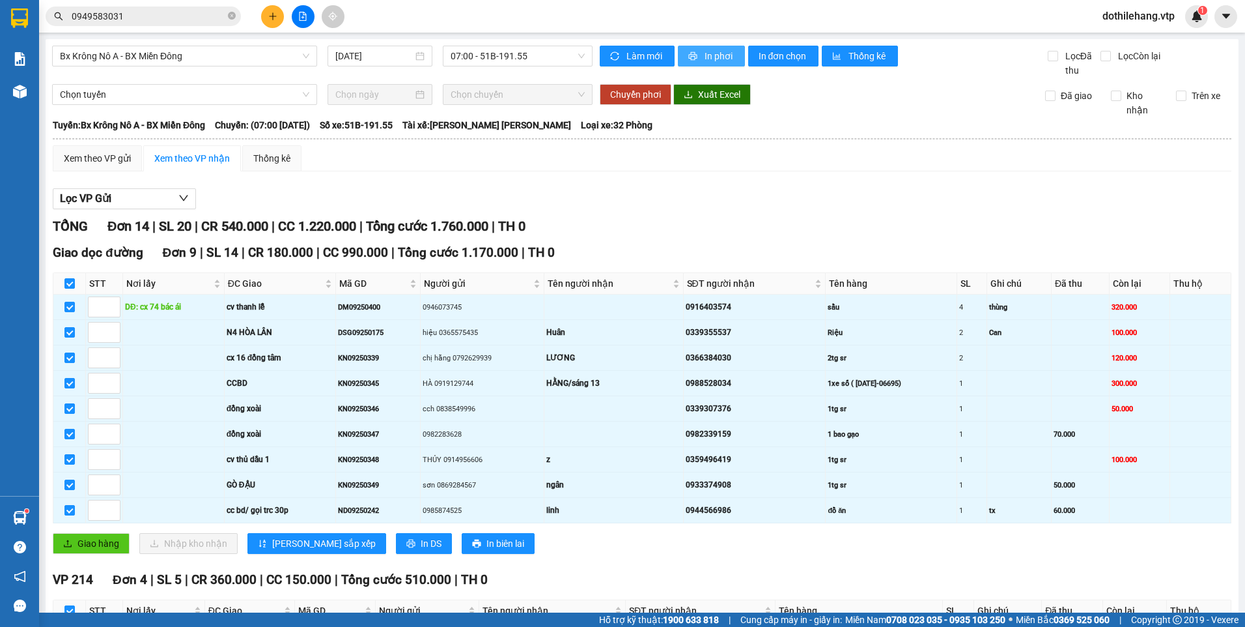
click at [697, 56] on button "In phơi" at bounding box center [711, 56] width 67 height 21
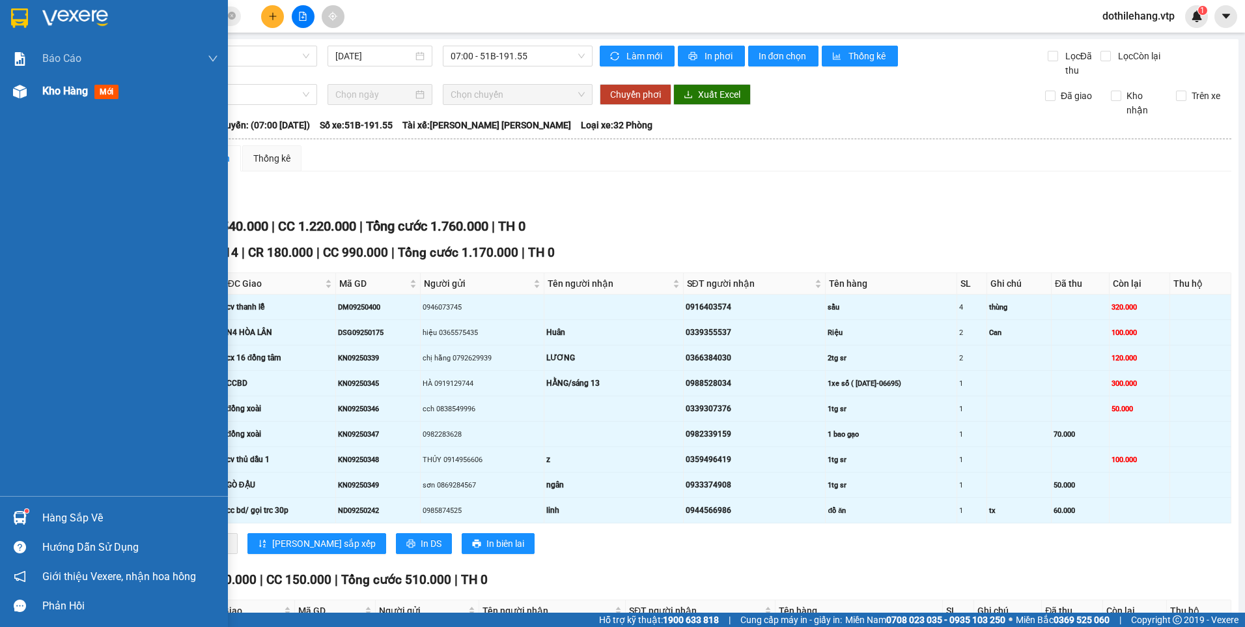
click at [34, 91] on div "Kho hàng mới" at bounding box center [114, 91] width 228 height 33
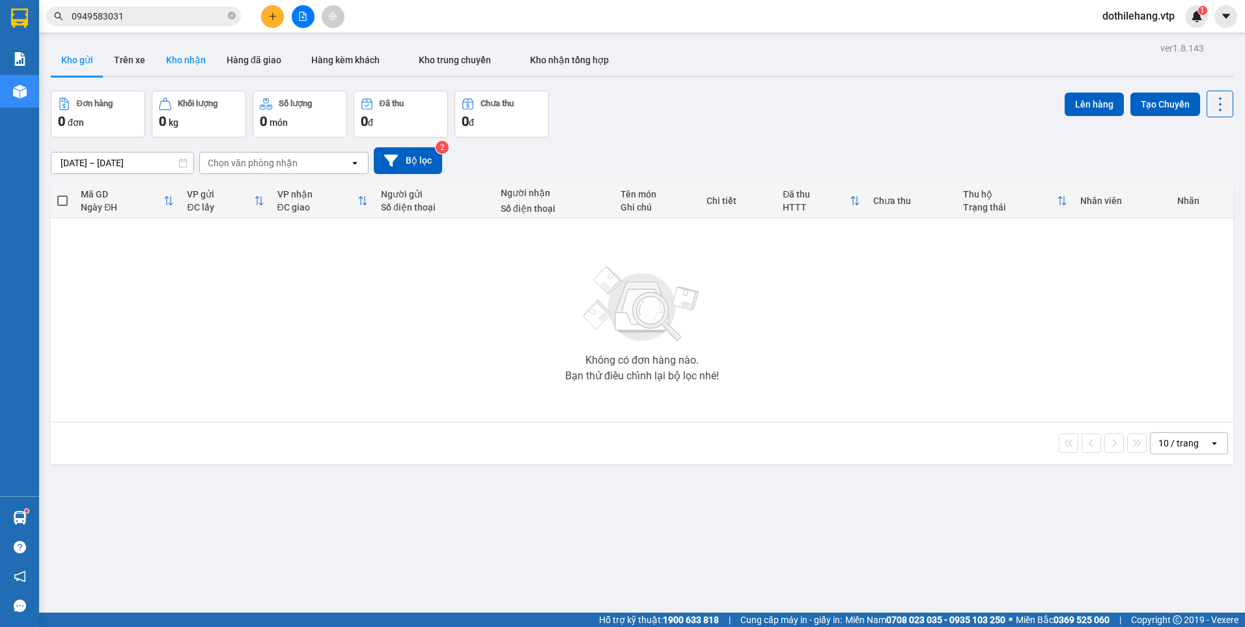
click at [184, 63] on button "Kho nhận" at bounding box center [186, 59] width 61 height 31
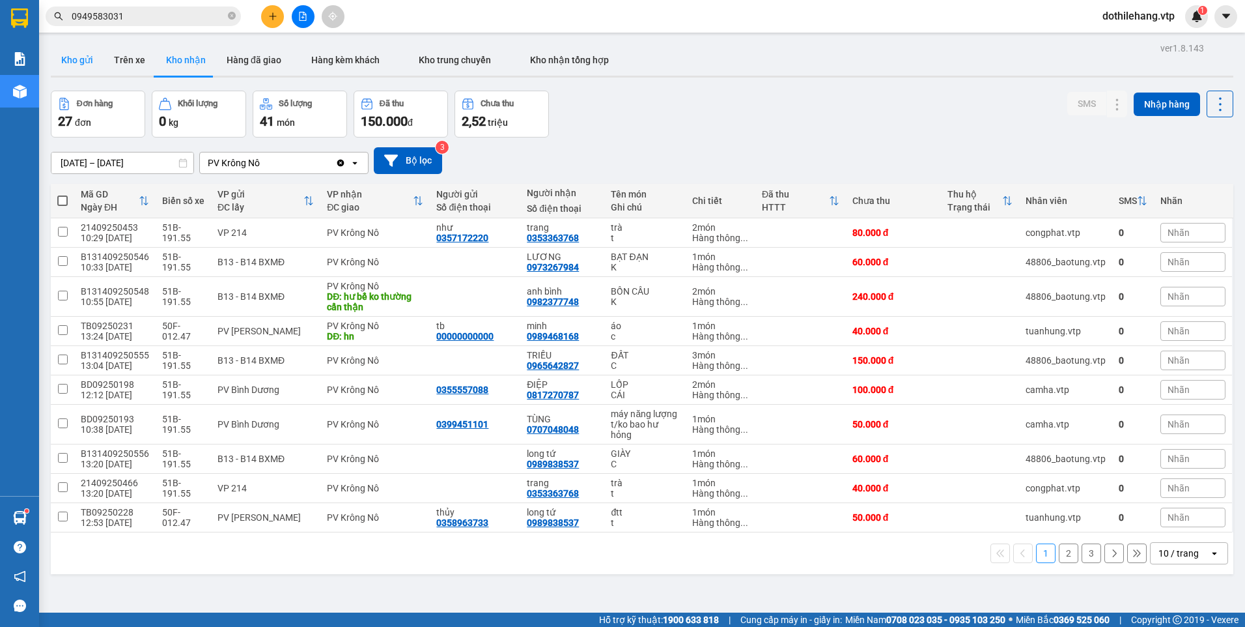
click at [80, 57] on button "Kho gửi" at bounding box center [77, 59] width 53 height 31
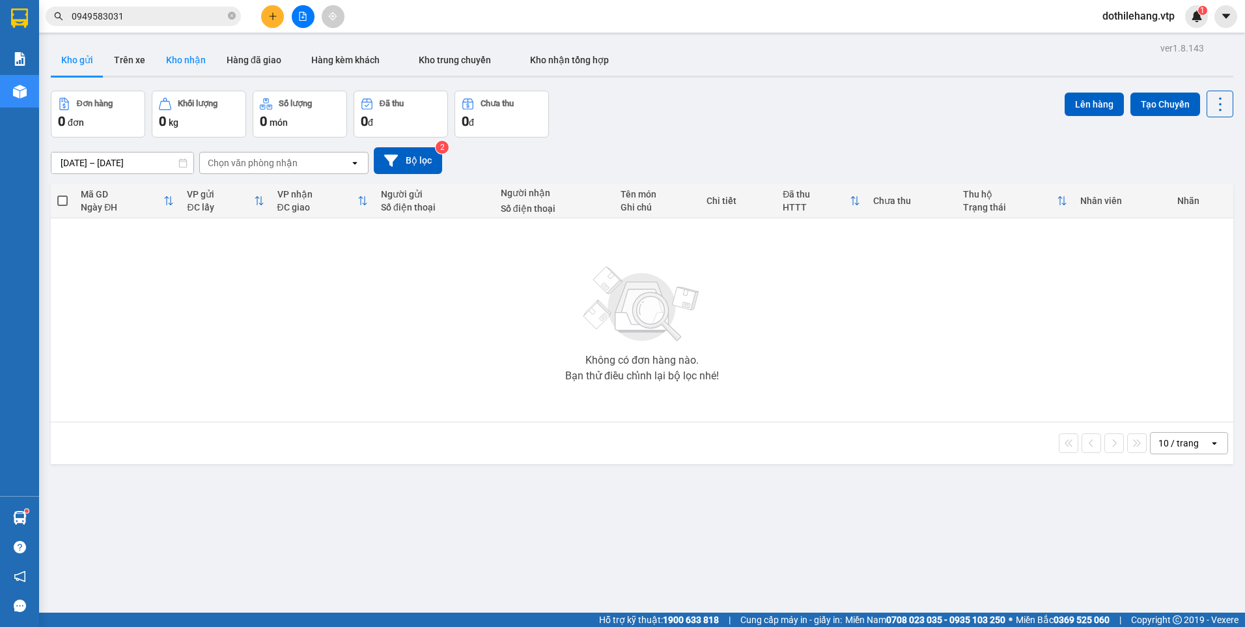
click at [192, 59] on button "Kho nhận" at bounding box center [186, 59] width 61 height 31
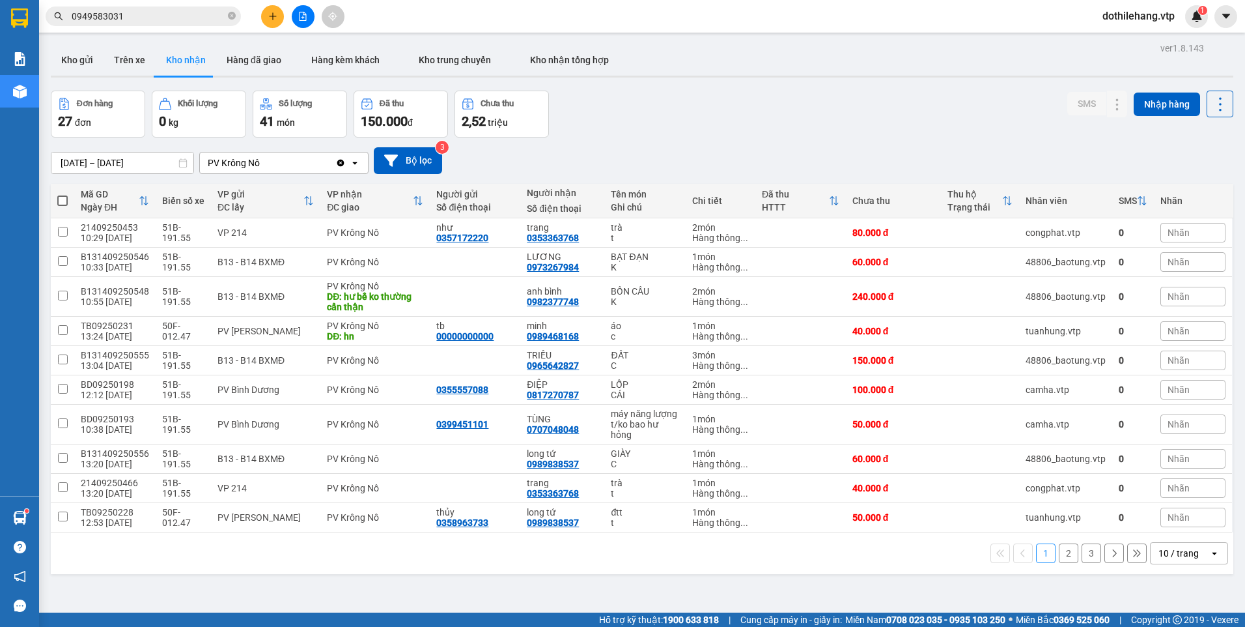
click at [1187, 550] on div "10 / trang" at bounding box center [1179, 553] width 40 height 13
click at [1177, 526] on span "100 / trang" at bounding box center [1174, 524] width 47 height 13
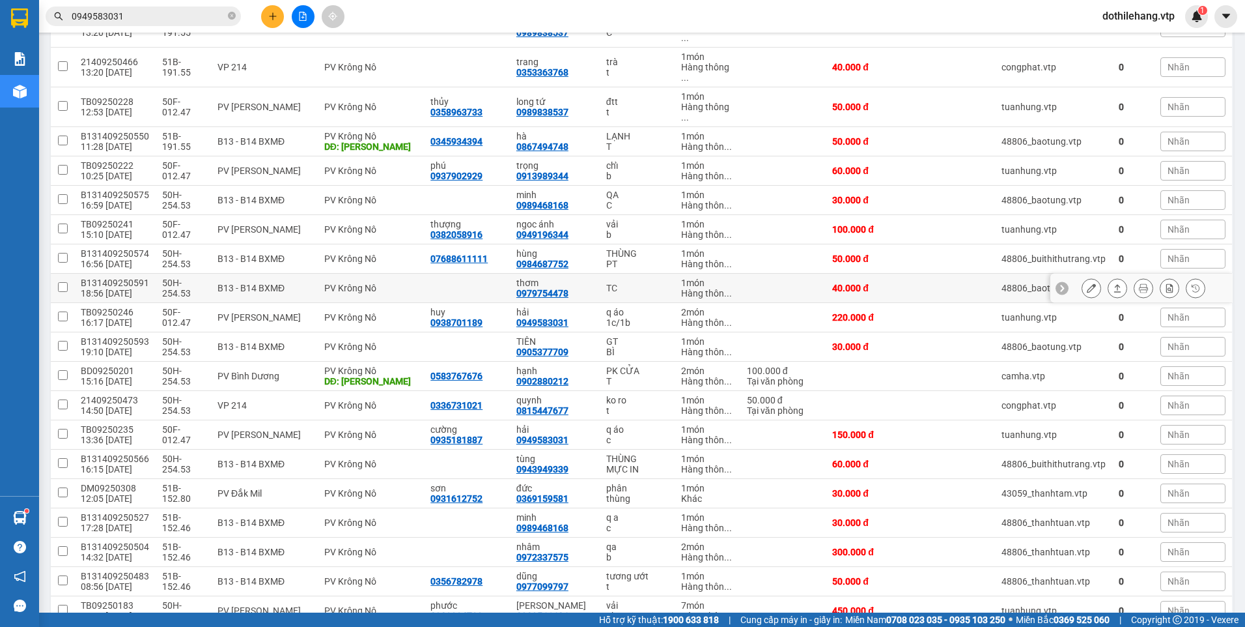
scroll to position [435, 0]
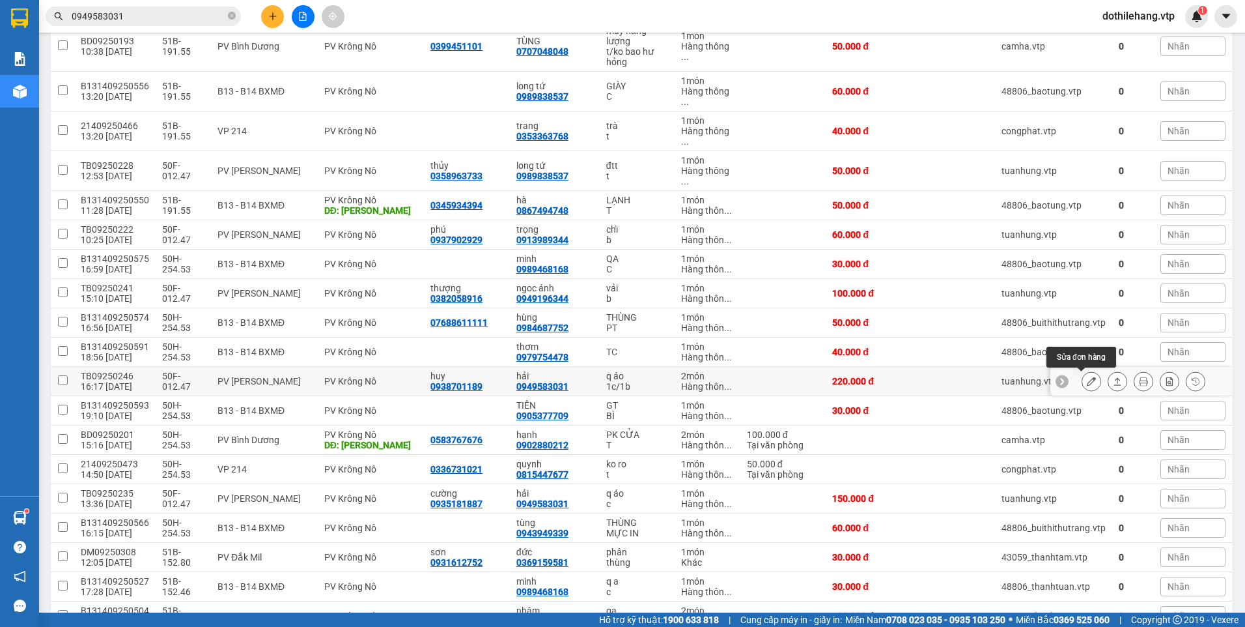
click at [1087, 384] on icon at bounding box center [1091, 380] width 9 height 9
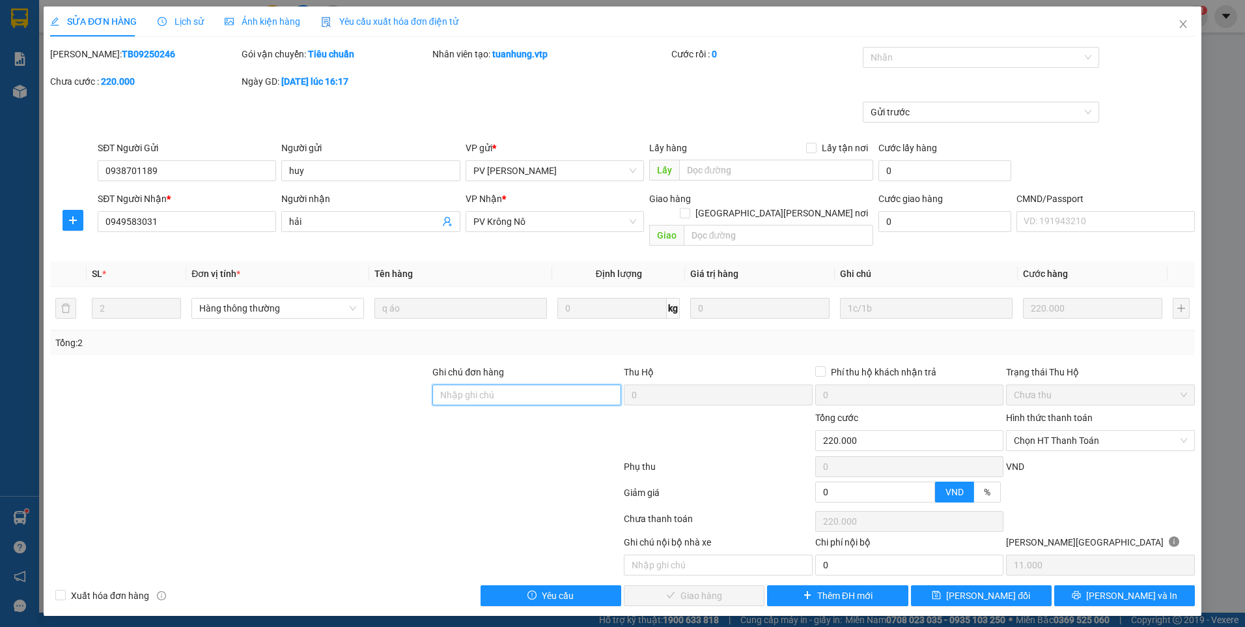
click at [570, 384] on input "Ghi chú đơn hàng" at bounding box center [527, 394] width 189 height 21
click at [939, 585] on button "[PERSON_NAME] thay đổi" at bounding box center [981, 595] width 141 height 21
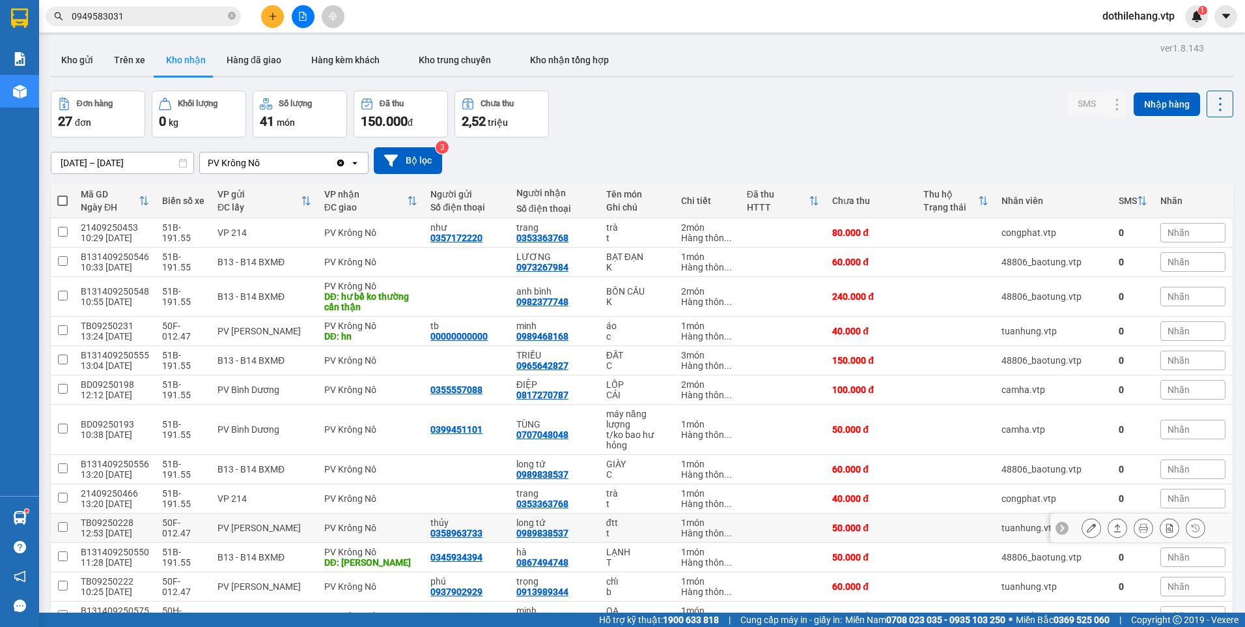
scroll to position [65, 0]
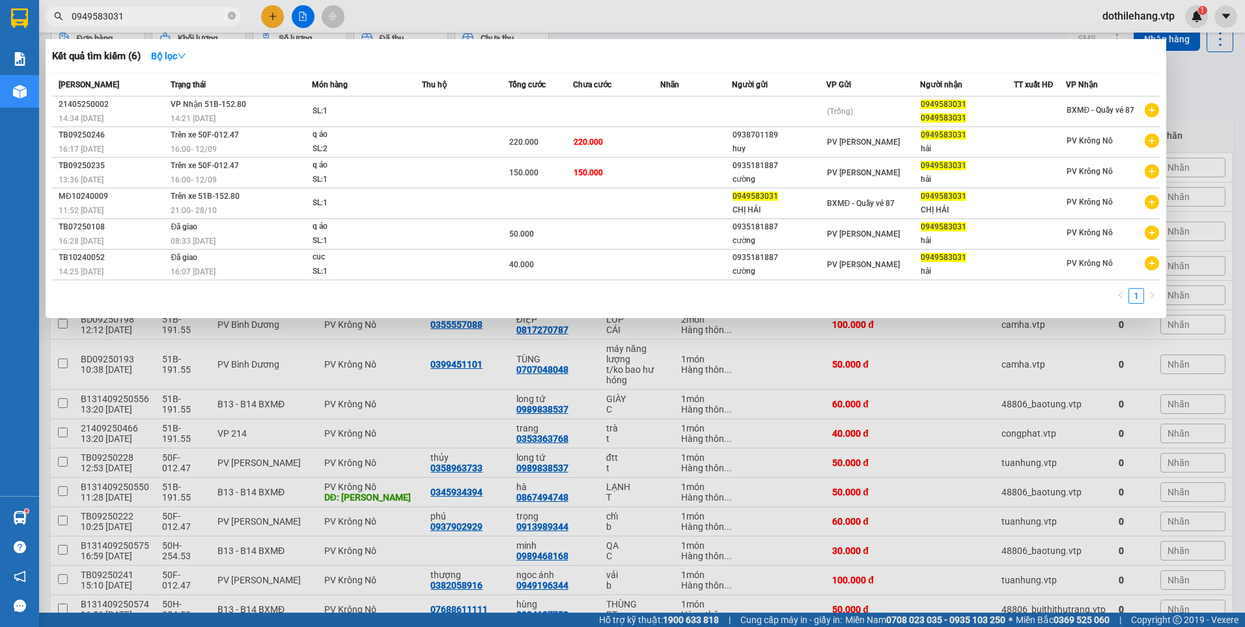
click at [135, 16] on input "0949583031" at bounding box center [149, 16] width 154 height 14
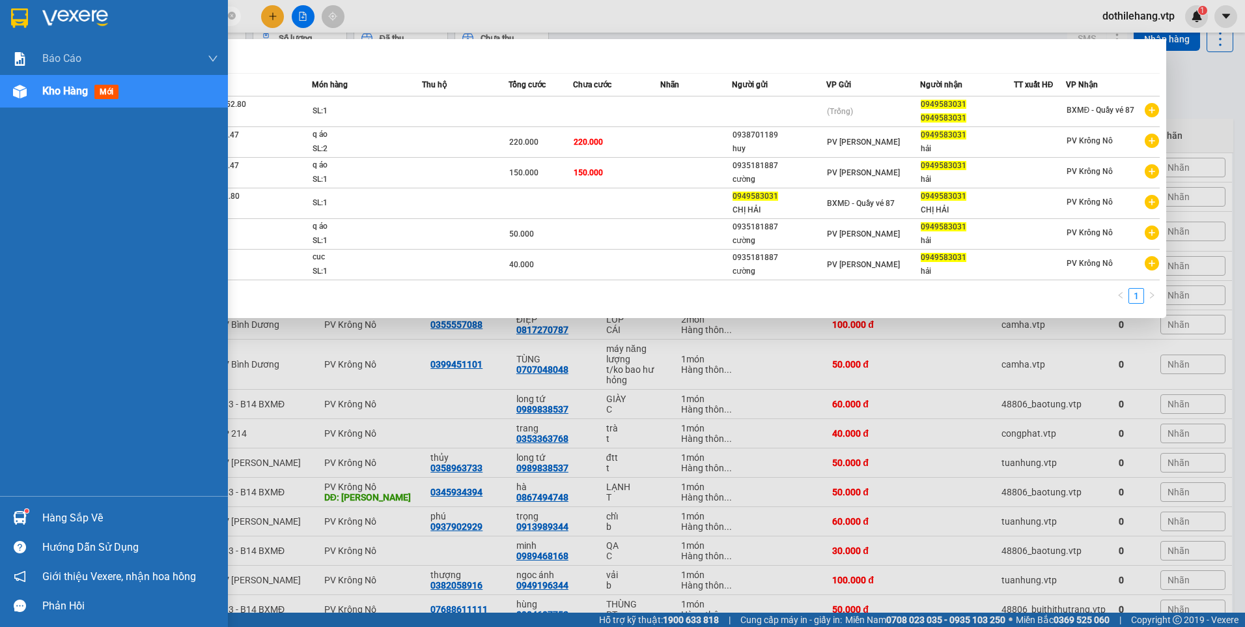
drag, startPoint x: 135, startPoint y: 16, endPoint x: 22, endPoint y: 4, distance: 113.9
click at [23, 7] on section "Kết quả tìm kiếm ( 6 ) Bộ lọc Mã ĐH Trạng thái Món hàng Thu hộ Tổng cước Chưa c…" at bounding box center [622, 313] width 1245 height 627
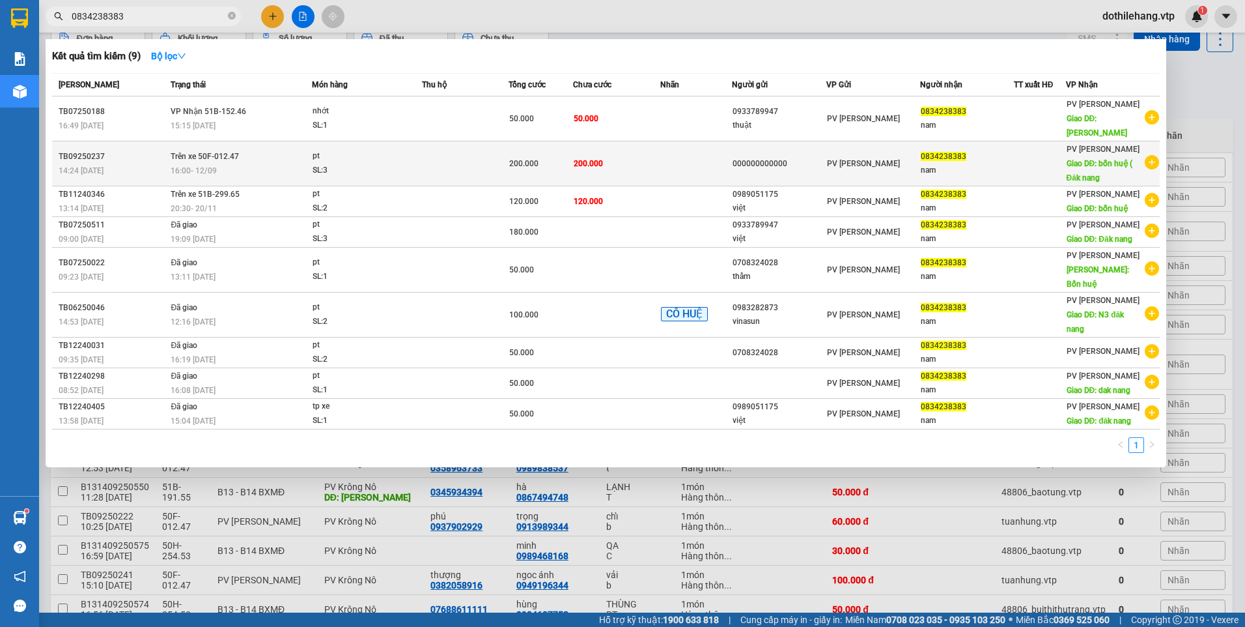
click at [872, 156] on div "PV [GEOGRAPHIC_DATA]" at bounding box center [873, 163] width 92 height 14
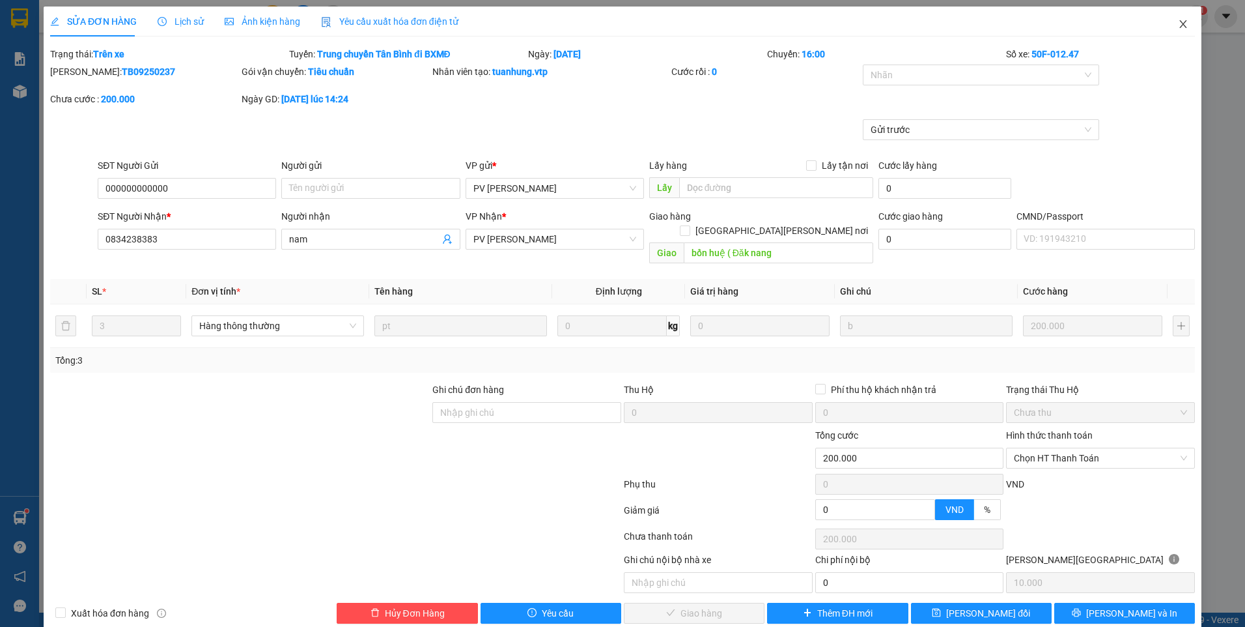
click at [1178, 28] on icon "close" at bounding box center [1183, 24] width 10 height 10
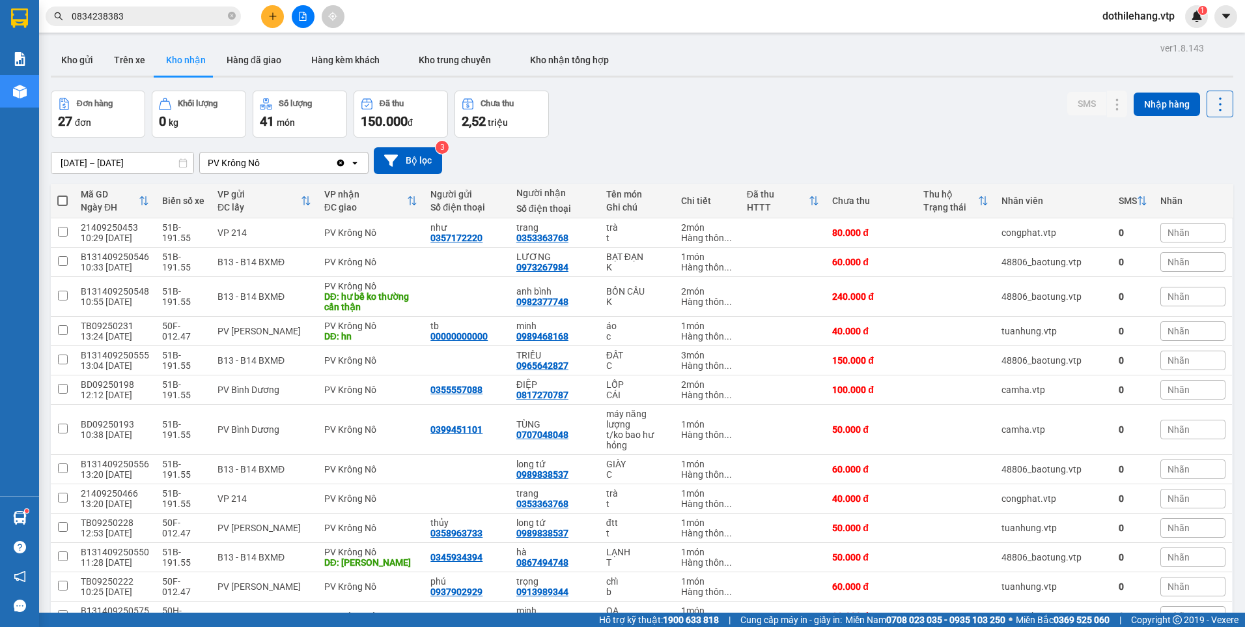
click at [142, 16] on input "0834238383" at bounding box center [149, 16] width 154 height 14
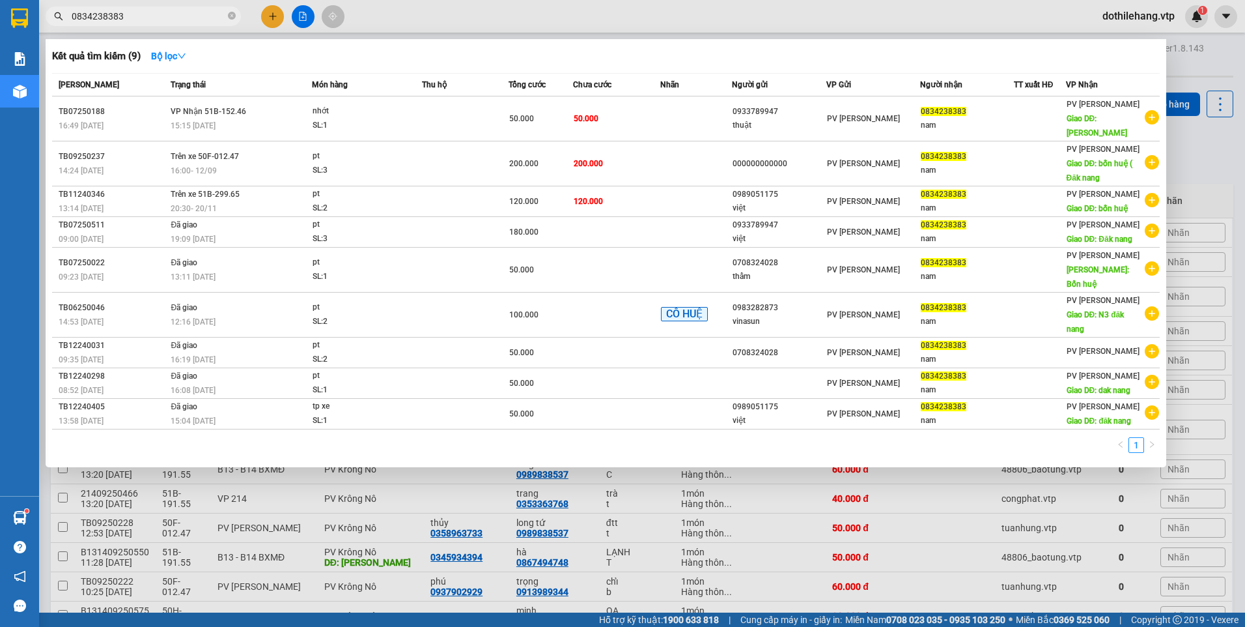
click at [439, 533] on div at bounding box center [622, 313] width 1245 height 627
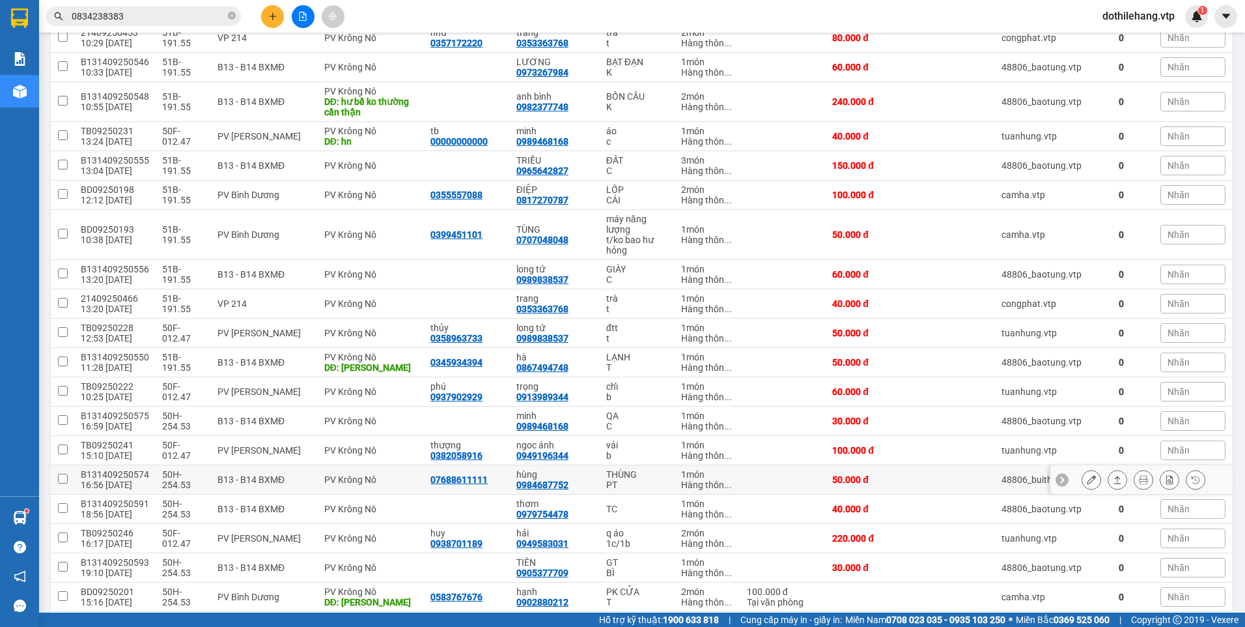
scroll to position [195, 0]
click at [977, 453] on td at bounding box center [956, 449] width 78 height 29
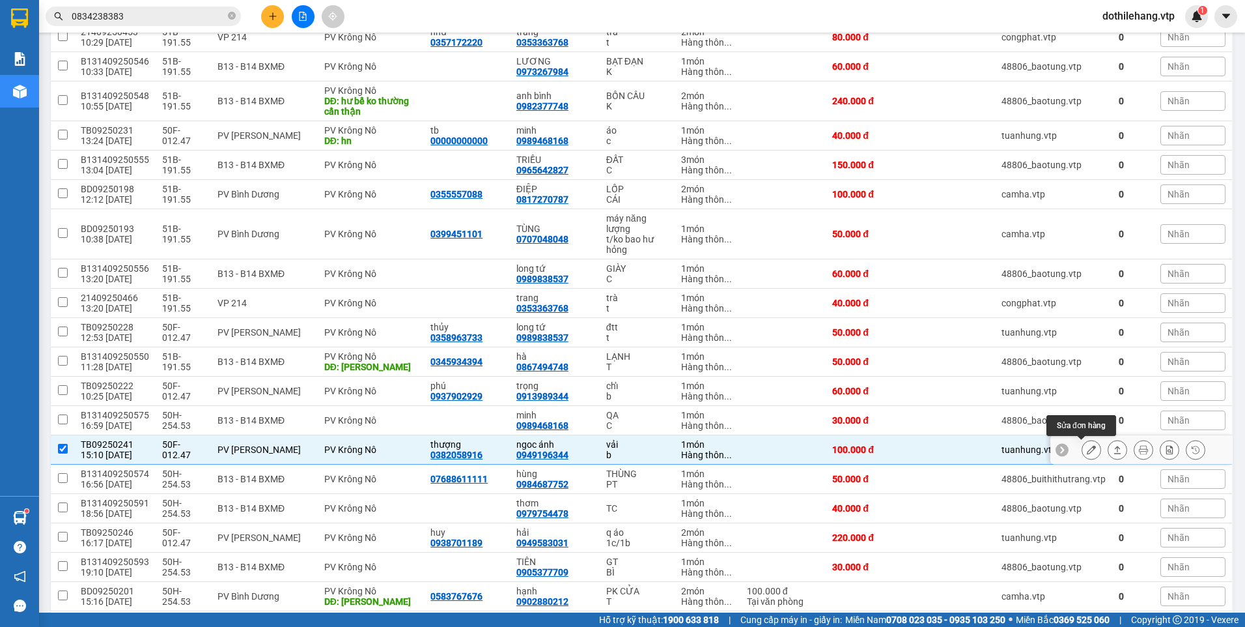
click at [1087, 447] on icon at bounding box center [1091, 449] width 9 height 9
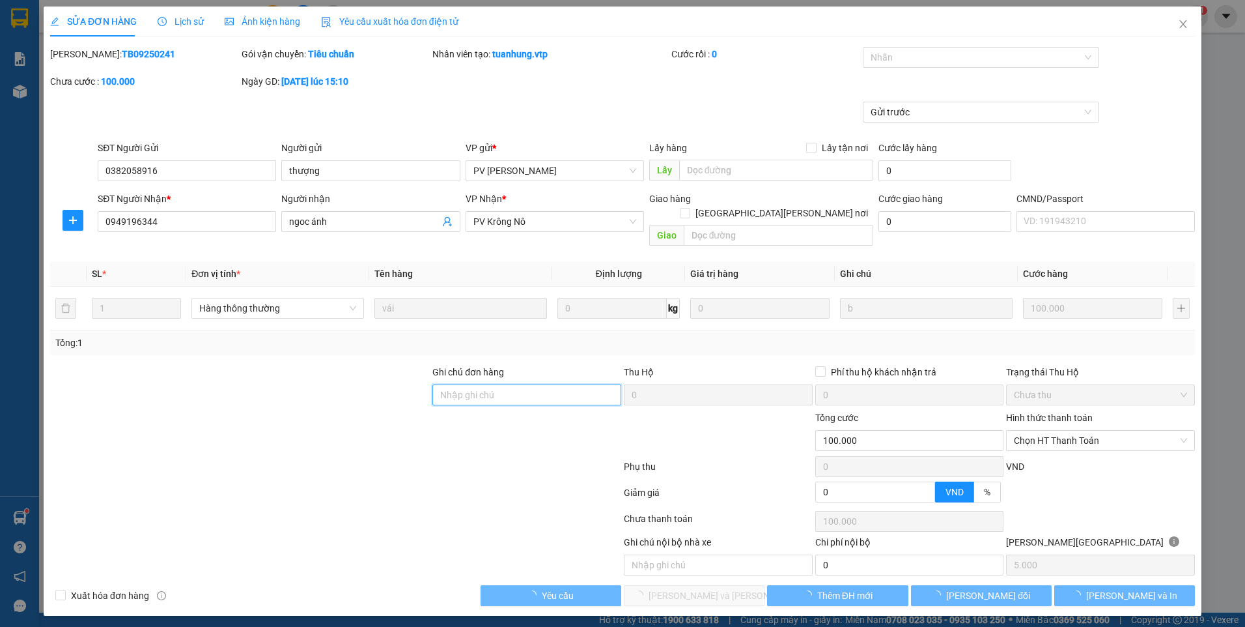
click at [513, 384] on input "Ghi chú đơn hàng" at bounding box center [527, 394] width 189 height 21
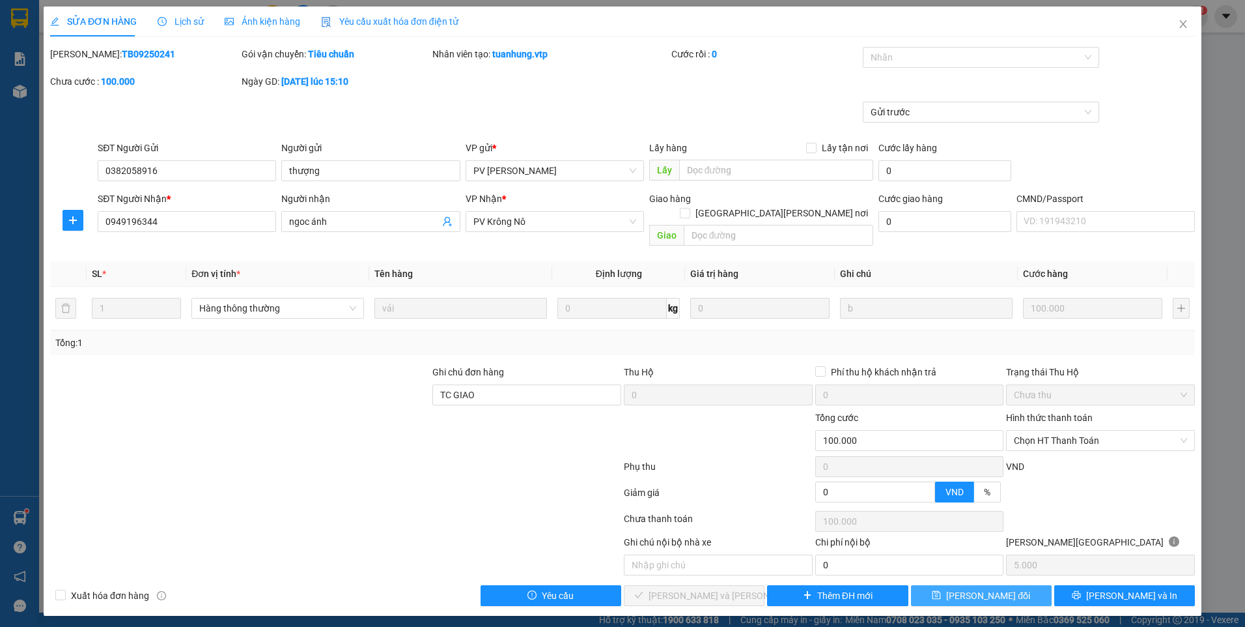
click at [941, 591] on icon "save" at bounding box center [937, 595] width 8 height 8
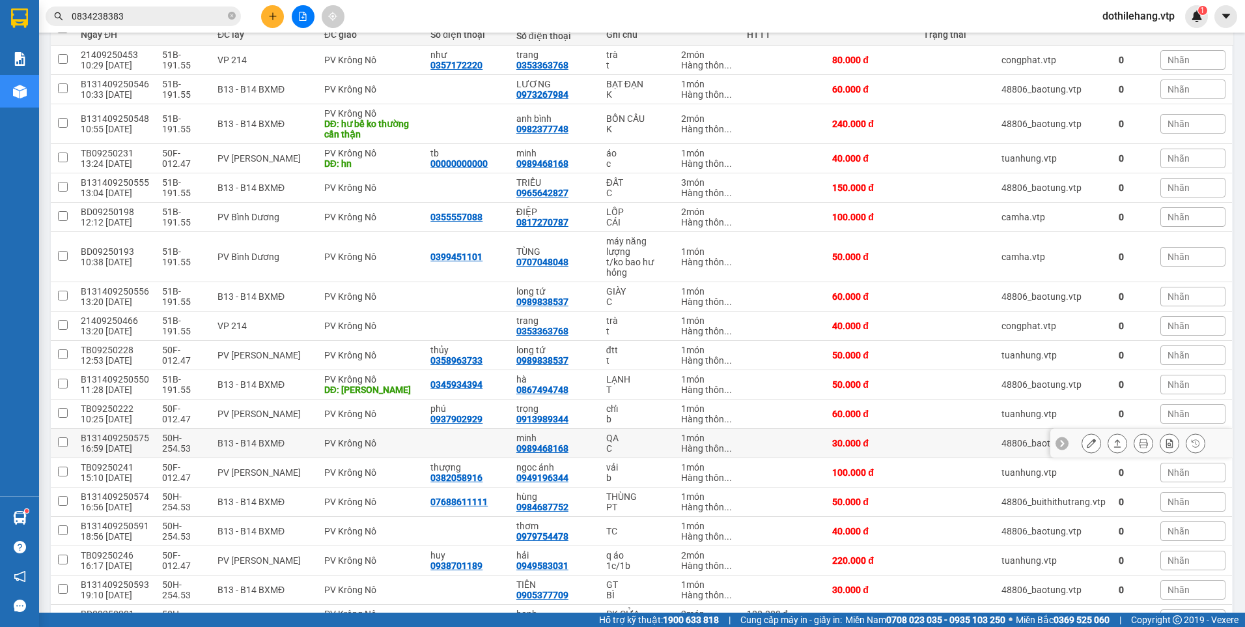
scroll to position [195, 0]
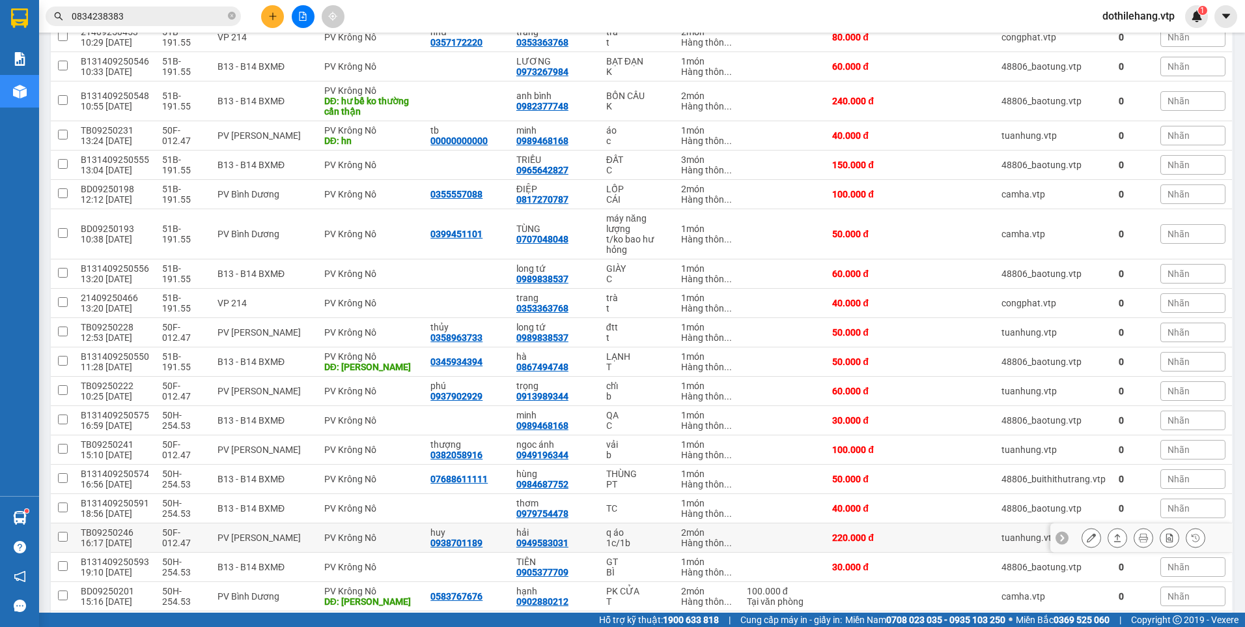
click at [793, 536] on td at bounding box center [784, 537] width 86 height 29
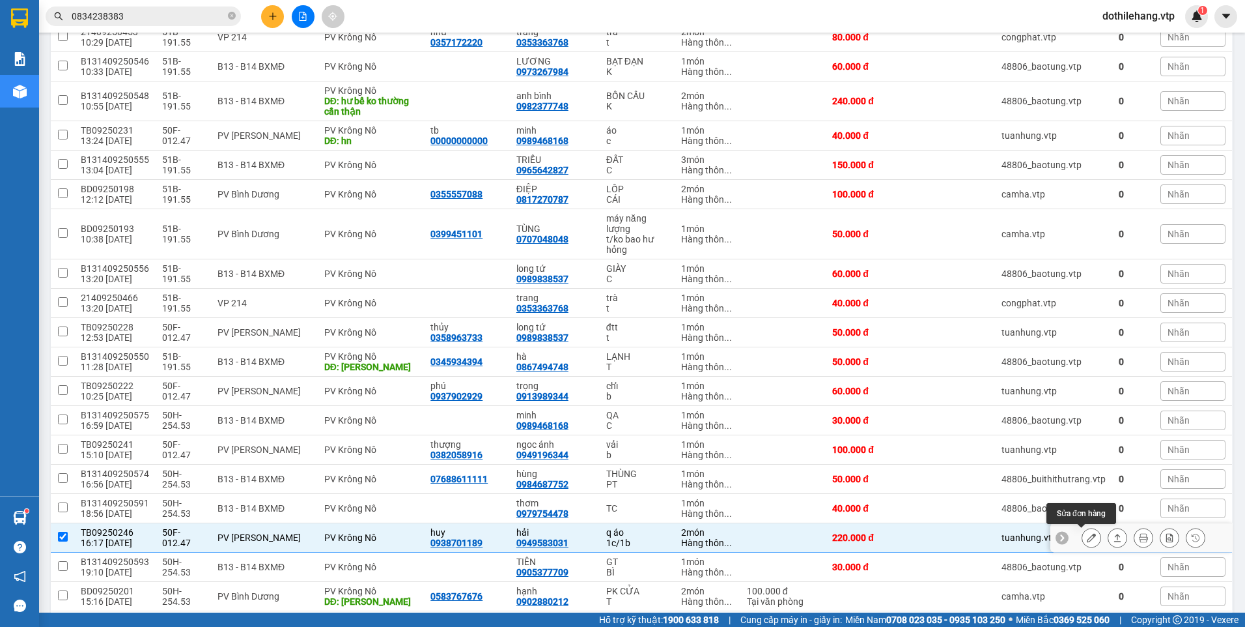
click at [1087, 534] on icon at bounding box center [1091, 537] width 9 height 9
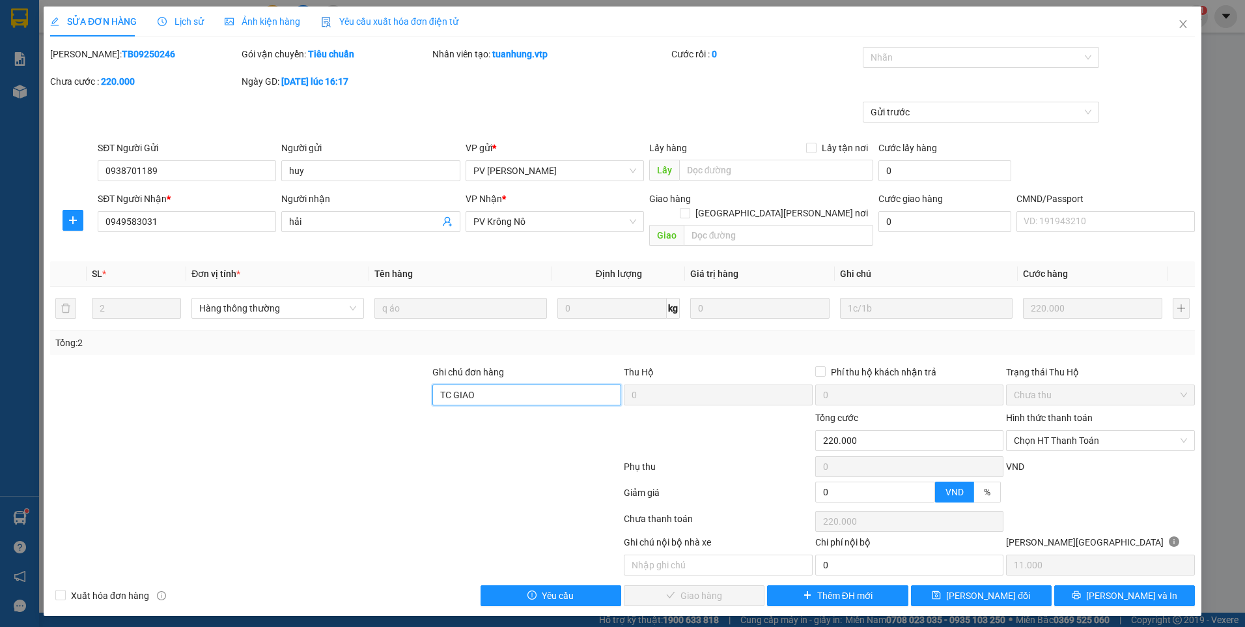
drag, startPoint x: 492, startPoint y: 382, endPoint x: 418, endPoint y: 373, distance: 74.7
click at [418, 373] on div "Ghi chú đơn hàng TC GIAO Thu Hộ 0 Phí thu hộ khách nhận trả 0 Trạng thái Thu Hộ…" at bounding box center [623, 388] width 1148 height 46
click at [1031, 431] on span "Chọn HT Thanh Toán" at bounding box center [1100, 441] width 173 height 20
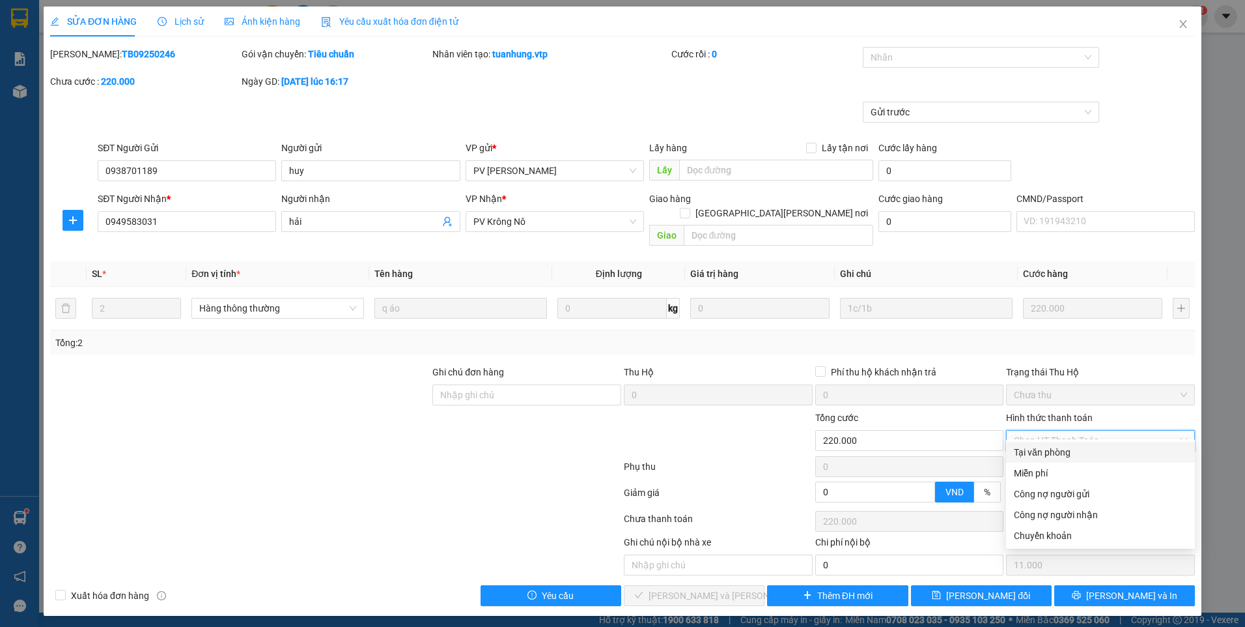
click at [1029, 449] on div "Tại văn phòng" at bounding box center [1100, 452] width 173 height 14
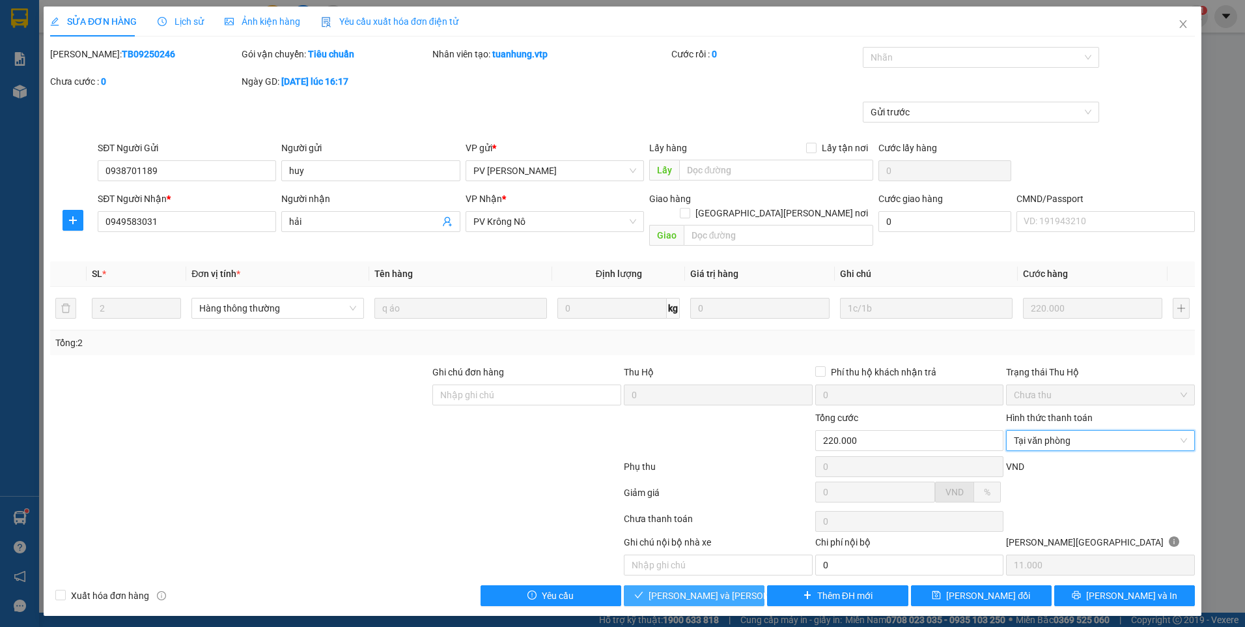
click at [733, 588] on span "[PERSON_NAME] và Giao hàng" at bounding box center [737, 595] width 176 height 14
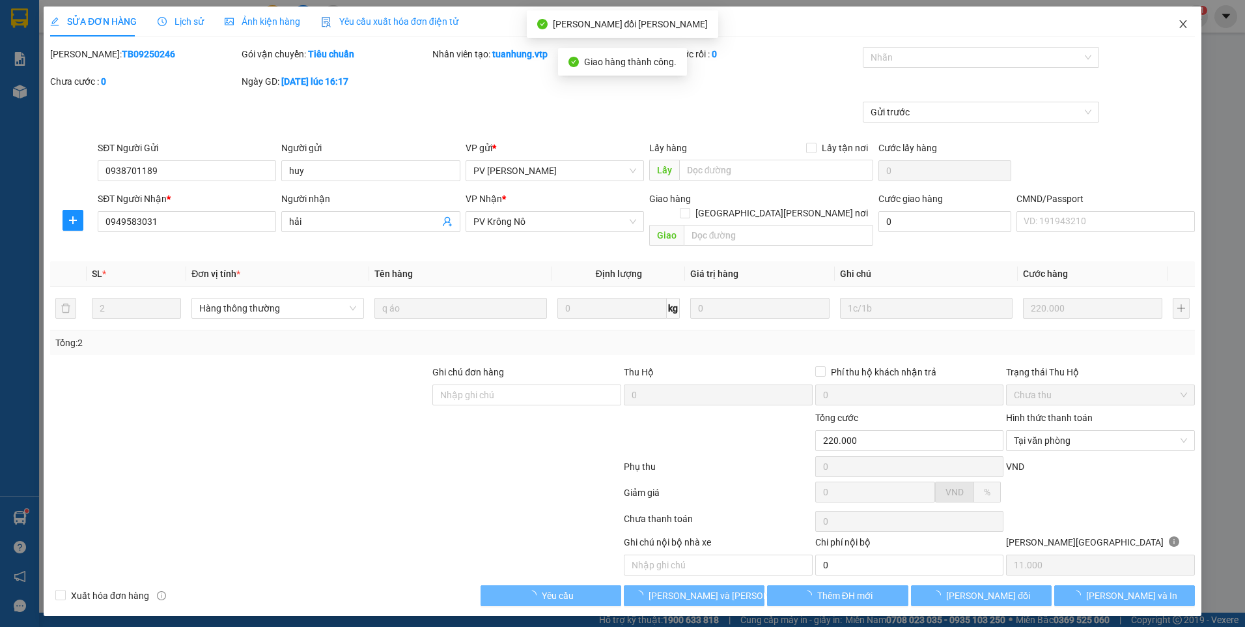
click at [1183, 23] on icon "close" at bounding box center [1183, 24] width 7 height 8
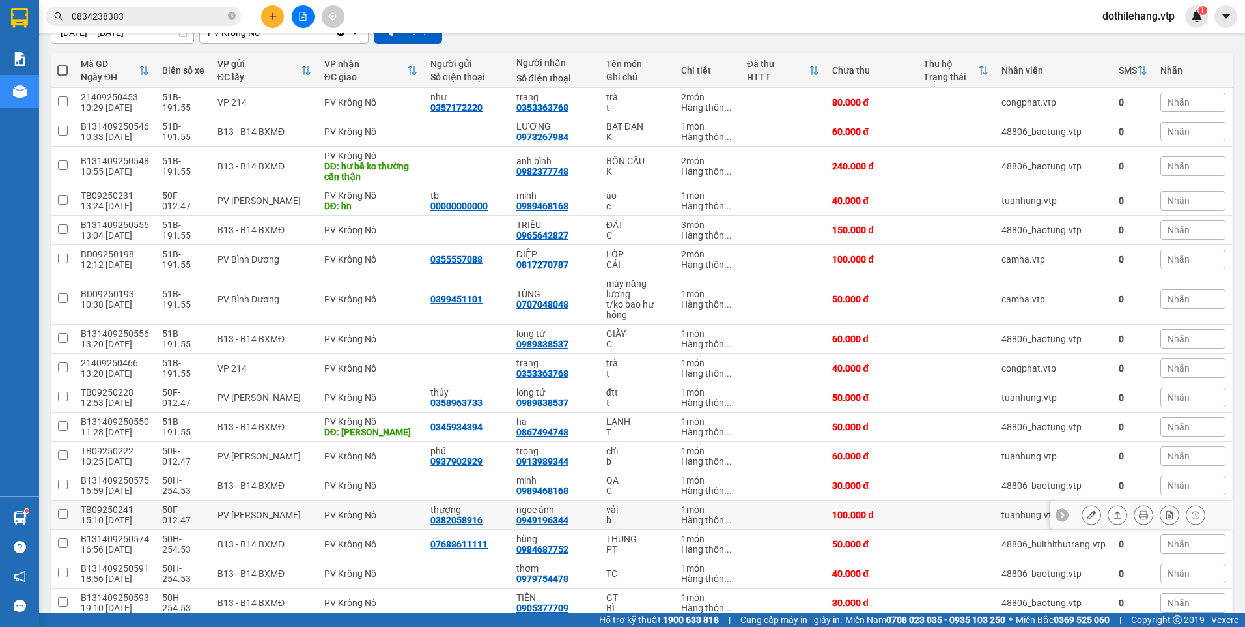
scroll to position [326, 0]
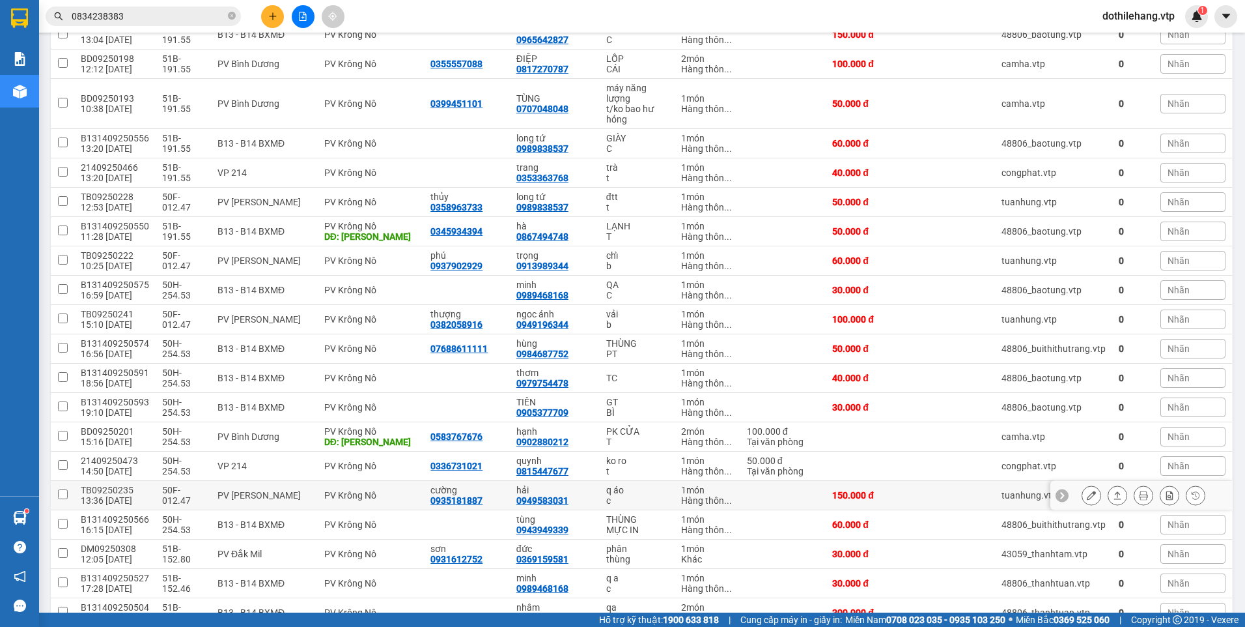
click at [813, 498] on td at bounding box center [784, 495] width 86 height 29
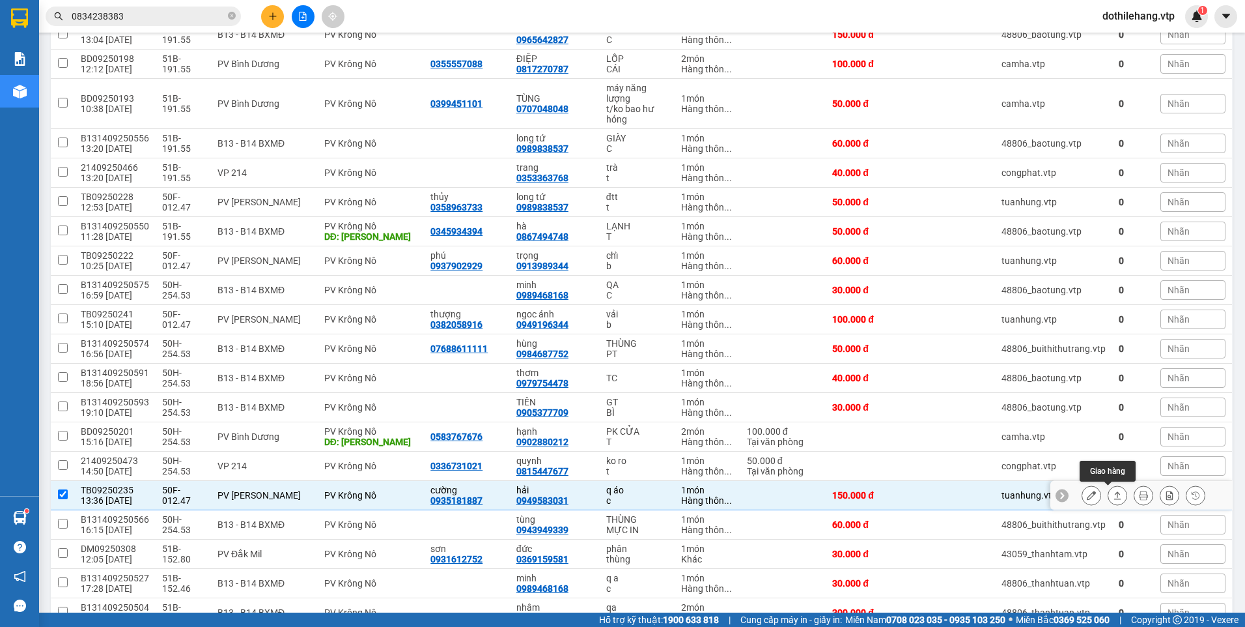
click at [1109, 494] on button at bounding box center [1118, 495] width 18 height 23
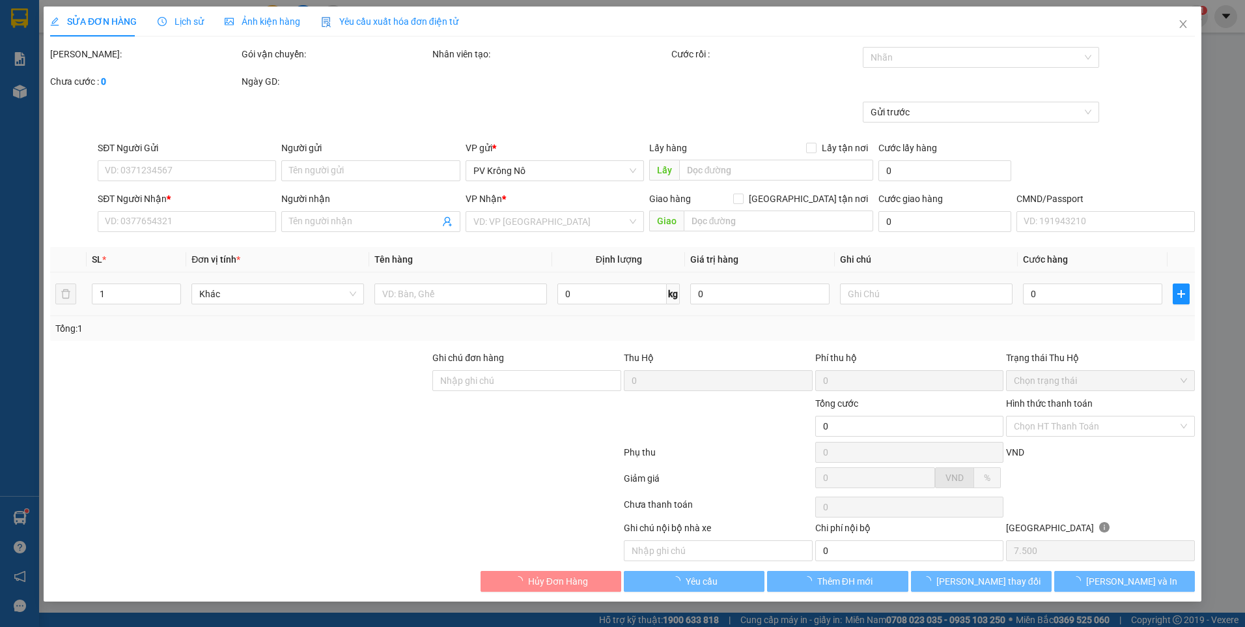
type input "0935181887"
type input "cường"
type input "0949583031"
type input "hải"
type input "150.000"
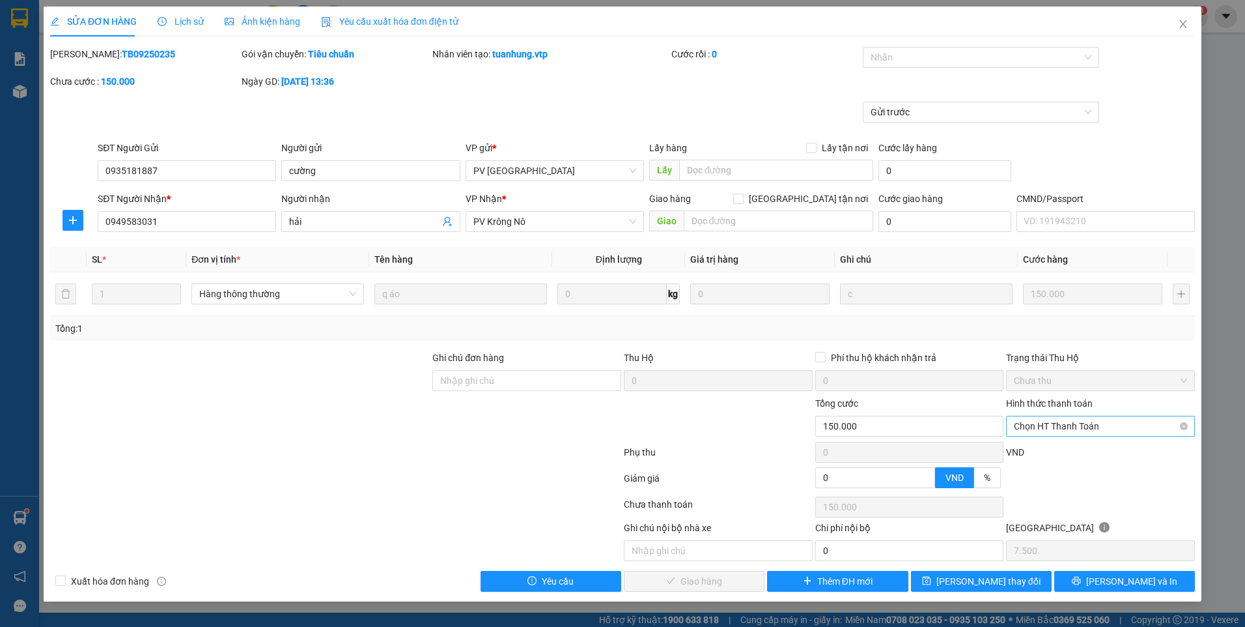
click at [1053, 427] on span "Chọn HT Thanh Toán" at bounding box center [1100, 426] width 173 height 20
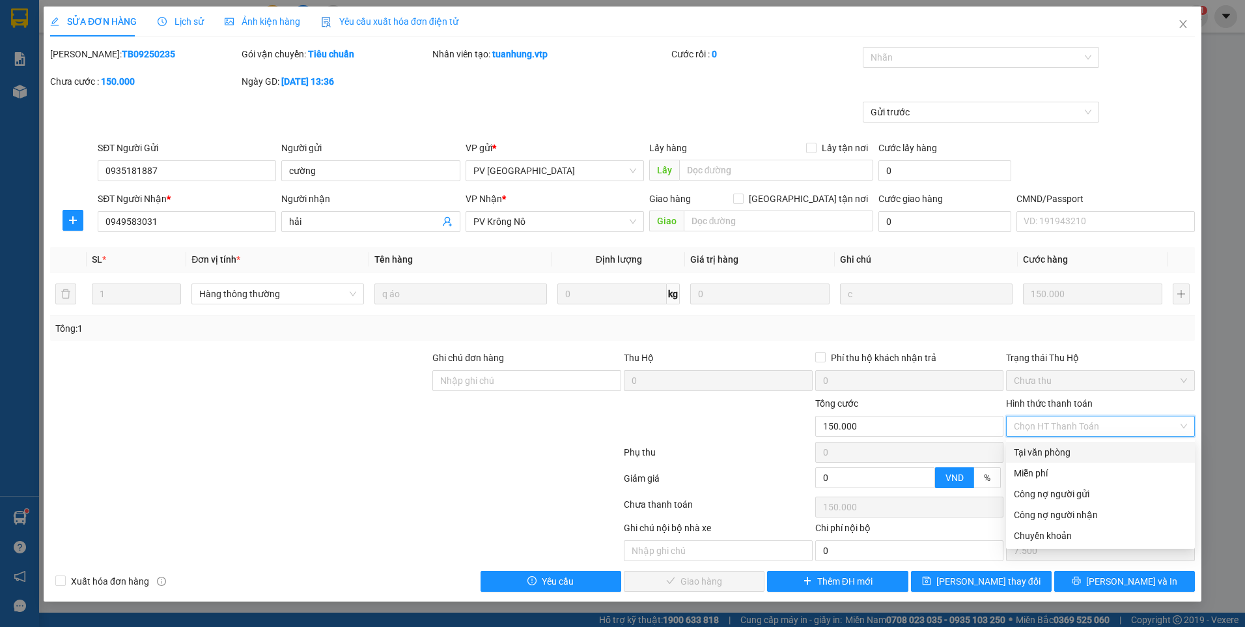
click at [1074, 451] on div "Tại văn phòng" at bounding box center [1100, 452] width 173 height 14
type input "0"
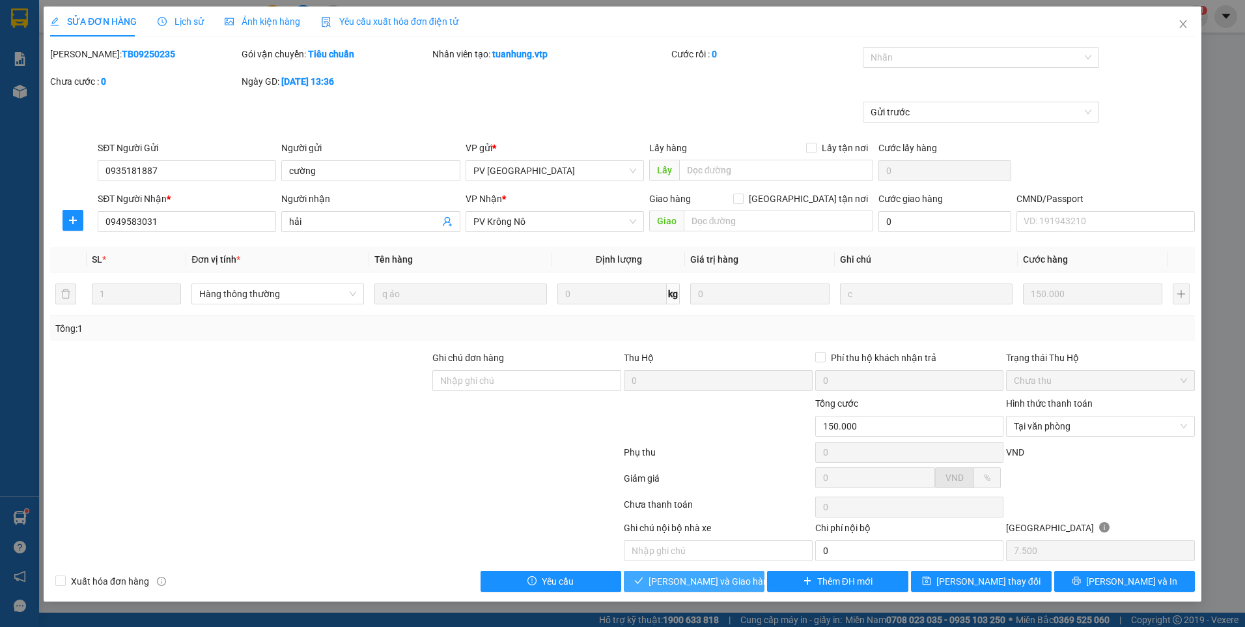
drag, startPoint x: 720, startPoint y: 582, endPoint x: 731, endPoint y: 566, distance: 18.8
click at [721, 582] on span "[PERSON_NAME] và Giao hàng" at bounding box center [711, 581] width 125 height 14
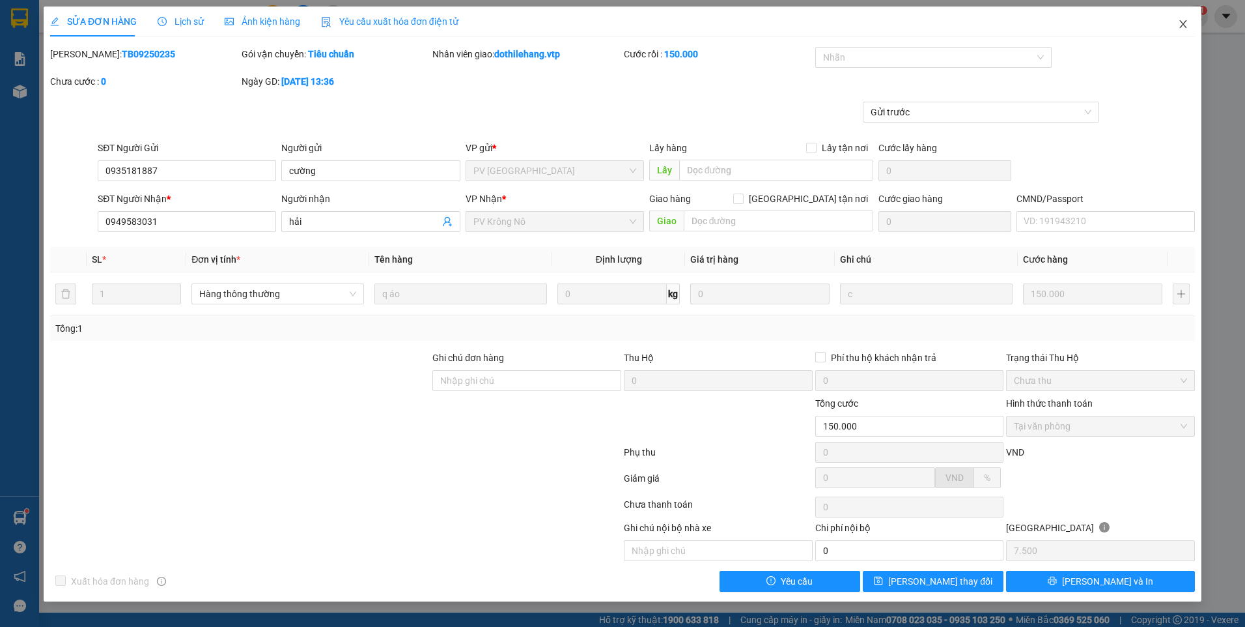
click at [1186, 25] on icon "close" at bounding box center [1183, 24] width 10 height 10
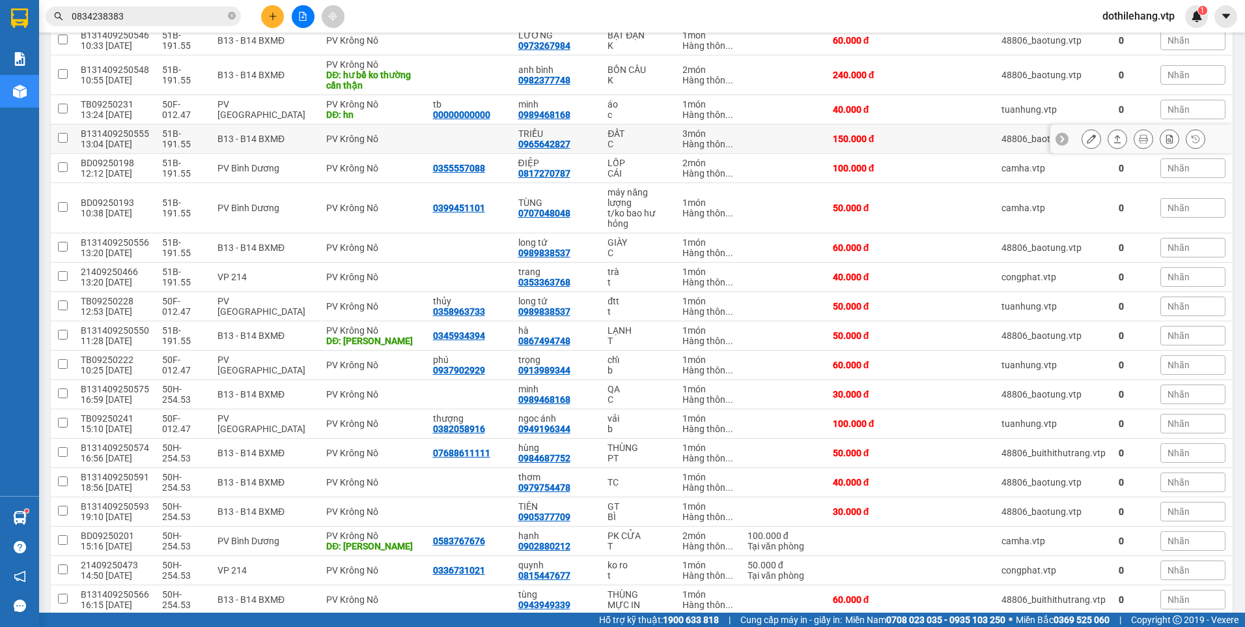
scroll to position [65, 0]
